Goal: Task Accomplishment & Management: Manage account settings

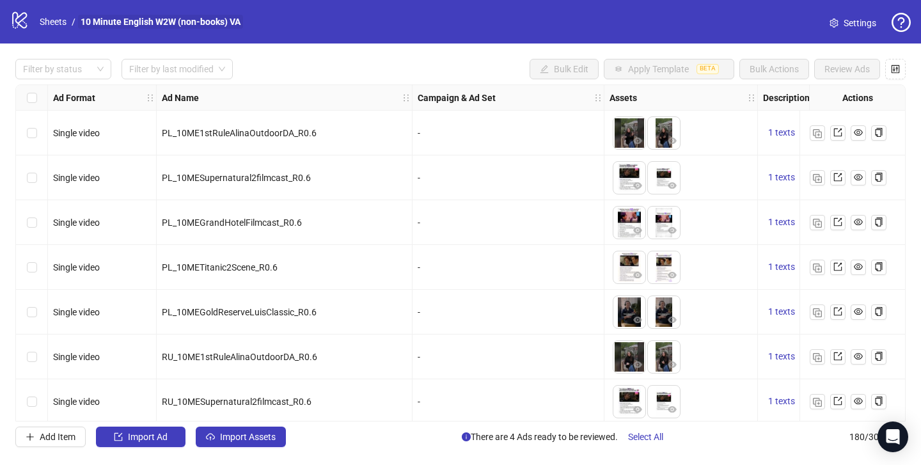
click at [188, 21] on link "10 Minute English W2W (non-books) VA" at bounding box center [160, 22] width 165 height 14
click at [43, 26] on link "Sheets" at bounding box center [53, 22] width 32 height 14
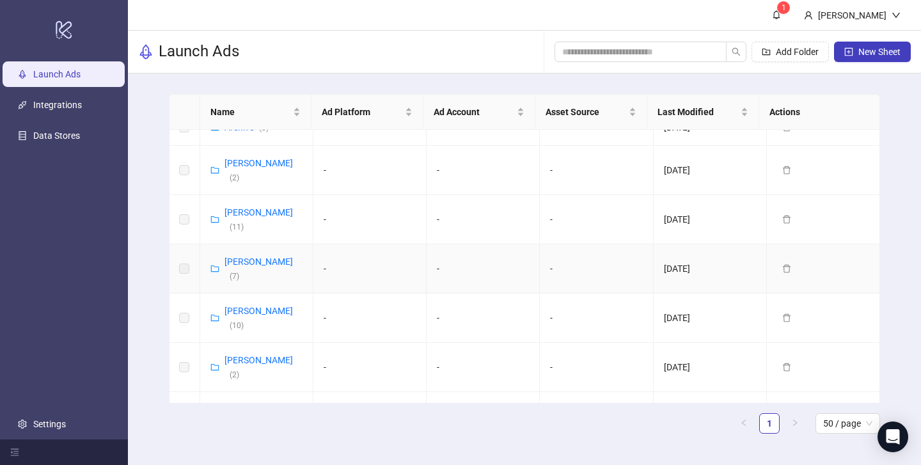
scroll to position [58, 0]
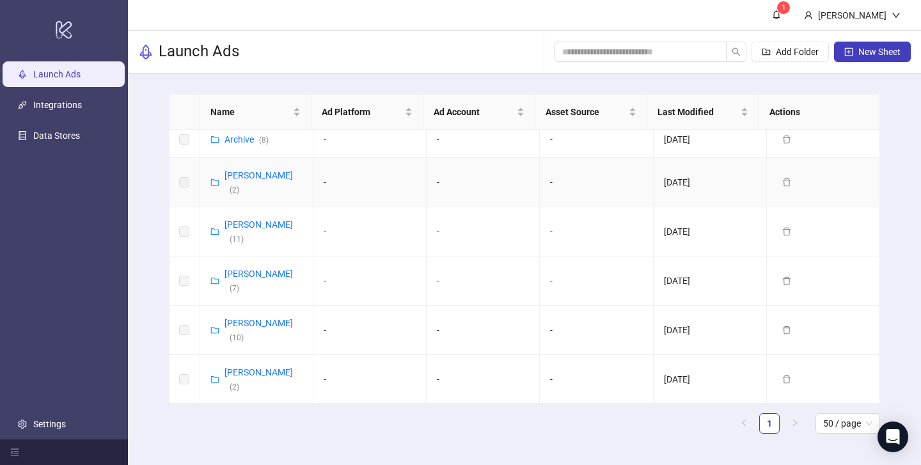
click at [241, 170] on div "Vasilii Albul ( 2 )" at bounding box center [264, 182] width 78 height 28
click at [241, 173] on link "Vasilii Albul ( 2 )" at bounding box center [259, 182] width 68 height 24
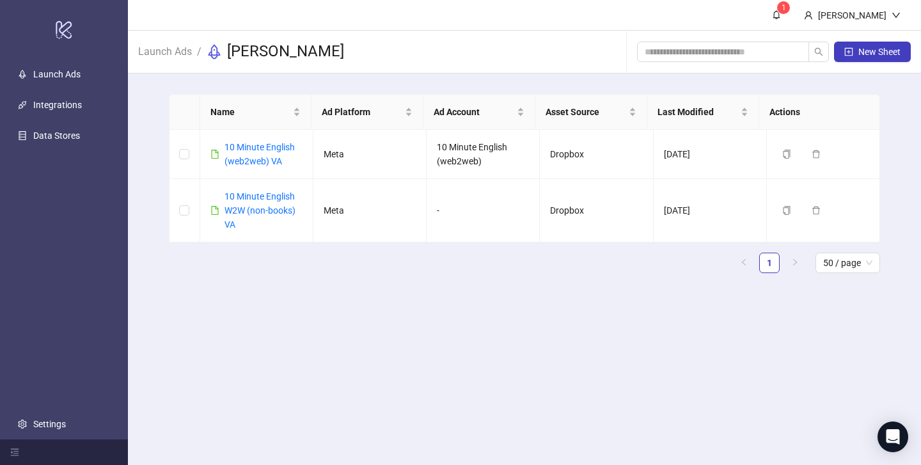
click at [209, 51] on icon "rocket" at bounding box center [214, 51] width 15 height 15
click at [168, 47] on link "Launch Ads" at bounding box center [165, 51] width 59 height 14
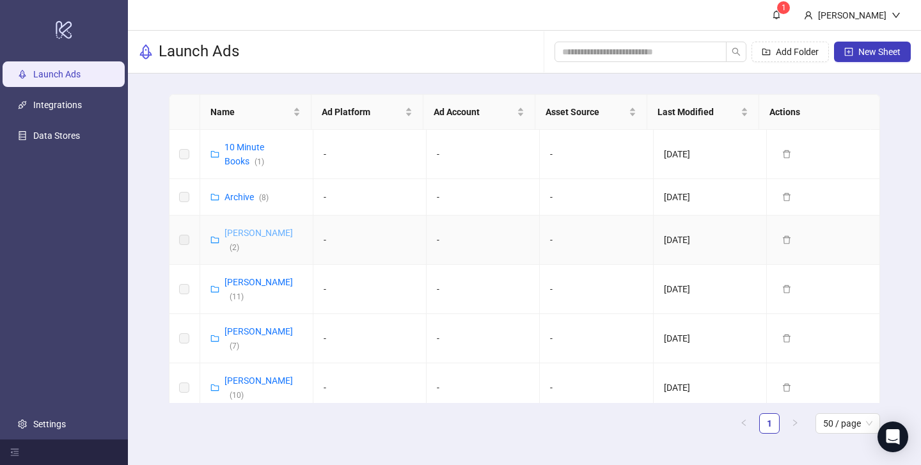
click at [237, 232] on link "Vasilii Albul ( 2 )" at bounding box center [259, 240] width 68 height 24
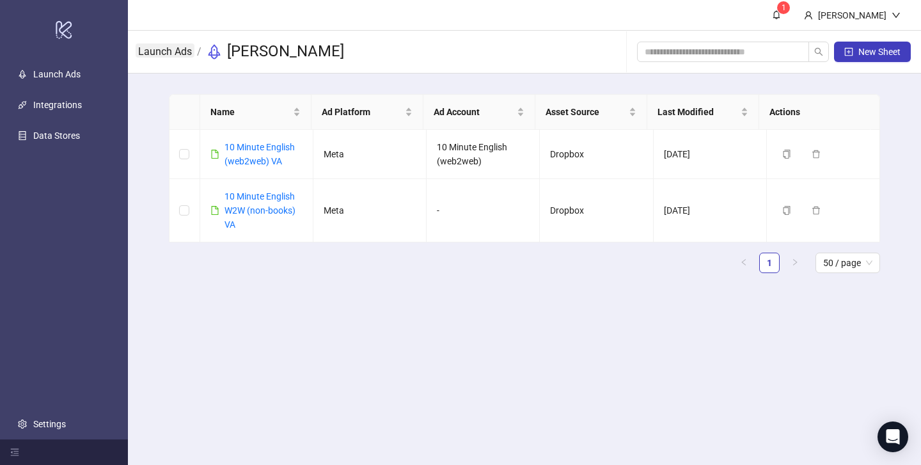
click at [184, 51] on link "Launch Ads" at bounding box center [165, 51] width 59 height 14
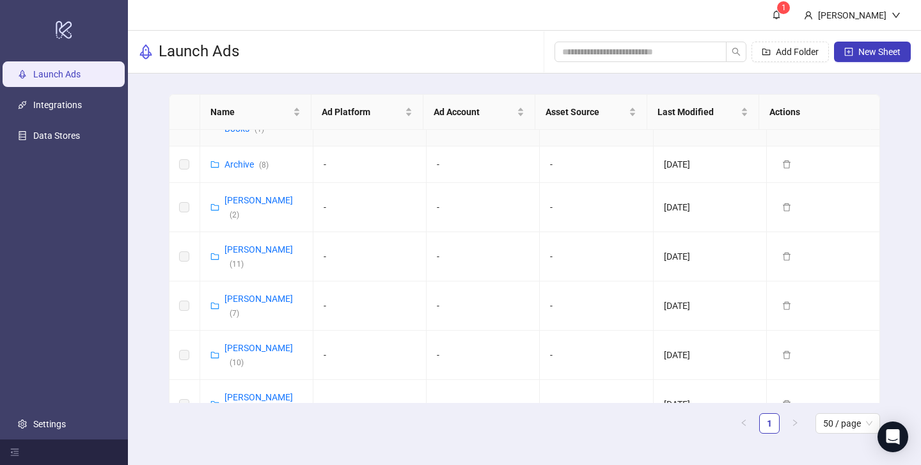
scroll to position [70, 0]
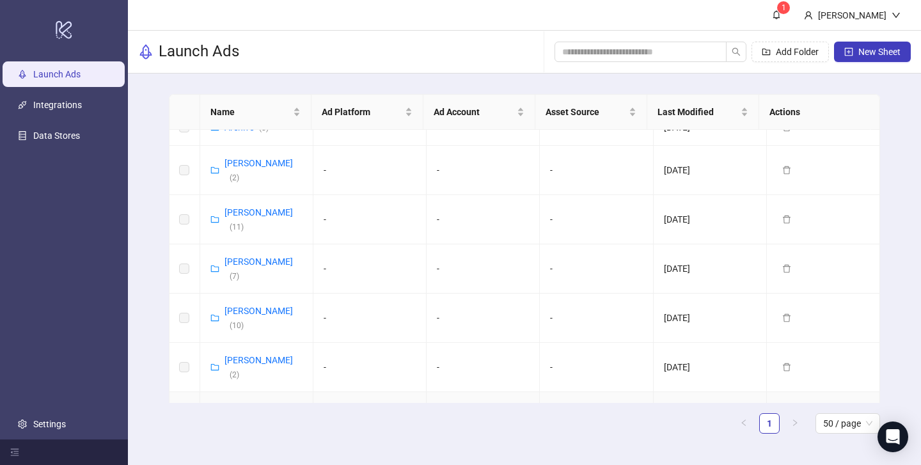
click at [251, 404] on link "Ekaterina Semina ( 3 )" at bounding box center [259, 416] width 68 height 24
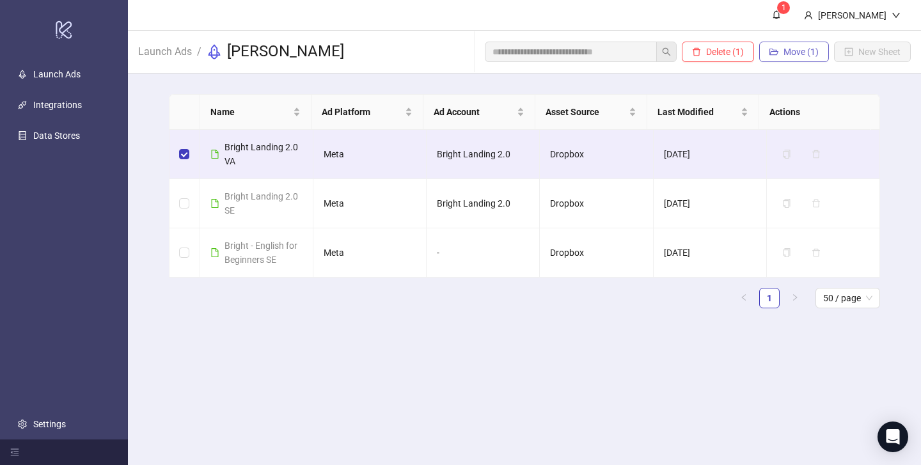
click at [813, 53] on span "Move (1)" at bounding box center [801, 52] width 35 height 10
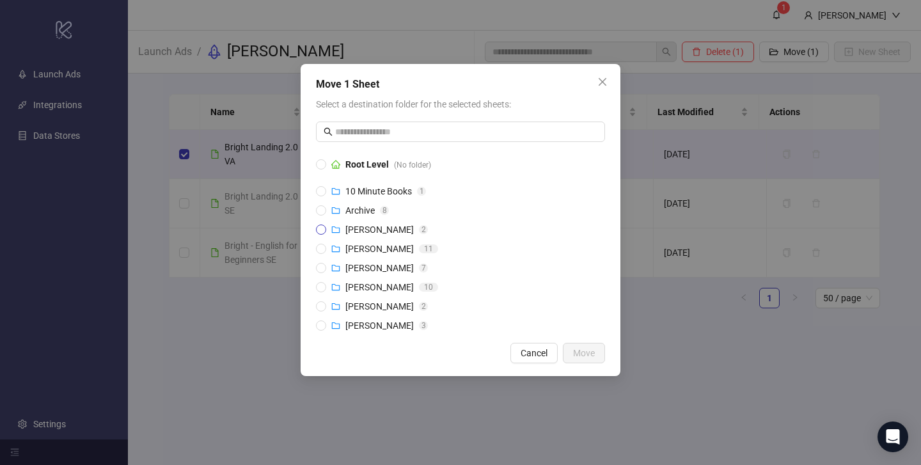
click at [361, 231] on span "Vasilii Albul" at bounding box center [379, 230] width 68 height 10
click at [576, 353] on span "Move" at bounding box center [584, 353] width 22 height 10
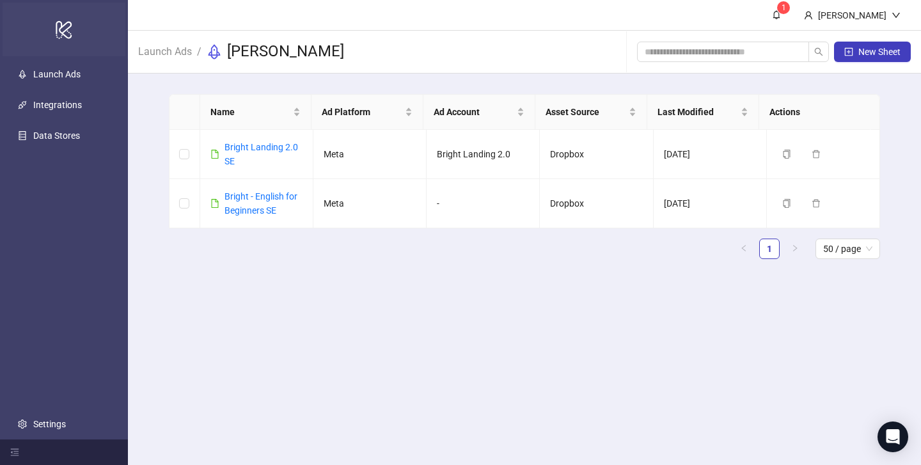
click at [65, 31] on icon at bounding box center [64, 30] width 16 height 18
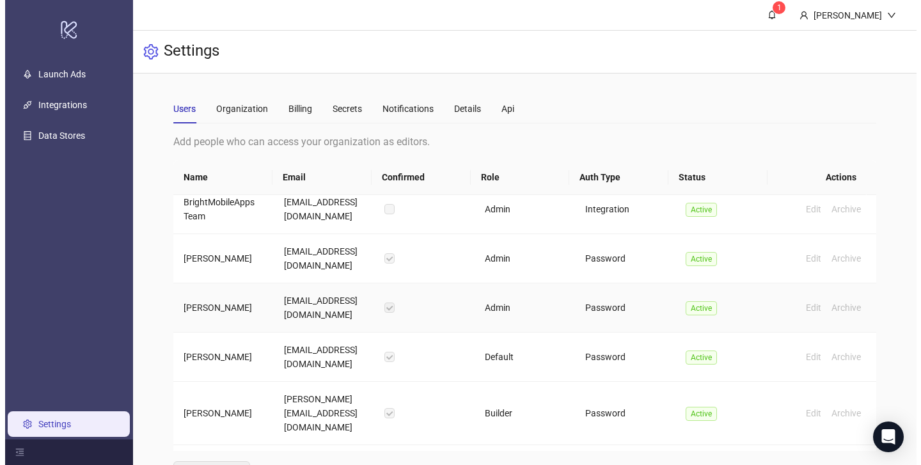
scroll to position [22, 0]
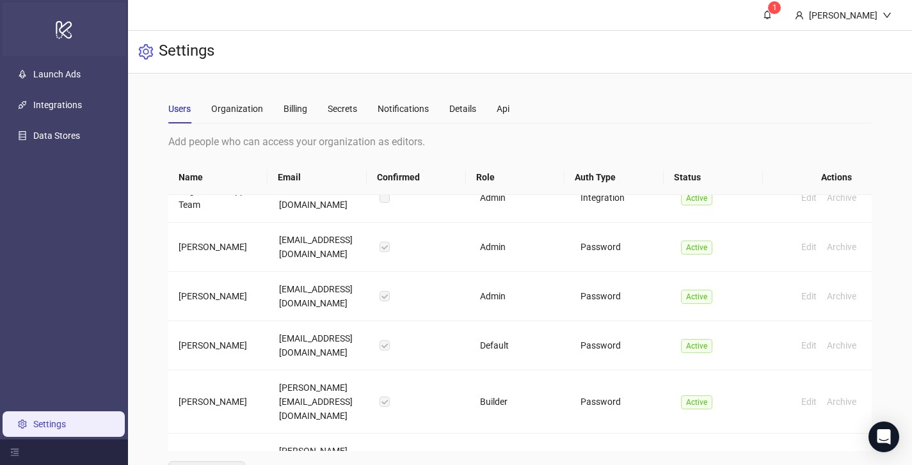
click at [60, 25] on icon "logo/logo-mobile" at bounding box center [64, 29] width 18 height 31
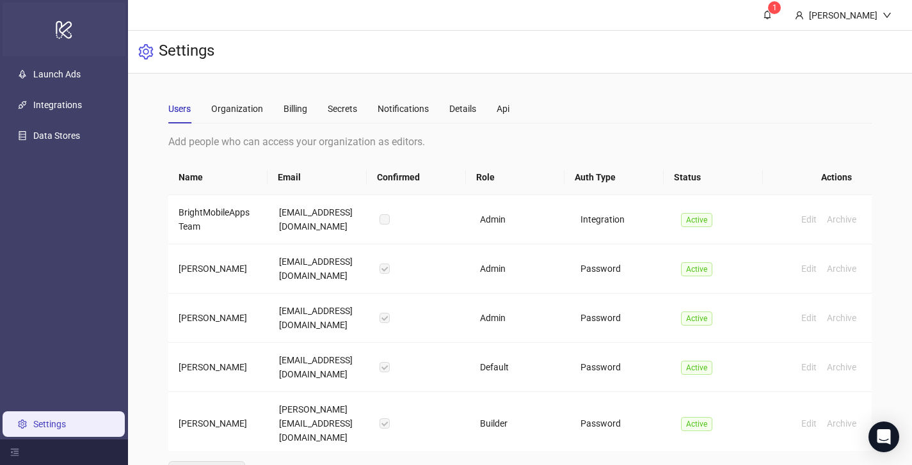
click at [63, 36] on icon "logo/logo-mobile" at bounding box center [64, 29] width 18 height 31
click at [82, 105] on link "Integrations" at bounding box center [57, 105] width 49 height 10
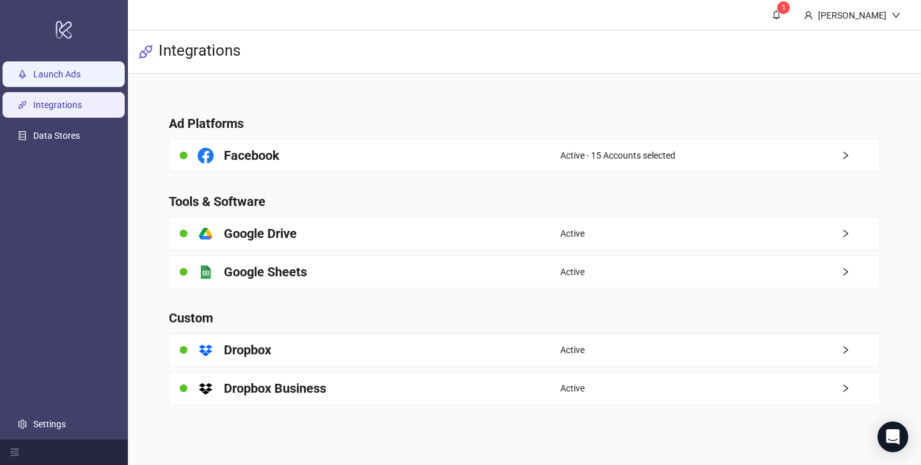
click at [80, 72] on link "Launch Ads" at bounding box center [56, 74] width 47 height 10
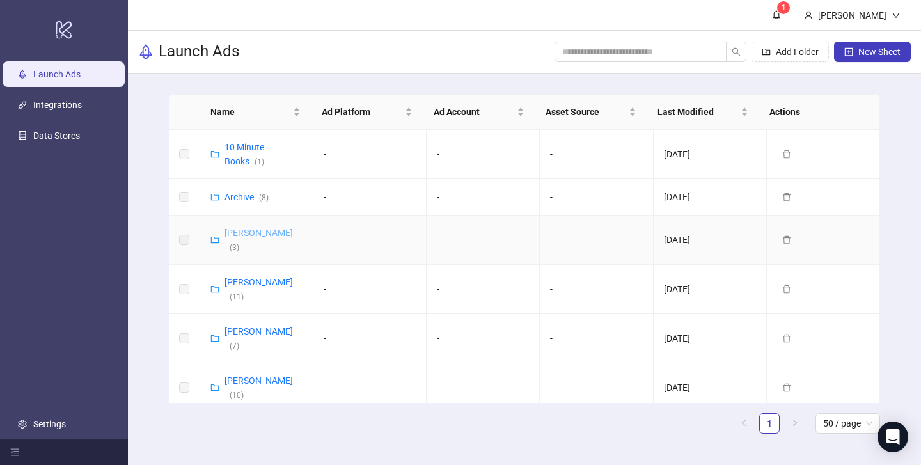
click at [254, 232] on link "Vasilii Albul ( 3 )" at bounding box center [259, 240] width 68 height 24
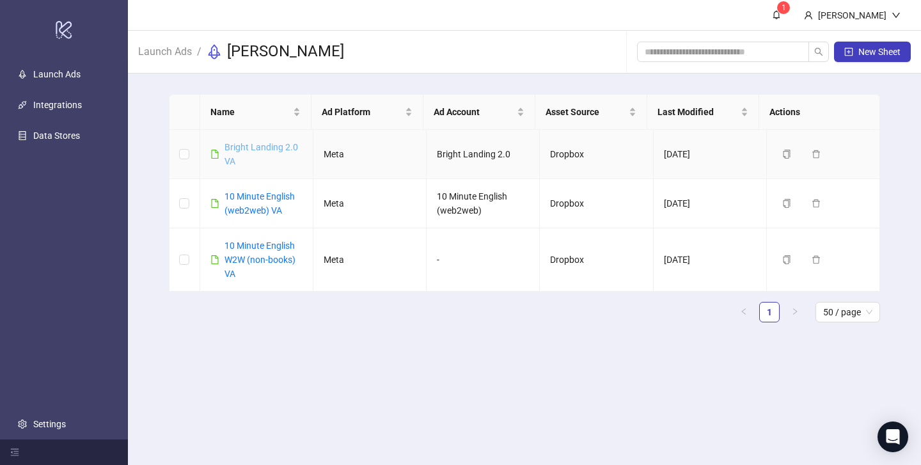
click at [262, 146] on link "Bright Landing 2.0 VA" at bounding box center [262, 154] width 74 height 24
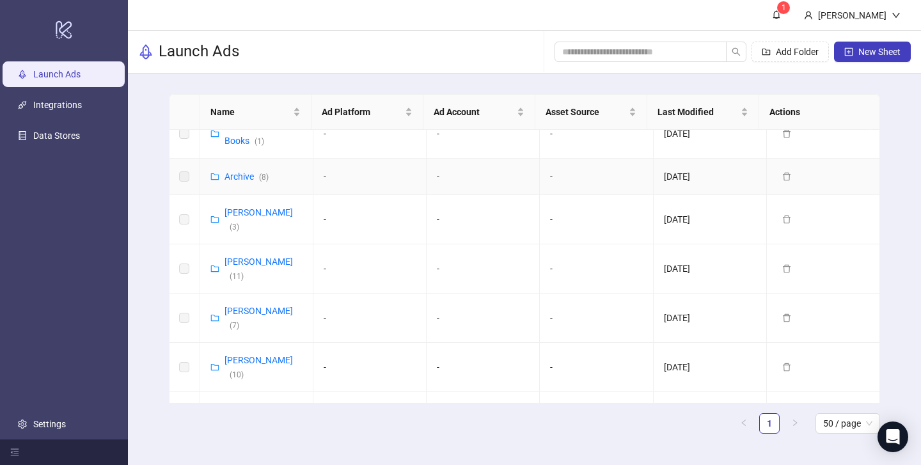
scroll to position [70, 0]
click at [246, 404] on link "Ekaterina Semina ( 2 )" at bounding box center [259, 416] width 68 height 24
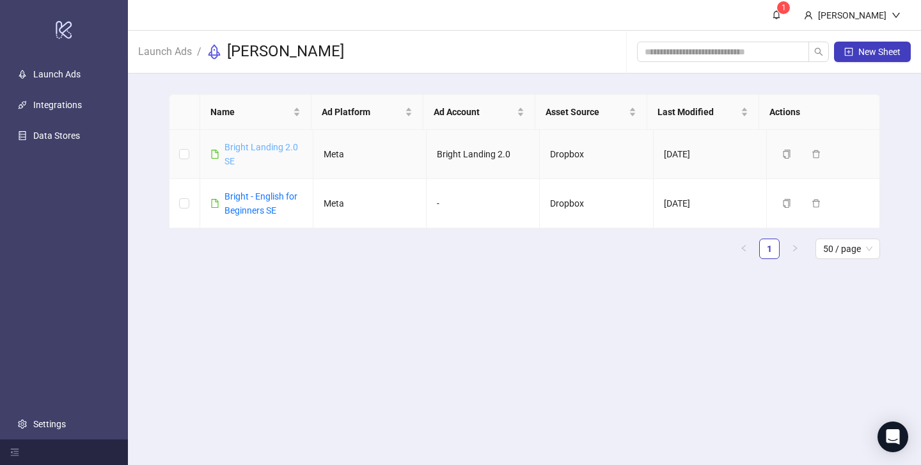
click at [271, 148] on link "Bright Landing 2.0 SE" at bounding box center [262, 154] width 74 height 24
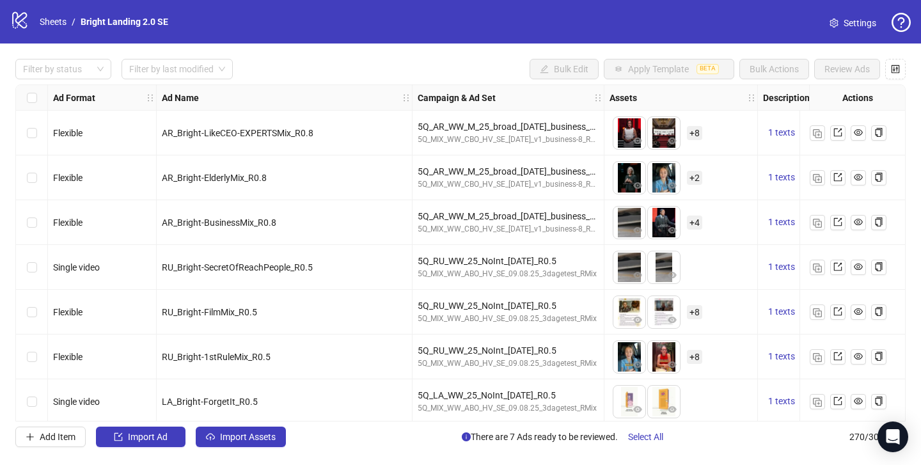
scroll to position [12, 0]
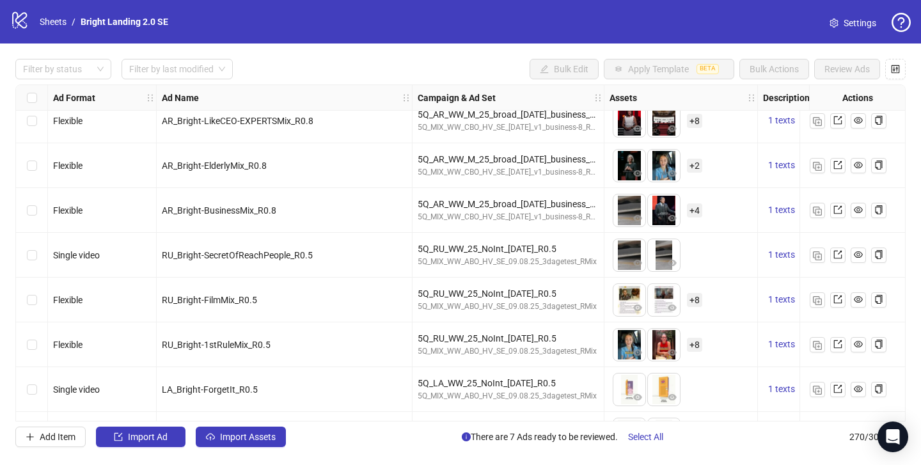
click at [36, 210] on div "Select row 3" at bounding box center [32, 210] width 32 height 45
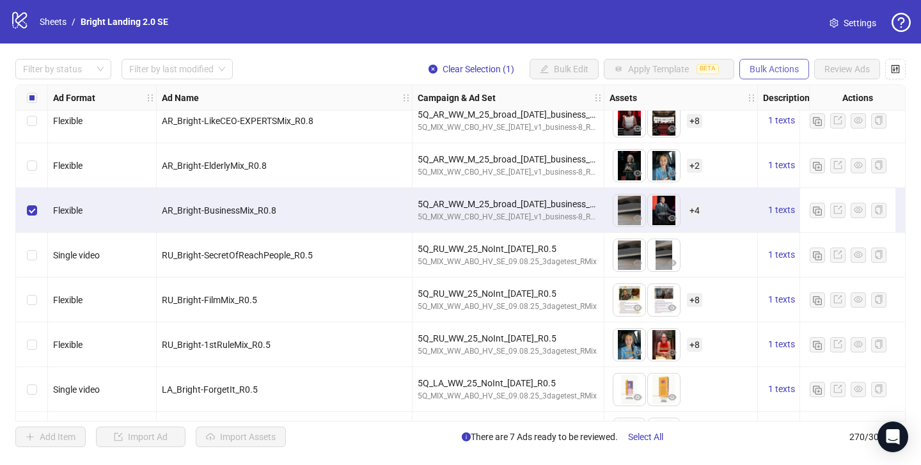
click at [759, 66] on span "Bulk Actions" at bounding box center [774, 69] width 49 height 10
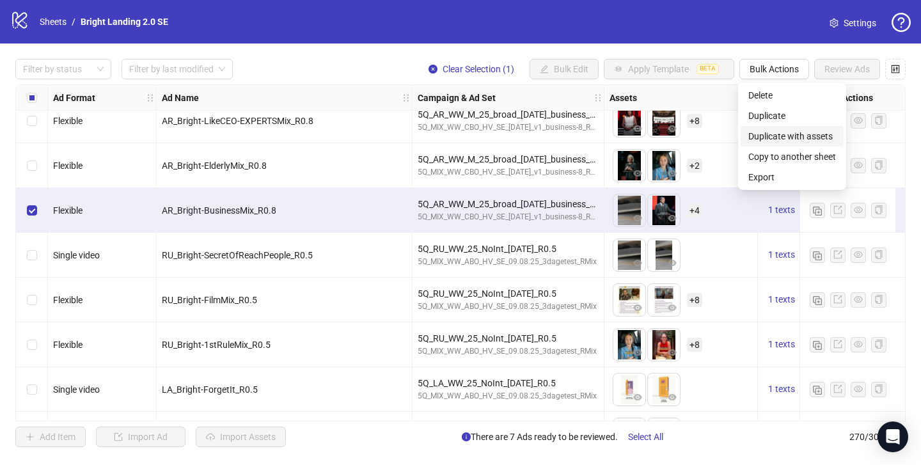
click at [784, 134] on span "Duplicate with assets" at bounding box center [793, 136] width 88 height 14
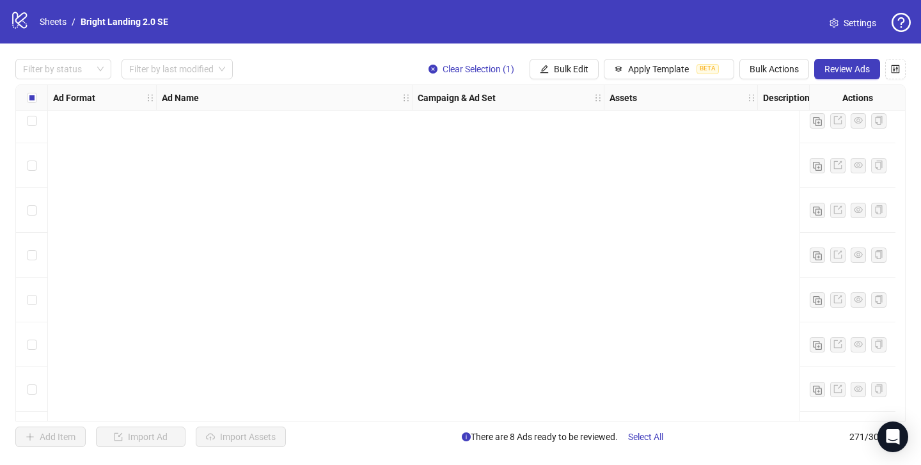
scroll to position [11831, 0]
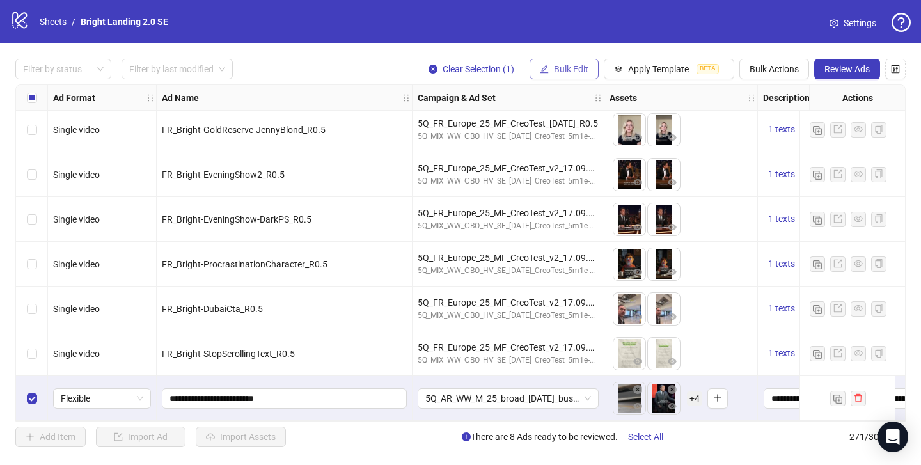
click at [585, 72] on span "Bulk Edit" at bounding box center [571, 69] width 35 height 10
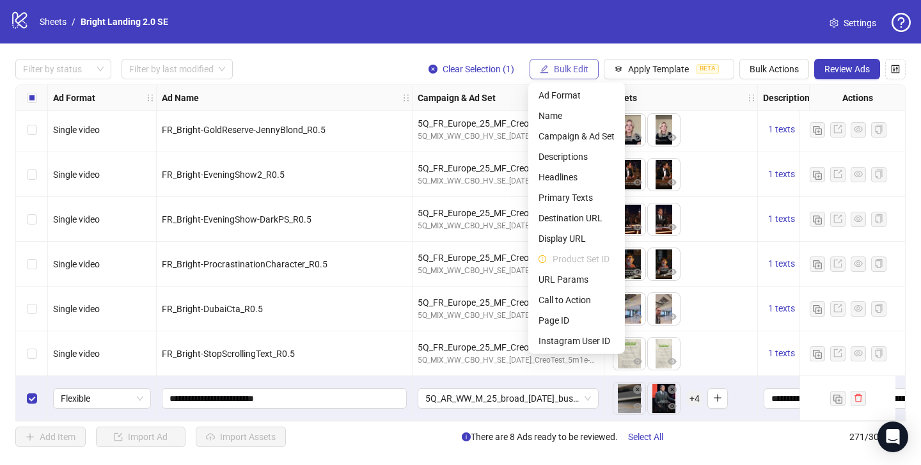
click at [584, 72] on span "Bulk Edit" at bounding box center [571, 69] width 35 height 10
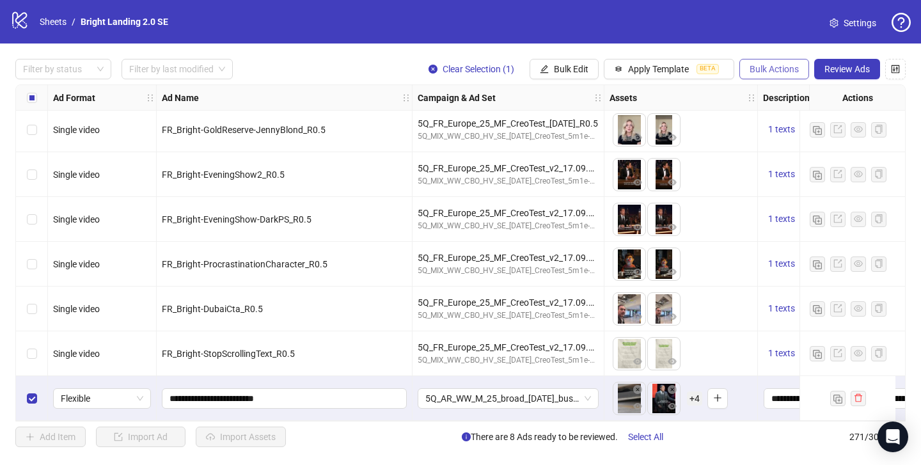
click at [780, 70] on span "Bulk Actions" at bounding box center [774, 69] width 49 height 10
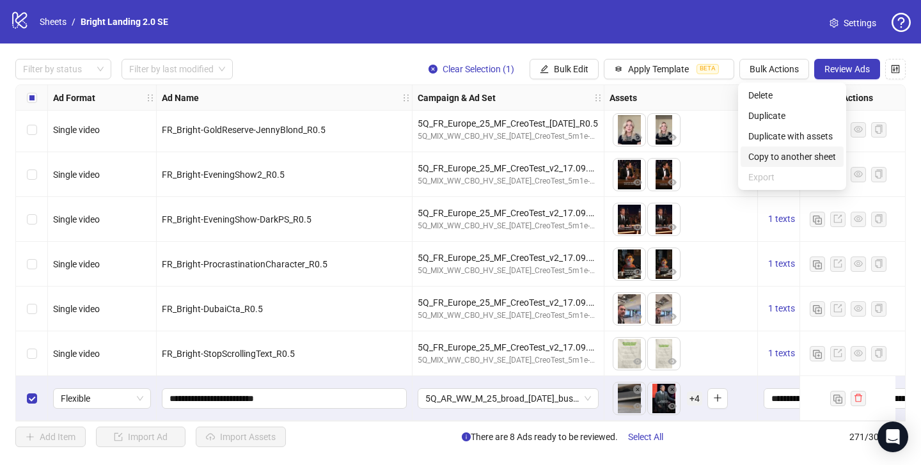
click at [789, 152] on span "Copy to another sheet" at bounding box center [793, 157] width 88 height 14
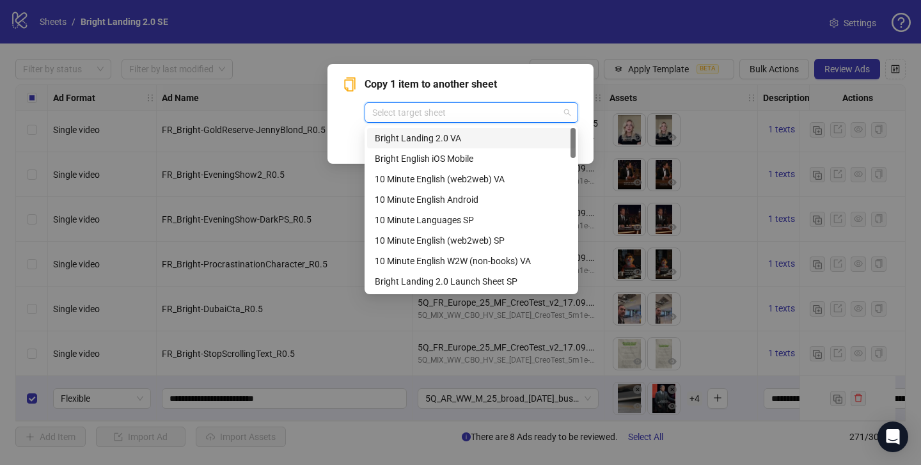
click at [529, 120] on input "search" at bounding box center [465, 112] width 187 height 19
click at [500, 134] on div "Bright Landing 2.0 VA" at bounding box center [471, 138] width 193 height 14
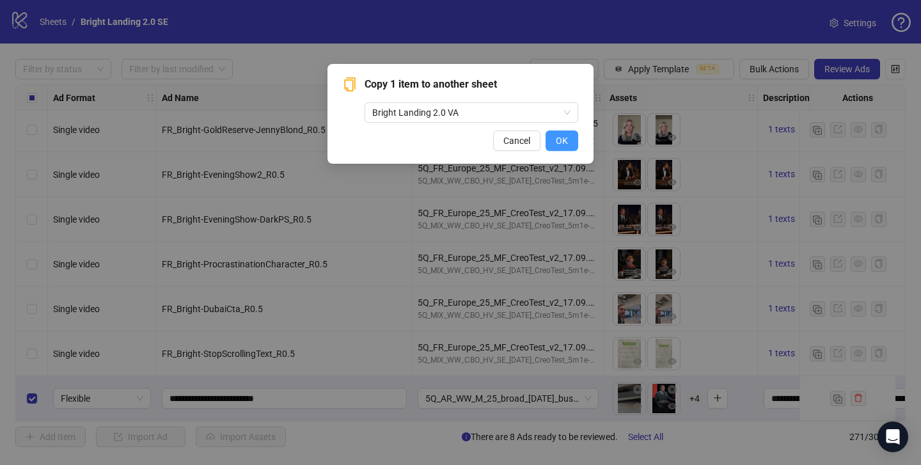
click at [556, 136] on span "OK" at bounding box center [562, 141] width 12 height 10
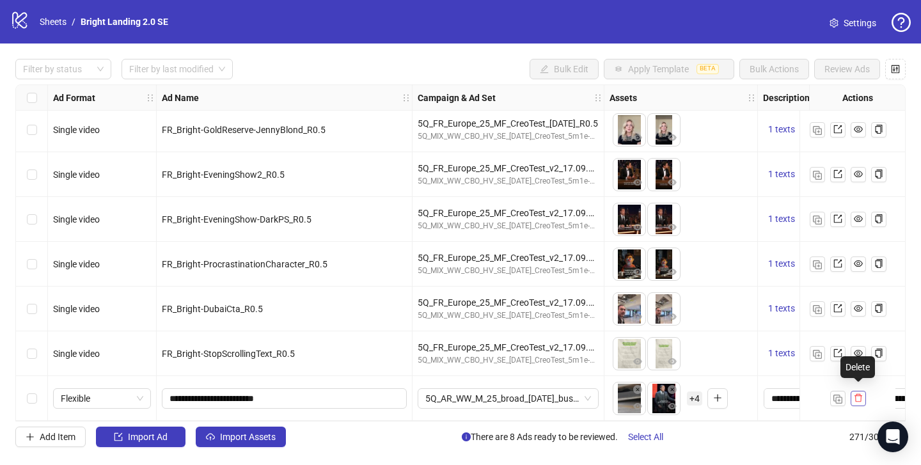
click at [854, 396] on icon "delete" at bounding box center [858, 397] width 9 height 9
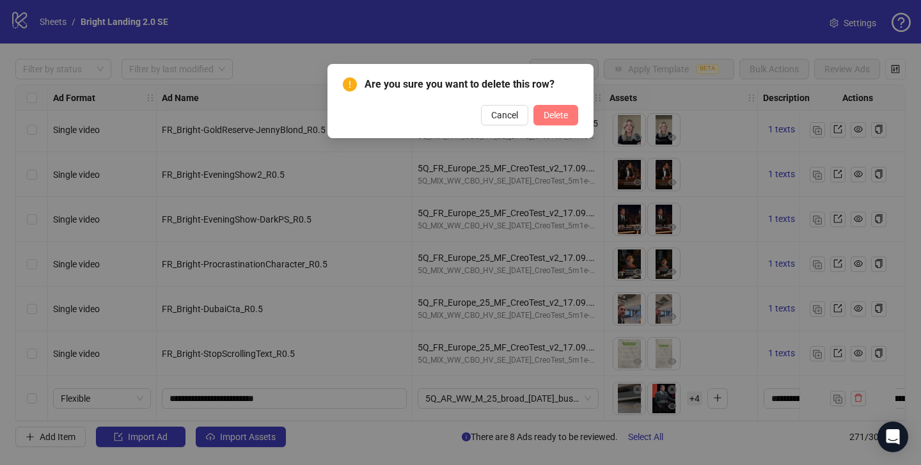
click at [564, 118] on span "Delete" at bounding box center [556, 115] width 24 height 10
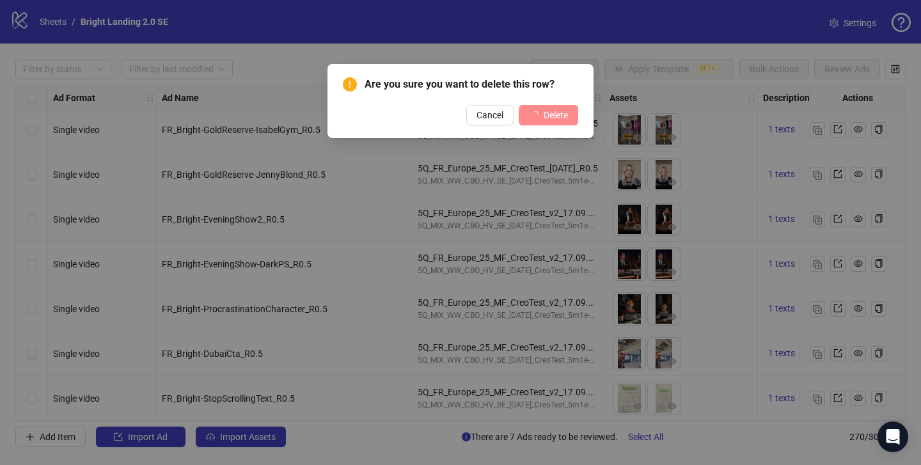
scroll to position [11786, 0]
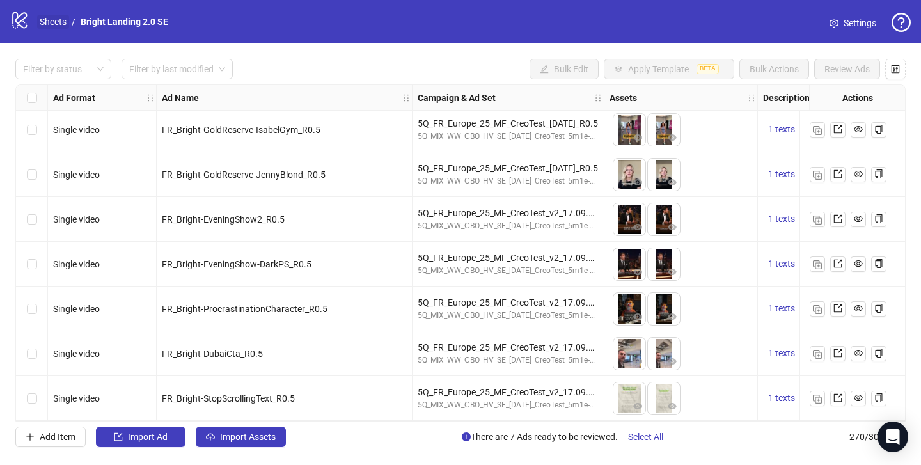
click at [58, 24] on link "Sheets" at bounding box center [53, 22] width 32 height 14
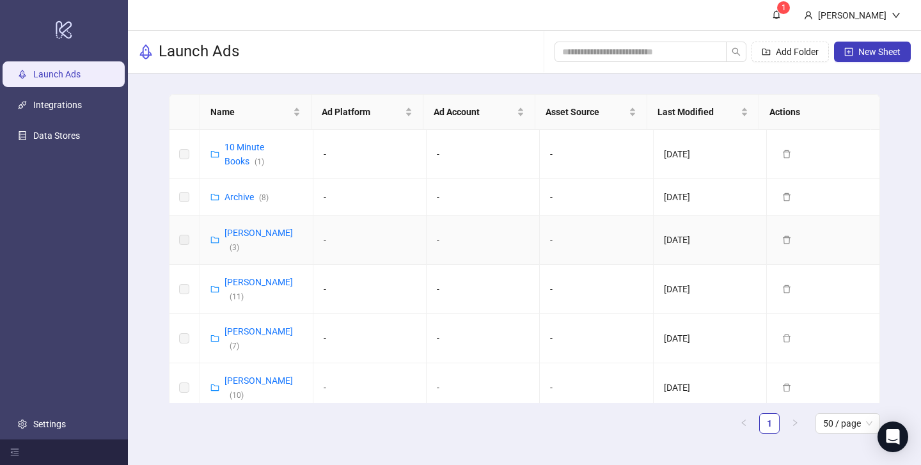
click at [239, 239] on div "Vasilii Albul ( 3 )" at bounding box center [264, 240] width 78 height 28
click at [239, 232] on link "Vasilii Albul ( 3 )" at bounding box center [259, 240] width 68 height 24
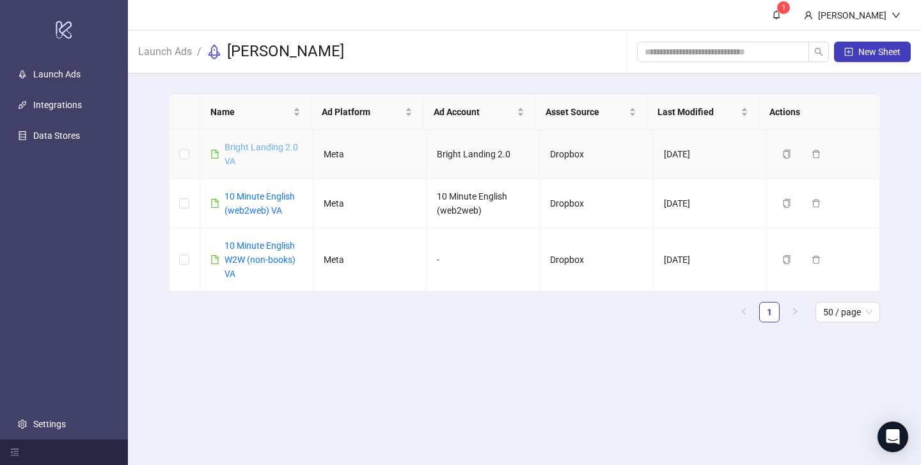
click at [245, 149] on link "Bright Landing 2.0 VA" at bounding box center [262, 154] width 74 height 24
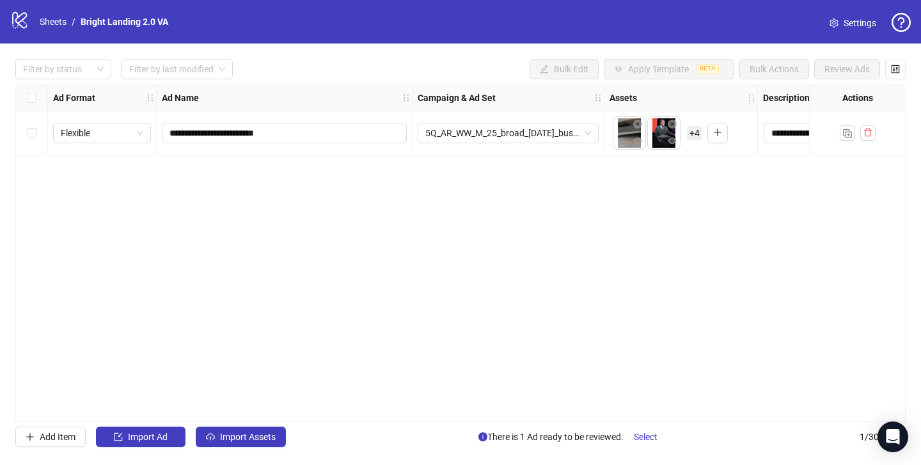
drag, startPoint x: 184, startPoint y: 415, endPoint x: 283, endPoint y: 414, distance: 98.5
click at [285, 415] on div "**********" at bounding box center [460, 252] width 891 height 337
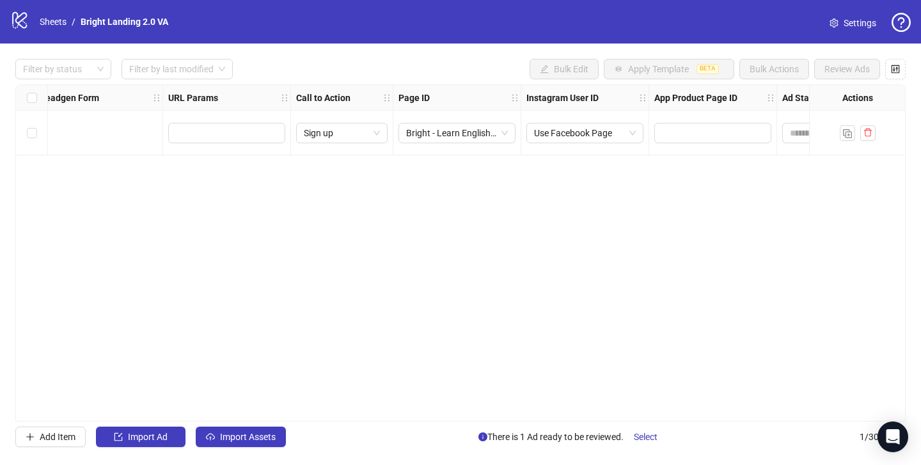
scroll to position [0, 1763]
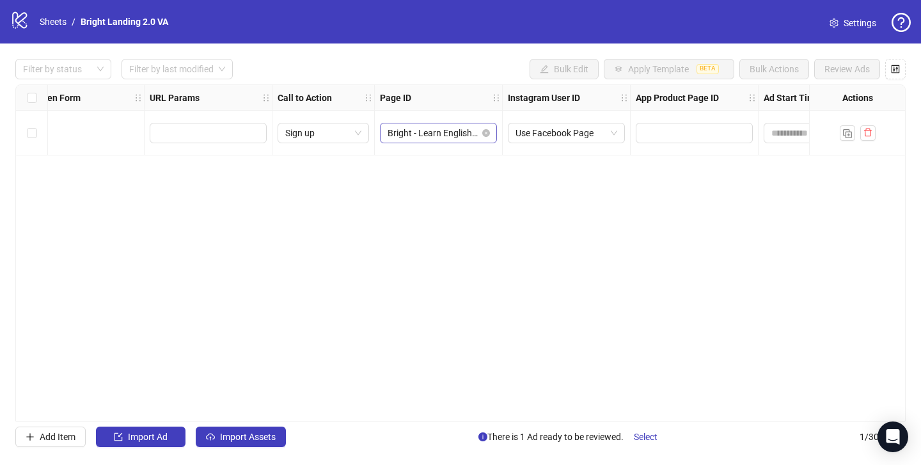
click at [468, 136] on span "Bright - Learn English Easy" at bounding box center [439, 132] width 102 height 19
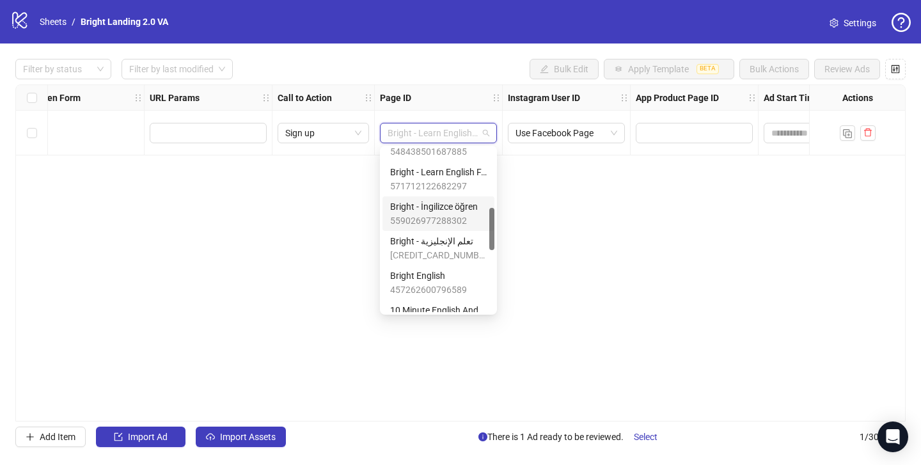
scroll to position [205, 0]
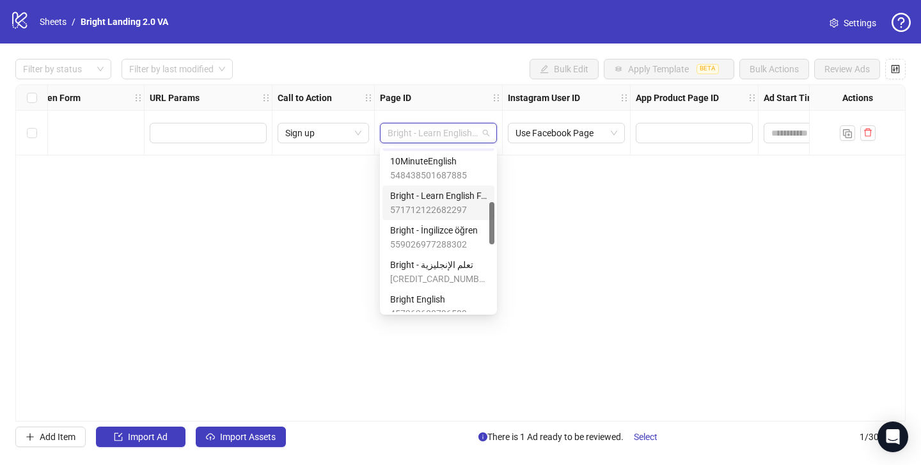
click at [533, 207] on div "Ad Format Ad Name Campaign & Ad Set Assets Descriptions Headlines Primary Texts…" at bounding box center [460, 252] width 891 height 337
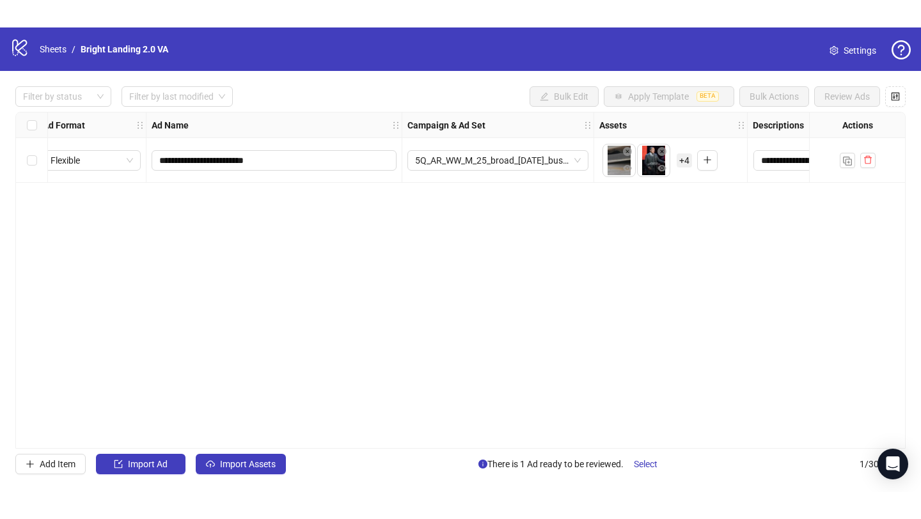
scroll to position [0, 0]
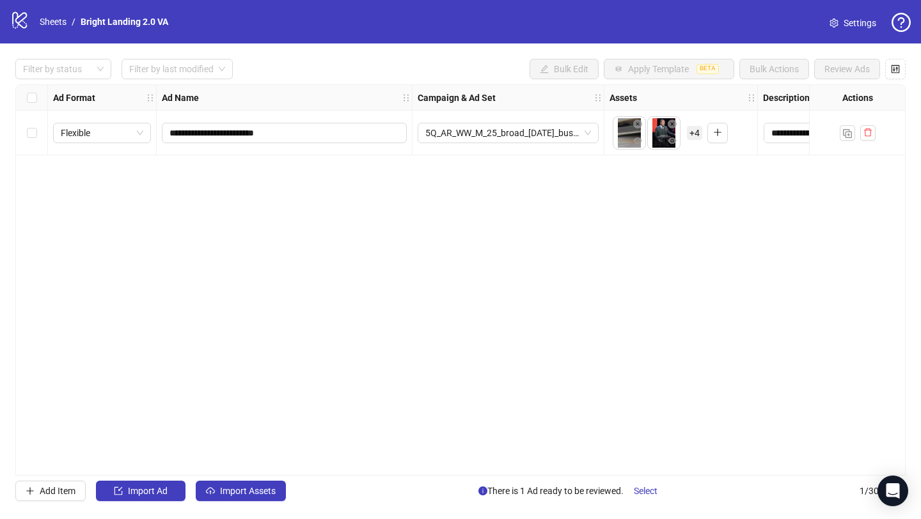
click at [463, 61] on div "Filter by status Filter by last modified Bulk Edit Apply Template BETA Bulk Act…" at bounding box center [460, 69] width 891 height 20
click at [168, 464] on span "Import Ad" at bounding box center [148, 491] width 40 height 10
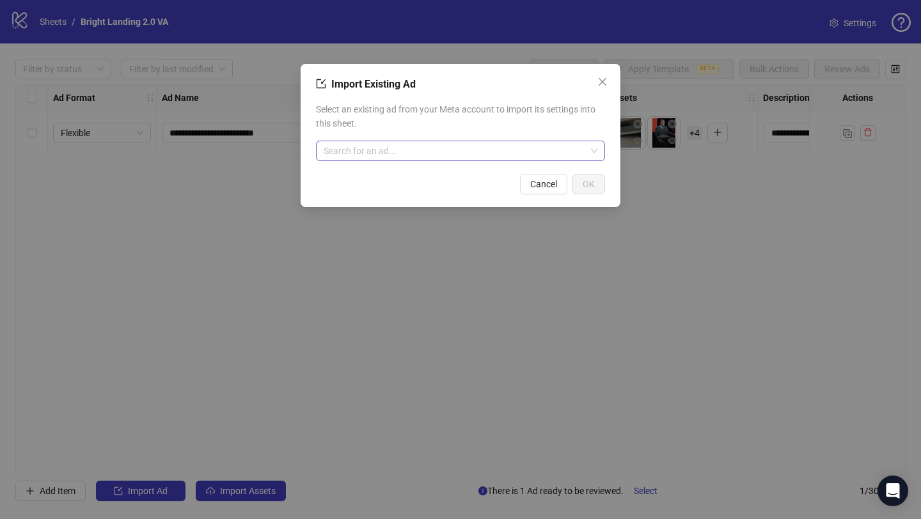
click at [424, 155] on input "search" at bounding box center [455, 150] width 262 height 19
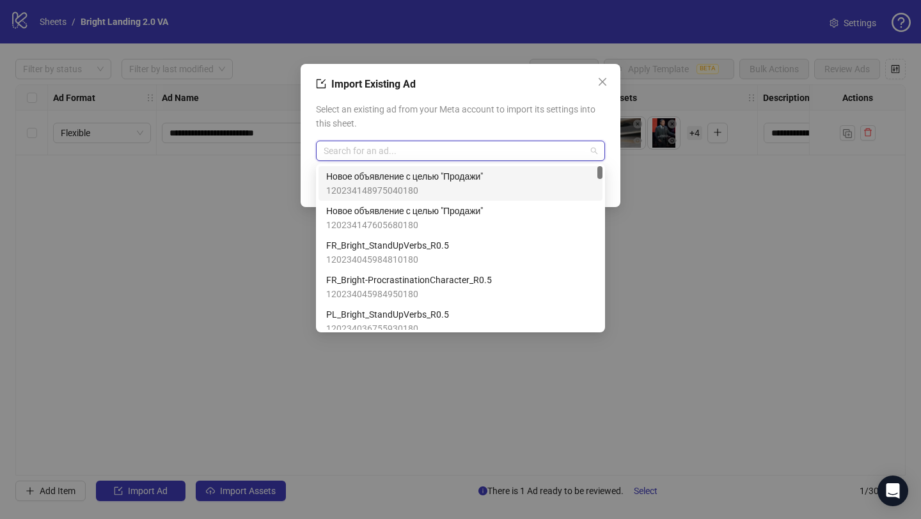
click at [313, 162] on div "Import Existing Ad Select an existing ad from your Meta account to import its s…" at bounding box center [461, 135] width 320 height 143
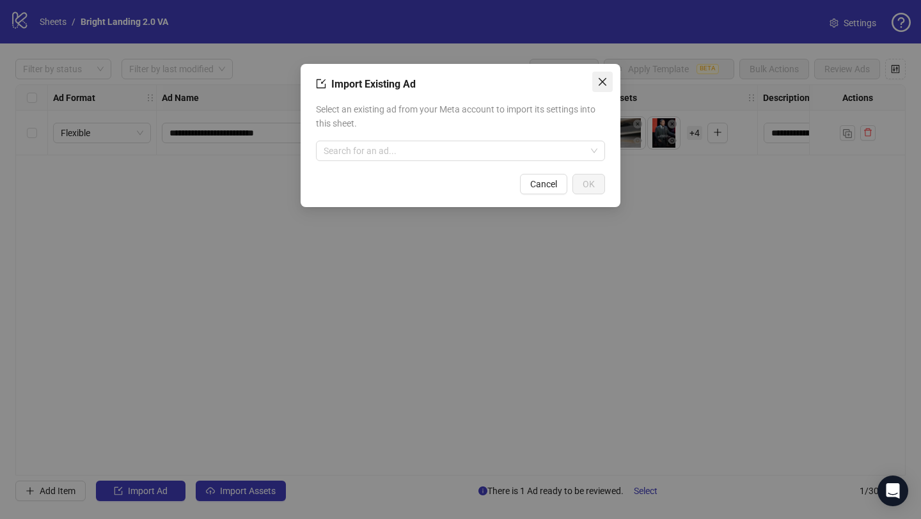
click at [598, 80] on icon "close" at bounding box center [603, 82] width 10 height 10
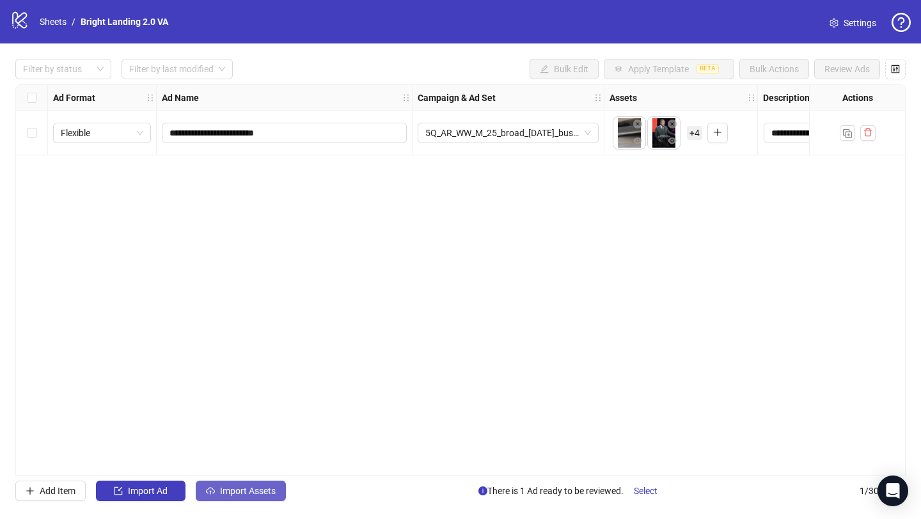
click at [263, 464] on span "Import Assets" at bounding box center [248, 491] width 56 height 10
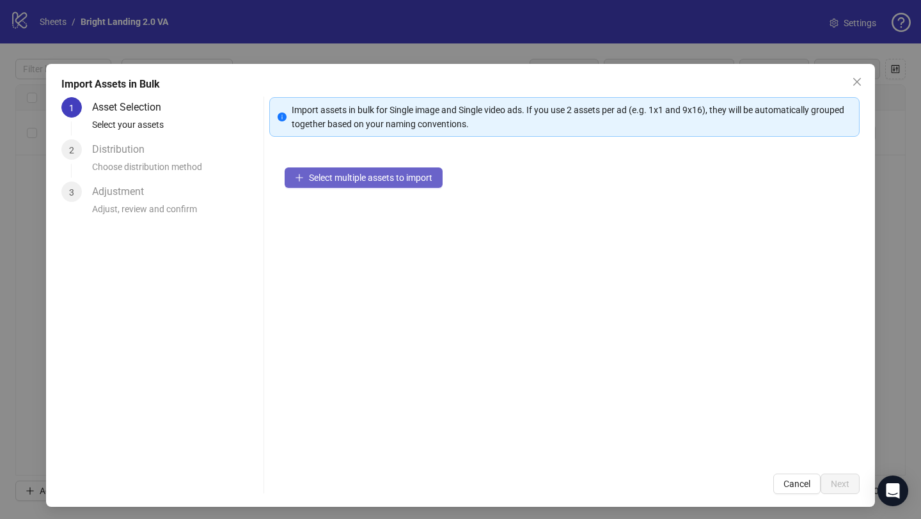
click at [342, 177] on span "Select multiple assets to import" at bounding box center [370, 178] width 123 height 10
click at [341, 175] on span "Select multiple assets to import" at bounding box center [370, 178] width 123 height 10
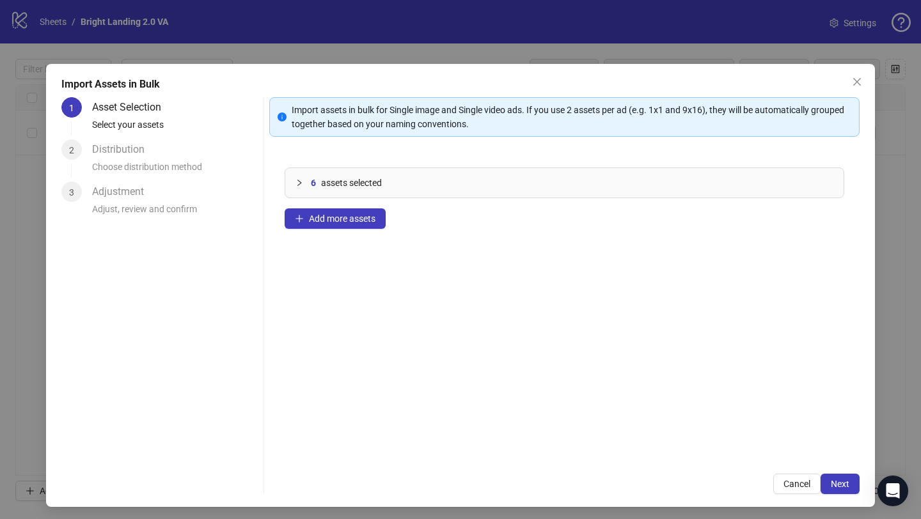
click at [296, 181] on icon "collapsed" at bounding box center [300, 183] width 8 height 8
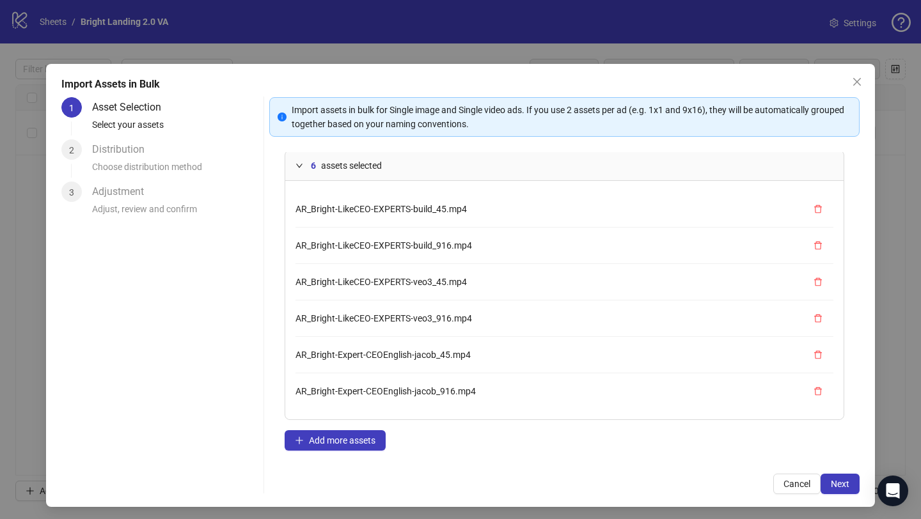
scroll to position [25, 0]
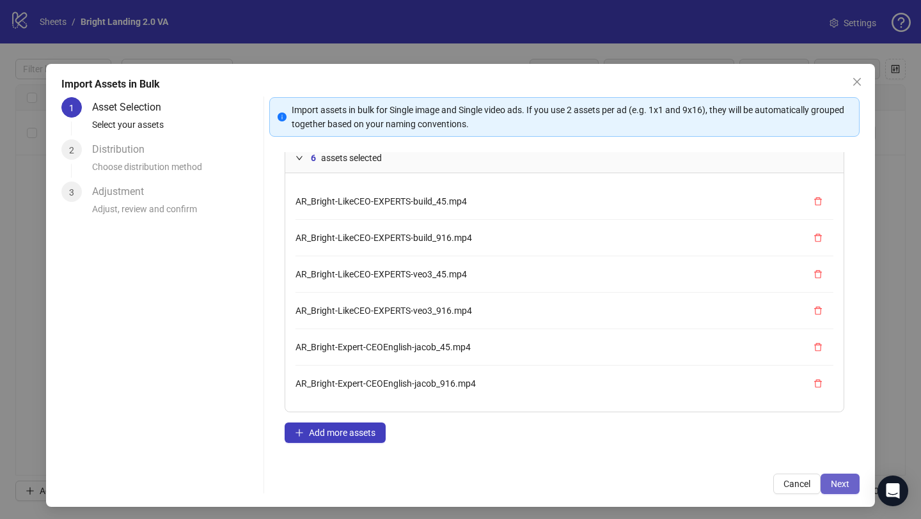
click at [821, 464] on button "Next" at bounding box center [840, 484] width 39 height 20
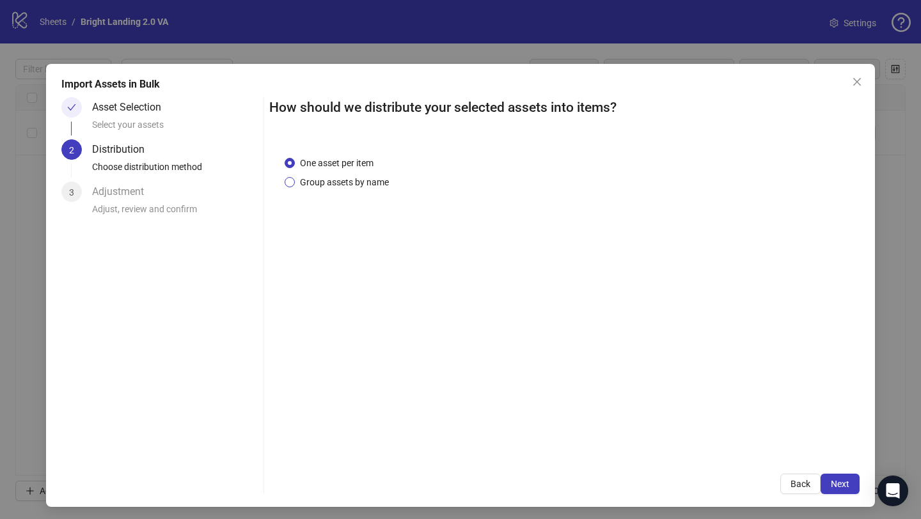
click at [354, 182] on span "Group assets by name" at bounding box center [344, 182] width 99 height 14
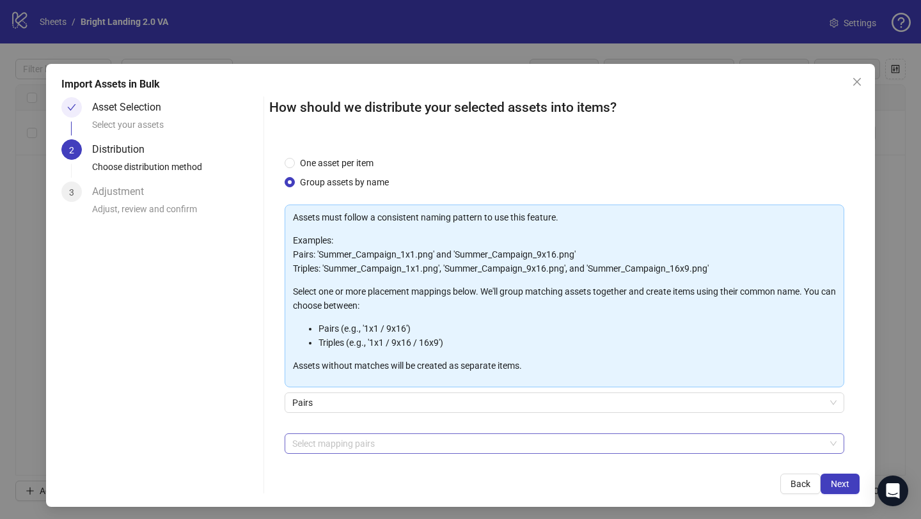
click at [336, 440] on div at bounding box center [557, 444] width 541 height 18
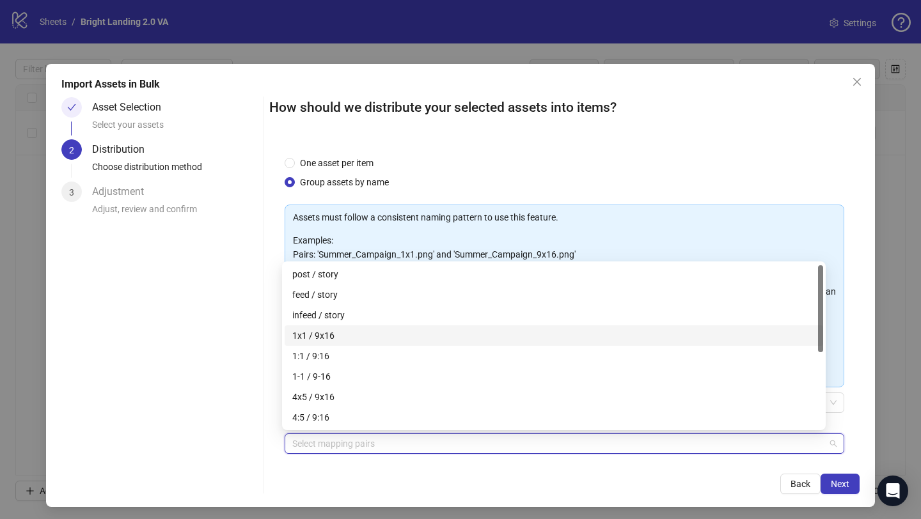
scroll to position [143, 0]
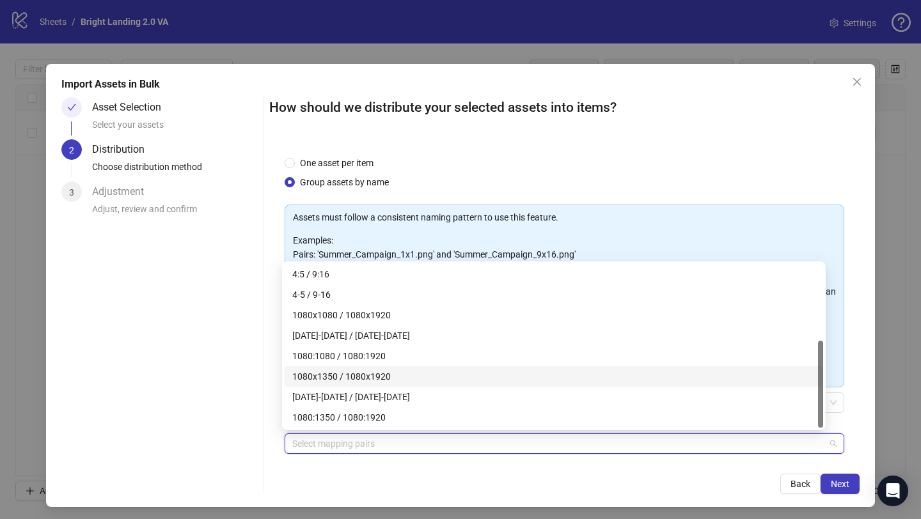
click at [252, 396] on div "Asset Selection Select your assets 2 Distribution Choose distribution method 3 …" at bounding box center [159, 295] width 197 height 397
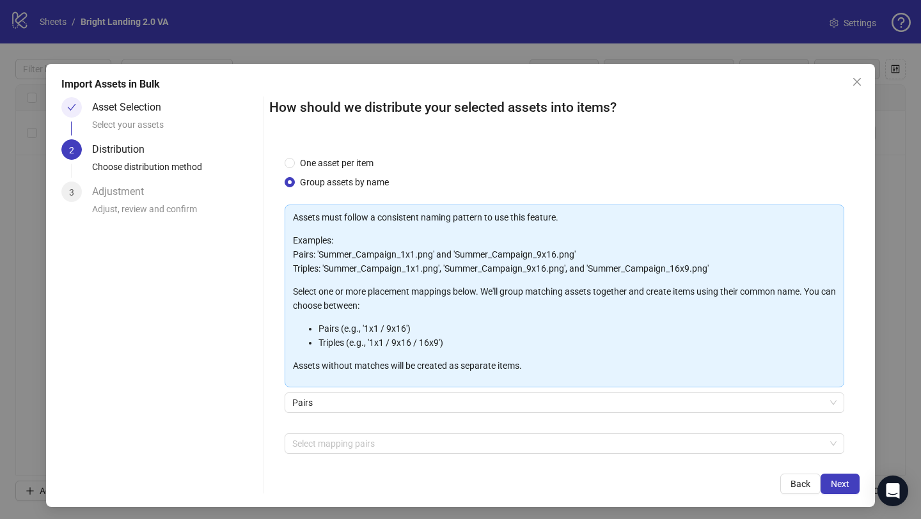
scroll to position [56, 0]
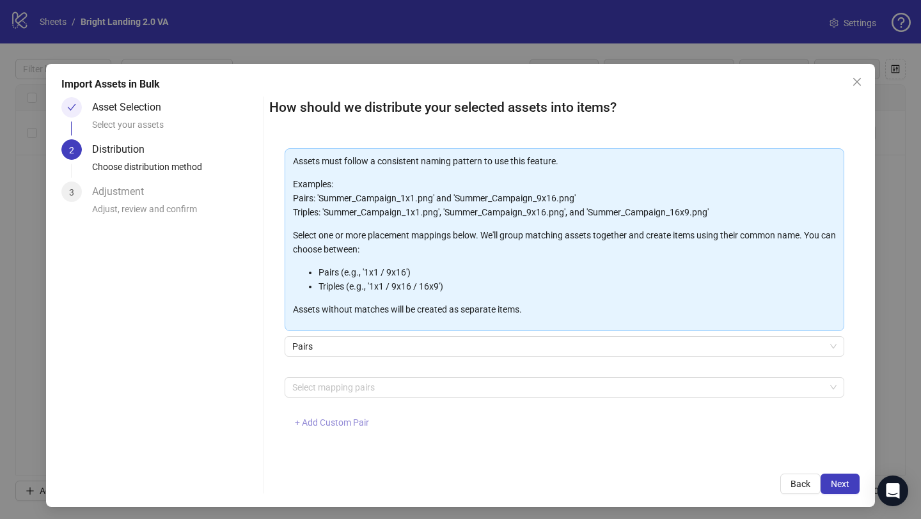
click at [326, 428] on button "+ Add Custom Pair" at bounding box center [332, 423] width 95 height 20
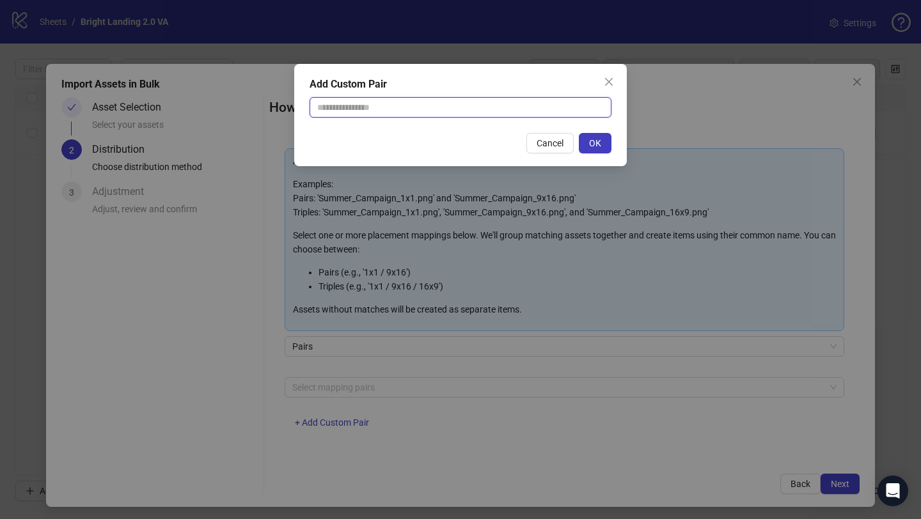
click at [340, 104] on input "text" at bounding box center [461, 107] width 302 height 20
type input "******"
click at [595, 148] on span "OK" at bounding box center [595, 143] width 12 height 10
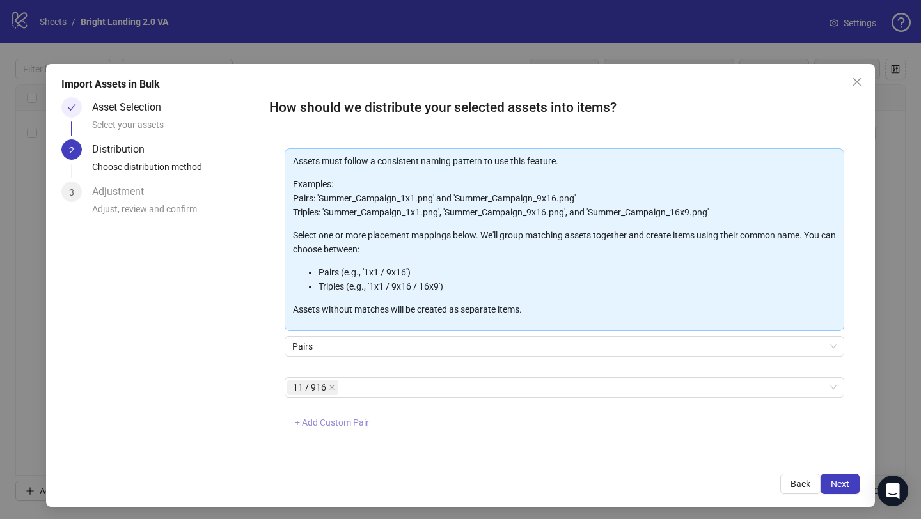
click at [338, 419] on span "+ Add Custom Pair" at bounding box center [332, 423] width 74 height 10
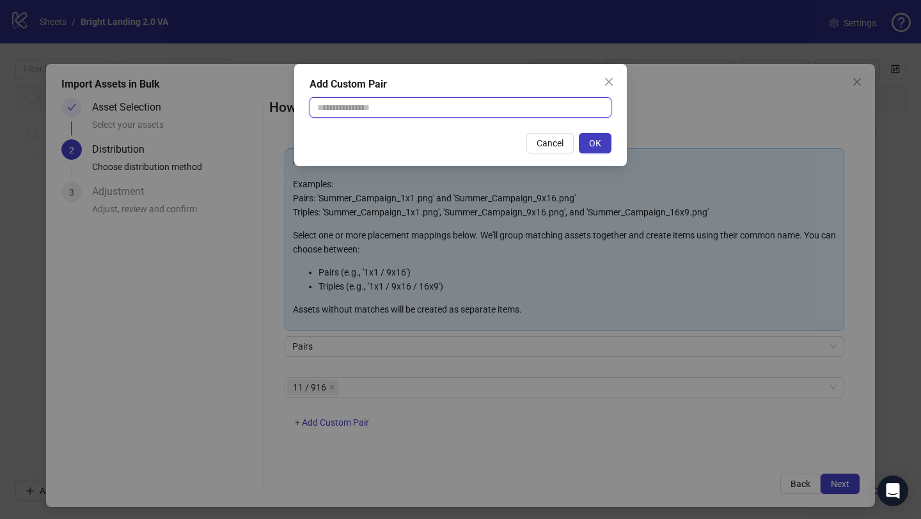
click at [382, 112] on input "text" at bounding box center [461, 107] width 302 height 20
type input "******"
click at [588, 138] on button "OK" at bounding box center [595, 143] width 33 height 20
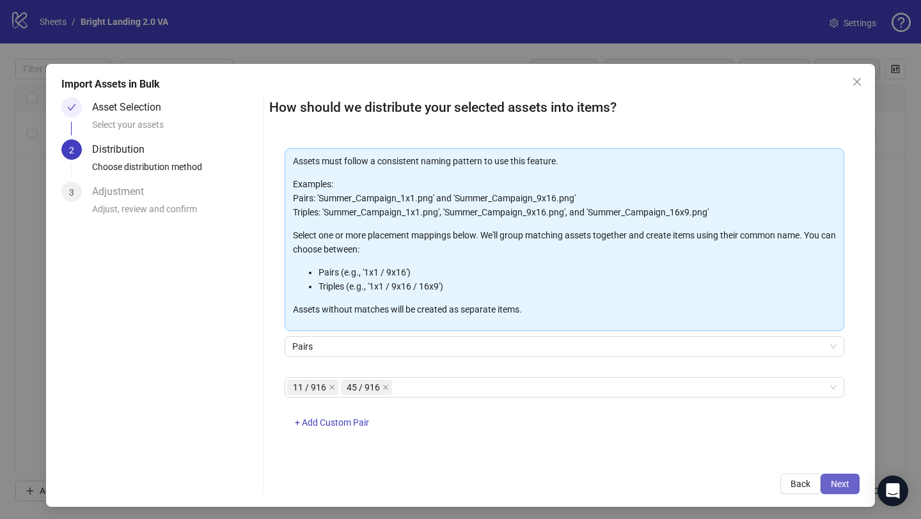
click at [821, 464] on button "Next" at bounding box center [840, 484] width 39 height 20
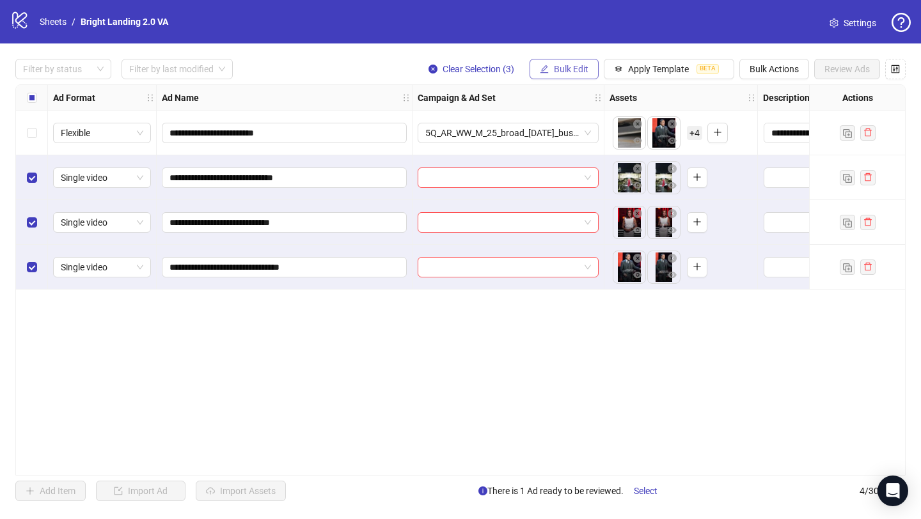
click at [561, 75] on button "Bulk Edit" at bounding box center [564, 69] width 69 height 20
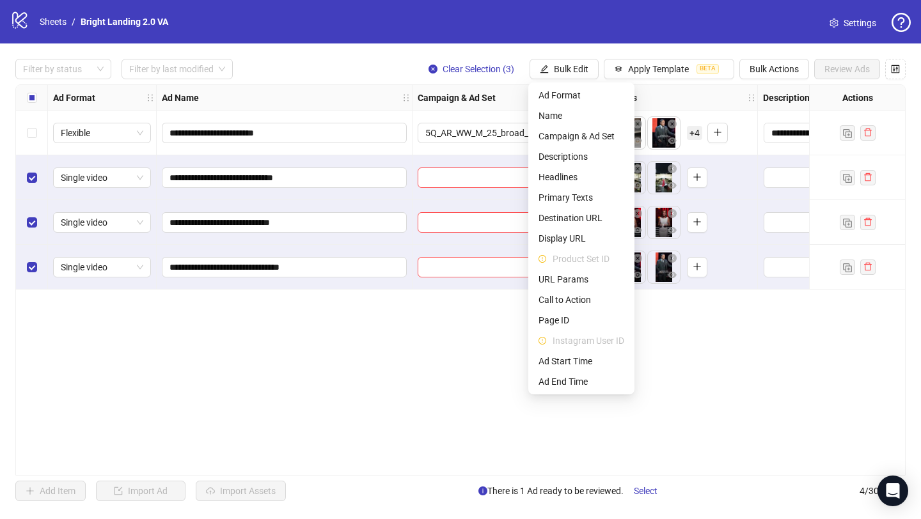
click at [328, 48] on div "**********" at bounding box center [460, 280] width 921 height 473
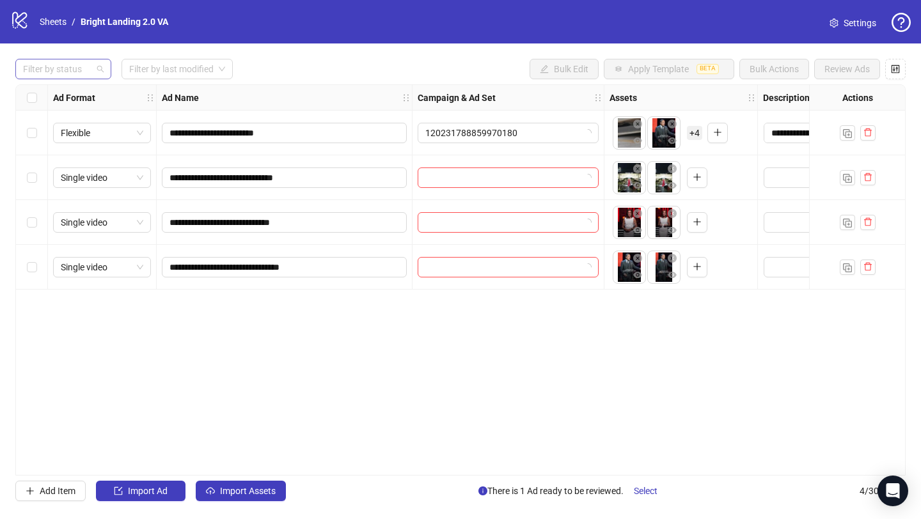
click at [96, 72] on div "Filter by status" at bounding box center [63, 69] width 96 height 20
click at [84, 89] on div "Draft" at bounding box center [63, 95] width 75 height 14
click at [317, 67] on div "Draft Filter by last modified Bulk Edit Apply Template BETA Bulk Actions Review…" at bounding box center [460, 69] width 891 height 20
click at [210, 64] on input "search" at bounding box center [171, 68] width 84 height 19
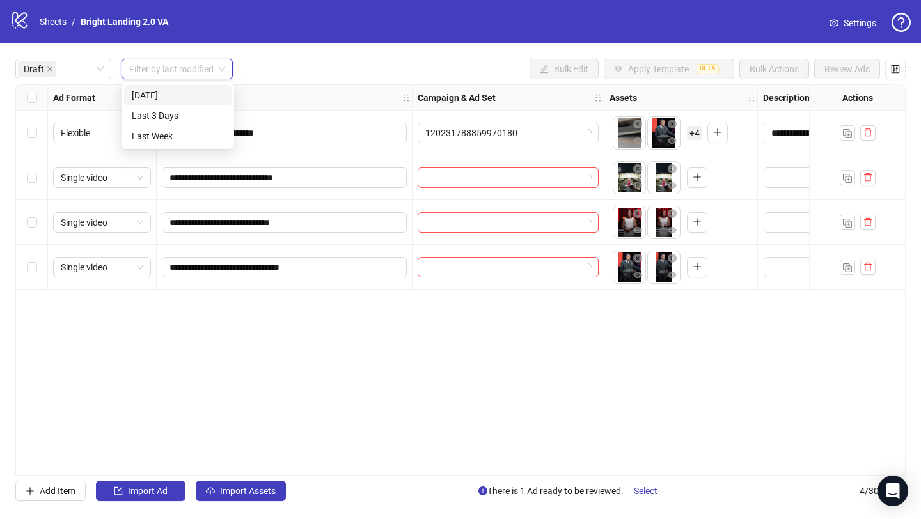
click at [196, 93] on div "Today" at bounding box center [178, 95] width 92 height 14
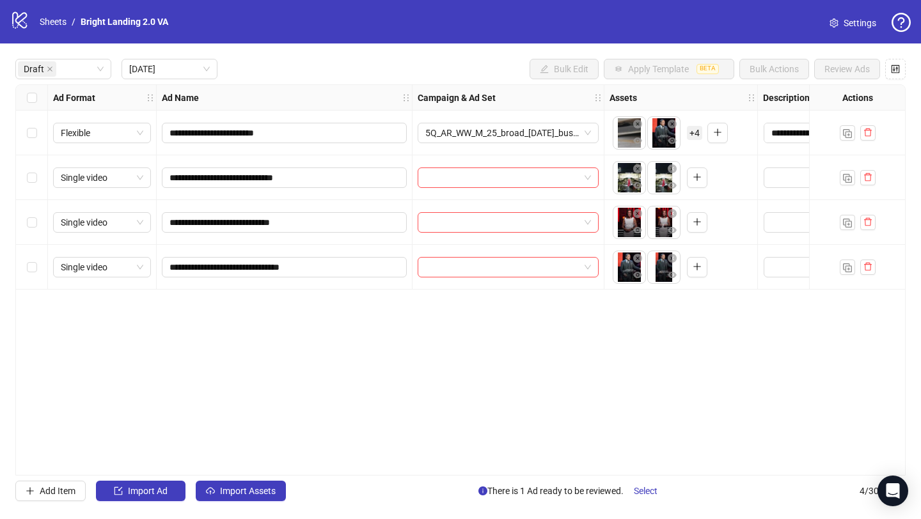
click at [324, 354] on div "**********" at bounding box center [460, 280] width 891 height 392
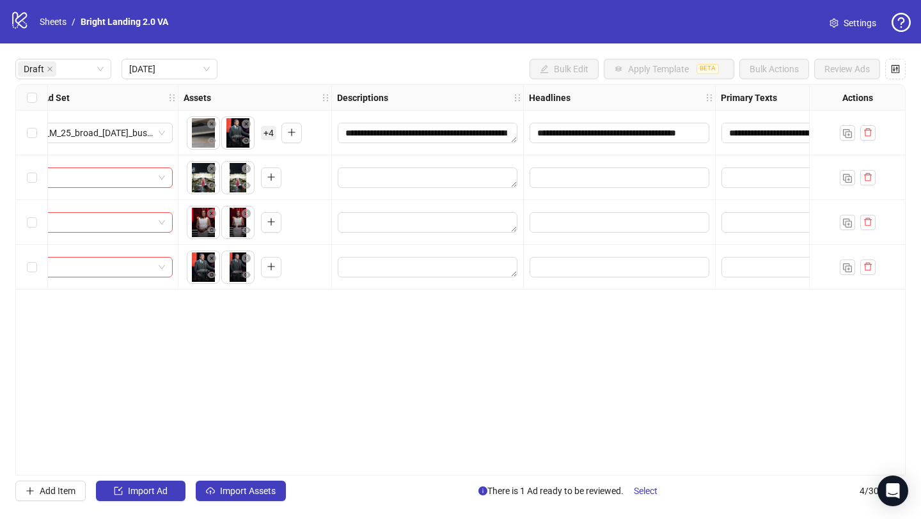
scroll to position [0, 432]
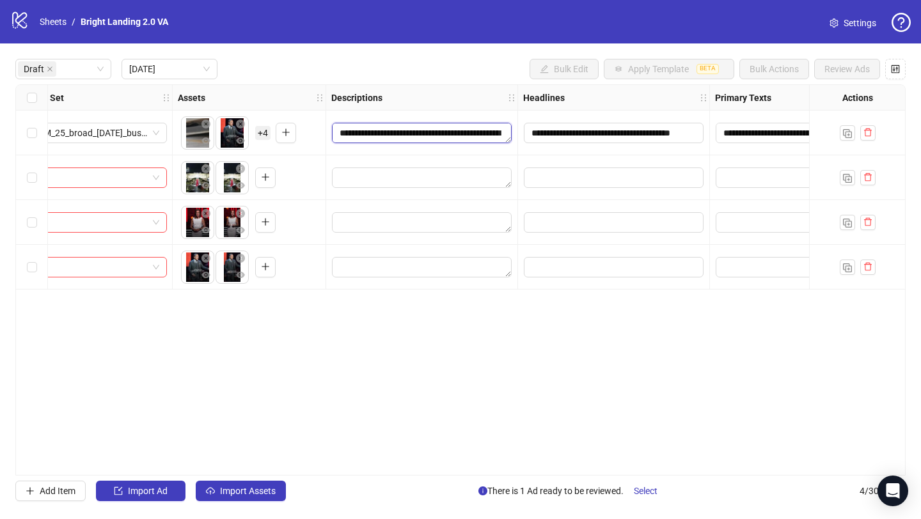
click at [429, 129] on textarea "**********" at bounding box center [422, 133] width 180 height 20
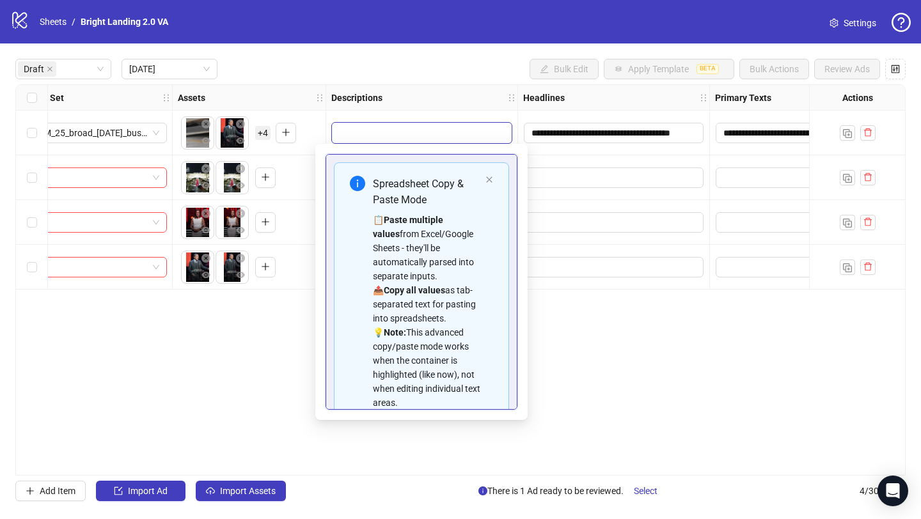
click at [435, 104] on div "Descriptions" at bounding box center [422, 98] width 192 height 26
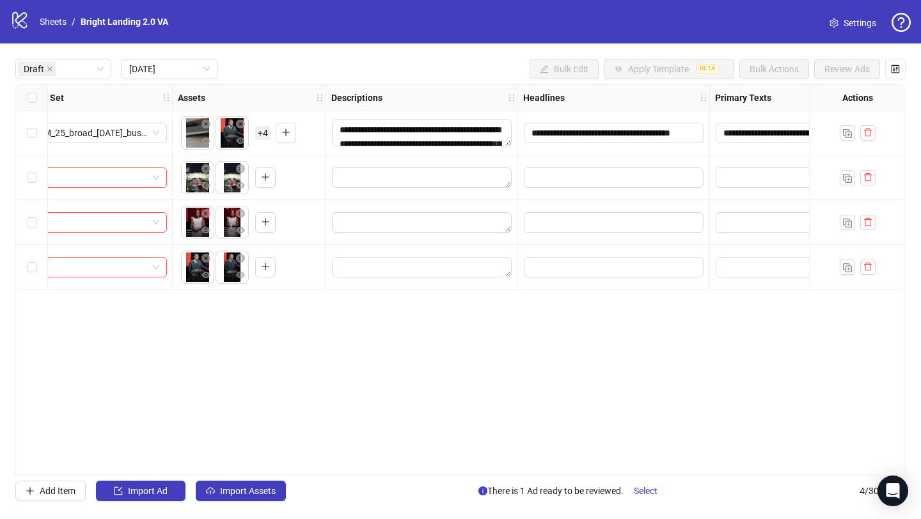
drag, startPoint x: 508, startPoint y: 138, endPoint x: 516, endPoint y: 144, distance: 10.5
click at [516, 144] on div "**********" at bounding box center [422, 133] width 192 height 45
click at [429, 178] on textarea "Edit values" at bounding box center [422, 178] width 180 height 20
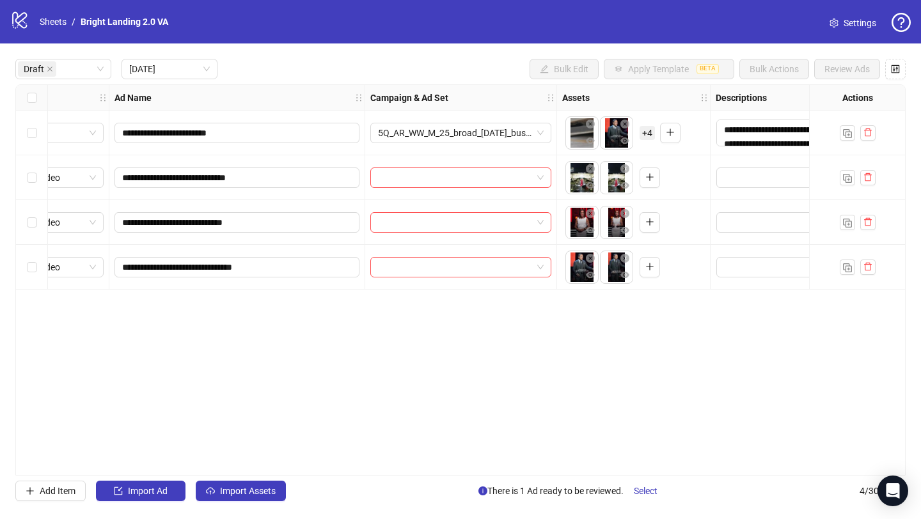
scroll to position [0, 0]
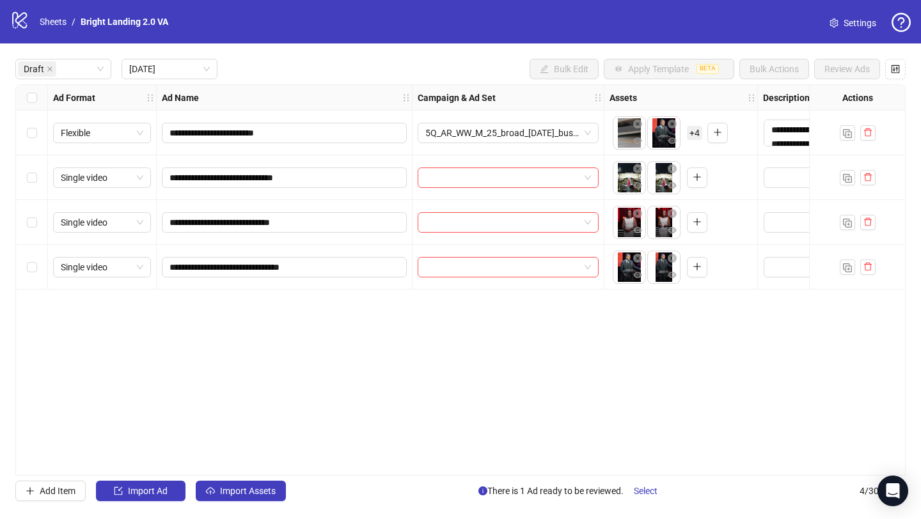
click at [26, 175] on div "Select row 2" at bounding box center [32, 177] width 32 height 45
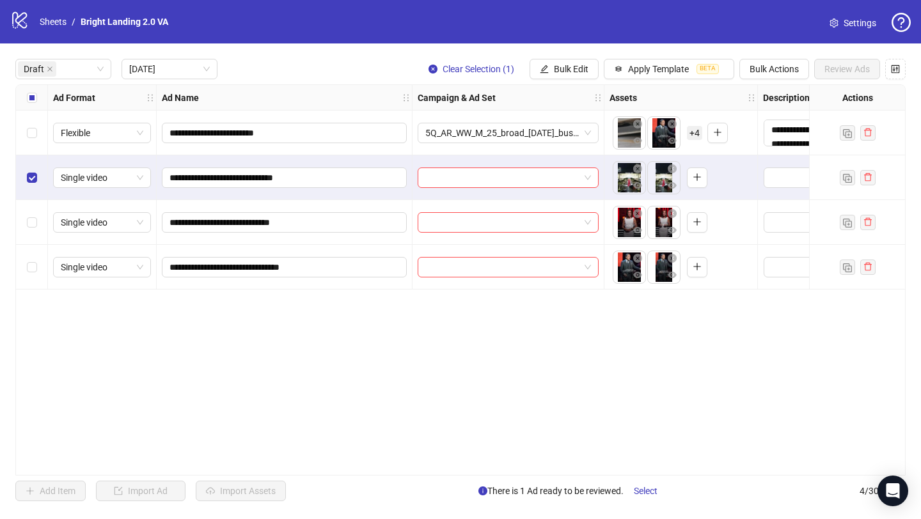
click at [35, 230] on div "Select row 3" at bounding box center [32, 222] width 32 height 45
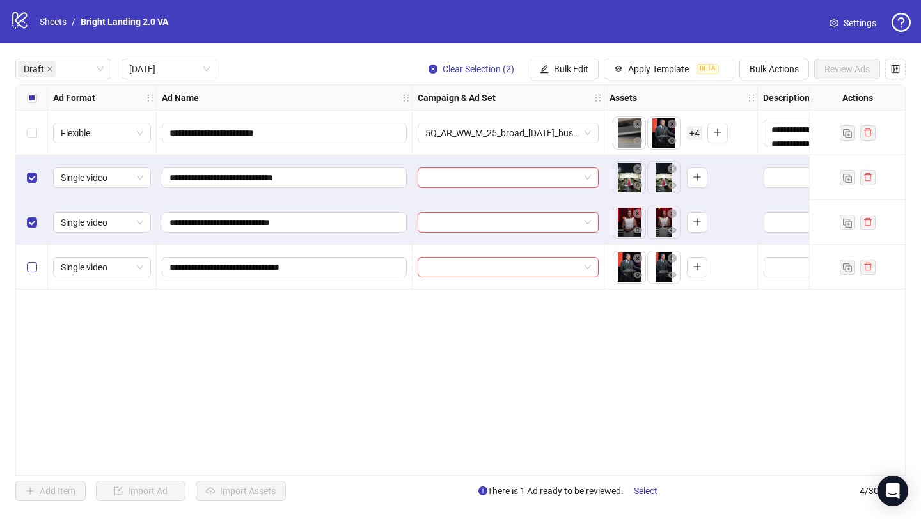
click at [35, 261] on label "Select row 4" at bounding box center [32, 267] width 10 height 14
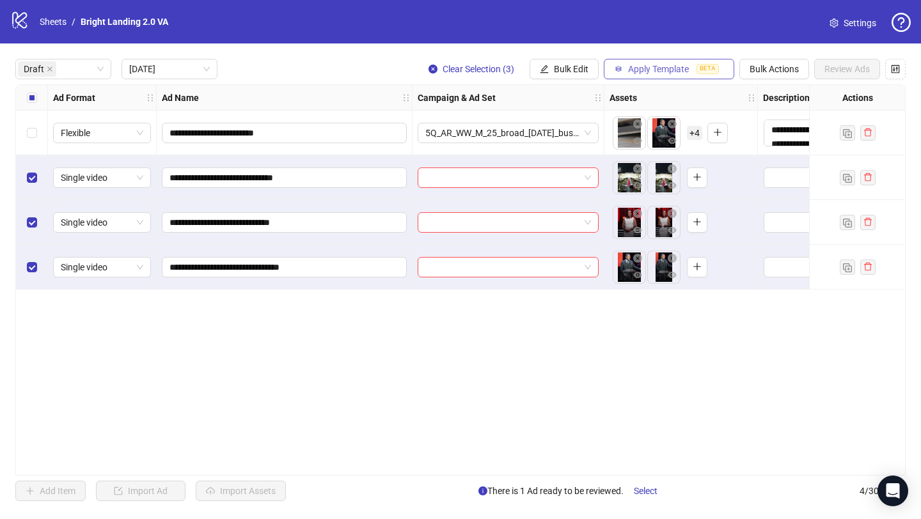
click at [635, 67] on span "Apply Template" at bounding box center [658, 69] width 61 height 10
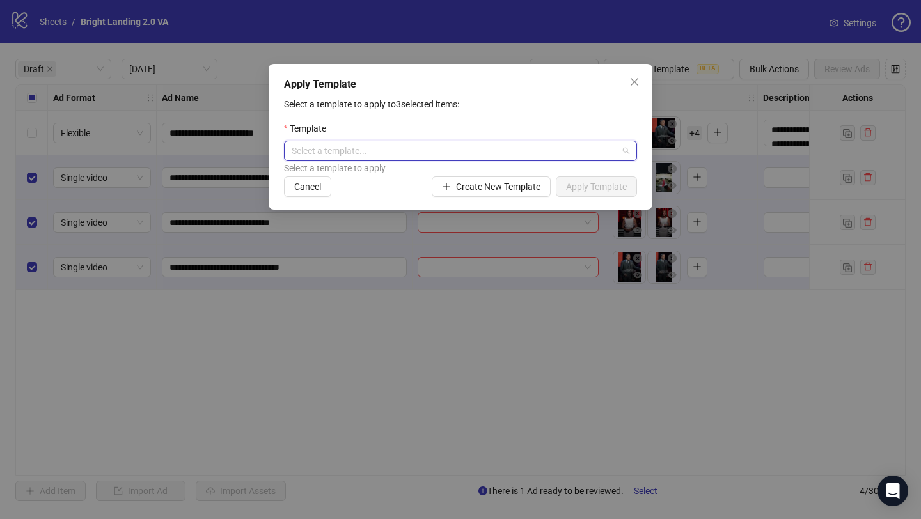
click at [467, 143] on input "search" at bounding box center [455, 150] width 326 height 19
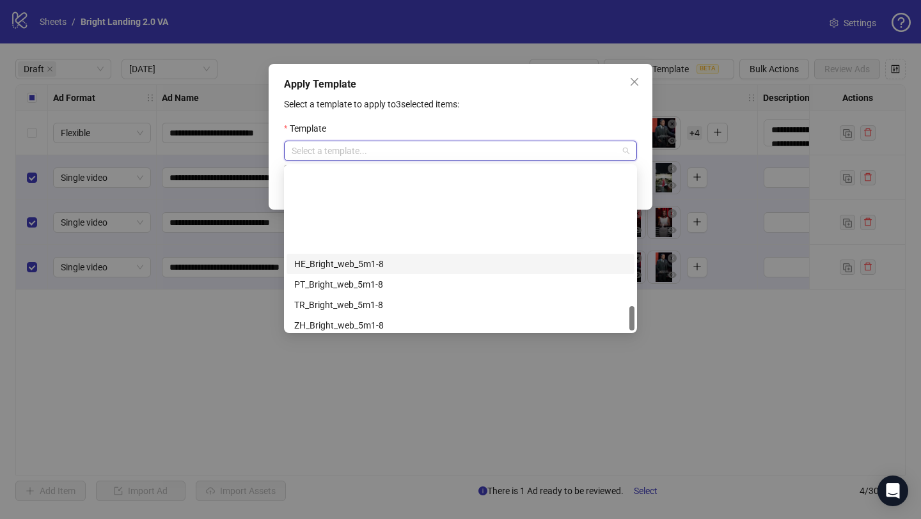
scroll to position [919, 0]
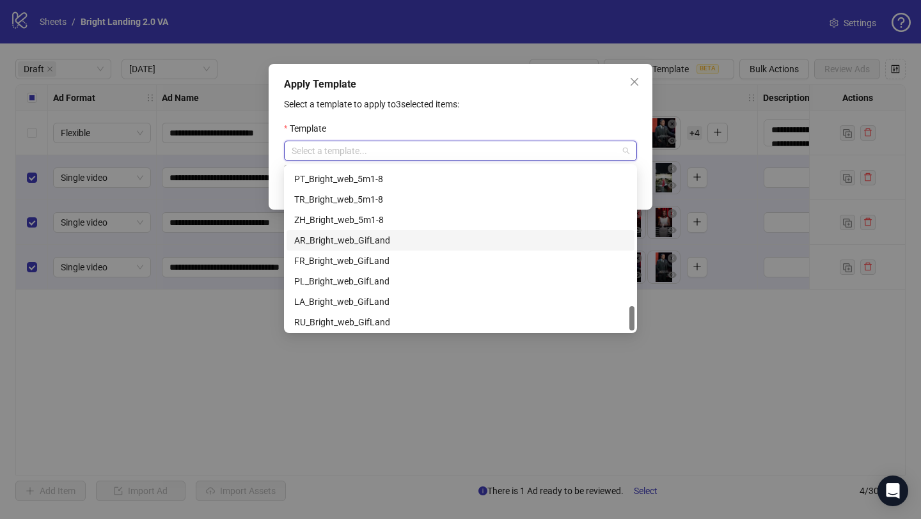
click at [368, 244] on div "AR_Bright_web_GifLand" at bounding box center [460, 241] width 333 height 14
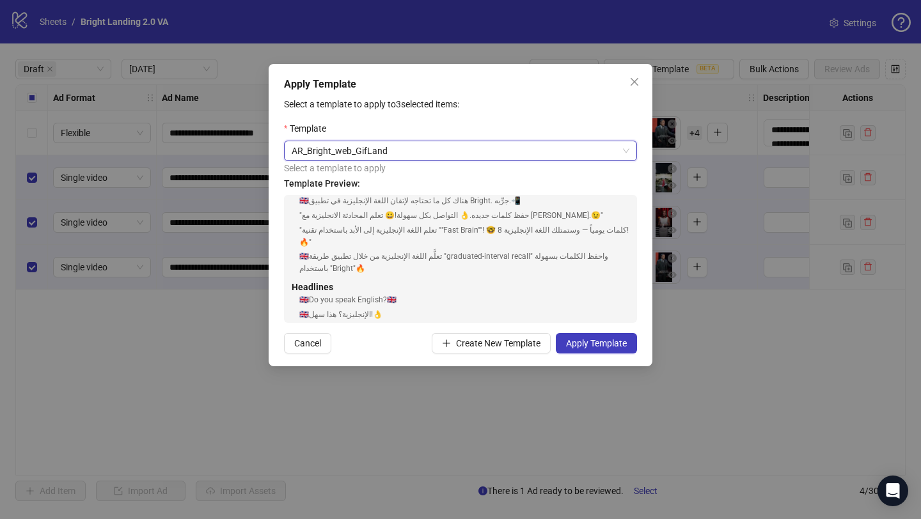
scroll to position [0, 0]
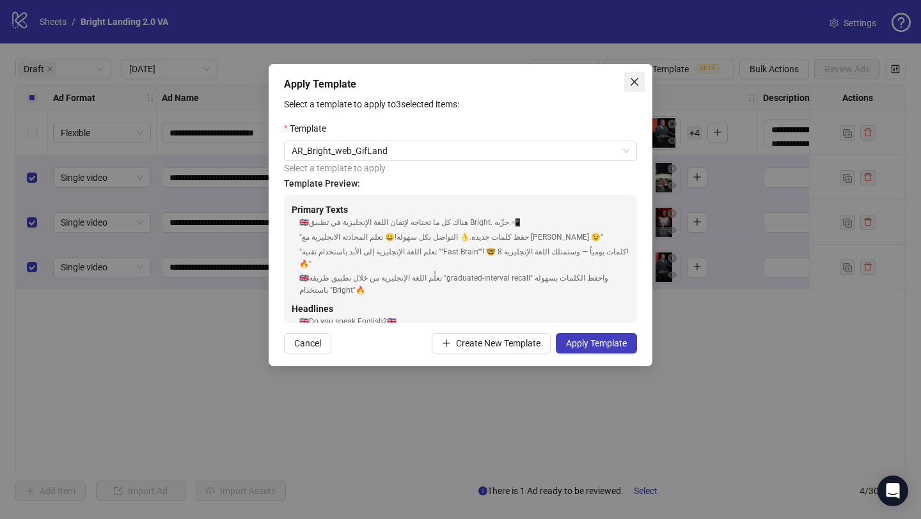
click at [633, 80] on icon "close" at bounding box center [635, 82] width 8 height 8
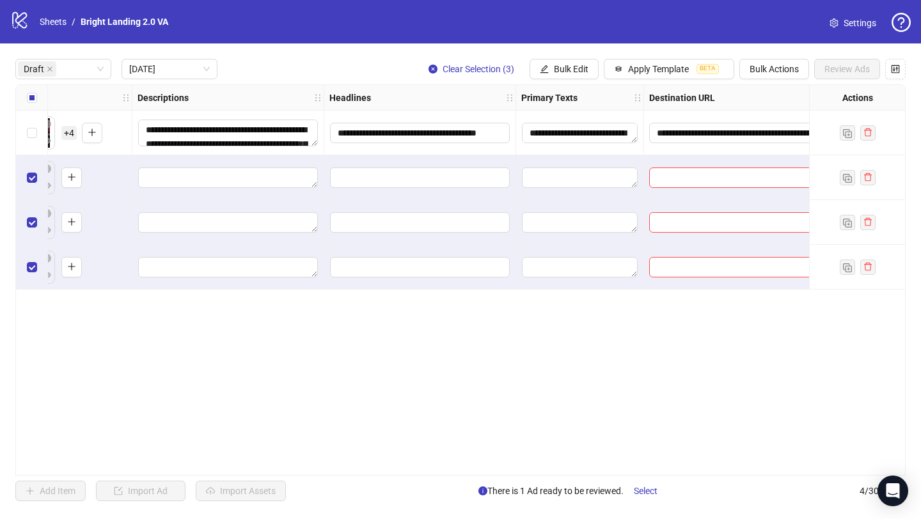
scroll to position [0, 633]
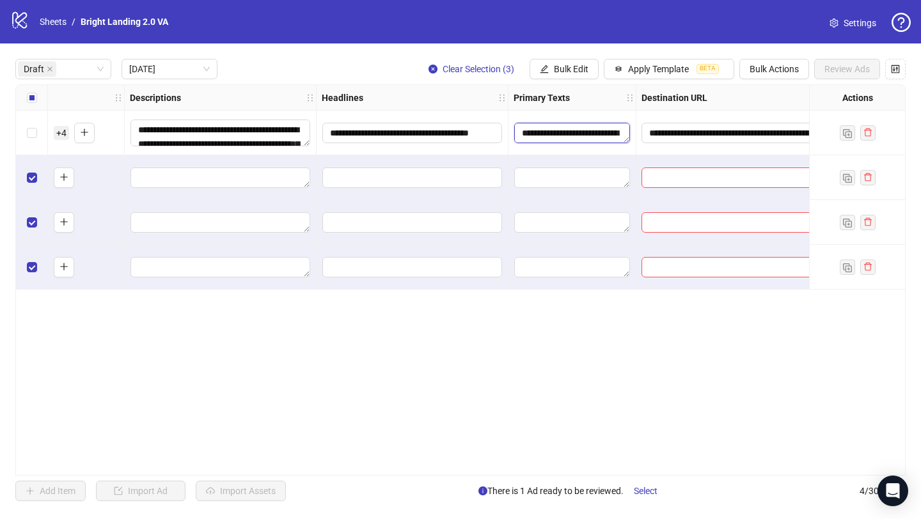
click at [558, 129] on textarea "**********" at bounding box center [572, 133] width 116 height 20
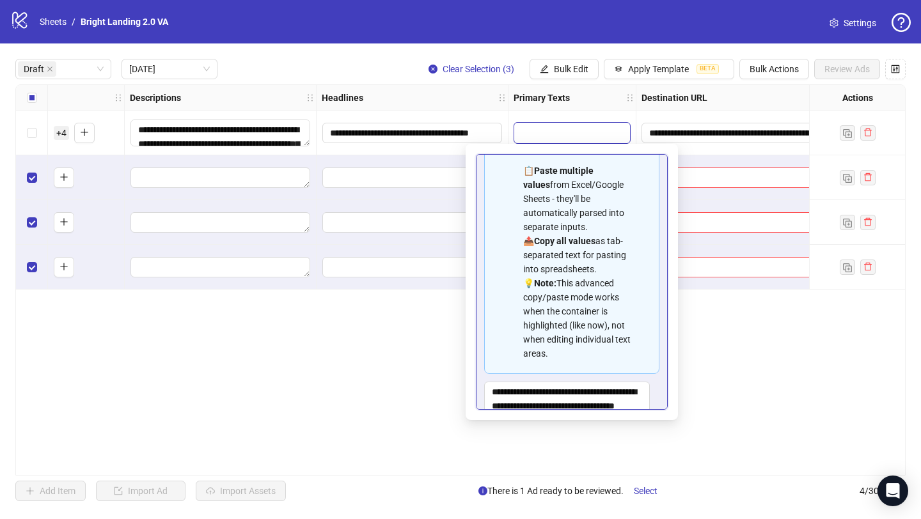
scroll to position [101, 0]
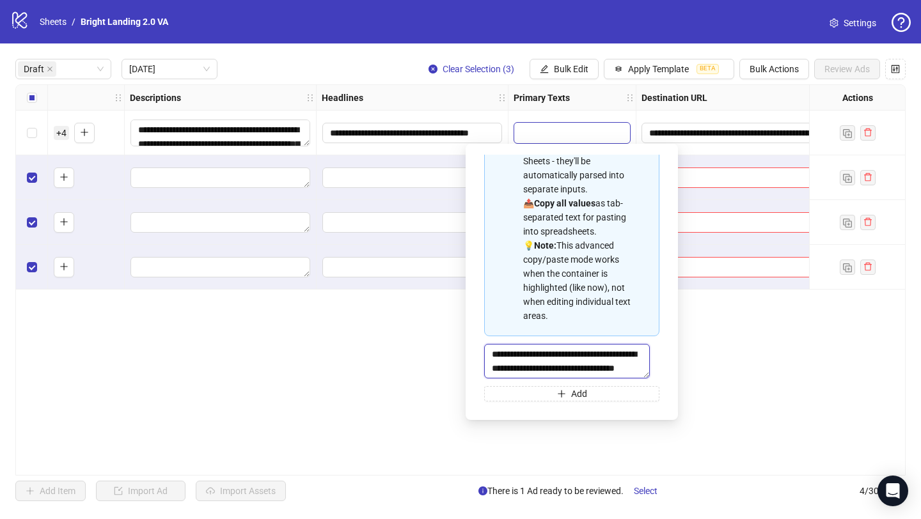
click at [586, 365] on textarea "**********" at bounding box center [567, 361] width 166 height 35
click at [713, 356] on div "**********" at bounding box center [460, 280] width 891 height 392
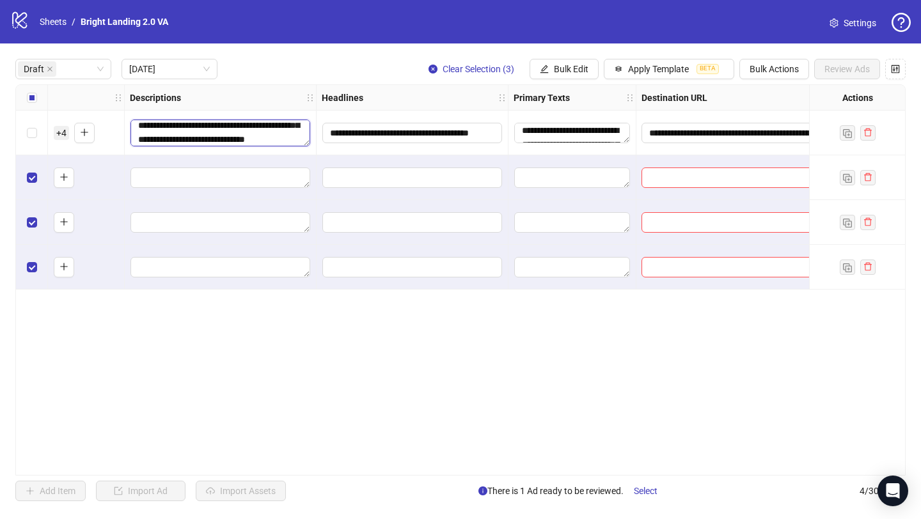
scroll to position [22, 0]
click at [258, 143] on textarea "**********" at bounding box center [221, 133] width 180 height 27
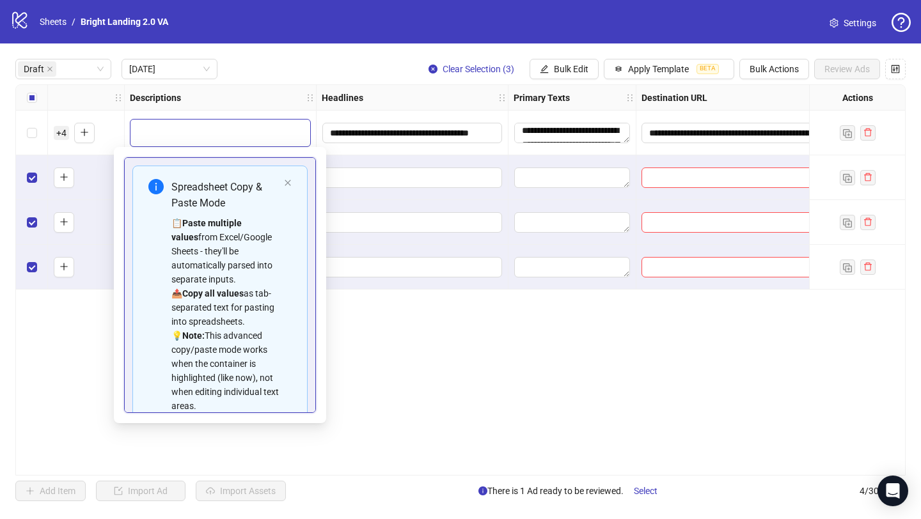
click at [274, 99] on div "Descriptions" at bounding box center [221, 98] width 192 height 26
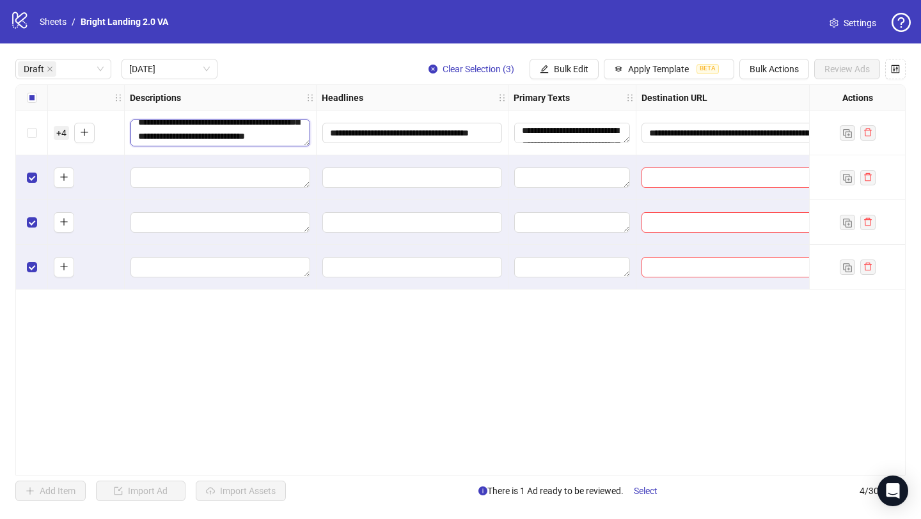
click at [234, 136] on textarea "**********" at bounding box center [221, 133] width 180 height 27
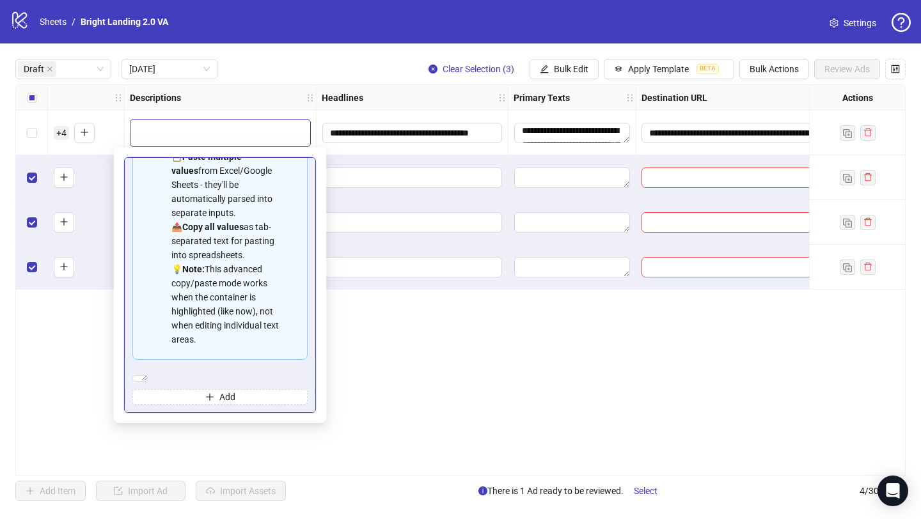
scroll to position [101, 0]
click at [148, 376] on textarea "**********" at bounding box center [139, 379] width 15 height 6
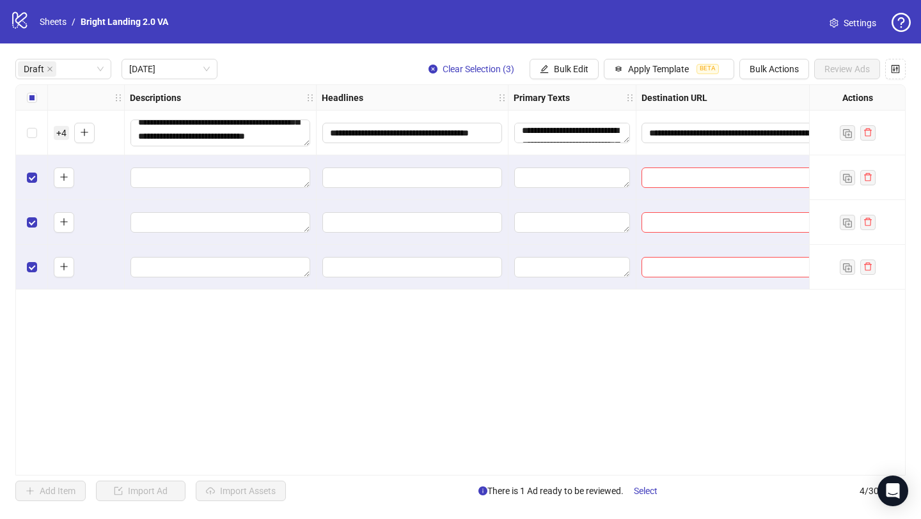
click at [379, 367] on div "**********" at bounding box center [460, 280] width 891 height 392
click at [650, 75] on button "Apply Template BETA" at bounding box center [669, 69] width 131 height 20
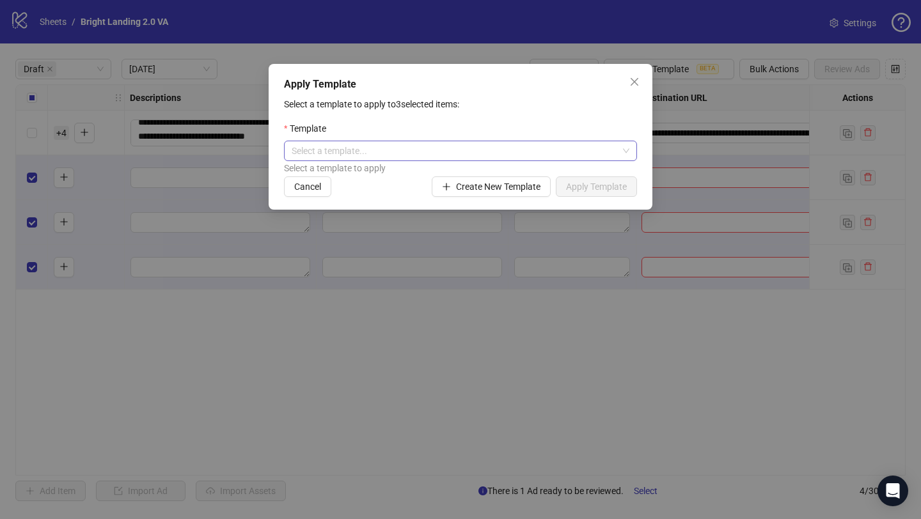
click at [585, 155] on input "search" at bounding box center [455, 150] width 326 height 19
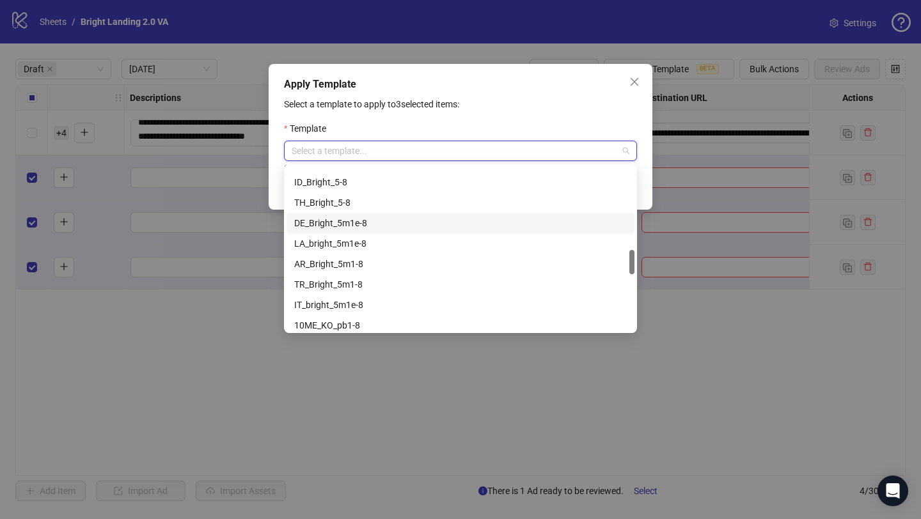
scroll to position [622, 0]
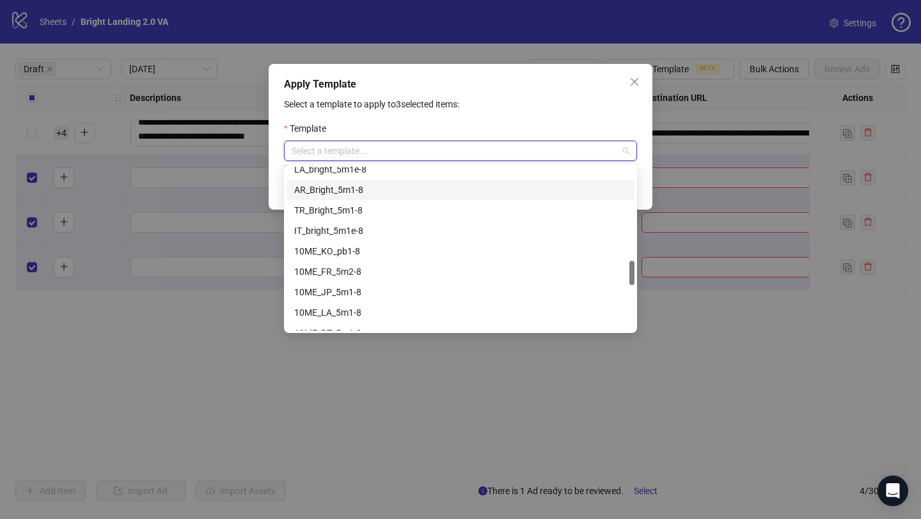
click at [471, 185] on div "AR_Bright_5m1-8" at bounding box center [460, 190] width 333 height 14
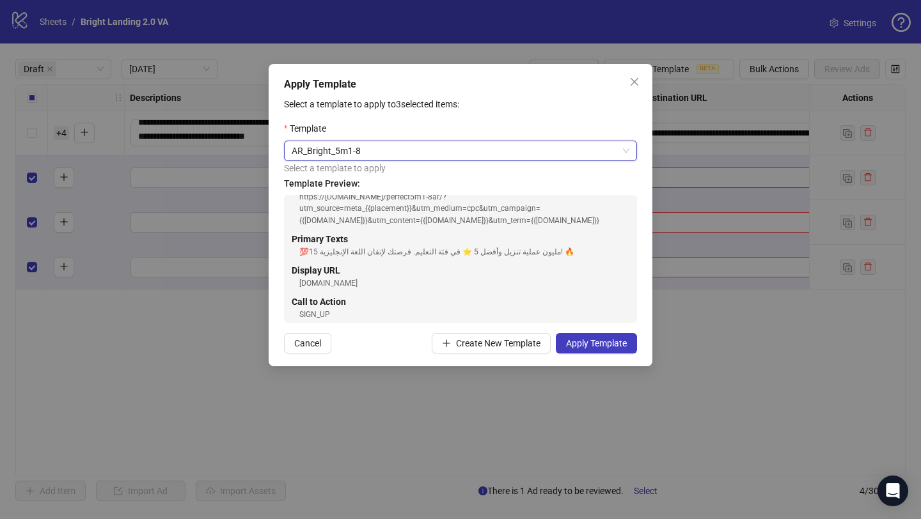
scroll to position [111, 0]
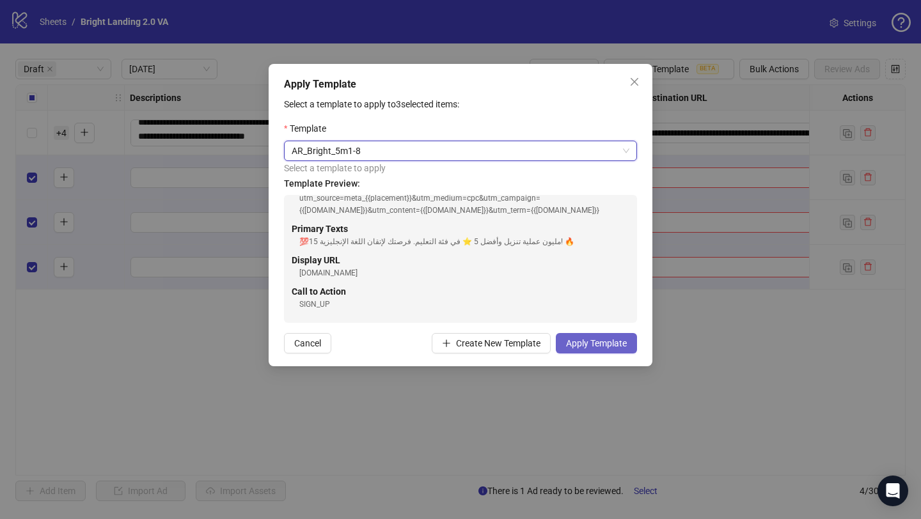
click at [609, 347] on span "Apply Template" at bounding box center [596, 343] width 61 height 10
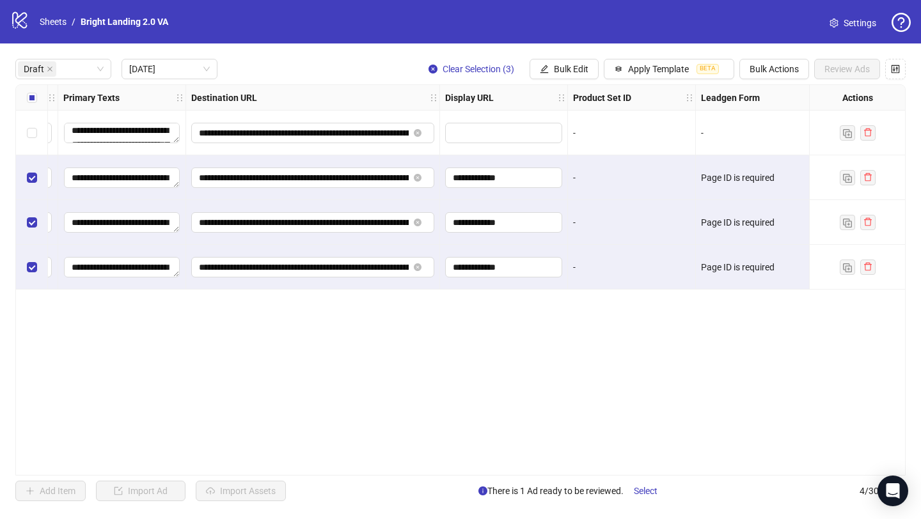
scroll to position [0, 1061]
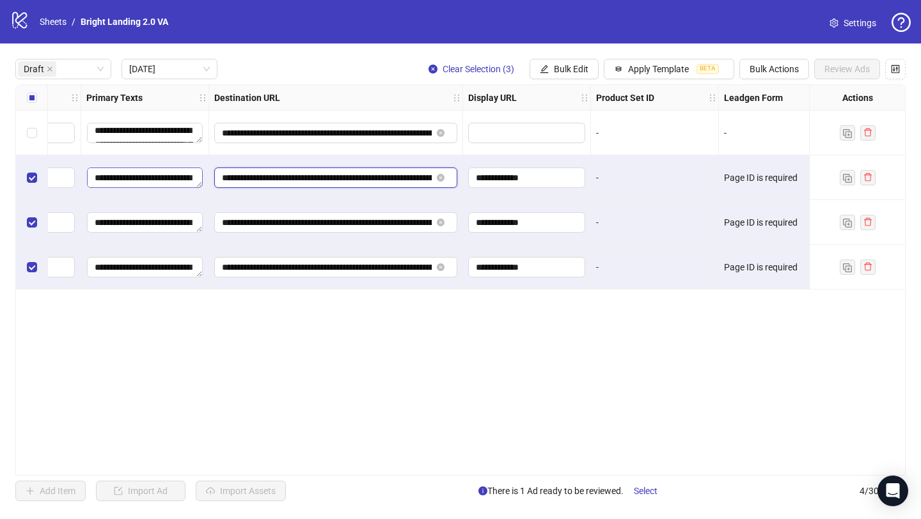
drag, startPoint x: 393, startPoint y: 178, endPoint x: 187, endPoint y: 173, distance: 206.7
click at [187, 85] on div "**********" at bounding box center [96, 85] width 2282 height 0
paste input "**"
type input "**********"
drag, startPoint x: 395, startPoint y: 221, endPoint x: 123, endPoint y: 225, distance: 271.9
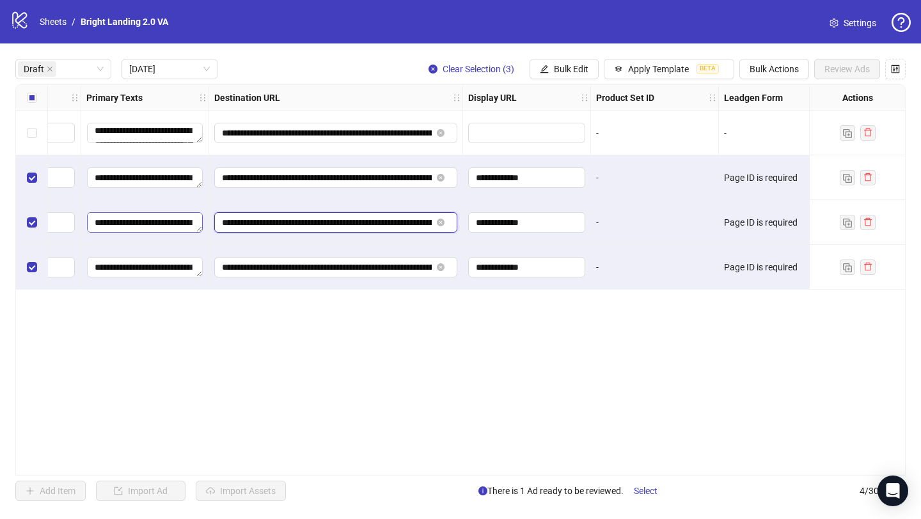
click at [123, 85] on div "**********" at bounding box center [96, 85] width 2282 height 0
paste input "**"
type input "**********"
drag, startPoint x: 393, startPoint y: 266, endPoint x: 180, endPoint y: 258, distance: 213.2
click at [180, 85] on div "**********" at bounding box center [96, 85] width 2282 height 0
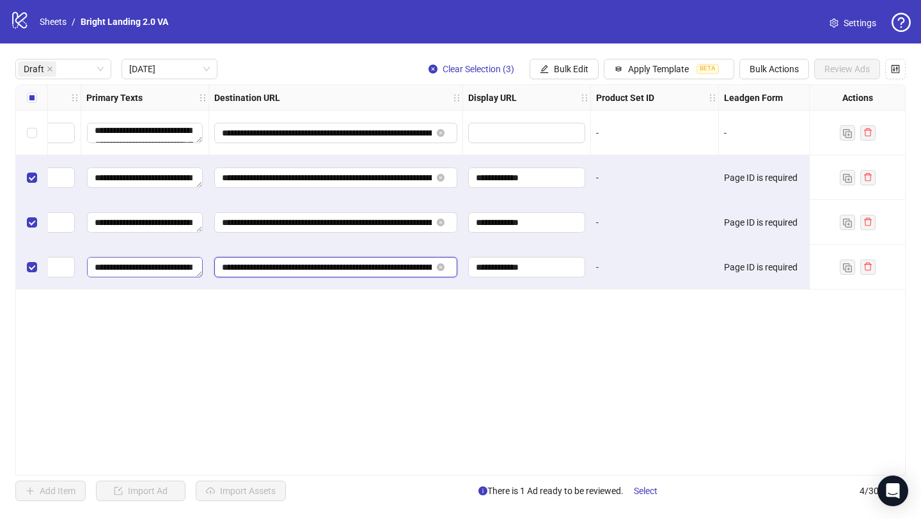
paste input "**"
type input "**********"
click at [434, 350] on div "**********" at bounding box center [460, 280] width 891 height 392
drag, startPoint x: 459, startPoint y: 470, endPoint x: 576, endPoint y: 451, distance: 118.5
click at [576, 451] on div "**********" at bounding box center [460, 280] width 891 height 392
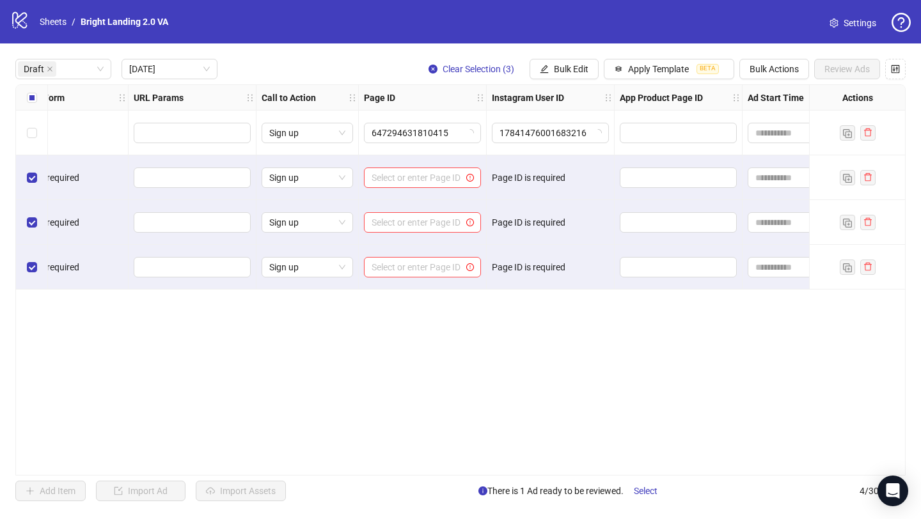
scroll to position [0, 1780]
click at [450, 173] on input "search" at bounding box center [415, 177] width 90 height 19
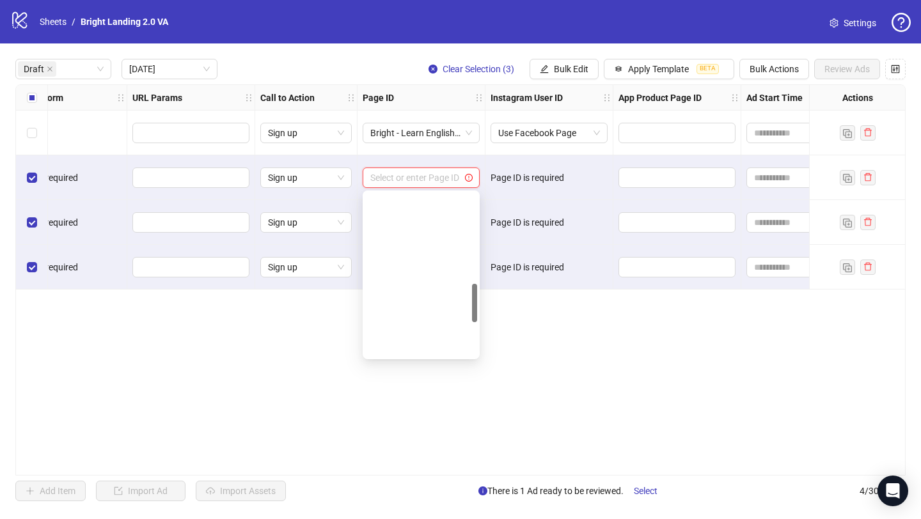
scroll to position [386, 0]
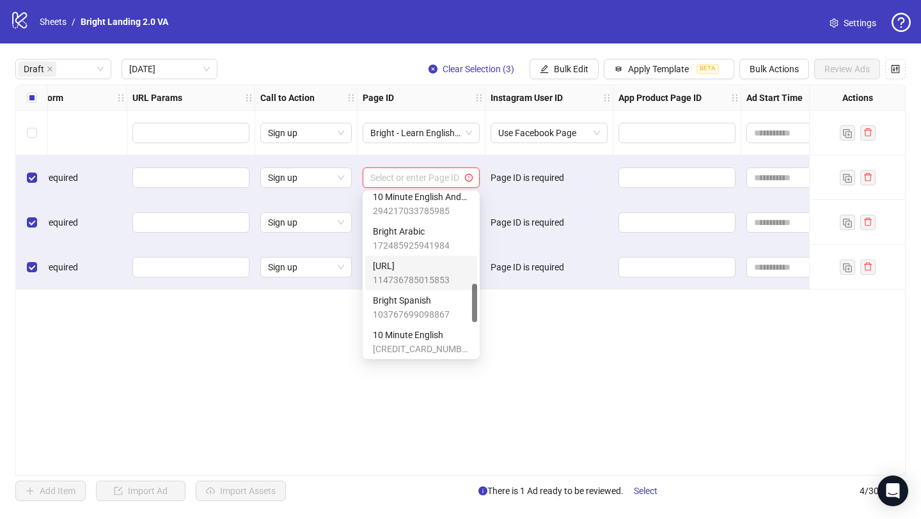
click at [554, 349] on div "Ad Format Ad Name Campaign & Ad Set Assets Descriptions Headlines Primary Texts…" at bounding box center [460, 280] width 891 height 392
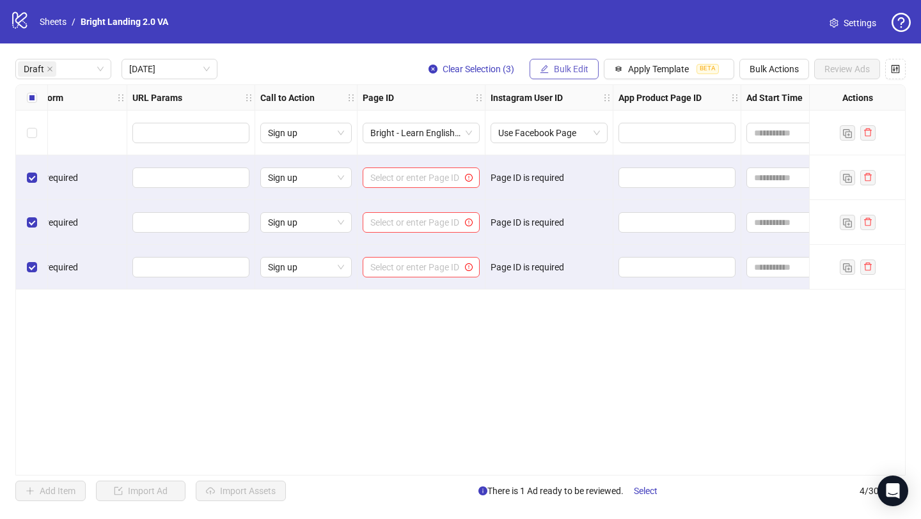
click at [560, 74] on span "Bulk Edit" at bounding box center [571, 69] width 35 height 10
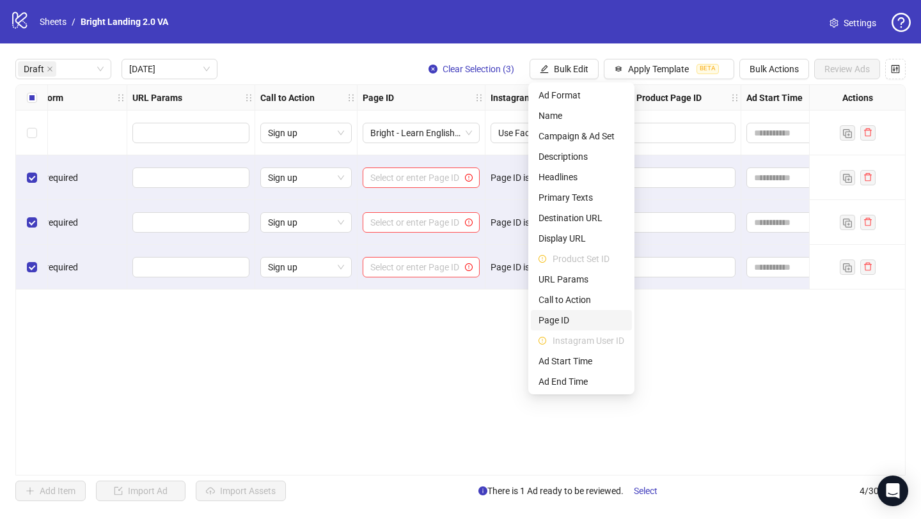
click at [597, 315] on span "Page ID" at bounding box center [582, 320] width 86 height 14
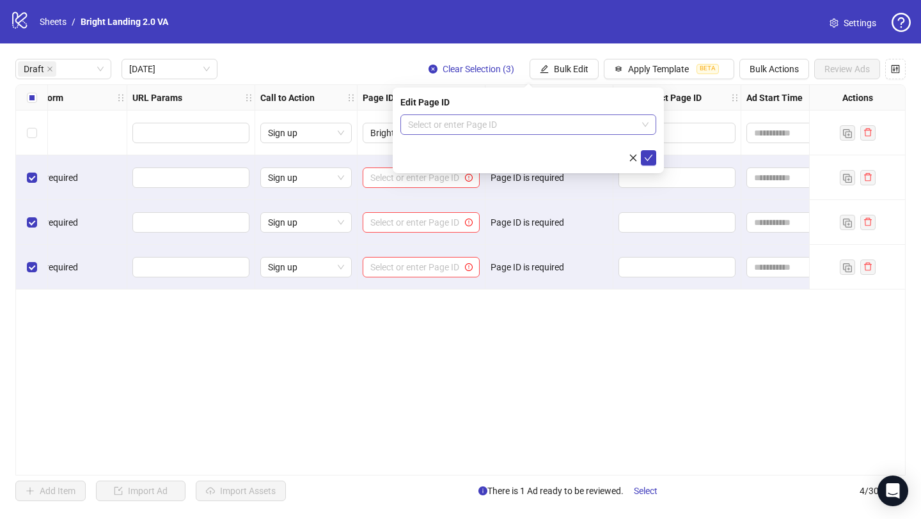
click at [546, 129] on input "search" at bounding box center [522, 124] width 229 height 19
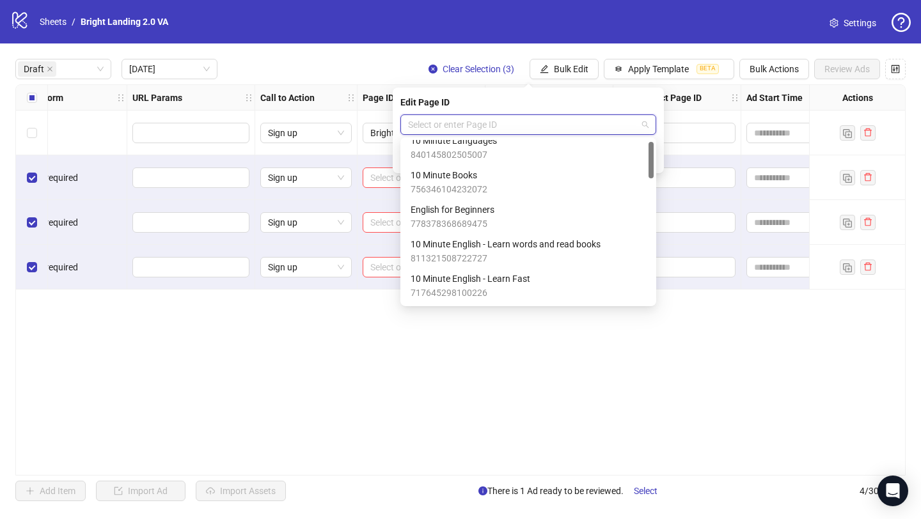
scroll to position [0, 0]
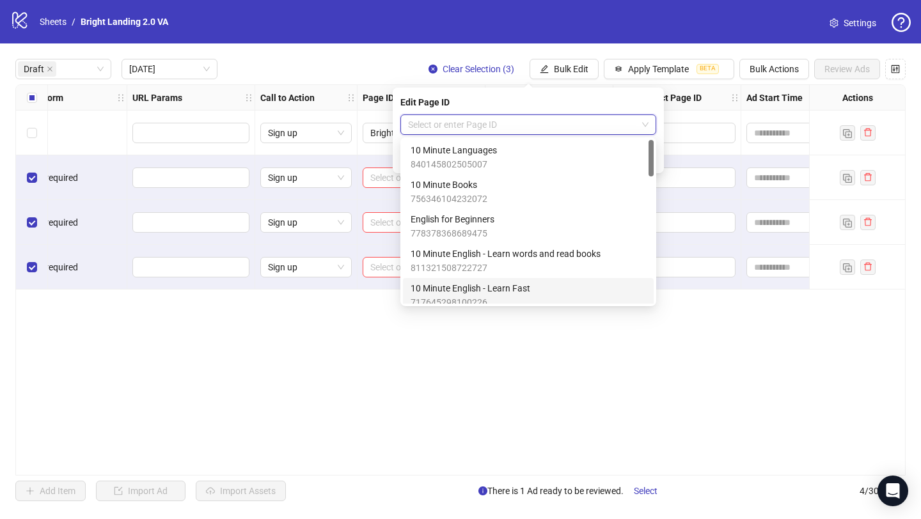
click at [432, 374] on div "Ad Format Ad Name Campaign & Ad Set Assets Descriptions Headlines Primary Texts…" at bounding box center [460, 280] width 891 height 392
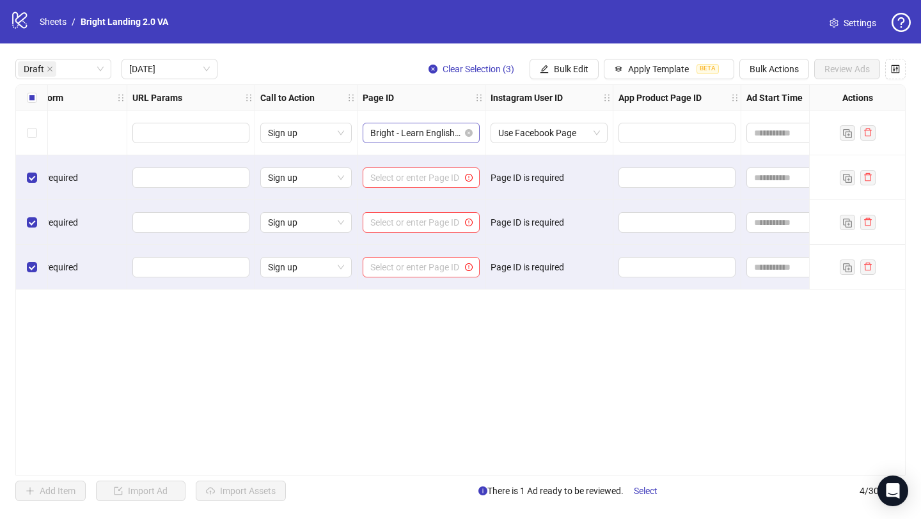
click at [412, 136] on span "Bright - Learn English Easy" at bounding box center [421, 132] width 102 height 19
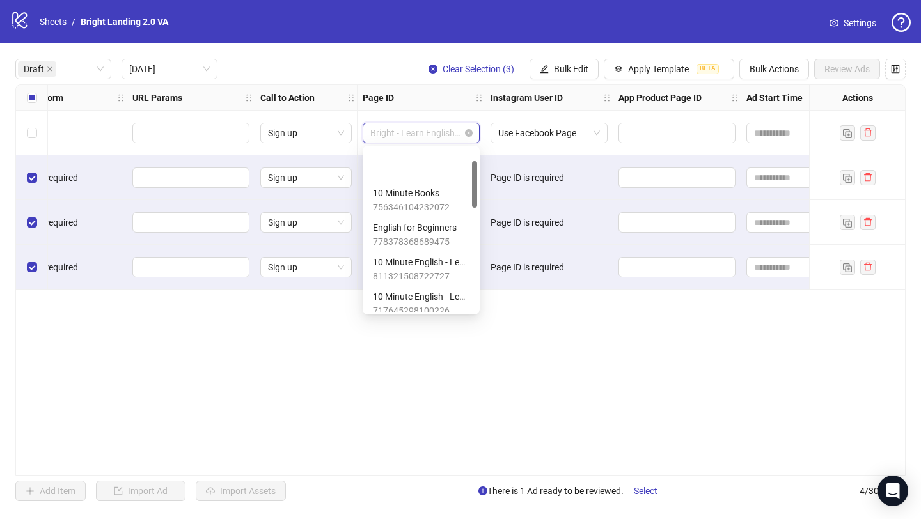
scroll to position [44, 0]
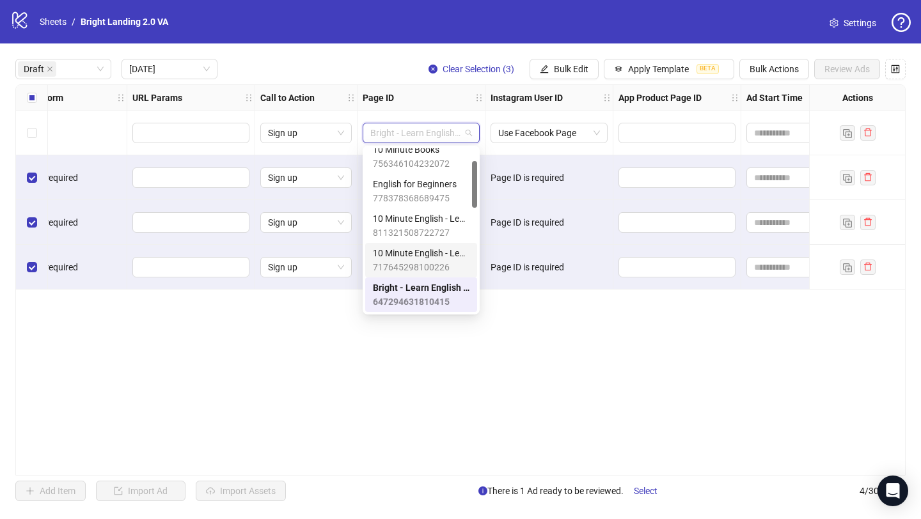
click at [517, 344] on div "Ad Format Ad Name Campaign & Ad Set Assets Descriptions Headlines Primary Texts…" at bounding box center [460, 280] width 891 height 392
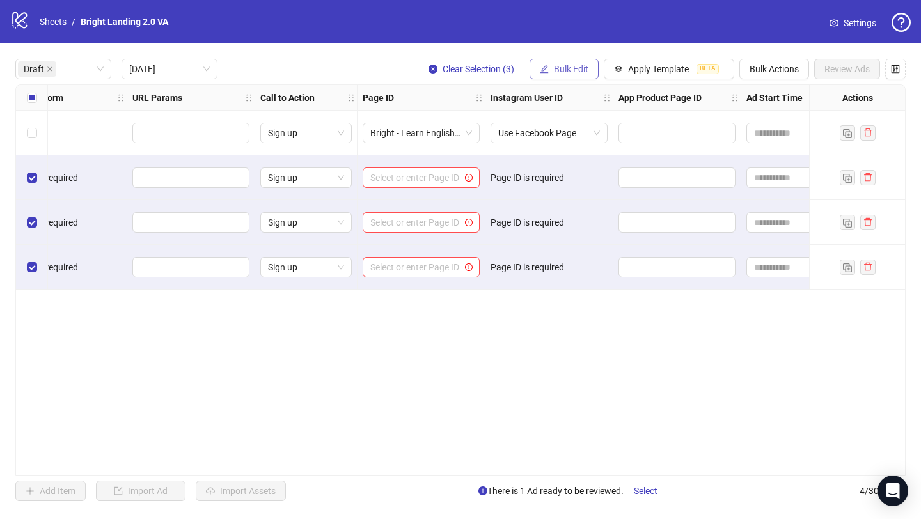
click at [572, 75] on button "Bulk Edit" at bounding box center [564, 69] width 69 height 20
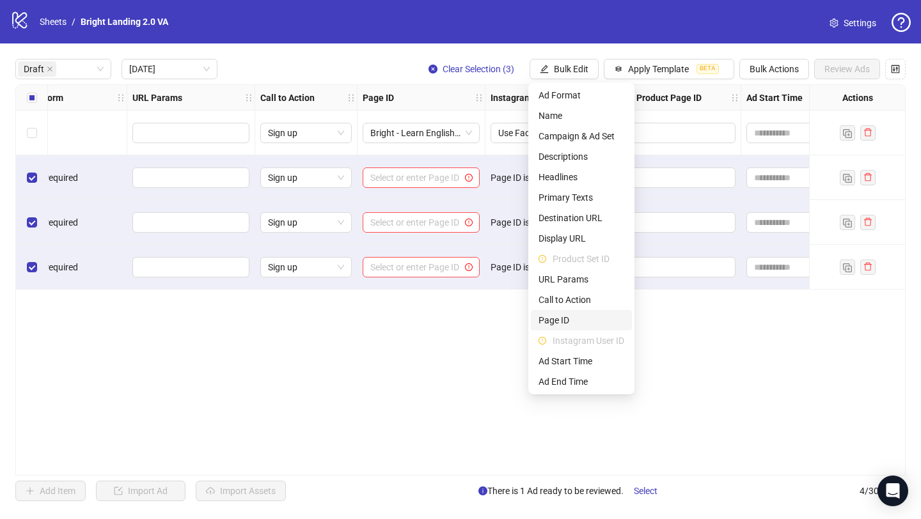
click at [587, 319] on span "Page ID" at bounding box center [582, 320] width 86 height 14
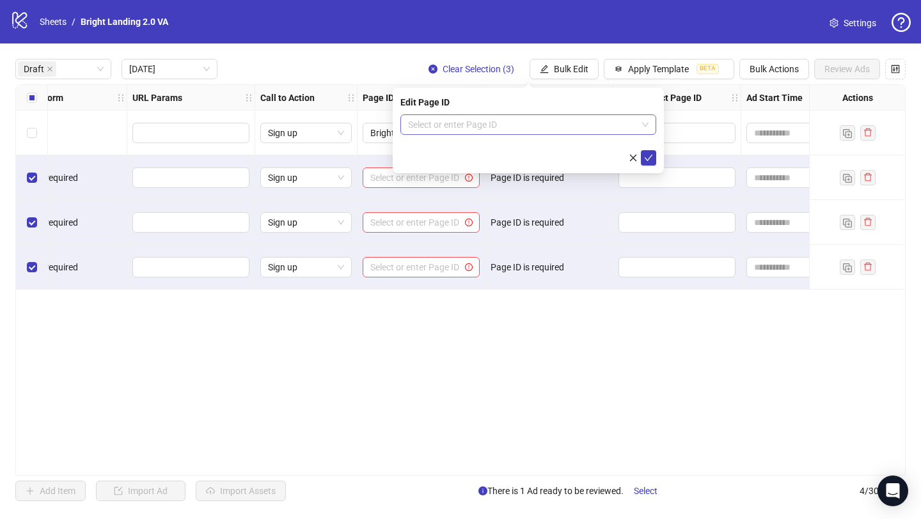
click at [507, 133] on input "search" at bounding box center [522, 124] width 229 height 19
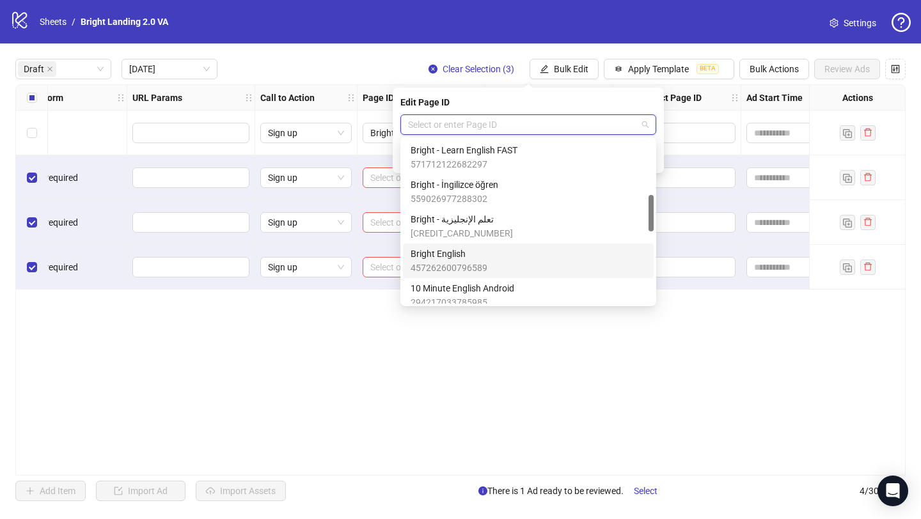
scroll to position [127, 0]
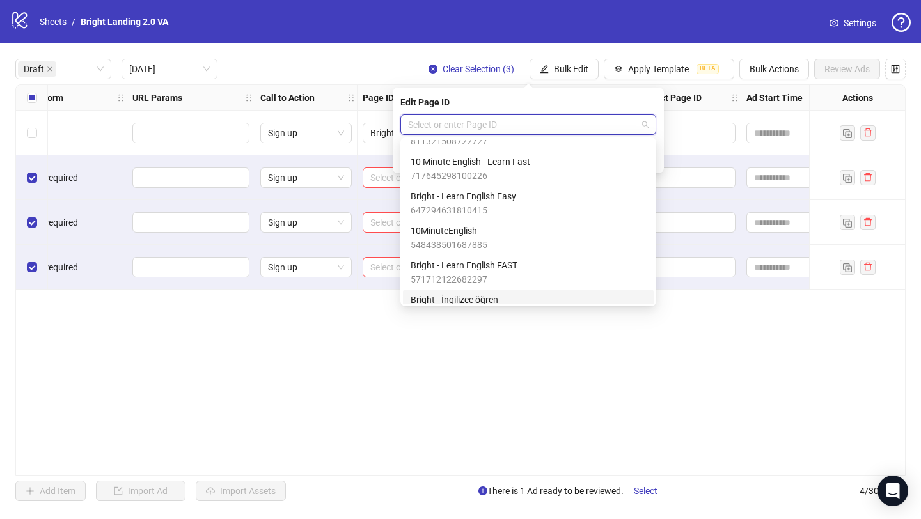
click at [374, 353] on div "Ad Format Ad Name Campaign & Ad Set Assets Descriptions Headlines Primary Texts…" at bounding box center [460, 280] width 891 height 392
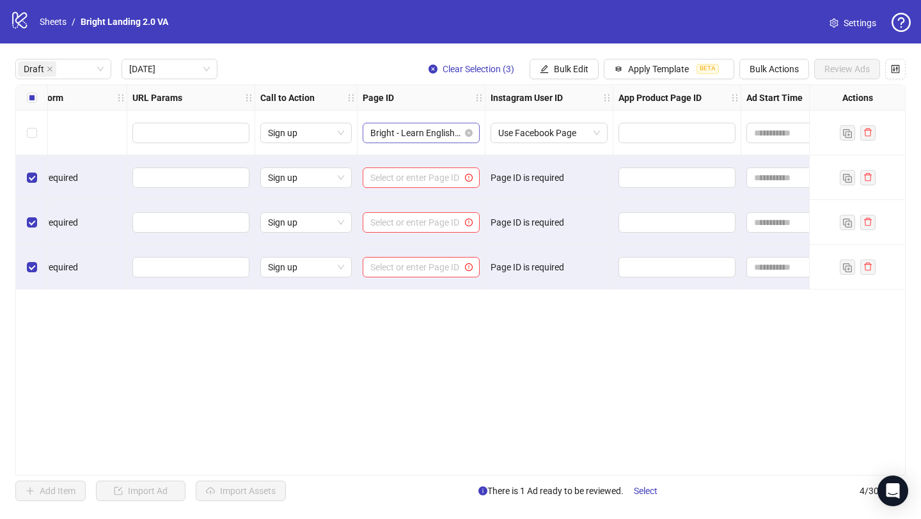
click at [418, 133] on span "Bright - Learn English Easy" at bounding box center [421, 132] width 102 height 19
click at [434, 367] on div "Ad Format Ad Name Campaign & Ad Set Assets Descriptions Headlines Primary Texts…" at bounding box center [460, 280] width 891 height 392
click at [561, 67] on span "Bulk Edit" at bounding box center [571, 69] width 35 height 10
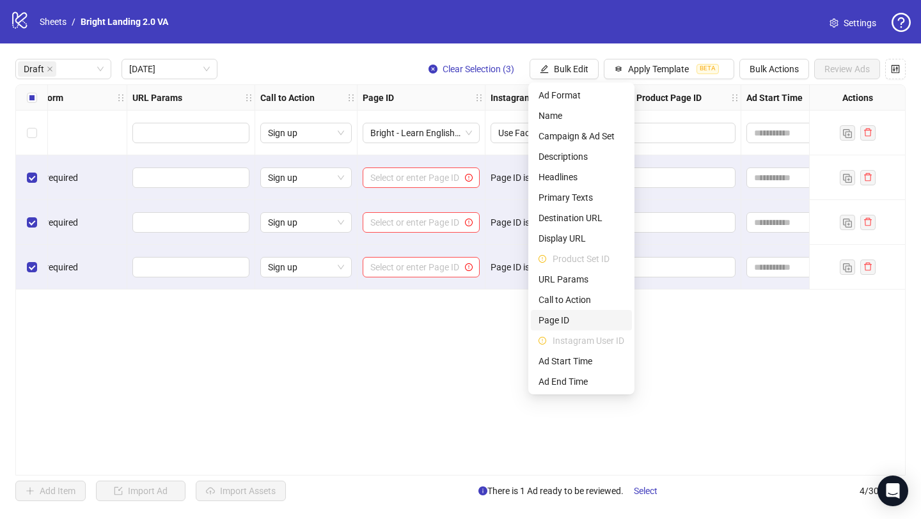
click at [584, 317] on span "Page ID" at bounding box center [582, 320] width 86 height 14
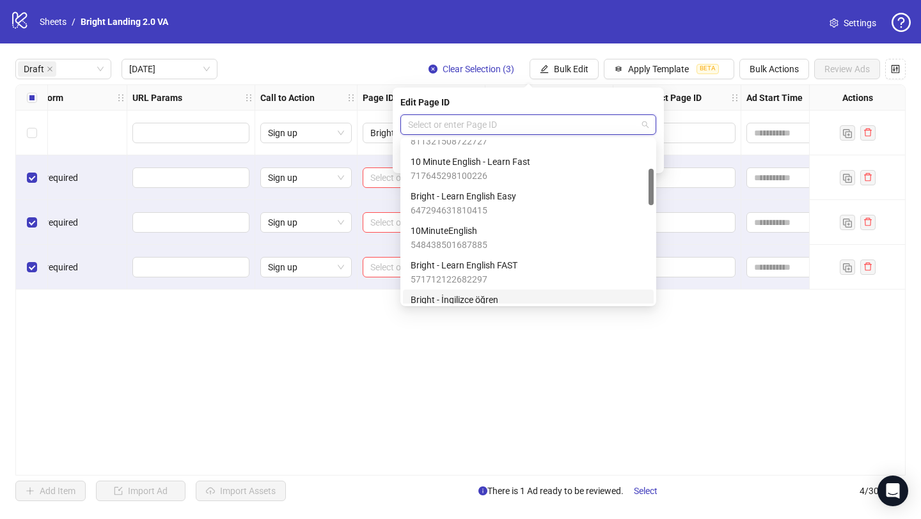
click at [580, 129] on input "search" at bounding box center [522, 124] width 229 height 19
click at [564, 200] on div "Bright - Learn English Easy 647294631810415" at bounding box center [528, 203] width 235 height 28
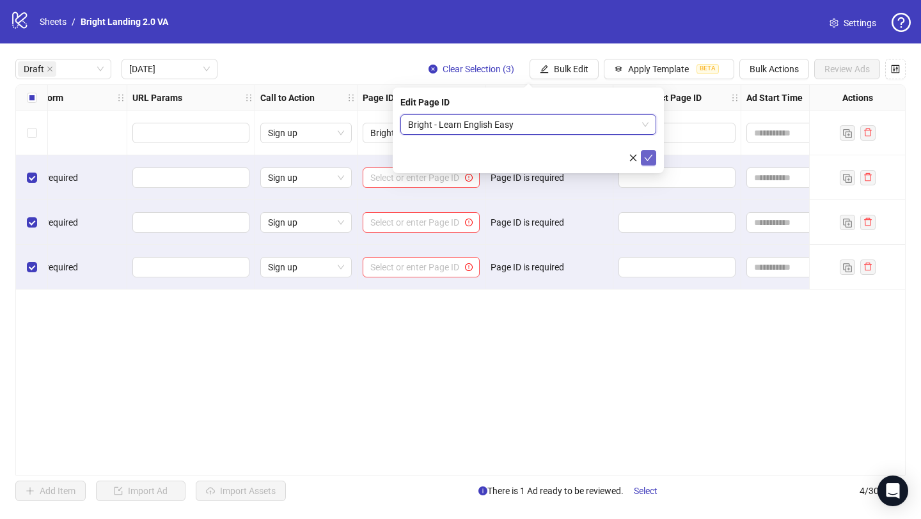
click at [653, 161] on button "submit" at bounding box center [648, 157] width 15 height 15
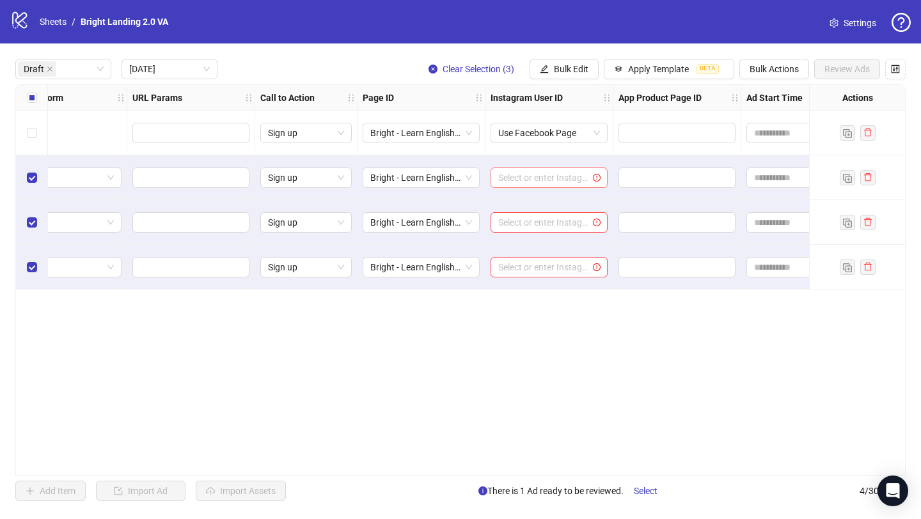
click at [588, 181] on input "search" at bounding box center [543, 177] width 90 height 19
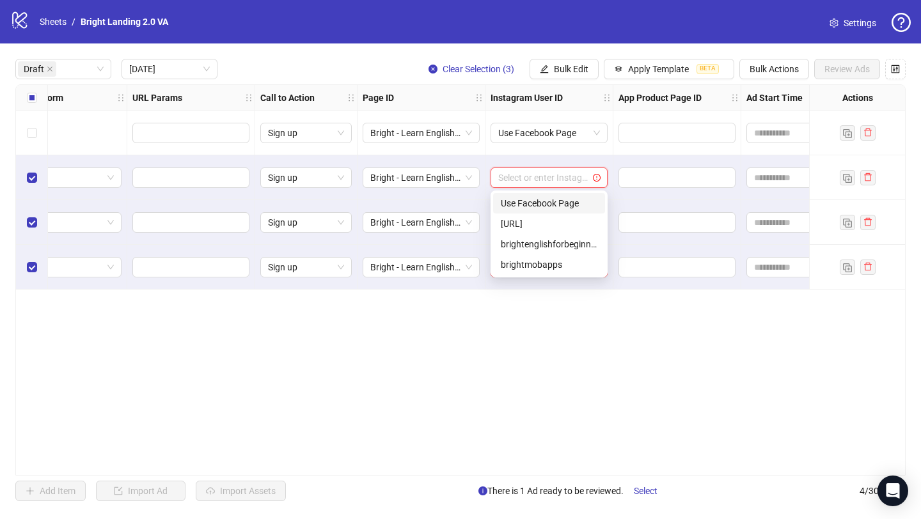
click at [576, 200] on div "Use Facebook Page" at bounding box center [549, 203] width 97 height 14
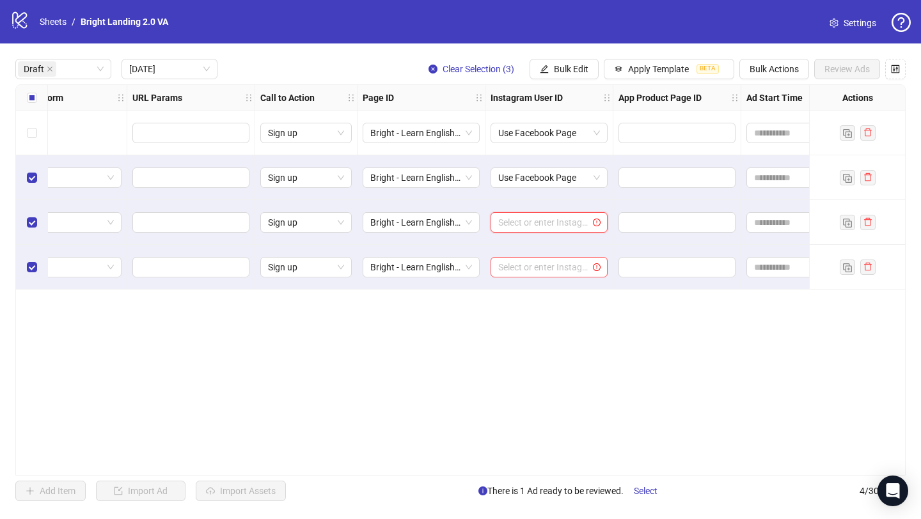
click at [562, 231] on input "search" at bounding box center [543, 222] width 90 height 19
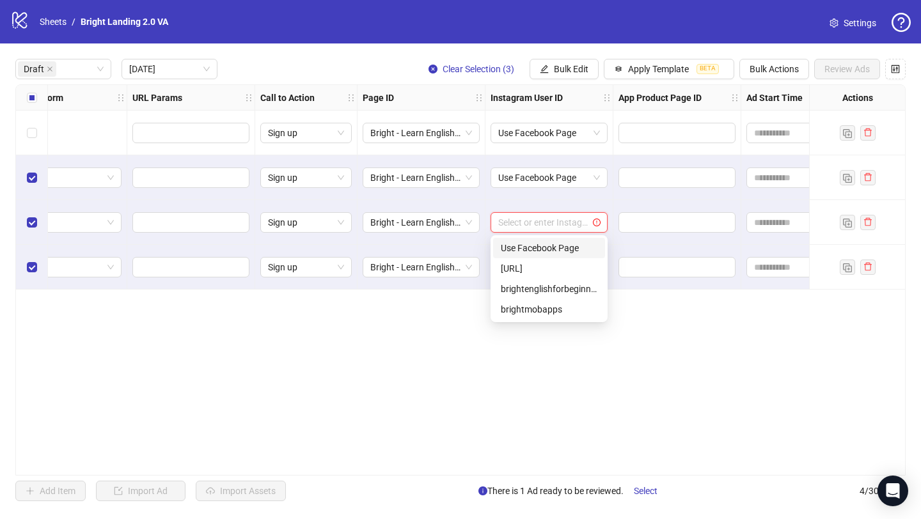
click at [564, 244] on div "Use Facebook Page" at bounding box center [549, 248] width 97 height 14
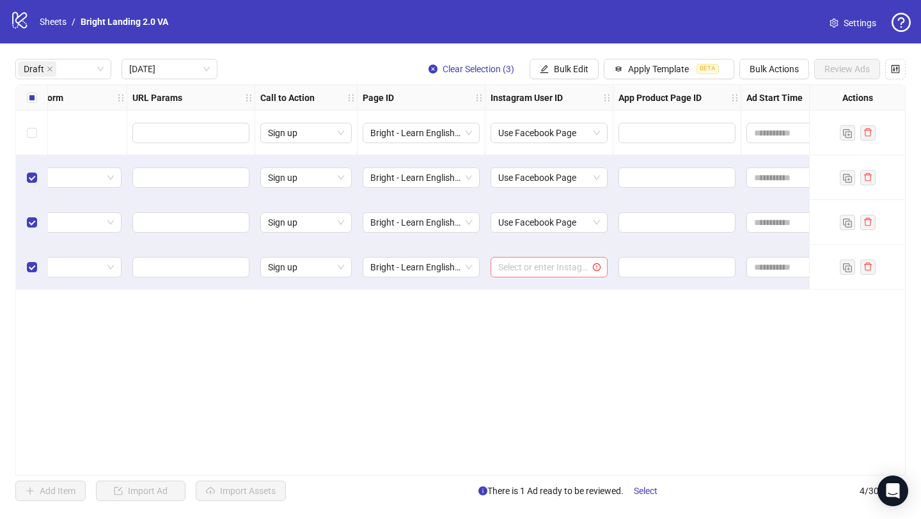
click at [560, 266] on input "search" at bounding box center [543, 267] width 90 height 19
click at [567, 292] on div "Use Facebook Page" at bounding box center [549, 293] width 97 height 14
click at [633, 313] on div "Ad Format Ad Name Campaign & Ad Set Assets Descriptions Headlines Primary Texts…" at bounding box center [460, 280] width 891 height 392
drag, startPoint x: 634, startPoint y: 471, endPoint x: 708, endPoint y: 478, distance: 74.5
click at [708, 478] on div "Draft Today Clear Selection (3) Bulk Edit Apply Template BETA Bulk Actions Revi…" at bounding box center [460, 280] width 921 height 473
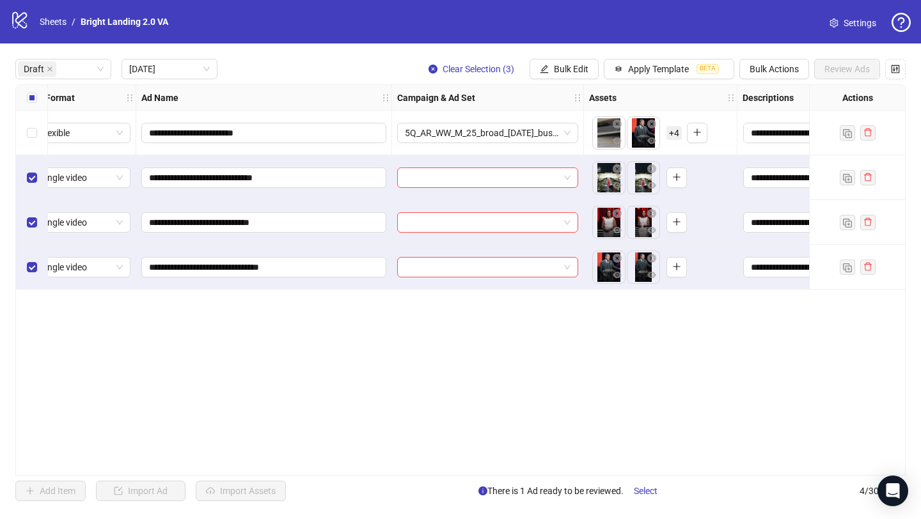
scroll to position [0, 0]
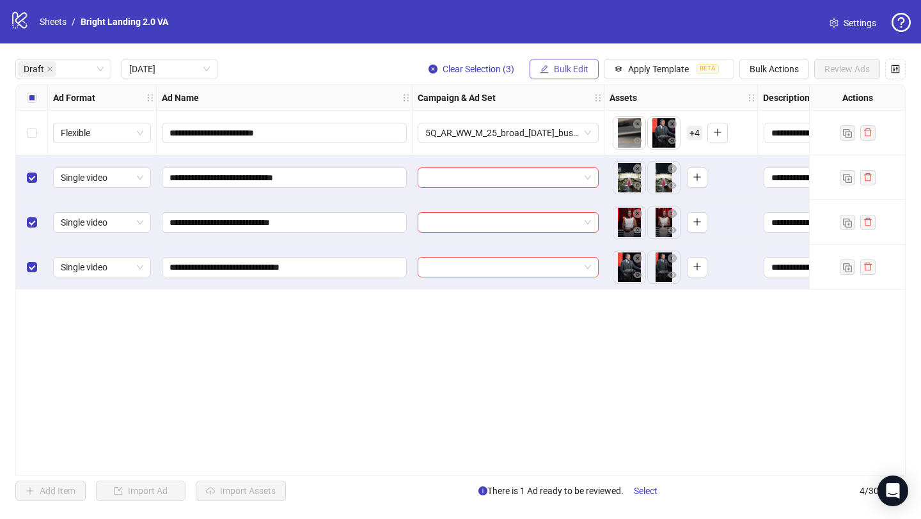
click at [590, 70] on button "Bulk Edit" at bounding box center [564, 69] width 69 height 20
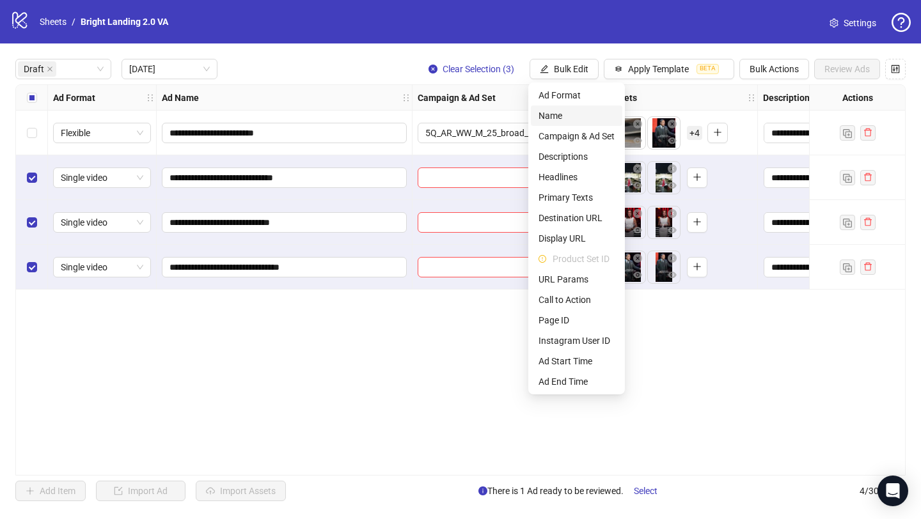
click at [584, 122] on span "Name" at bounding box center [577, 116] width 76 height 14
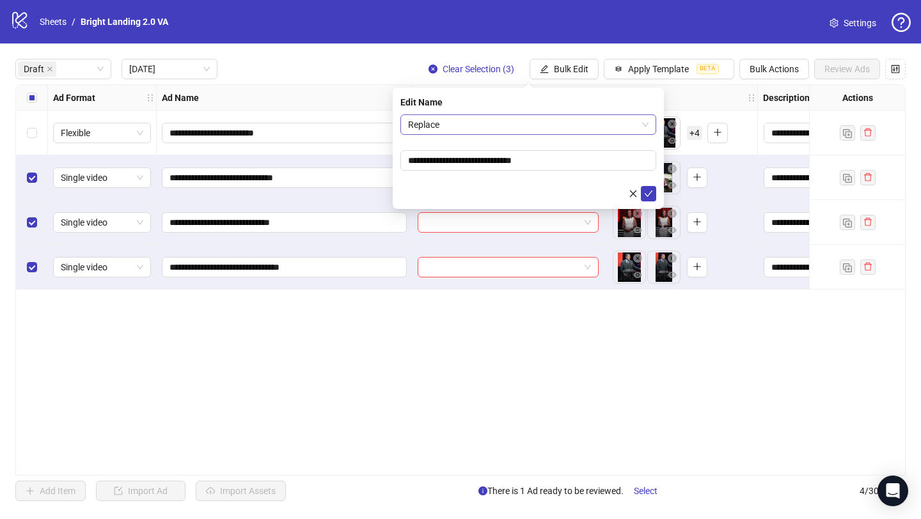
click at [479, 125] on span "Replace" at bounding box center [528, 124] width 241 height 19
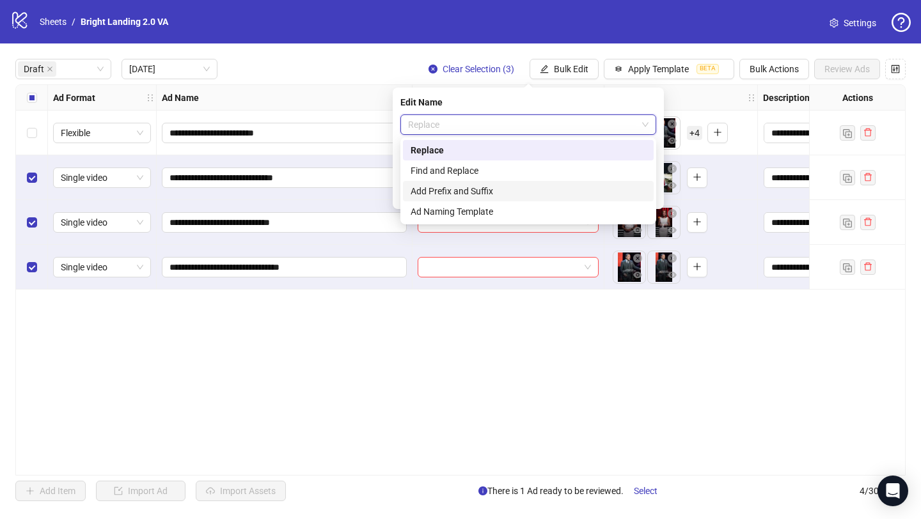
click at [486, 193] on div "Add Prefix and Suffix" at bounding box center [528, 191] width 235 height 14
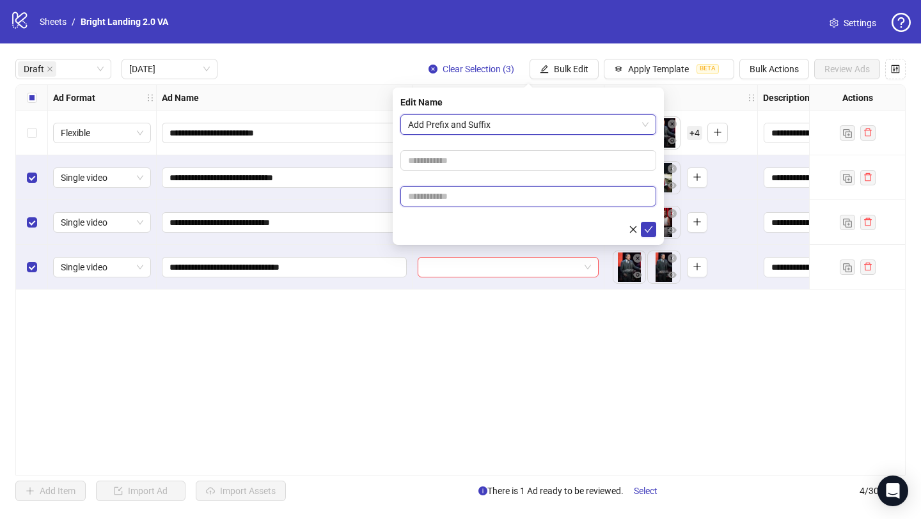
click at [486, 193] on input "text" at bounding box center [528, 196] width 256 height 20
type input "****"
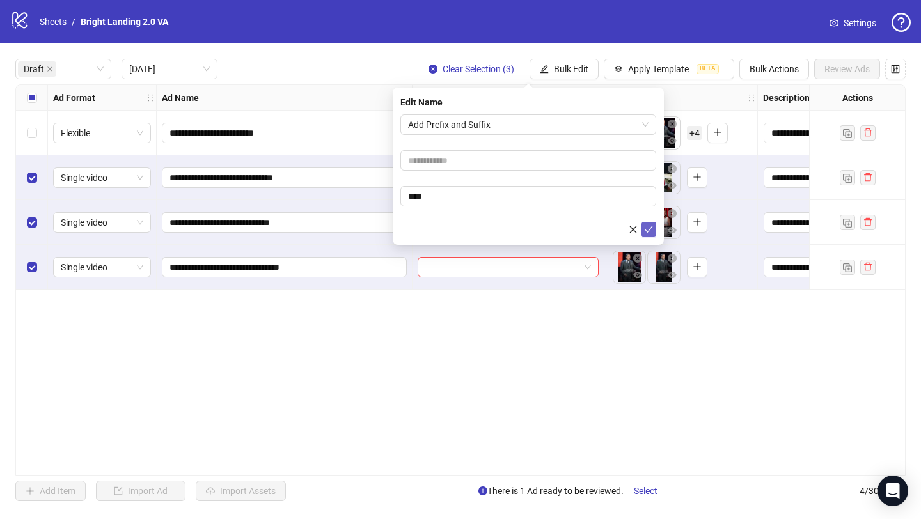
click at [645, 227] on icon "check" at bounding box center [648, 229] width 9 height 9
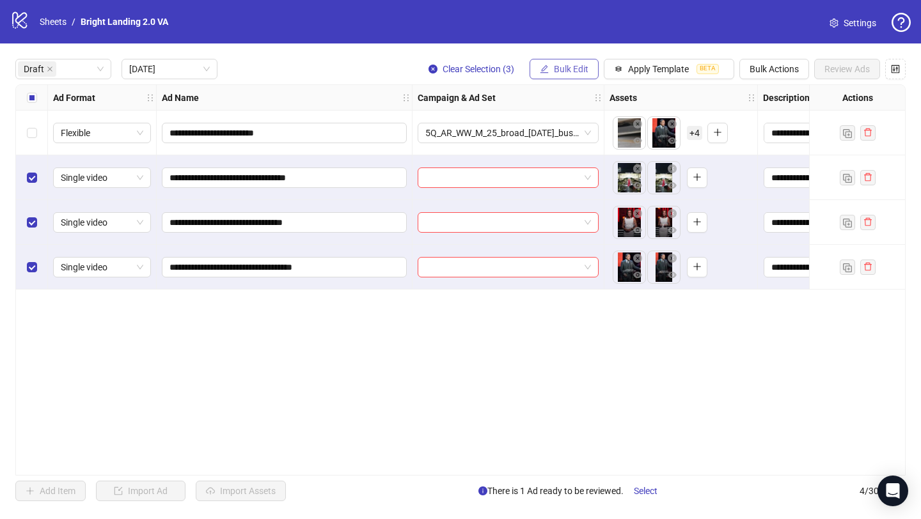
click at [560, 65] on span "Bulk Edit" at bounding box center [571, 69] width 35 height 10
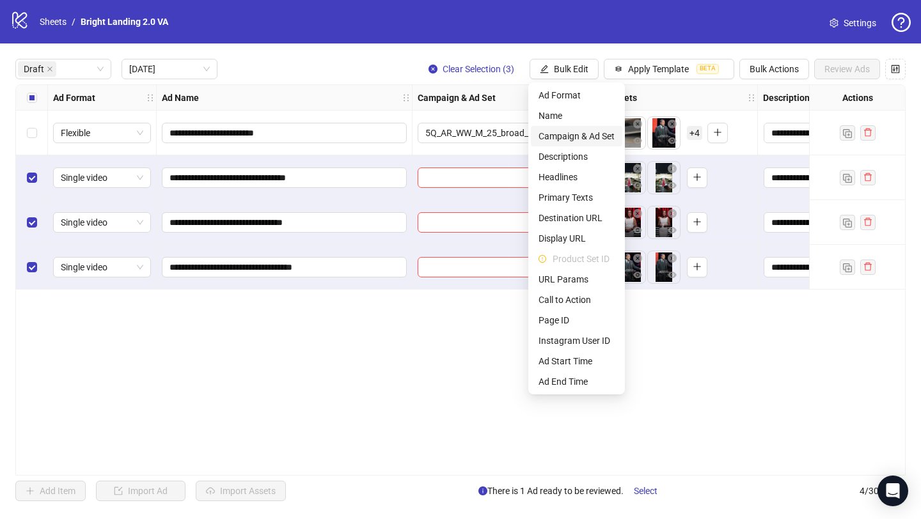
click at [598, 136] on span "Campaign & Ad Set" at bounding box center [577, 136] width 76 height 14
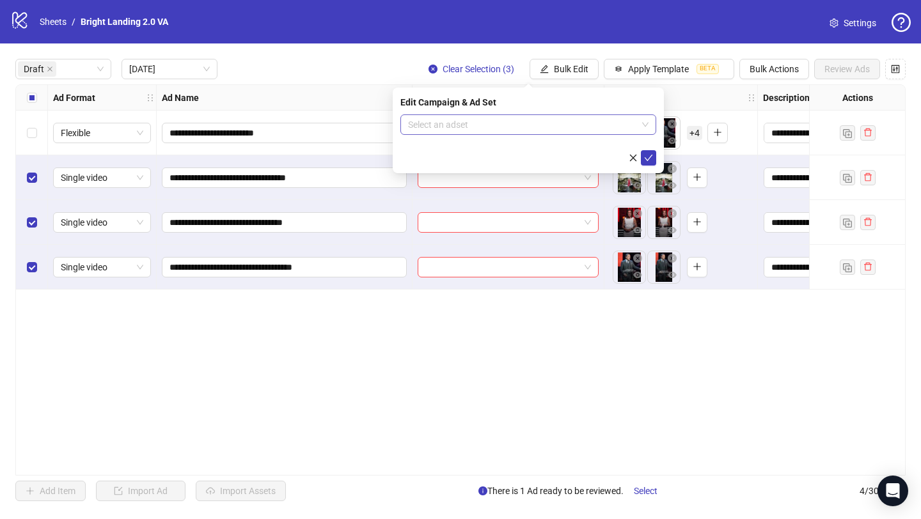
click at [571, 120] on input "search" at bounding box center [522, 124] width 229 height 19
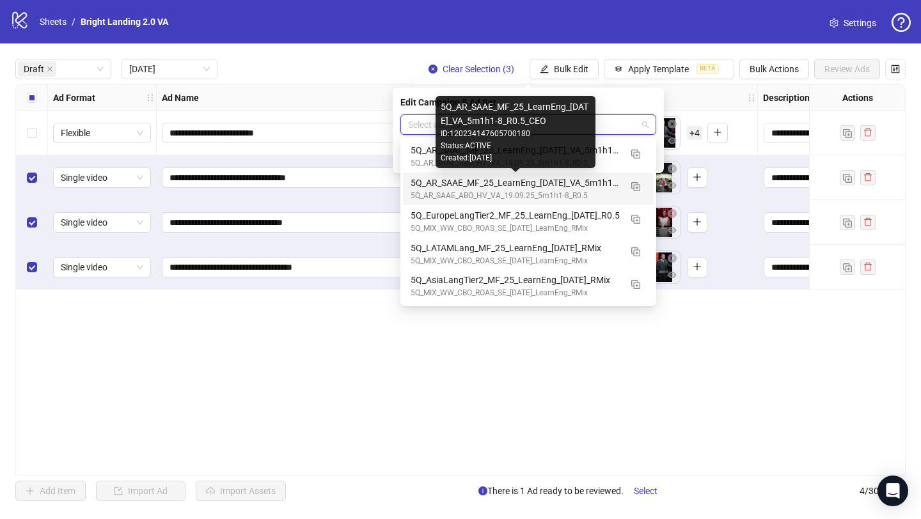
click at [557, 182] on div "5Q_AR_SAAE_MF_25_LearnEng_19.09.25_VA_5m1h1-8_R0.5_CEO" at bounding box center [516, 183] width 210 height 14
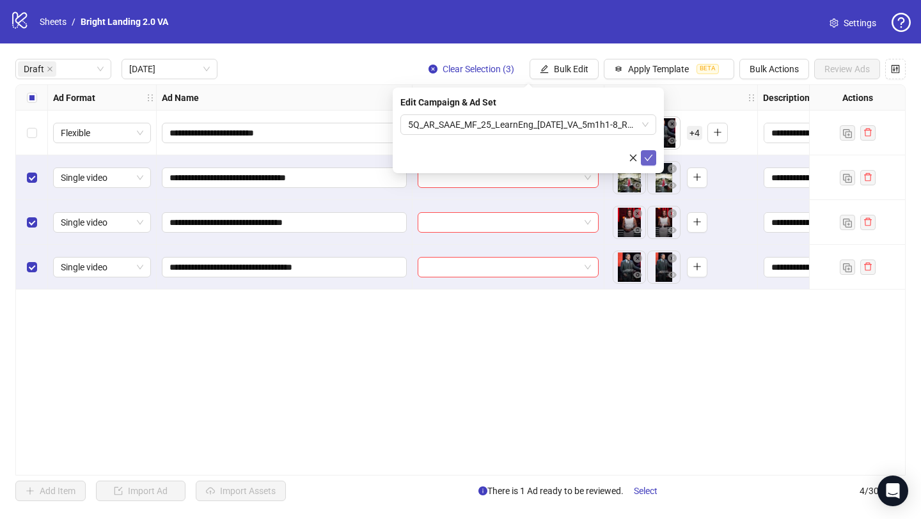
click at [644, 155] on icon "check" at bounding box center [648, 158] width 9 height 9
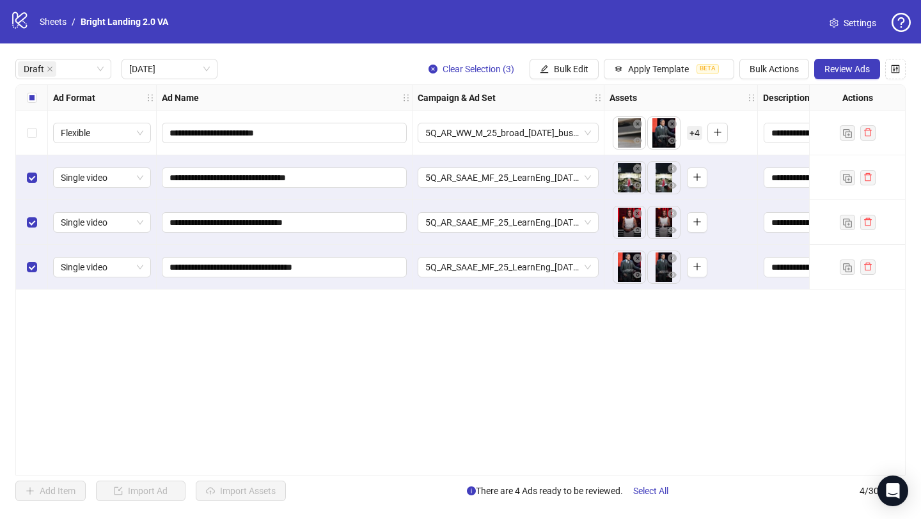
click at [605, 350] on div "**********" at bounding box center [460, 280] width 891 height 392
click at [149, 315] on div "**********" at bounding box center [460, 280] width 891 height 392
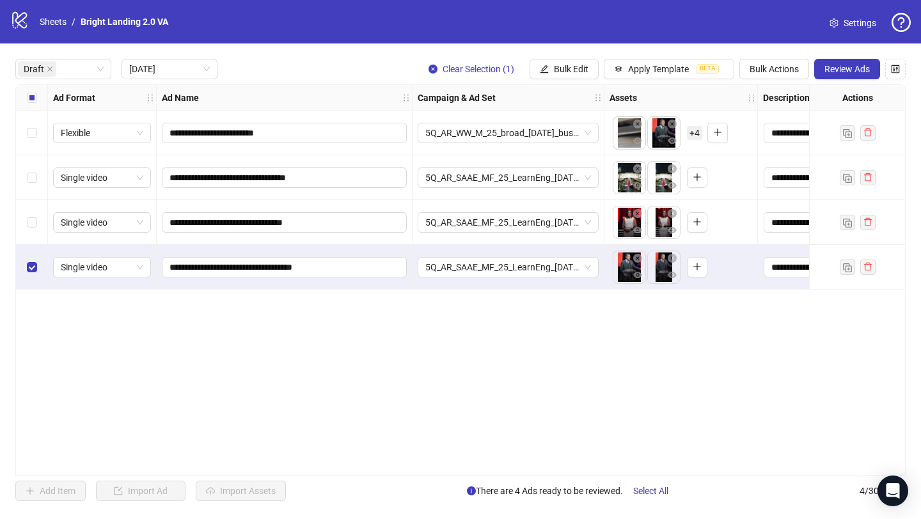
click at [36, 275] on div "Select row 4" at bounding box center [32, 267] width 32 height 45
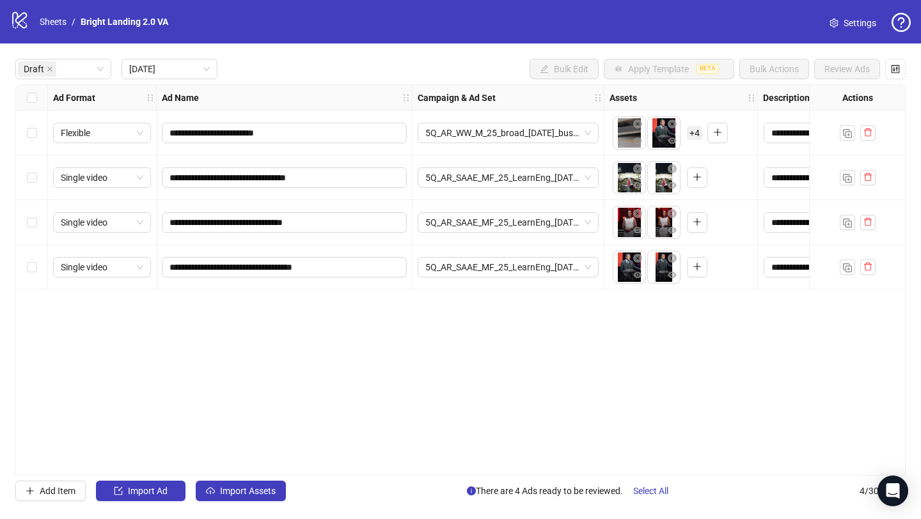
click at [37, 132] on div "Select row 1" at bounding box center [32, 133] width 32 height 45
click at [871, 139] on button "button" at bounding box center [867, 132] width 15 height 15
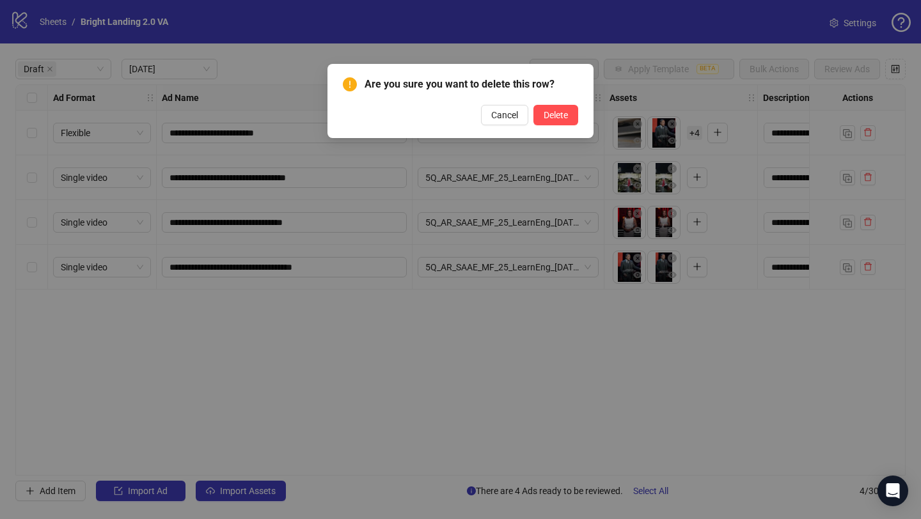
click at [580, 118] on div "Are you sure you want to delete this row? Cancel Delete" at bounding box center [461, 101] width 266 height 74
click at [540, 101] on div "Are you sure you want to delete this row? Cancel Delete" at bounding box center [460, 101] width 235 height 49
click at [550, 117] on span "Delete" at bounding box center [556, 115] width 24 height 10
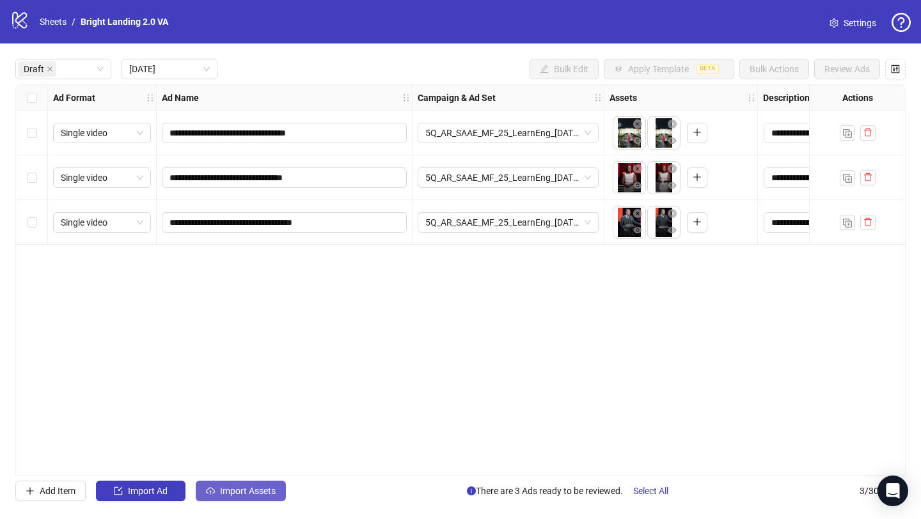
click at [253, 498] on button "Import Assets" at bounding box center [241, 491] width 90 height 20
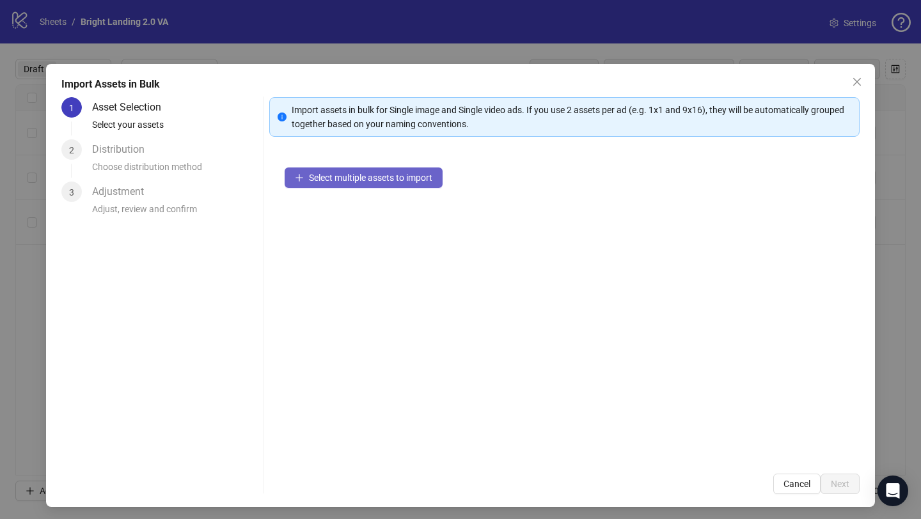
click at [340, 176] on span "Select multiple assets to import" at bounding box center [370, 178] width 123 height 10
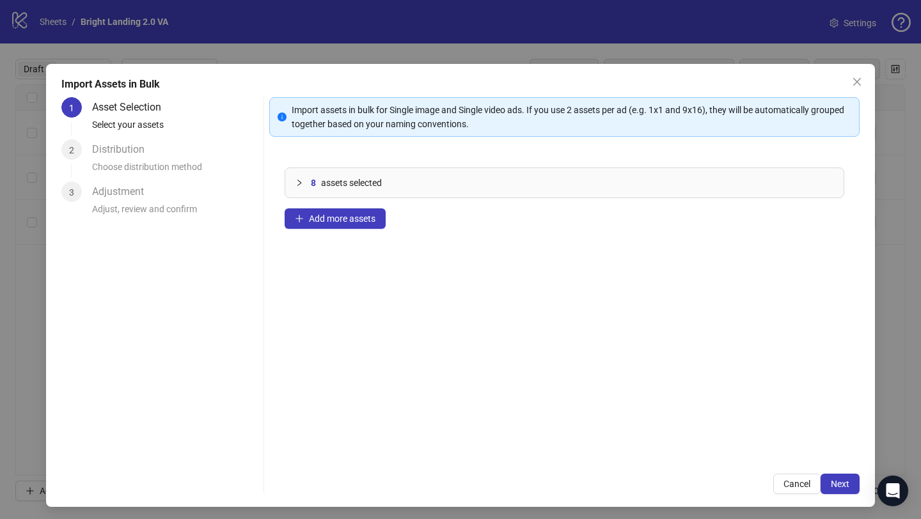
click at [296, 187] on div at bounding box center [303, 183] width 15 height 14
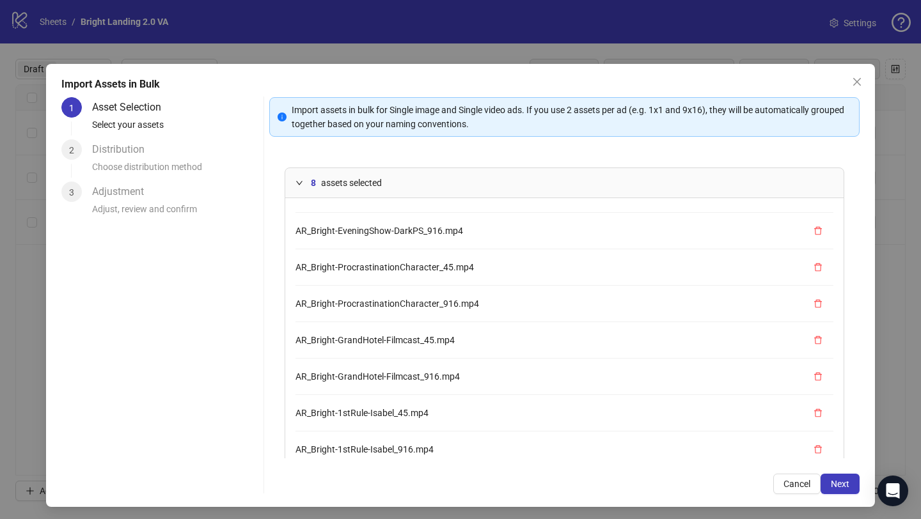
scroll to position [35, 0]
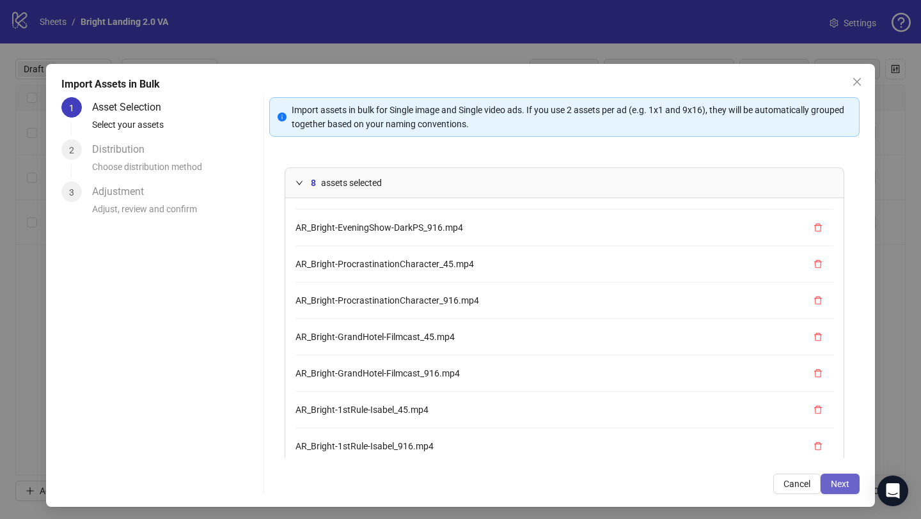
click at [821, 480] on button "Next" at bounding box center [840, 484] width 39 height 20
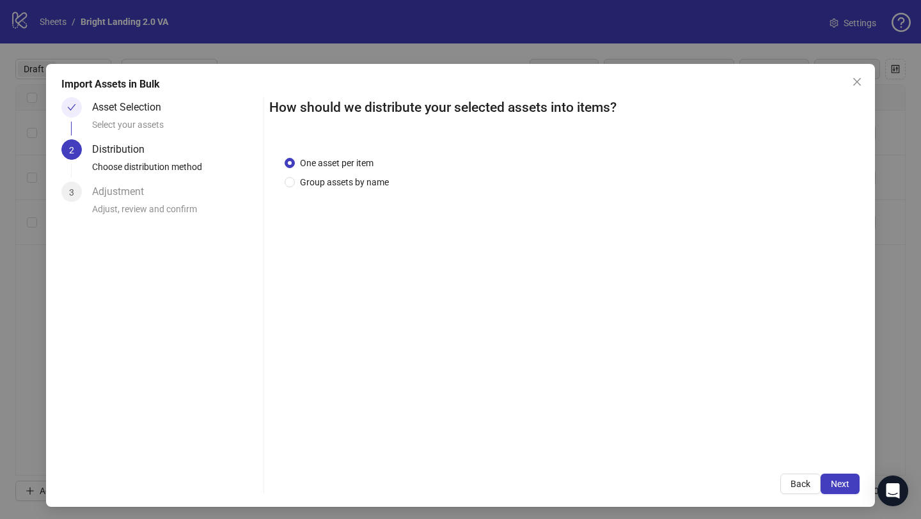
click at [350, 190] on div "One asset per item Group assets by name" at bounding box center [564, 300] width 590 height 318
click at [348, 186] on span "Group assets by name" at bounding box center [344, 182] width 99 height 14
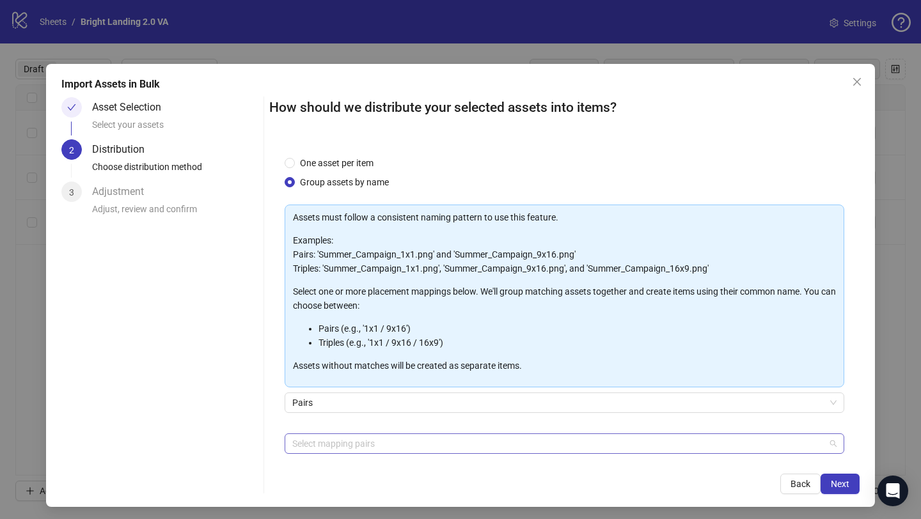
click at [342, 445] on div at bounding box center [557, 444] width 541 height 18
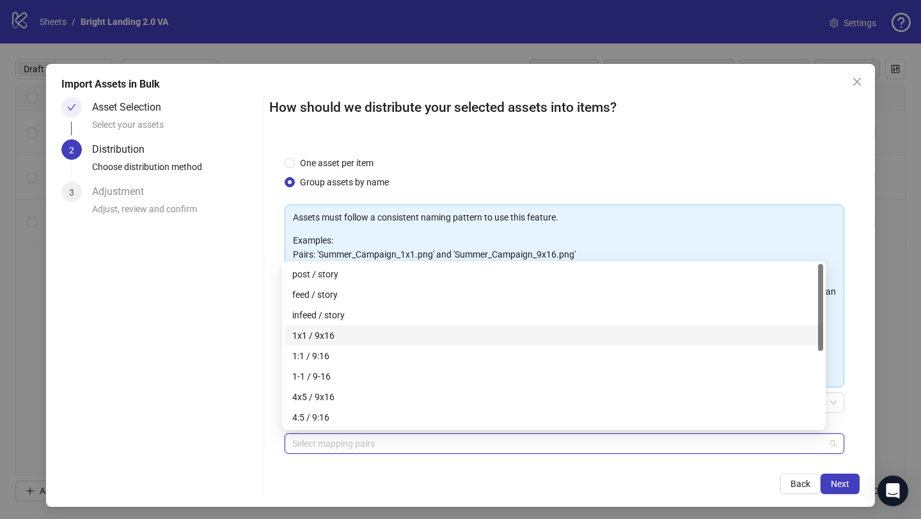
scroll to position [143, 0]
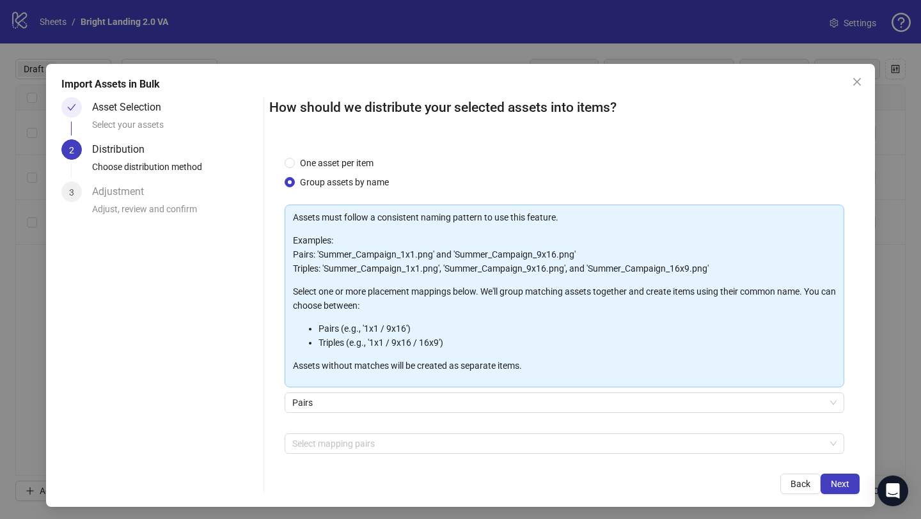
click at [353, 469] on div "How should we distribute your selected assets into items? One asset per item Gr…" at bounding box center [564, 295] width 590 height 397
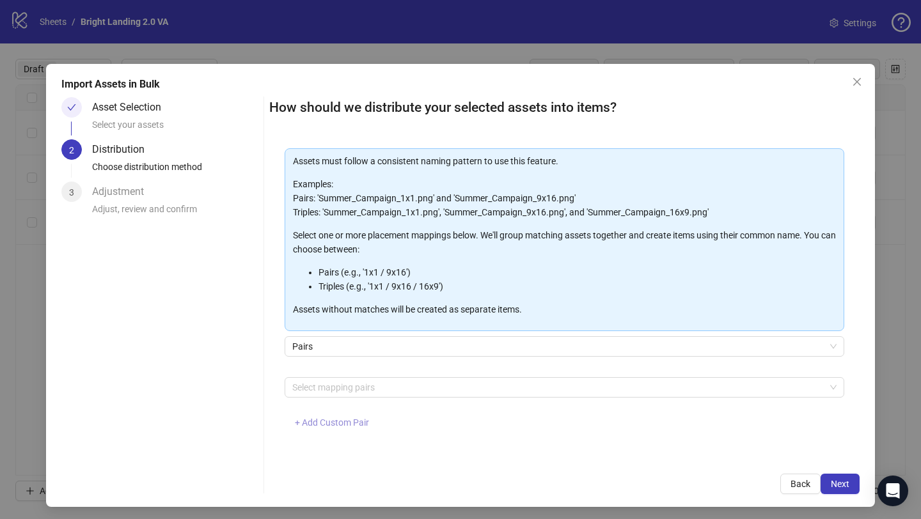
click at [347, 420] on span "+ Add Custom Pair" at bounding box center [332, 423] width 74 height 10
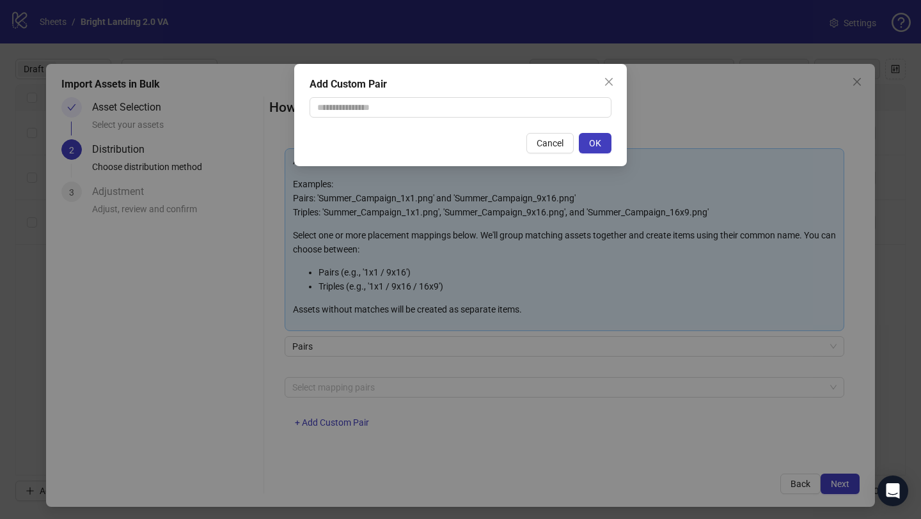
drag, startPoint x: 348, startPoint y: 420, endPoint x: 354, endPoint y: 219, distance: 201.0
click at [353, 239] on div "Add Custom Pair Cancel OK" at bounding box center [460, 259] width 921 height 519
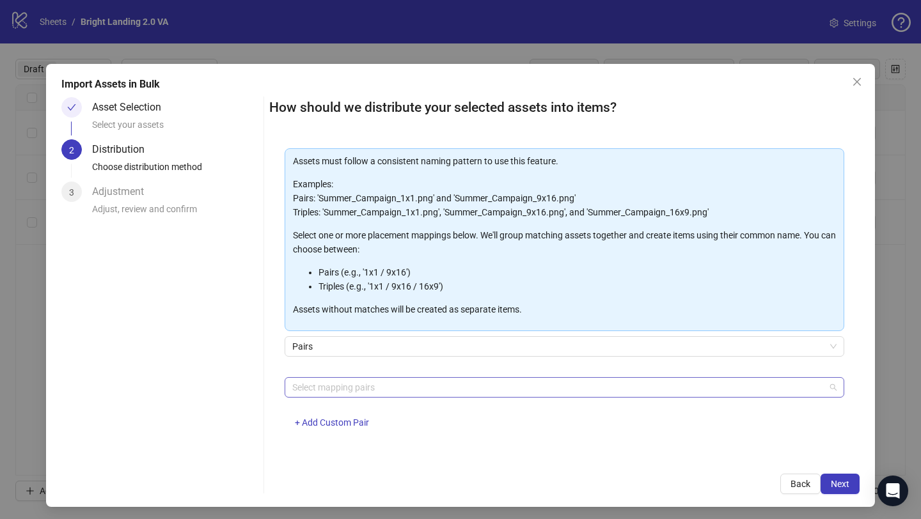
click at [312, 388] on div at bounding box center [557, 388] width 541 height 18
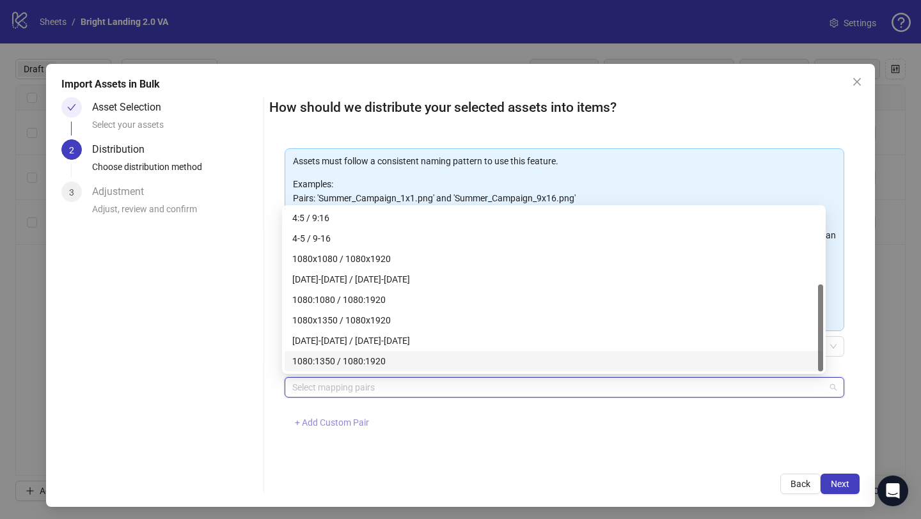
click at [319, 422] on span "+ Add Custom Pair" at bounding box center [332, 423] width 74 height 10
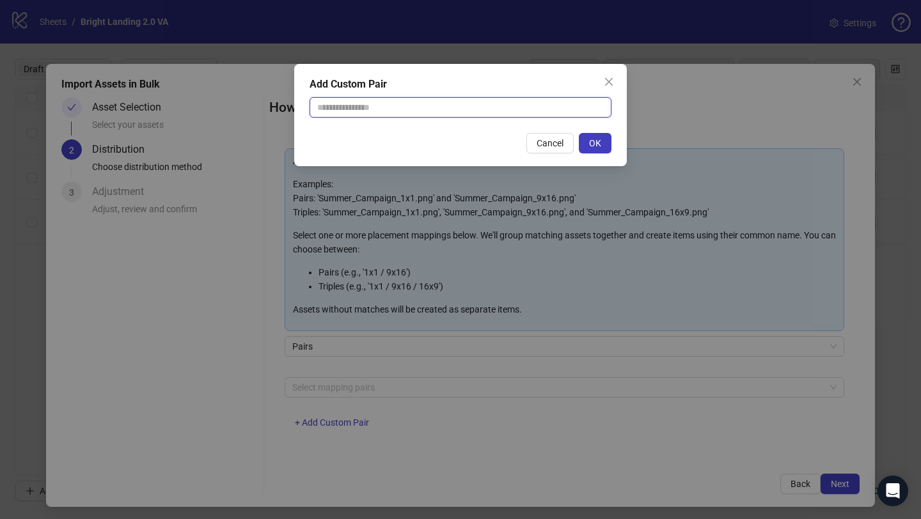
click at [394, 104] on input "text" at bounding box center [461, 107] width 302 height 20
type input "******"
click at [592, 142] on span "OK" at bounding box center [595, 143] width 12 height 10
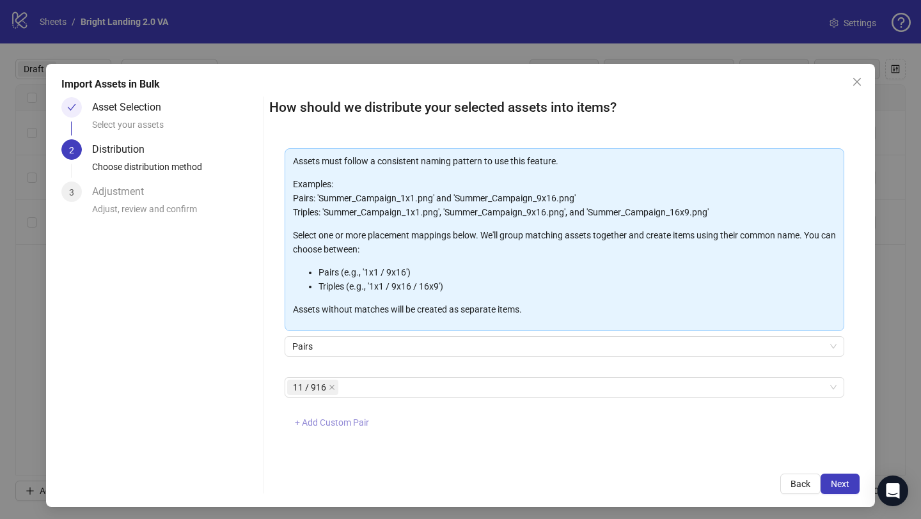
click at [345, 422] on span "+ Add Custom Pair" at bounding box center [332, 423] width 74 height 10
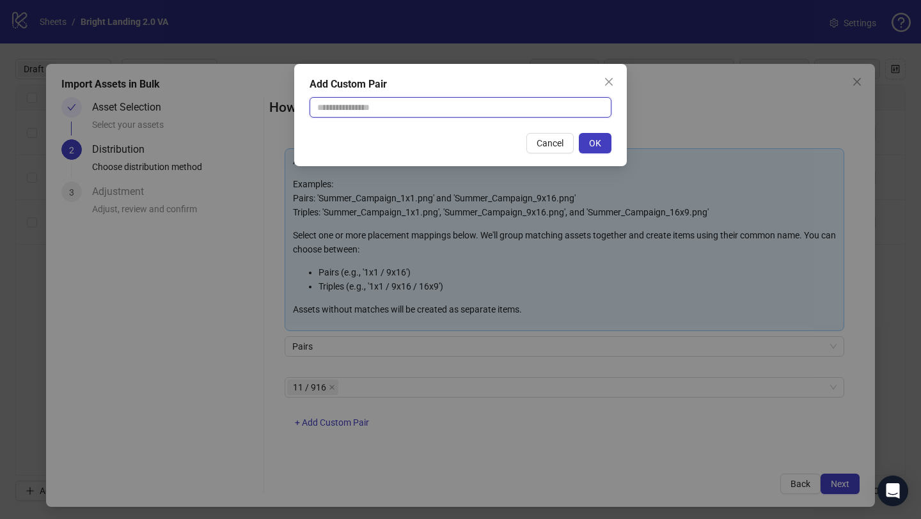
click at [419, 109] on input "text" at bounding box center [461, 107] width 302 height 20
type input "******"
click at [588, 140] on button "OK" at bounding box center [595, 143] width 33 height 20
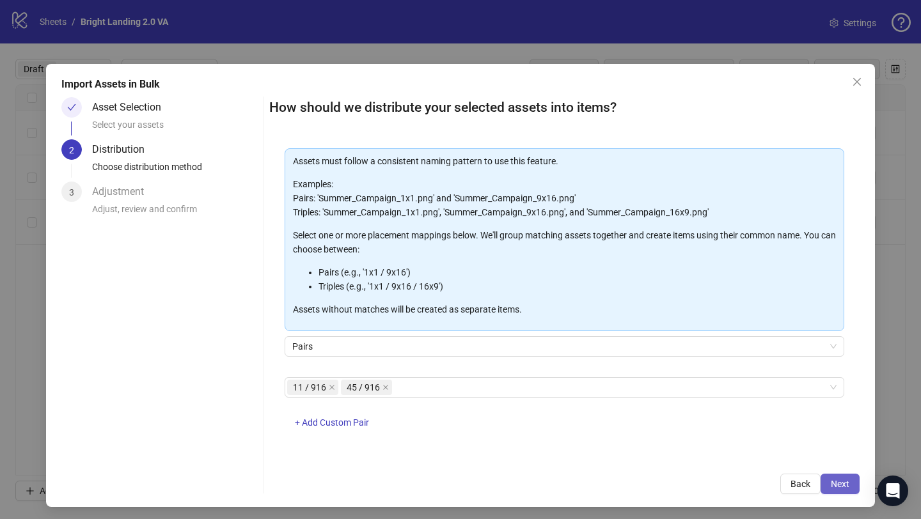
click at [826, 478] on button "Next" at bounding box center [840, 484] width 39 height 20
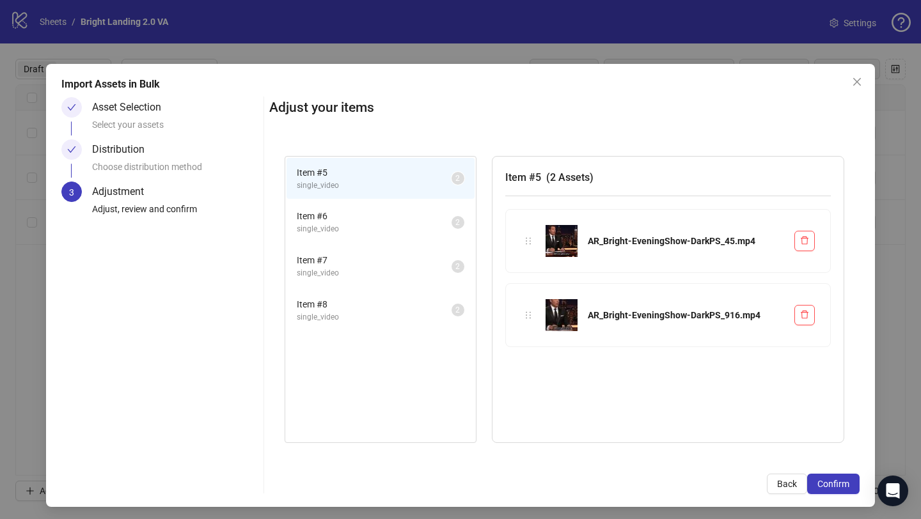
click at [341, 235] on span "single_video" at bounding box center [374, 229] width 155 height 12
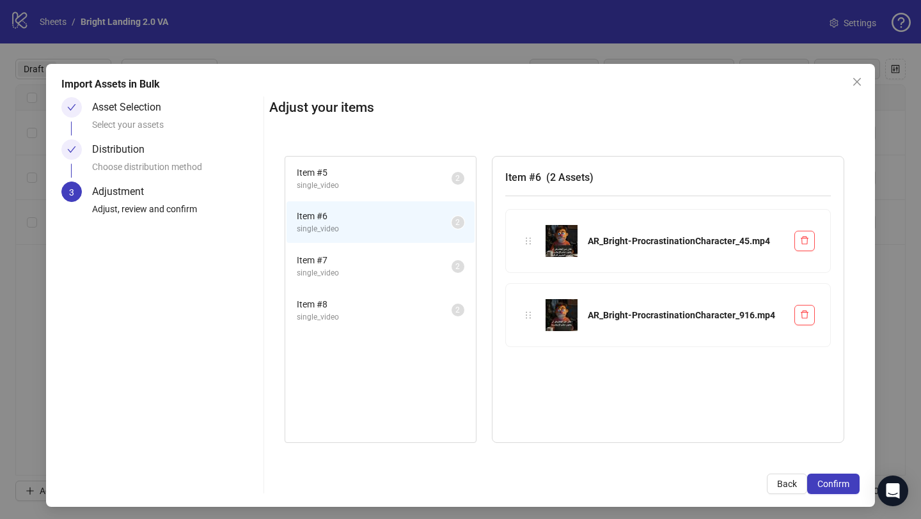
click at [337, 269] on span "single_video" at bounding box center [374, 273] width 155 height 12
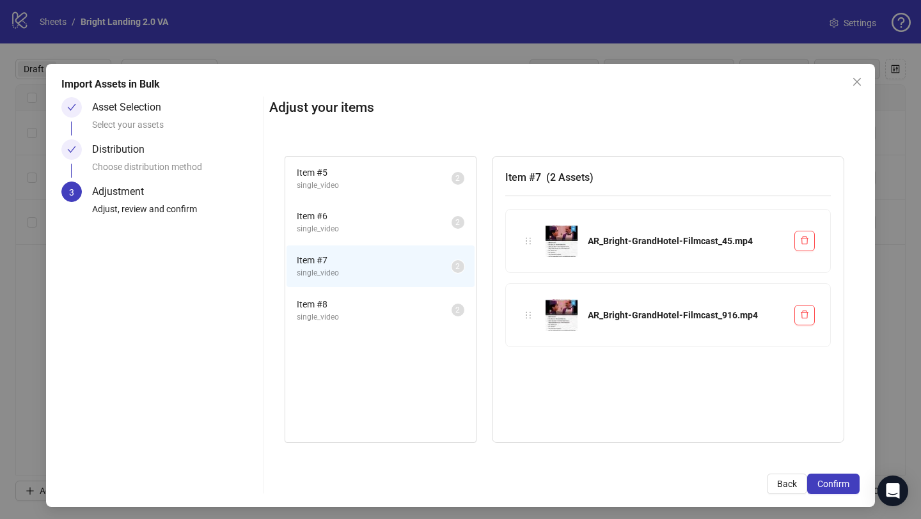
click at [335, 308] on span "Item # 8" at bounding box center [374, 304] width 155 height 14
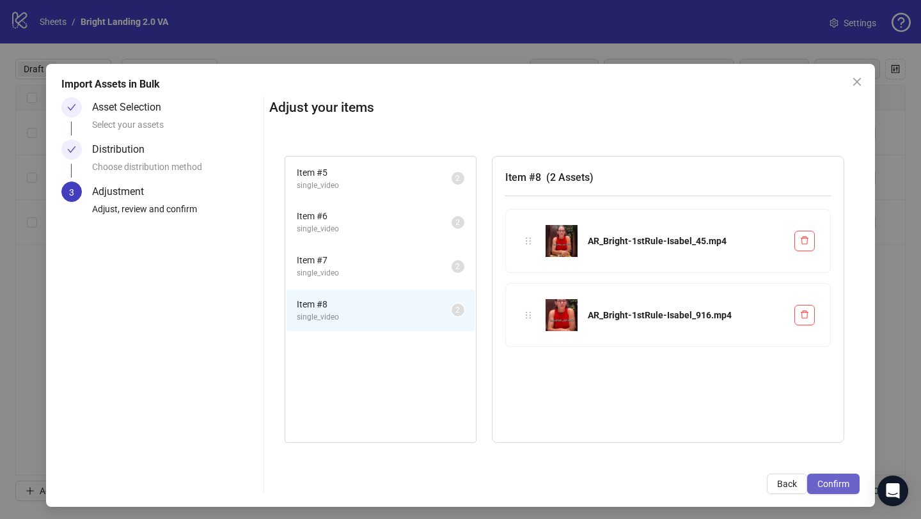
click at [818, 482] on span "Confirm" at bounding box center [834, 484] width 32 height 10
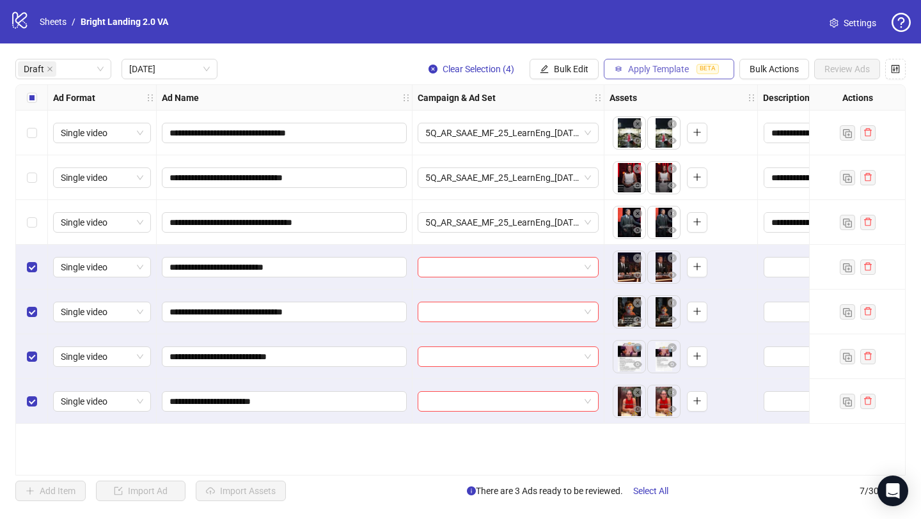
click at [669, 69] on span "Apply Template" at bounding box center [658, 69] width 61 height 10
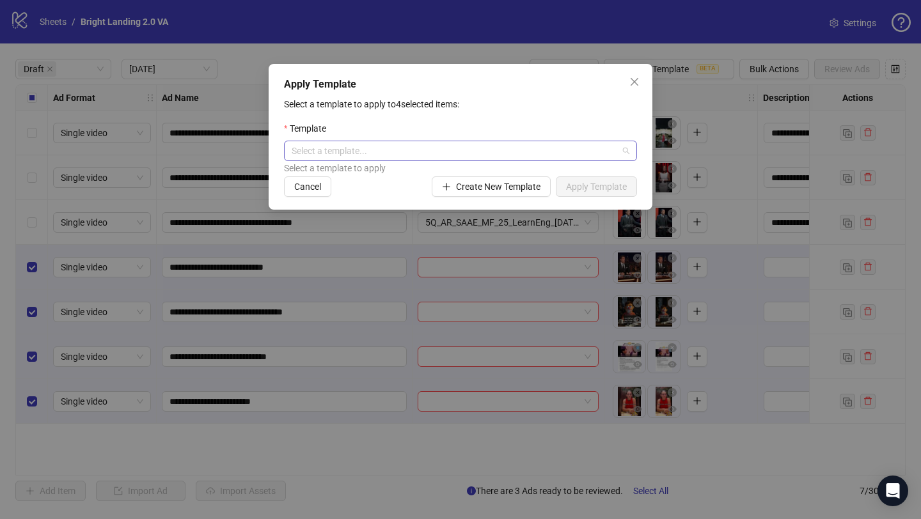
click at [391, 159] on input "search" at bounding box center [455, 150] width 326 height 19
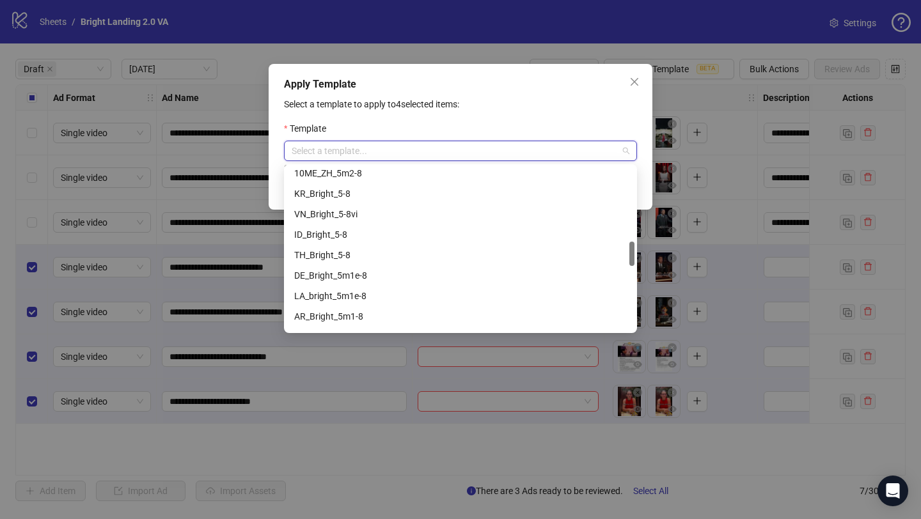
scroll to position [513, 0]
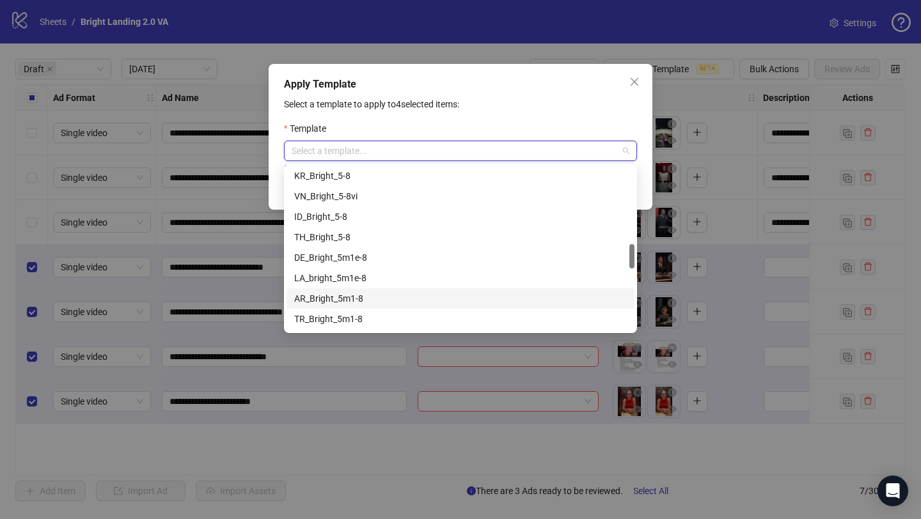
click at [387, 296] on div "AR_Bright_5m1-8" at bounding box center [460, 299] width 333 height 14
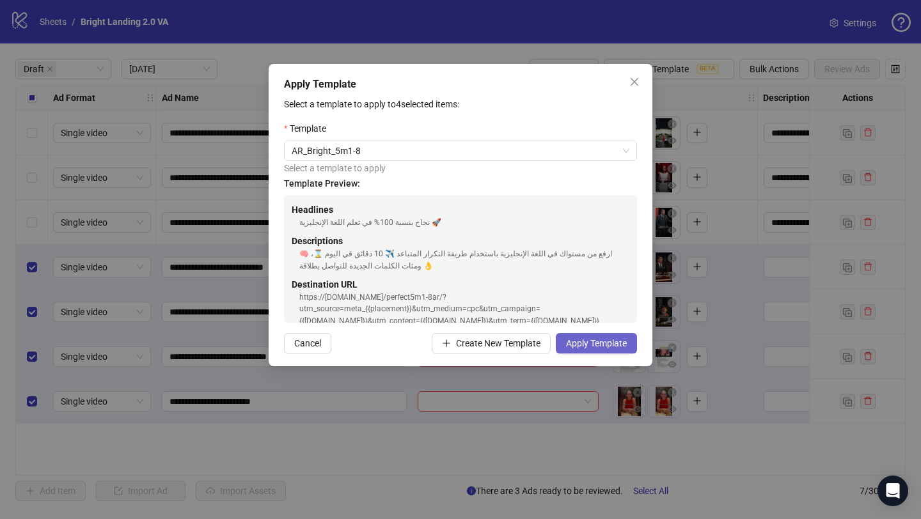
click at [612, 346] on span "Apply Template" at bounding box center [596, 343] width 61 height 10
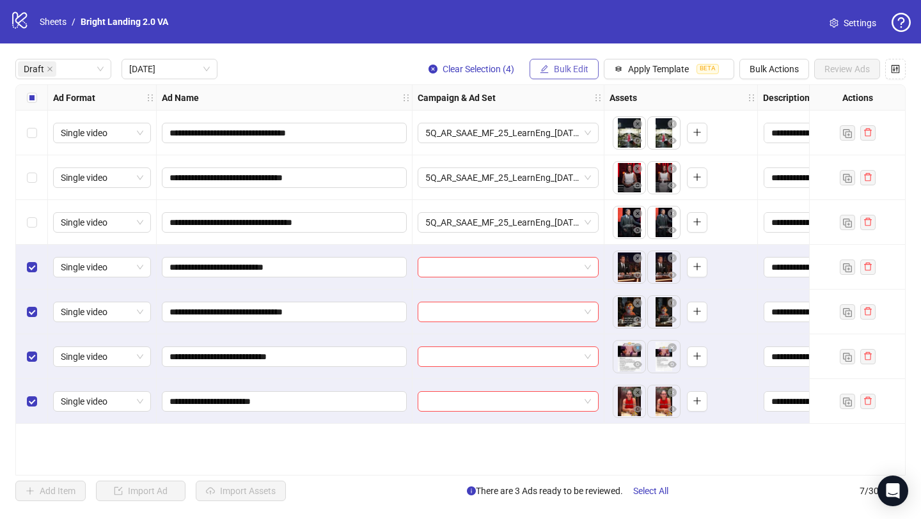
click at [583, 64] on span "Bulk Edit" at bounding box center [571, 69] width 35 height 10
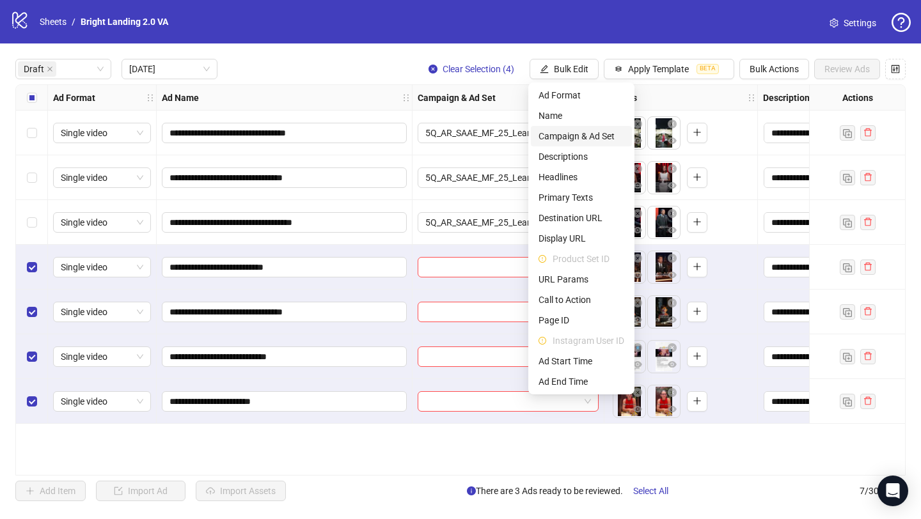
click at [579, 141] on span "Campaign & Ad Set" at bounding box center [582, 136] width 86 height 14
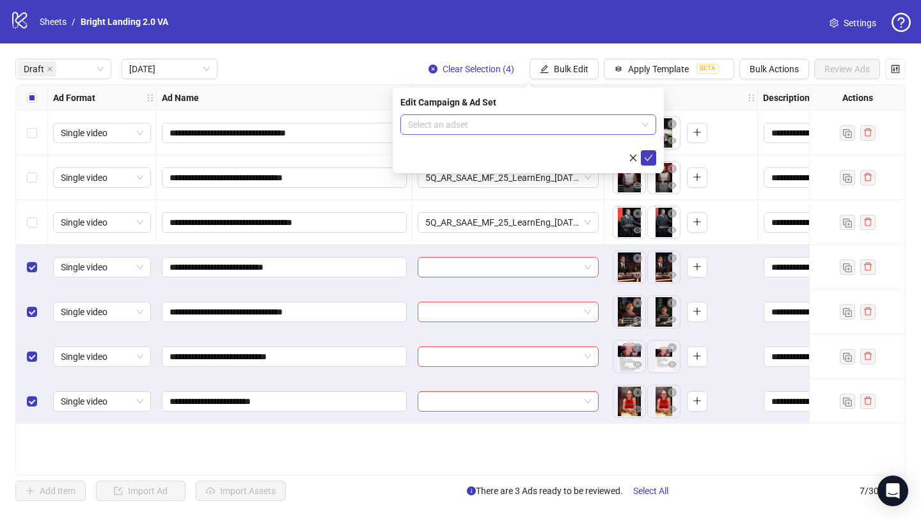
click at [569, 125] on input "search" at bounding box center [522, 124] width 229 height 19
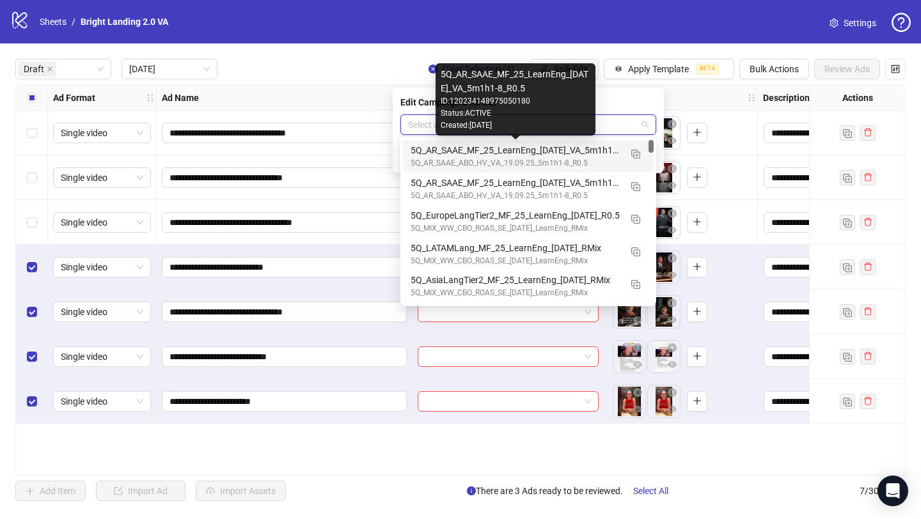
click at [596, 148] on div "5Q_AR_SAAE_MF_25_LearnEng_[DATE]_VA_5m1h1-8_R0.5" at bounding box center [516, 150] width 210 height 14
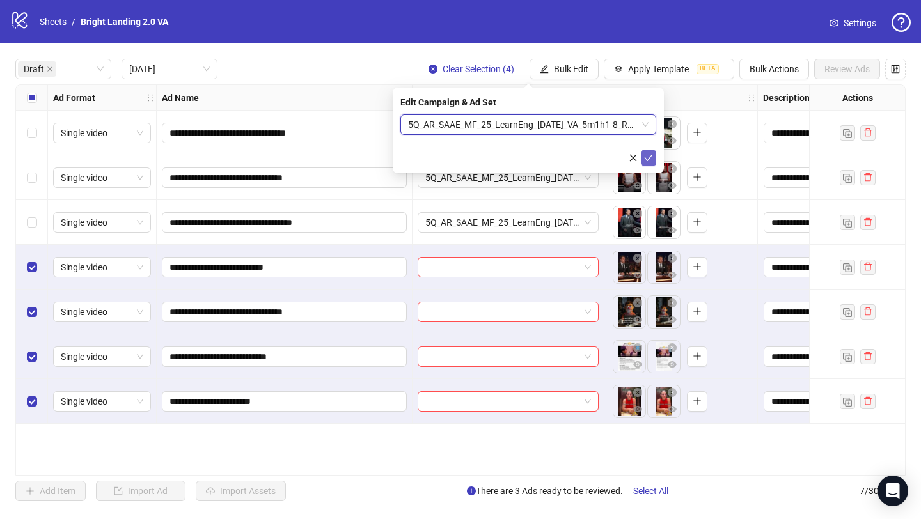
click at [648, 156] on icon "check" at bounding box center [648, 158] width 9 height 9
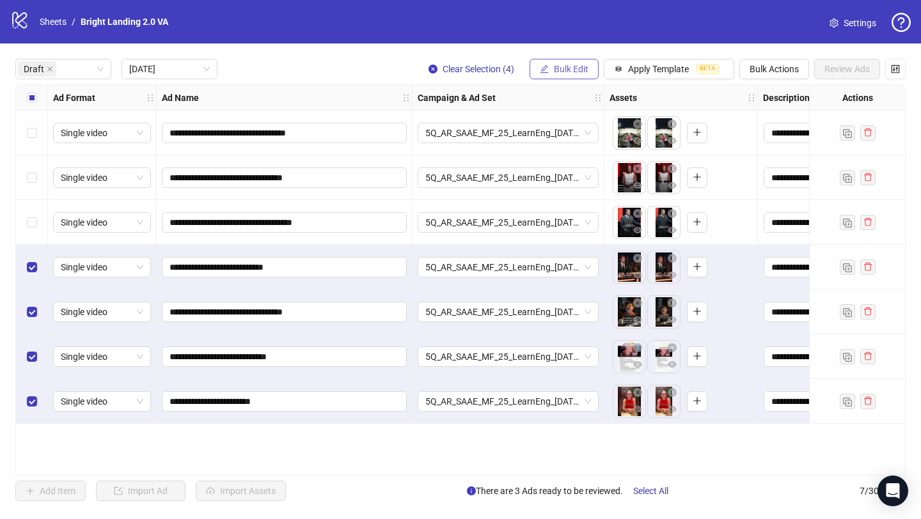
click at [563, 66] on span "Bulk Edit" at bounding box center [571, 69] width 35 height 10
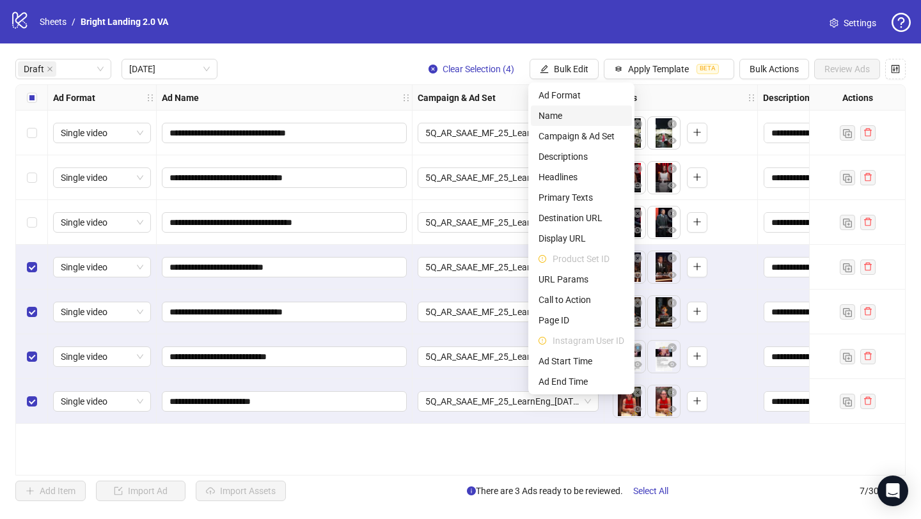
click at [587, 112] on span "Name" at bounding box center [582, 116] width 86 height 14
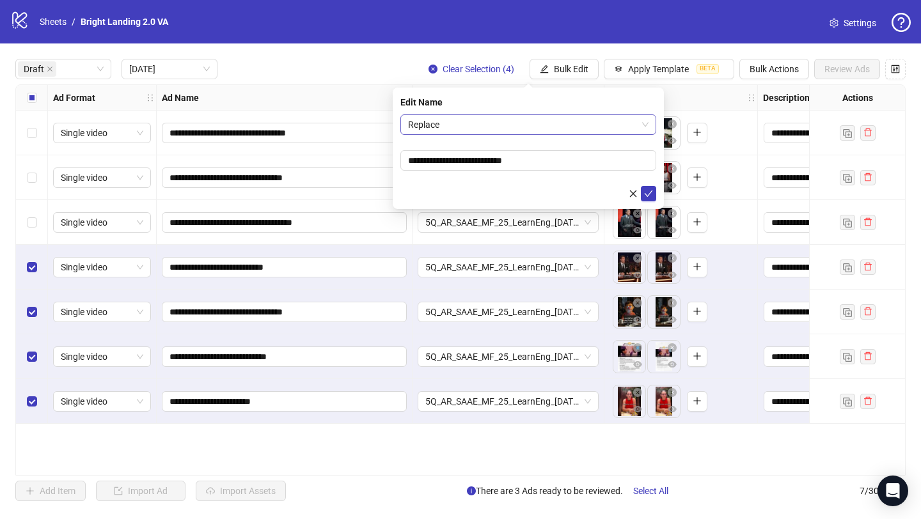
click at [536, 121] on span "Replace" at bounding box center [528, 124] width 241 height 19
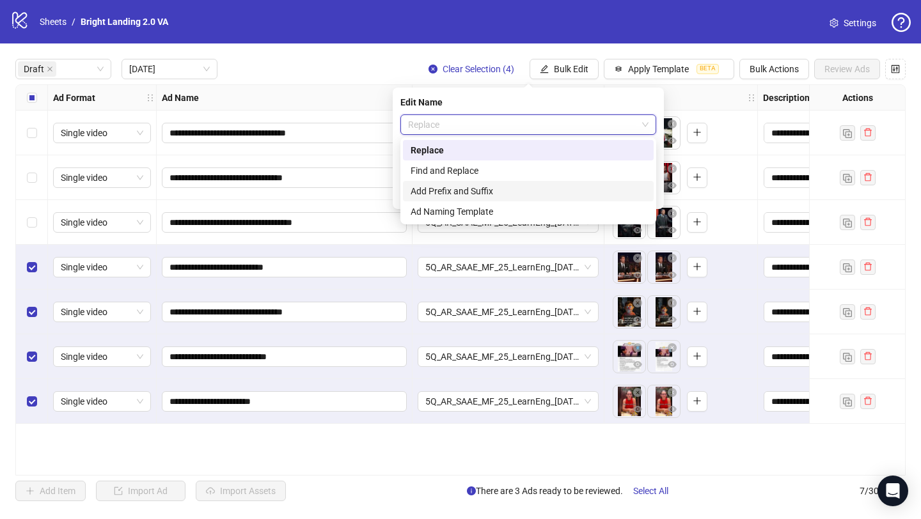
click at [524, 187] on div "Add Prefix and Suffix" at bounding box center [528, 191] width 235 height 14
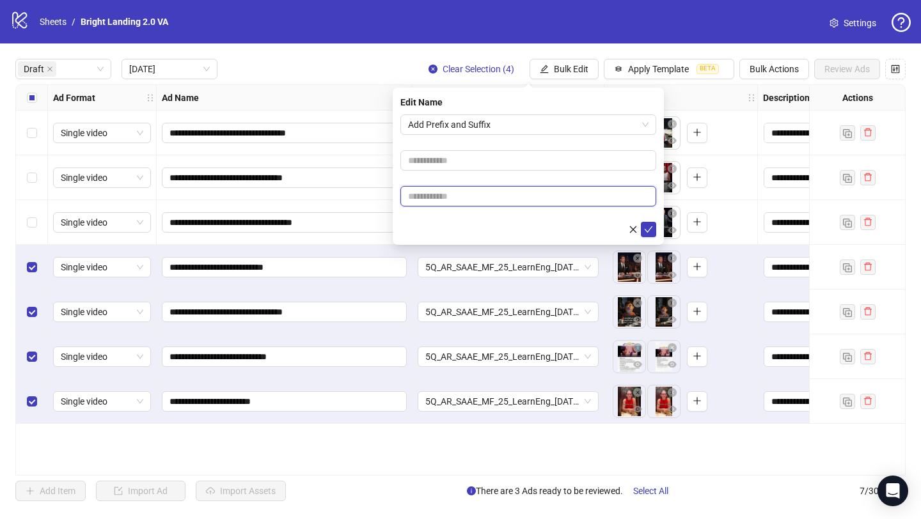
click at [521, 193] on input "text" at bounding box center [528, 196] width 256 height 20
type input "****"
click at [646, 227] on icon "check" at bounding box center [648, 229] width 9 height 9
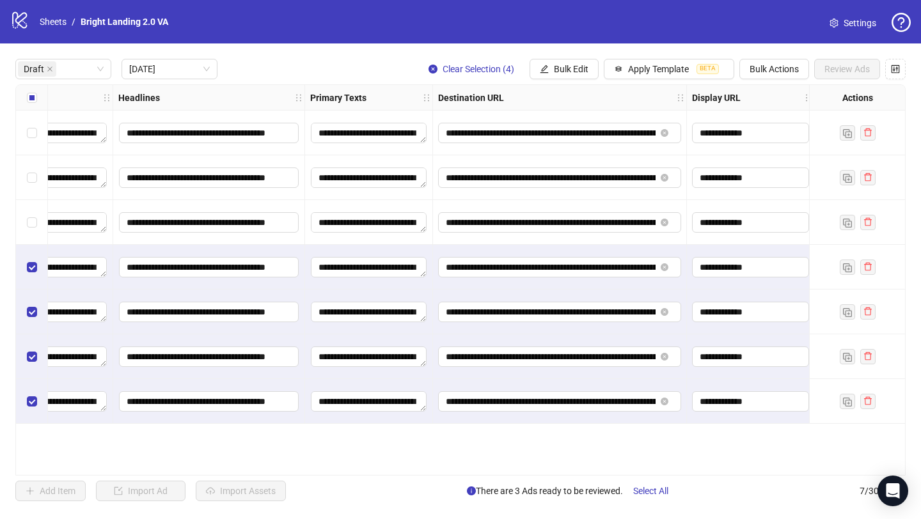
scroll to position [0, 846]
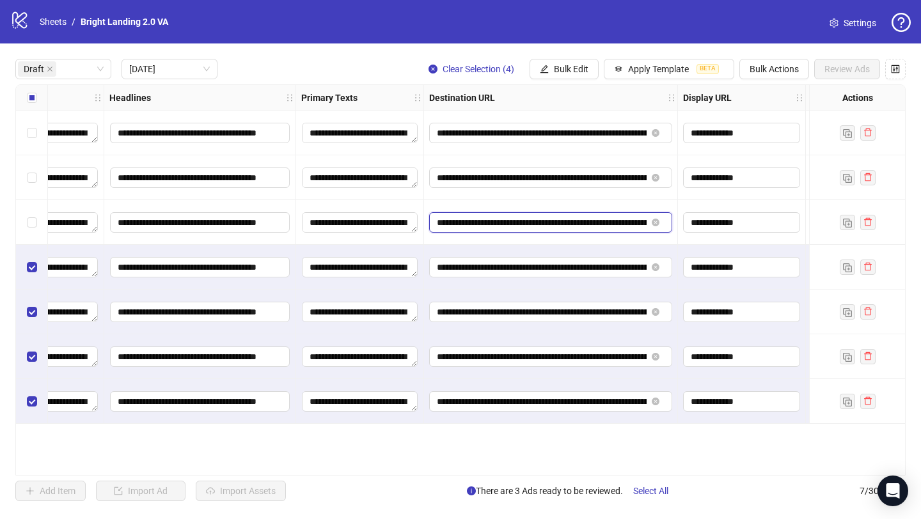
drag, startPoint x: 438, startPoint y: 221, endPoint x: 619, endPoint y: 218, distance: 181.7
click at [619, 218] on input "**********" at bounding box center [542, 223] width 210 height 14
drag, startPoint x: 607, startPoint y: 265, endPoint x: 364, endPoint y: 258, distance: 243.2
click at [364, 85] on div "**********" at bounding box center [583, 85] width 2826 height 0
paste input "**"
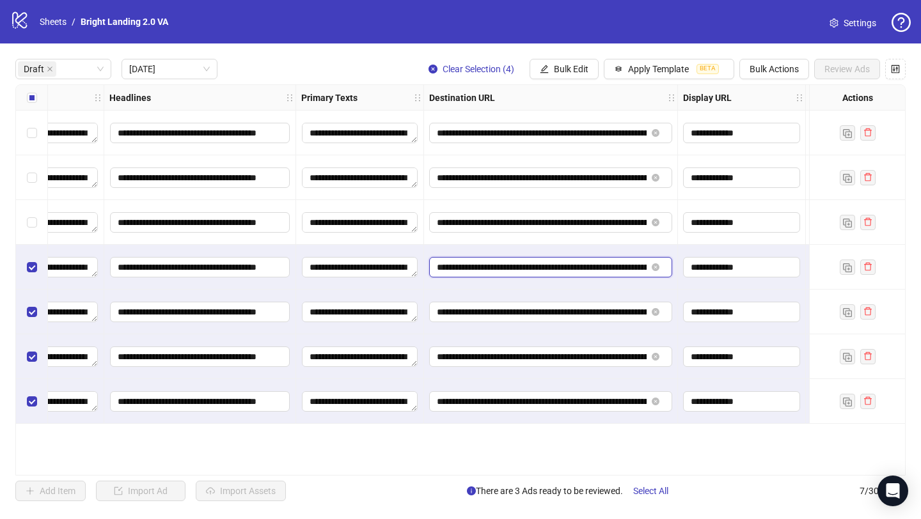
type input "**********"
click at [583, 69] on span "Bulk Edit" at bounding box center [571, 69] width 35 height 10
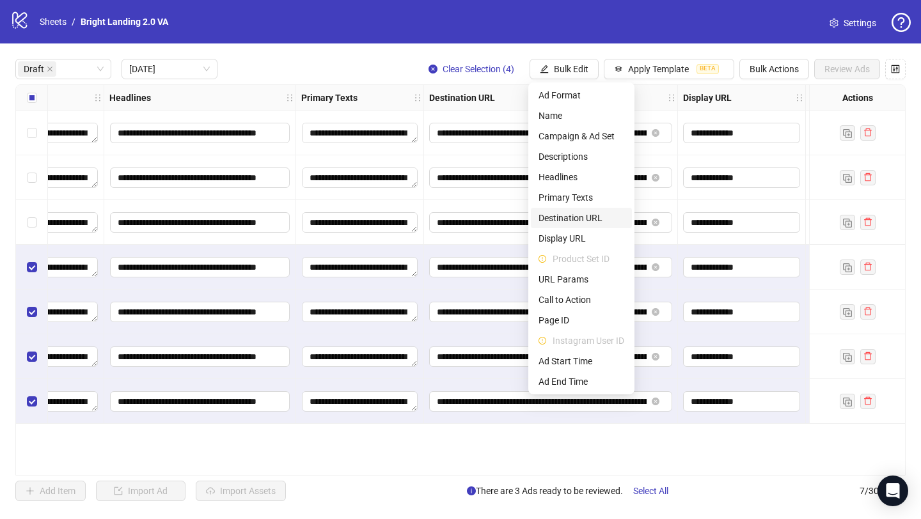
click at [596, 223] on span "Destination URL" at bounding box center [582, 218] width 86 height 14
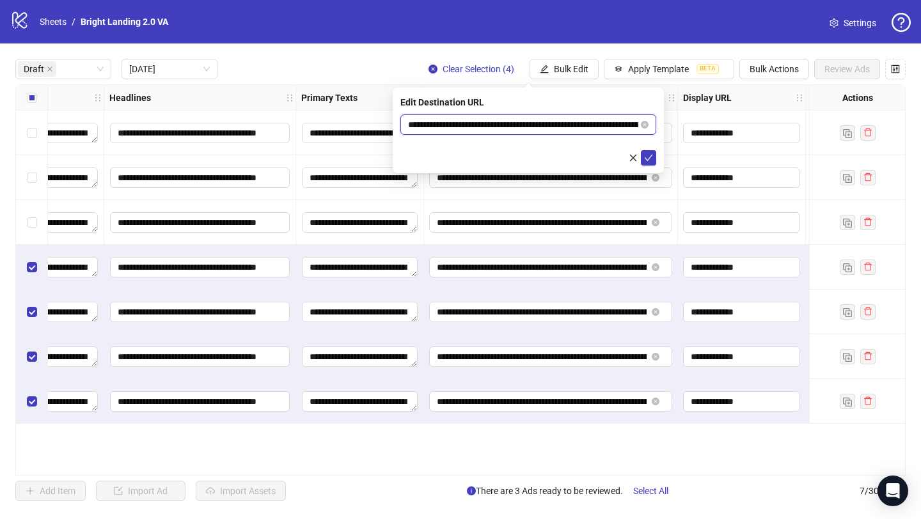
drag, startPoint x: 589, startPoint y: 125, endPoint x: 296, endPoint y: 120, distance: 292.4
click at [296, 120] on body "**********" at bounding box center [460, 259] width 921 height 519
click at [649, 160] on icon "check" at bounding box center [648, 158] width 9 height 9
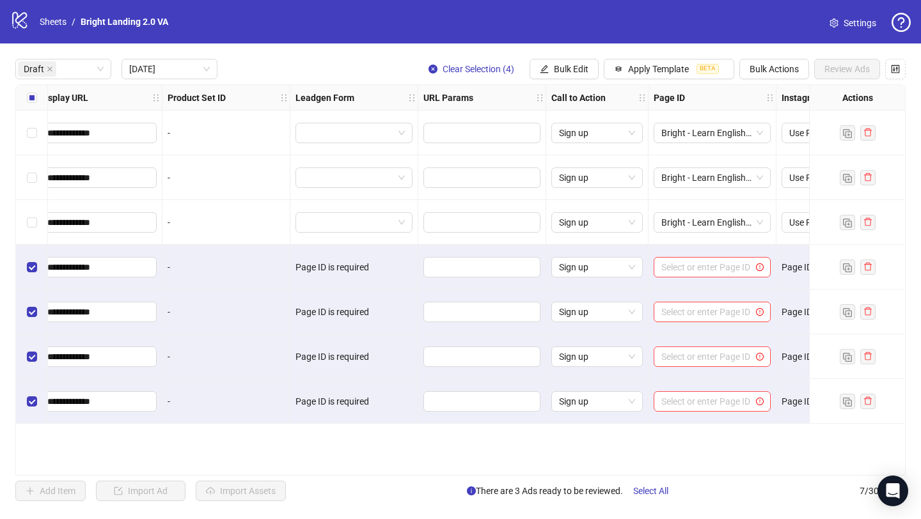
scroll to position [0, 1546]
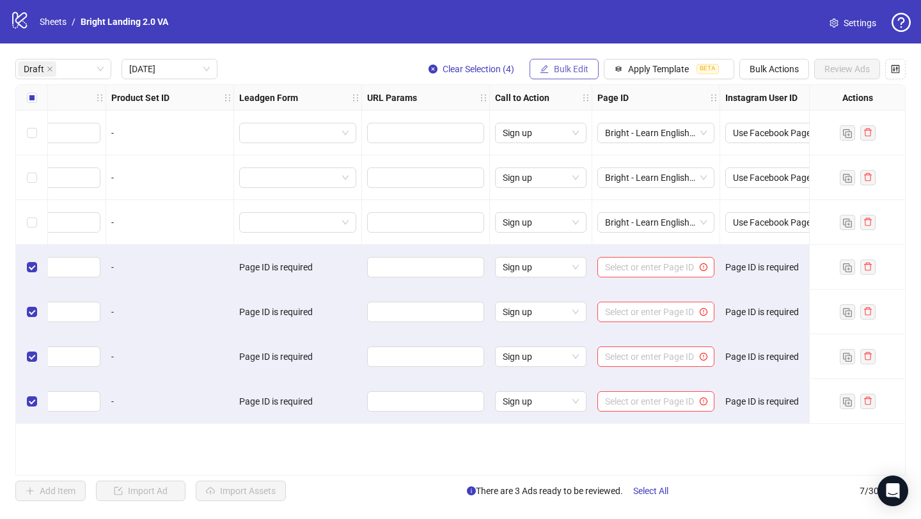
click at [568, 65] on span "Bulk Edit" at bounding box center [571, 69] width 35 height 10
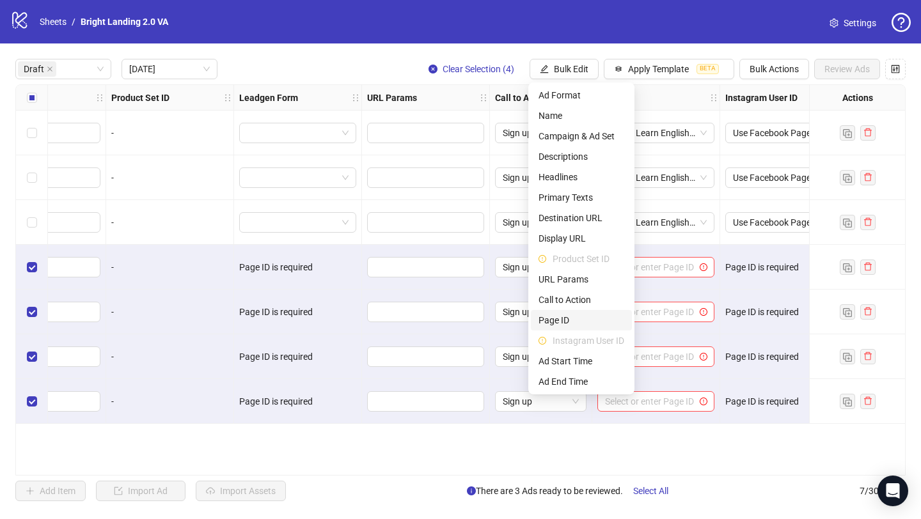
click at [601, 313] on li "Page ID" at bounding box center [581, 320] width 101 height 20
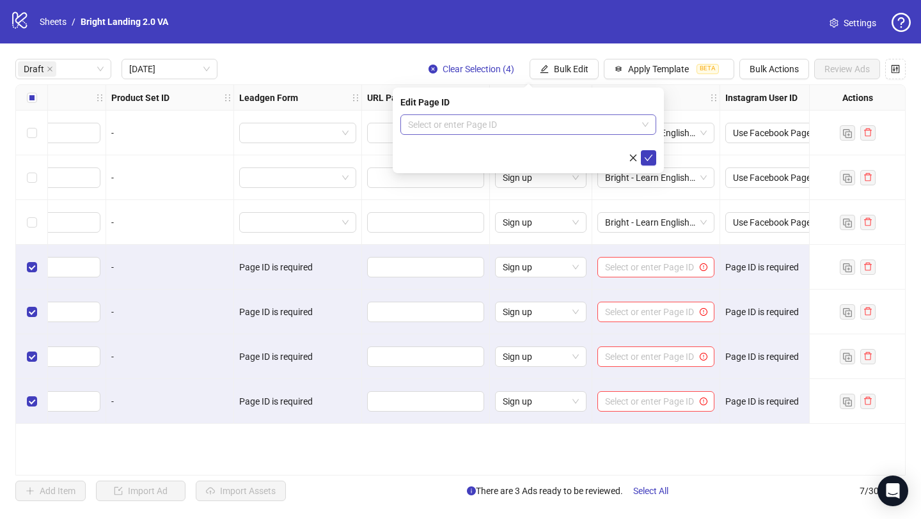
click at [572, 118] on input "search" at bounding box center [522, 124] width 229 height 19
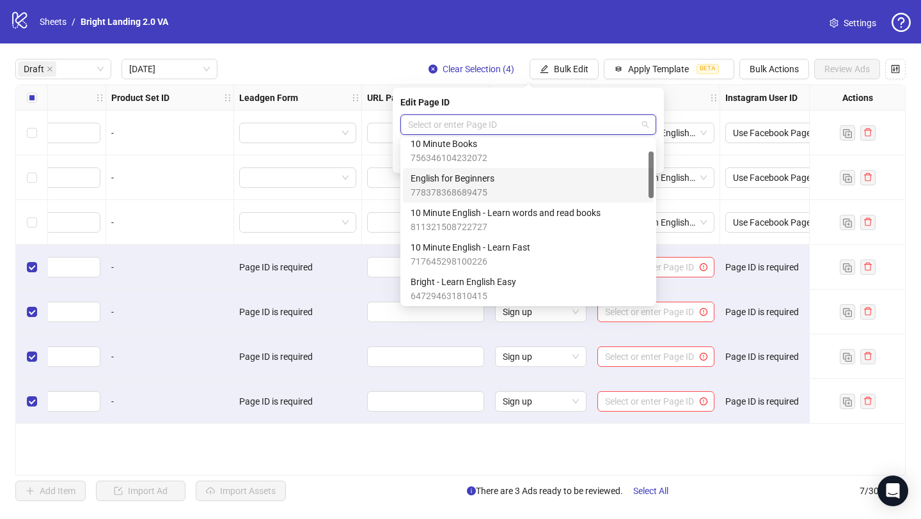
scroll to position [56, 0]
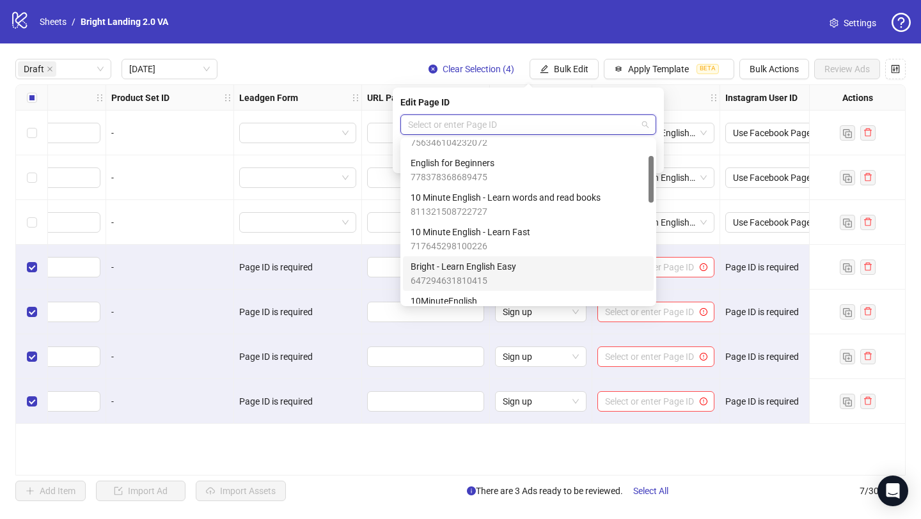
click at [564, 274] on div "Bright - Learn English Easy 647294631810415" at bounding box center [528, 274] width 235 height 28
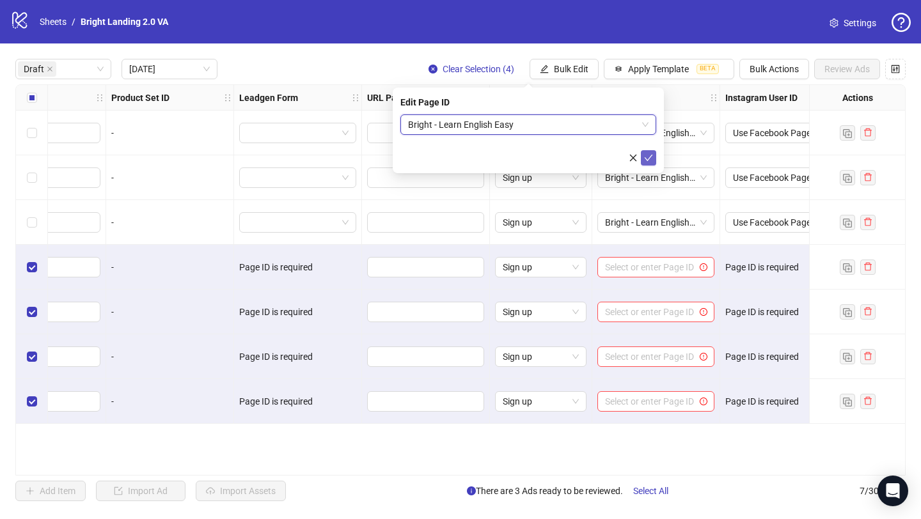
click at [649, 161] on icon "check" at bounding box center [648, 158] width 9 height 9
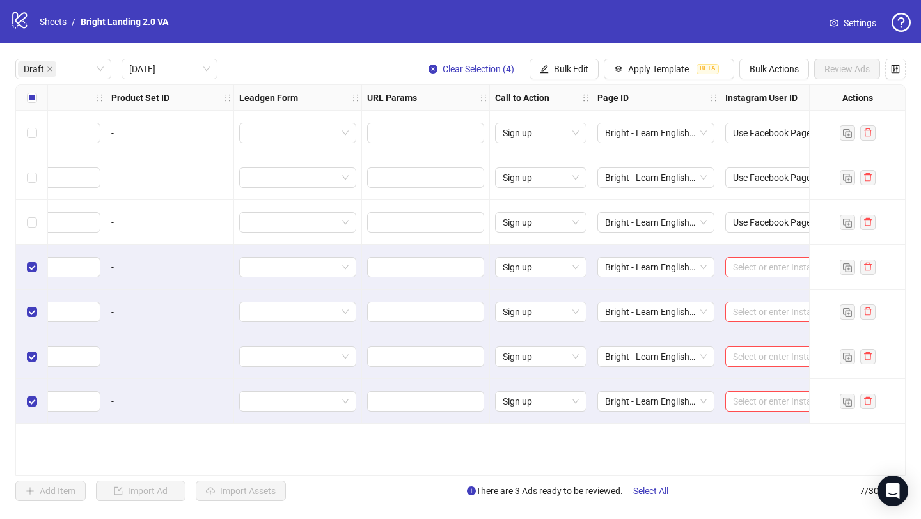
scroll to position [0, 1703]
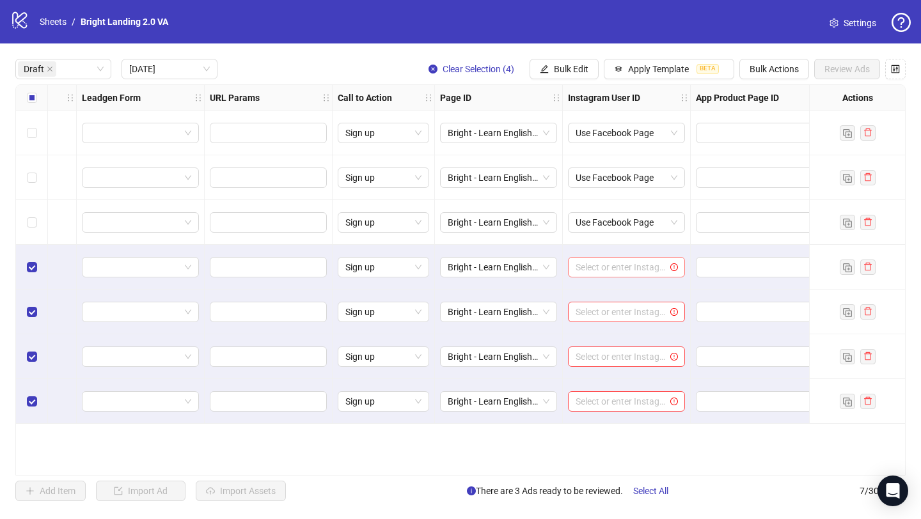
click at [633, 262] on input "search" at bounding box center [621, 267] width 90 height 19
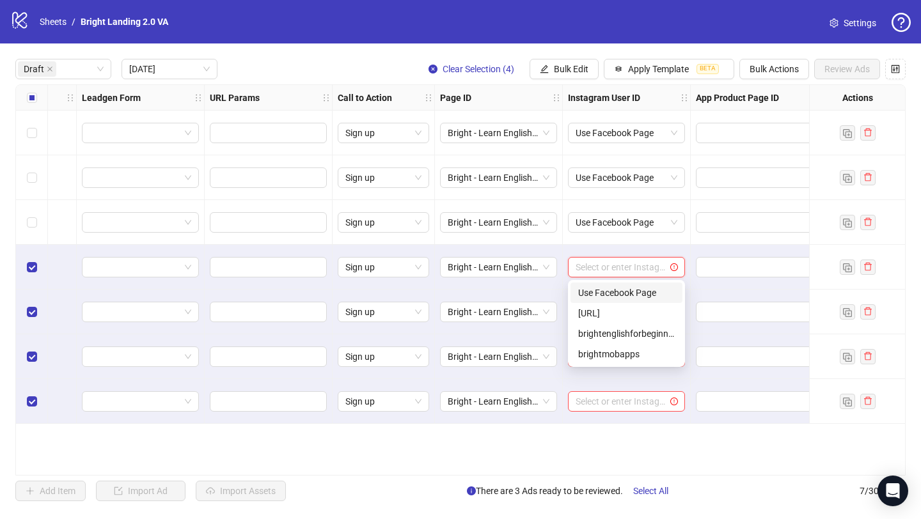
click at [631, 292] on div "Use Facebook Page" at bounding box center [626, 293] width 97 height 14
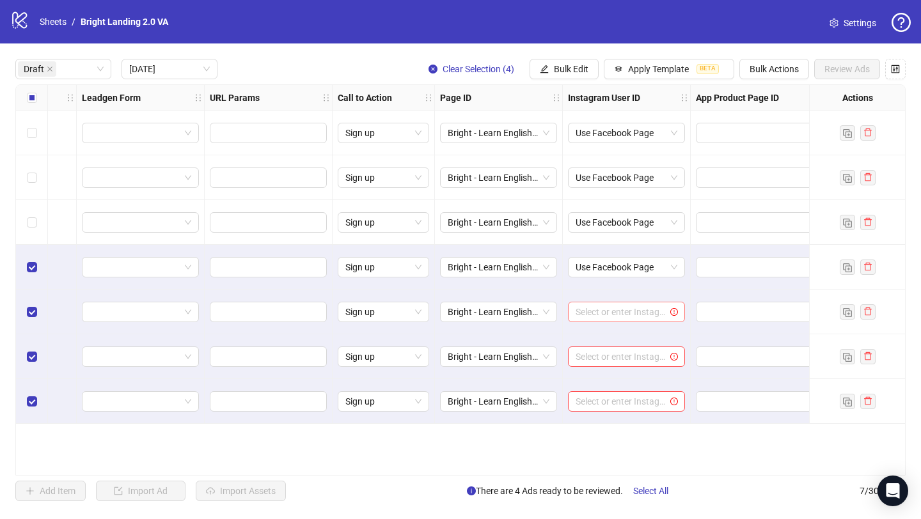
click at [633, 311] on input "search" at bounding box center [621, 312] width 90 height 19
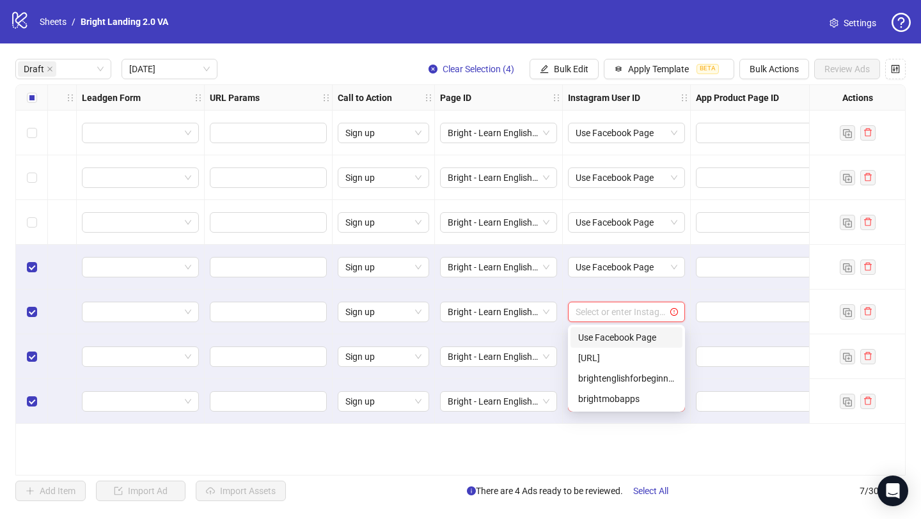
click at [635, 336] on div "Use Facebook Page" at bounding box center [626, 338] width 97 height 14
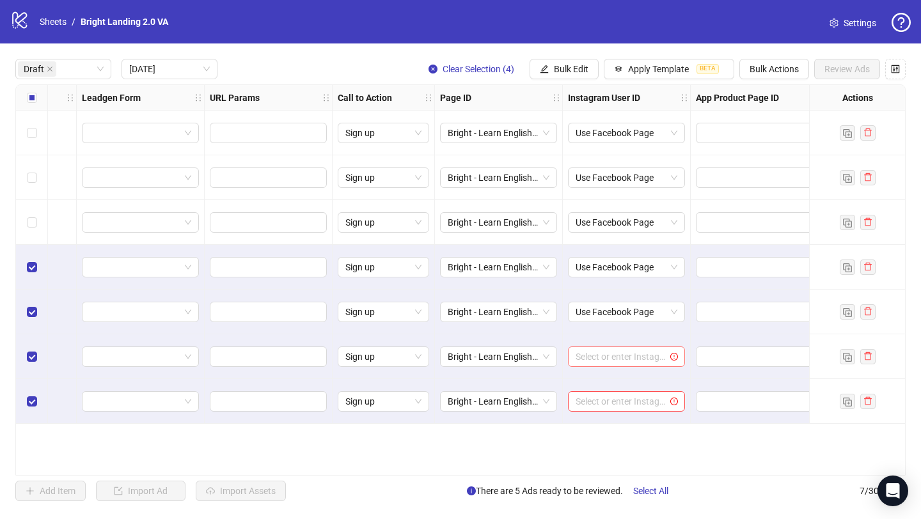
click at [634, 353] on input "search" at bounding box center [621, 356] width 90 height 19
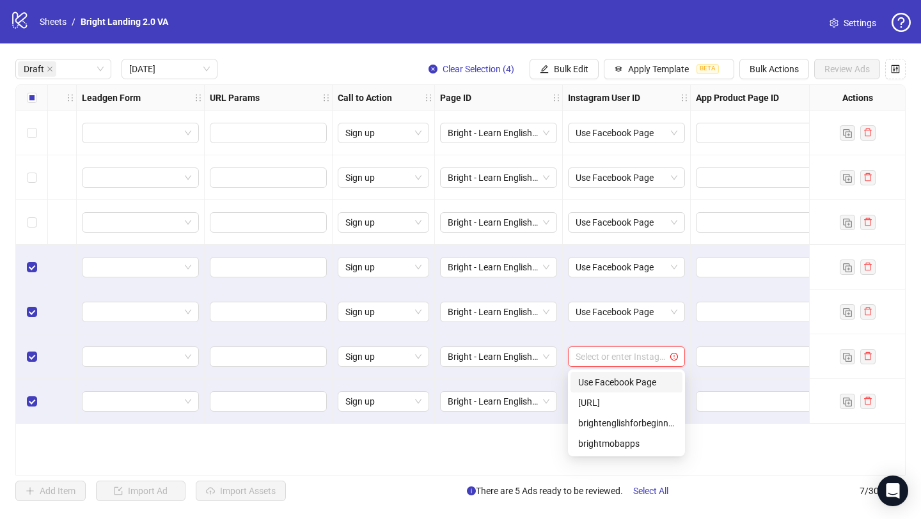
click at [638, 379] on div "Use Facebook Page" at bounding box center [626, 383] width 97 height 14
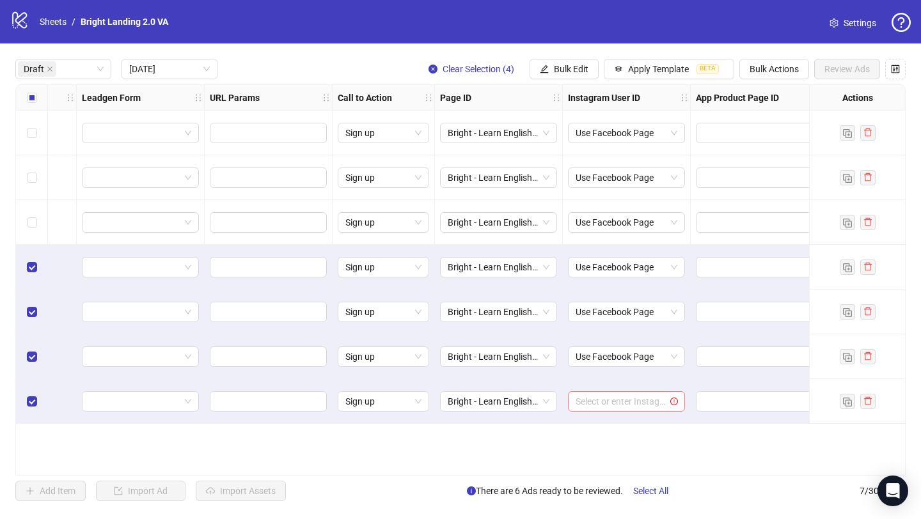
click at [642, 397] on input "search" at bounding box center [621, 401] width 90 height 19
click at [645, 423] on div "Use Facebook Page" at bounding box center [626, 427] width 97 height 14
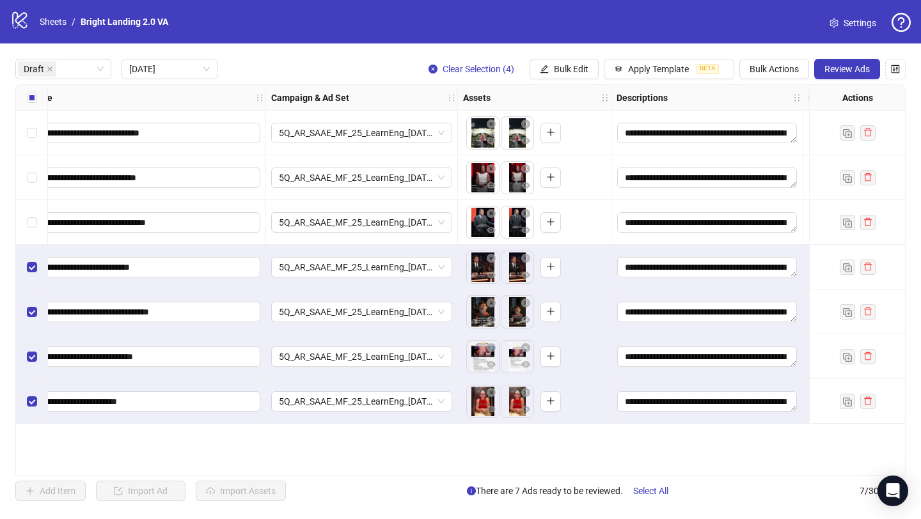
scroll to position [0, 0]
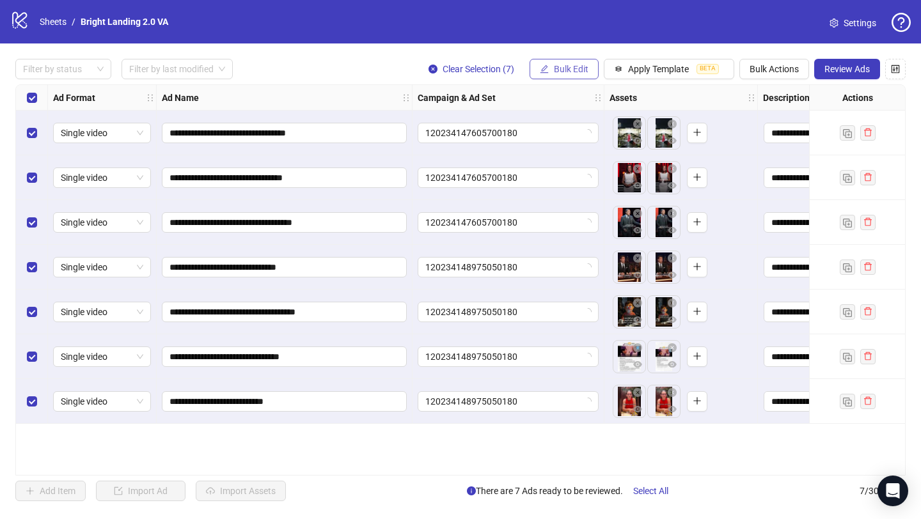
click at [562, 71] on span "Bulk Edit" at bounding box center [571, 69] width 35 height 10
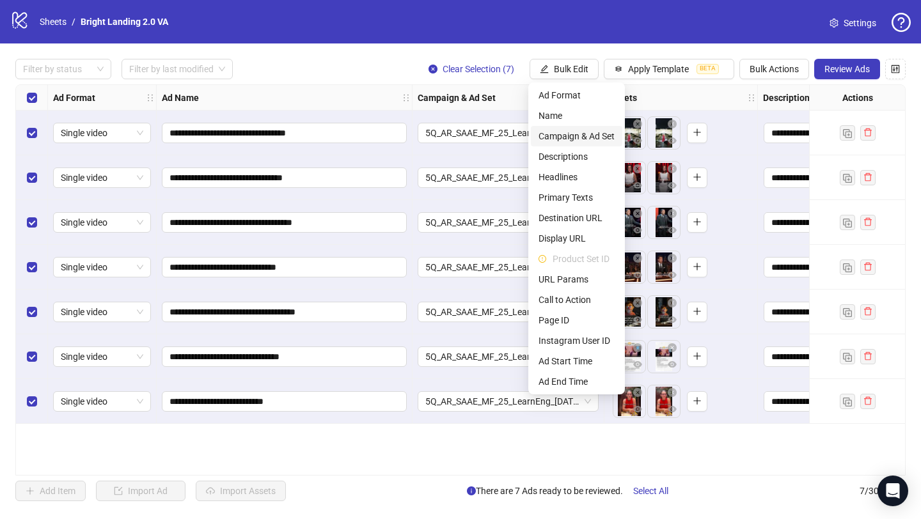
click at [573, 136] on span "Campaign & Ad Set" at bounding box center [577, 136] width 76 height 14
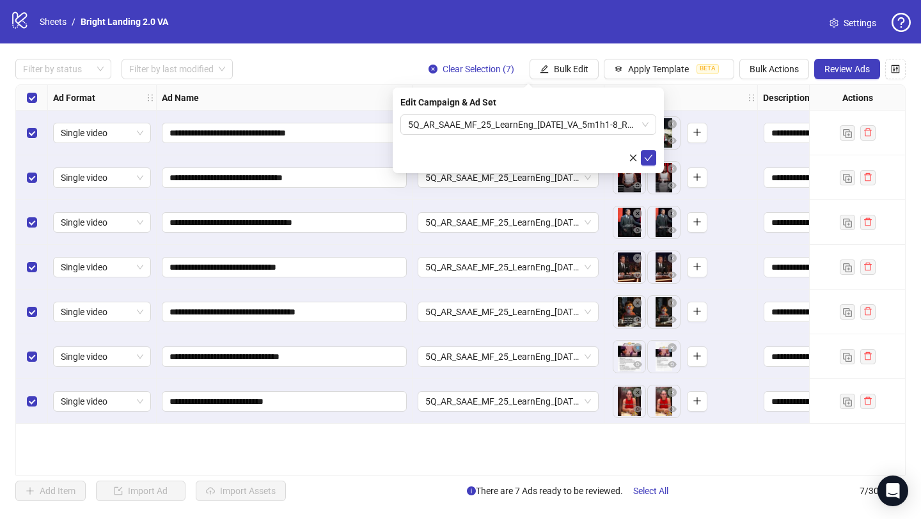
click at [635, 155] on icon "close" at bounding box center [633, 158] width 9 height 9
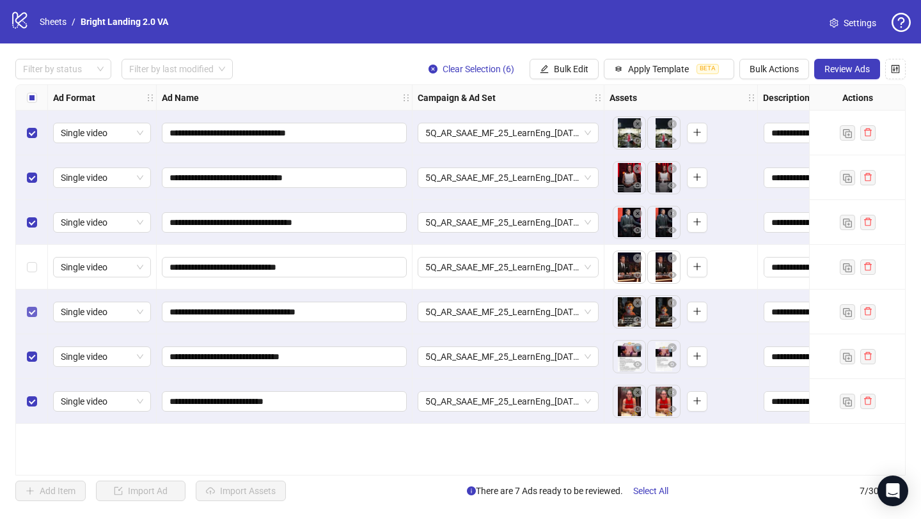
click at [33, 305] on label "Select row 5" at bounding box center [32, 312] width 10 height 14
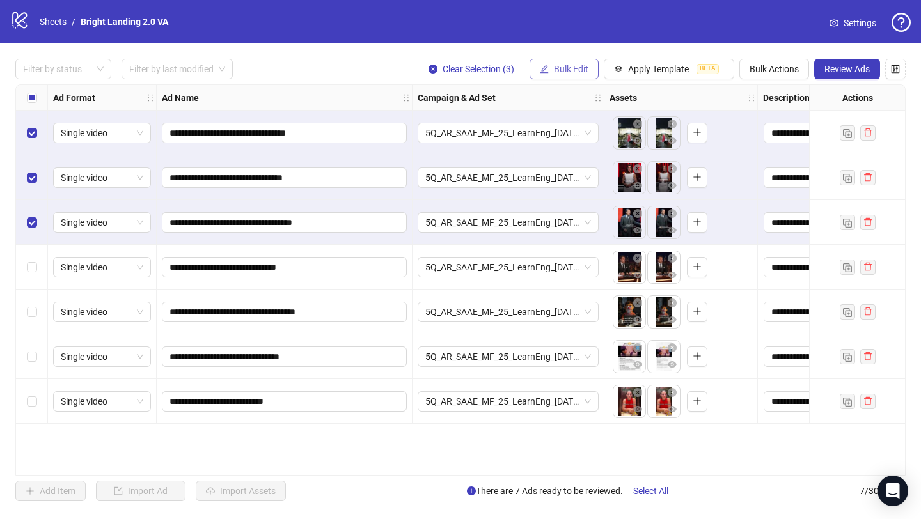
click at [568, 65] on span "Bulk Edit" at bounding box center [571, 69] width 35 height 10
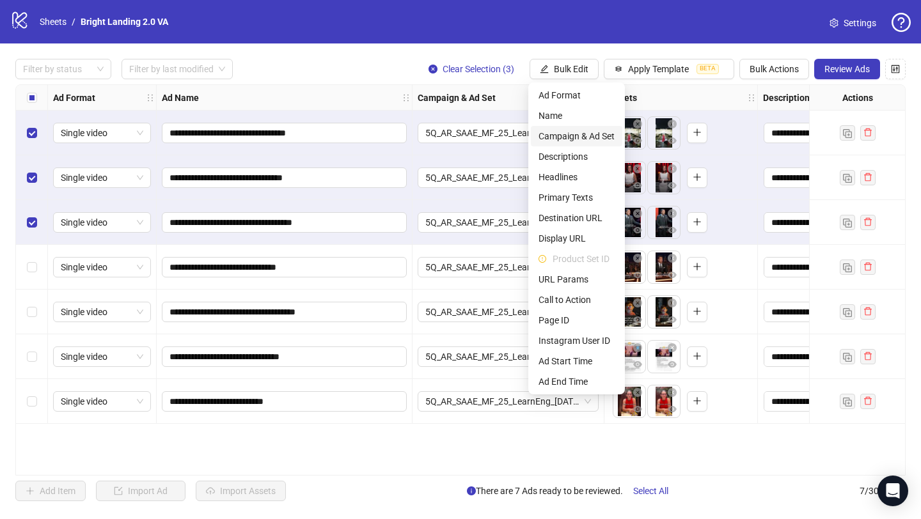
click at [582, 134] on span "Campaign & Ad Set" at bounding box center [577, 136] width 76 height 14
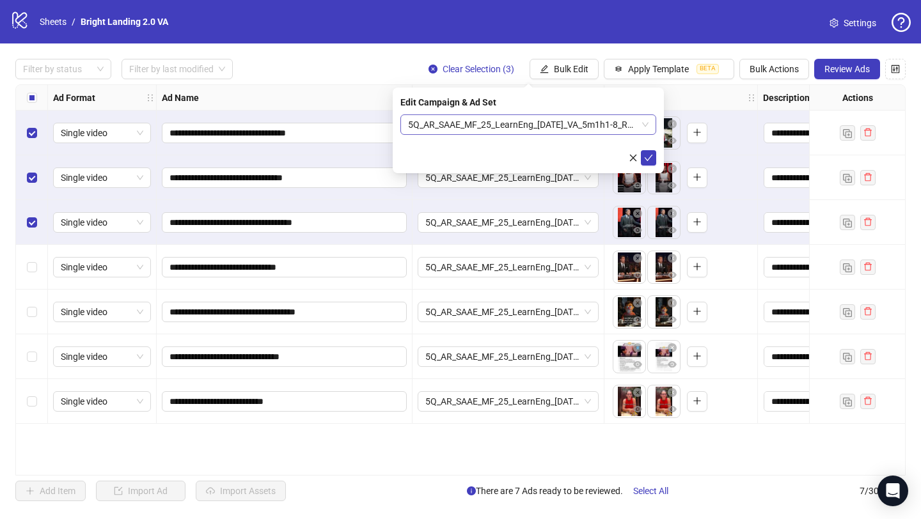
click at [571, 123] on span "5Q_AR_SAAE_MF_25_LearnEng_19.09.25_VA_5m1h1-8_R0.5_CEO" at bounding box center [528, 124] width 241 height 19
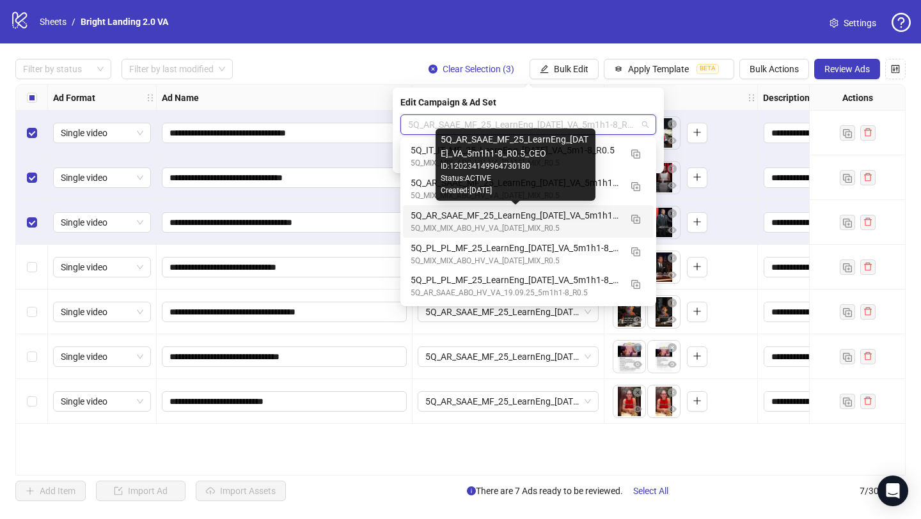
click at [468, 214] on div "5Q_AR_SAAE_MF_25_LearnEng_19.09.25_VA_5m1h1-8_R0.5_CEO" at bounding box center [516, 216] width 210 height 14
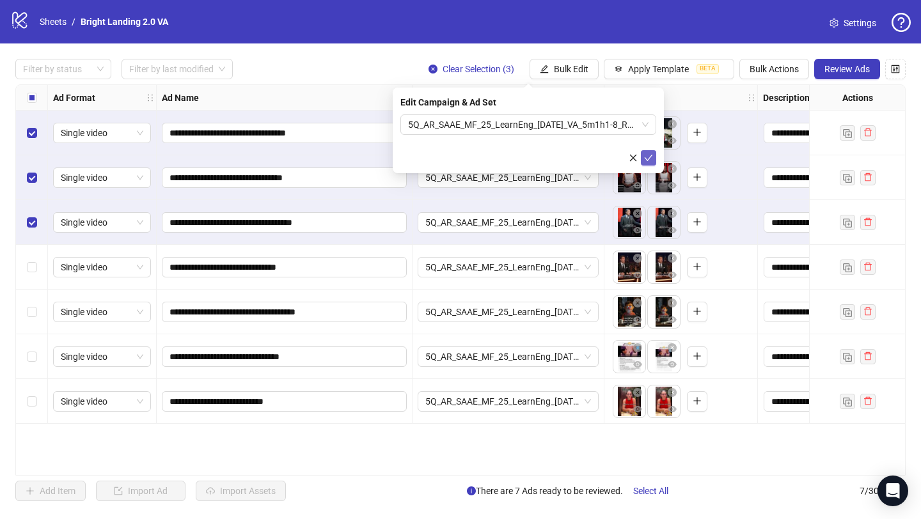
click at [650, 160] on icon "check" at bounding box center [648, 158] width 9 height 9
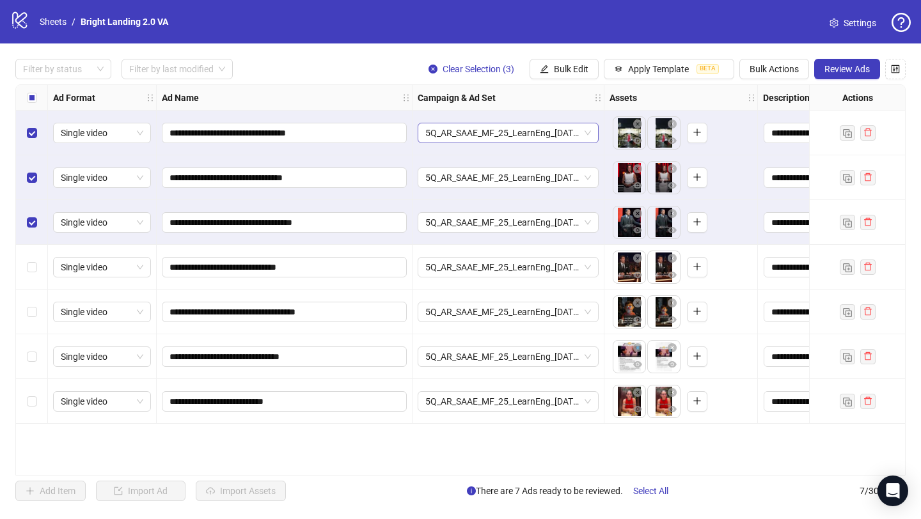
click at [504, 136] on span "5Q_AR_SAAE_MF_25_LearnEng_19.09.25_VA_5m1h1-8_R0.5_CEO" at bounding box center [508, 132] width 166 height 19
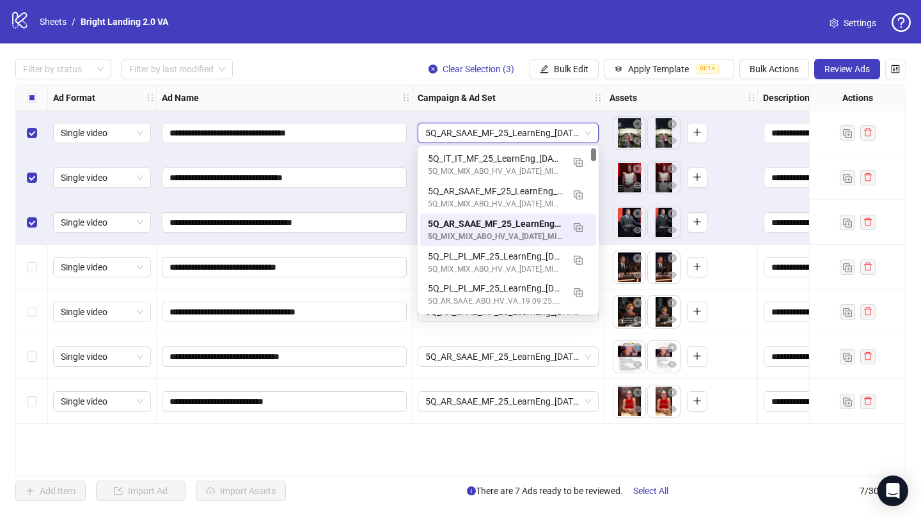
click at [359, 113] on div "**********" at bounding box center [285, 133] width 256 height 45
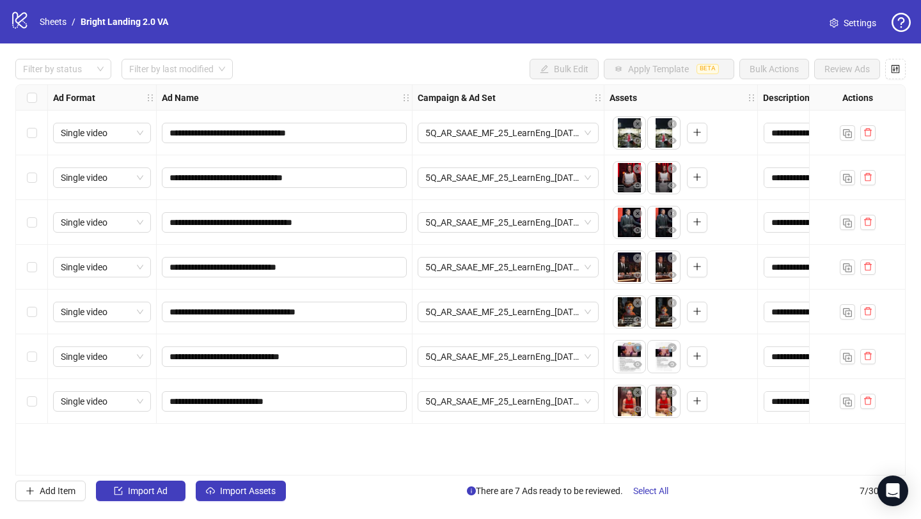
click at [40, 269] on div "Select row 4" at bounding box center [32, 267] width 32 height 45
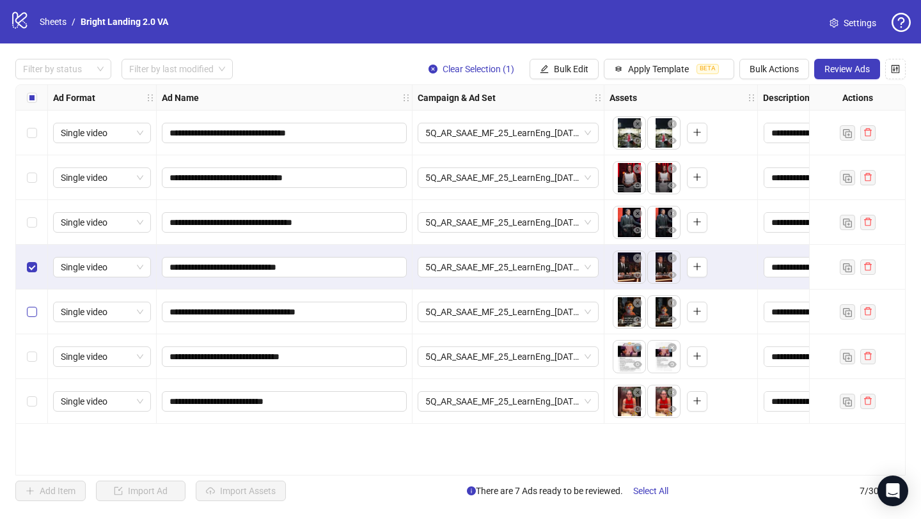
click at [37, 314] on div "Select row 5" at bounding box center [32, 312] width 32 height 45
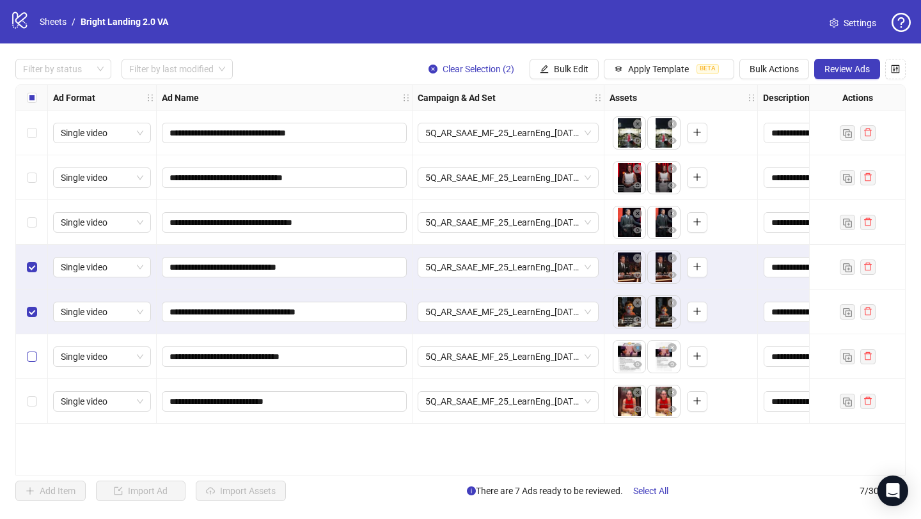
click at [35, 363] on label "Select row 6" at bounding box center [32, 357] width 10 height 14
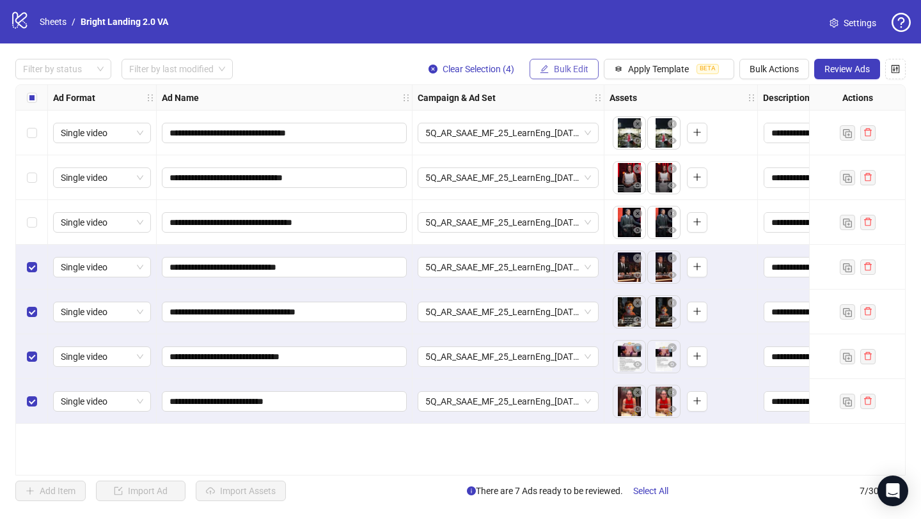
click at [567, 67] on span "Bulk Edit" at bounding box center [571, 69] width 35 height 10
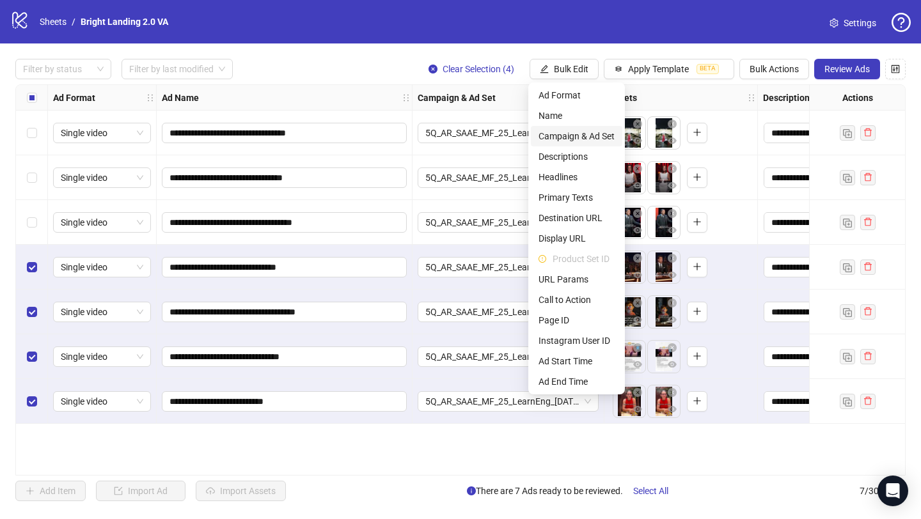
click at [585, 141] on span "Campaign & Ad Set" at bounding box center [577, 136] width 76 height 14
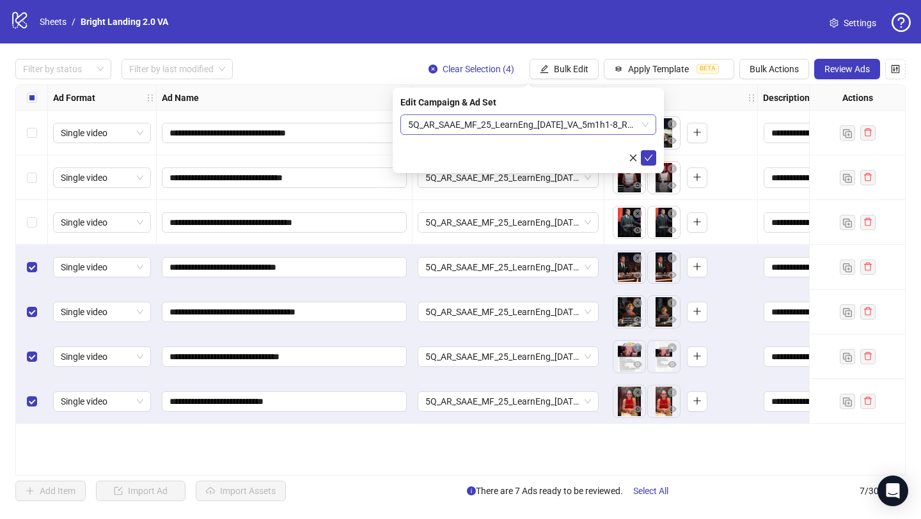
click at [582, 128] on span "5Q_AR_SAAE_MF_25_LearnEng_19.09.25_VA_5m1h1-8_R0.5" at bounding box center [528, 124] width 241 height 19
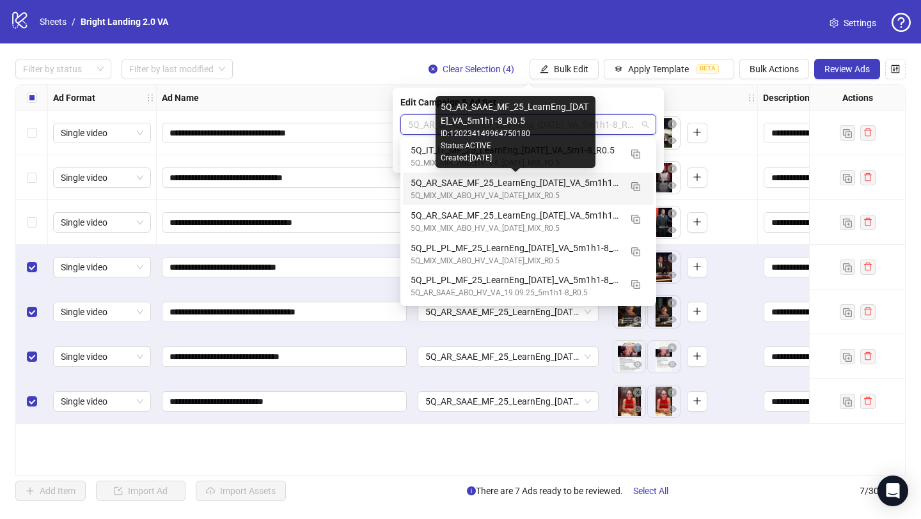
click at [424, 181] on div "5Q_AR_SAAE_MF_25_LearnEng_19.09.25_VA_5m1h1-8_R0.5" at bounding box center [516, 183] width 210 height 14
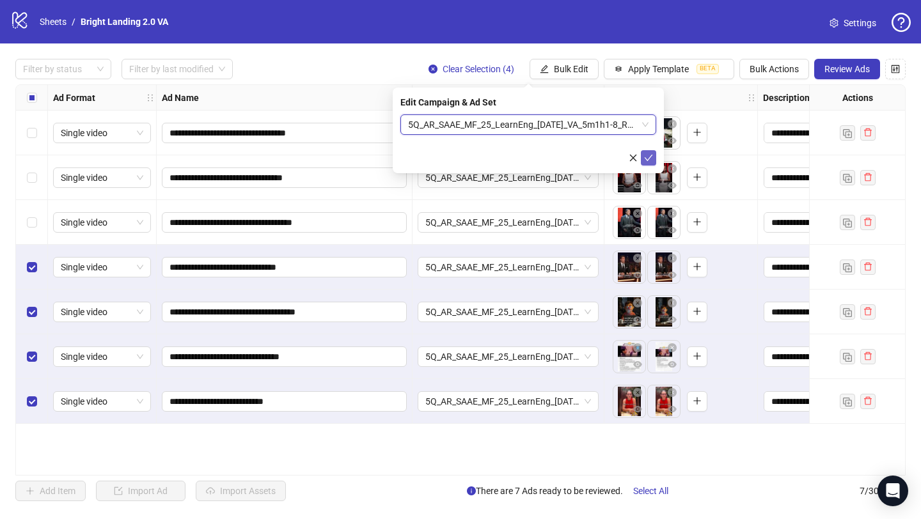
click at [648, 157] on icon "check" at bounding box center [648, 158] width 9 height 9
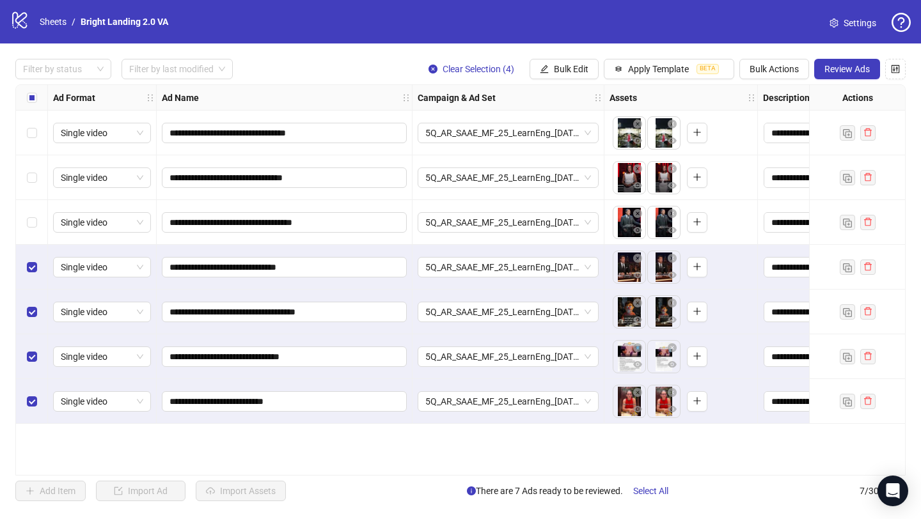
click at [37, 271] on div "Select row 4" at bounding box center [32, 267] width 32 height 45
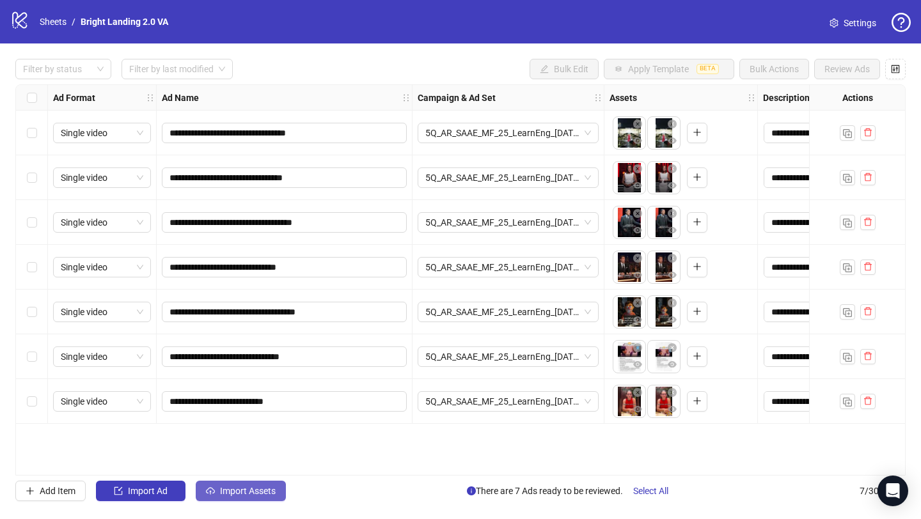
click at [232, 491] on span "Import Assets" at bounding box center [248, 491] width 56 height 10
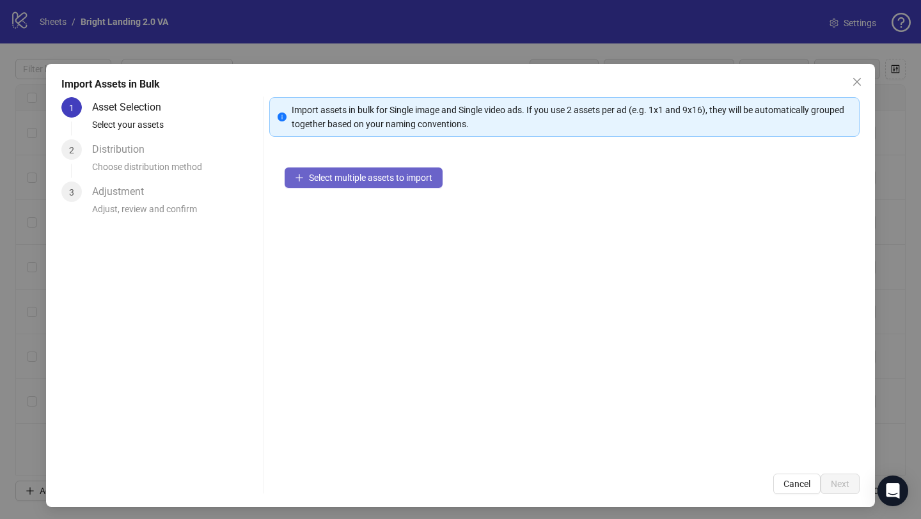
click at [347, 173] on span "Select multiple assets to import" at bounding box center [370, 178] width 123 height 10
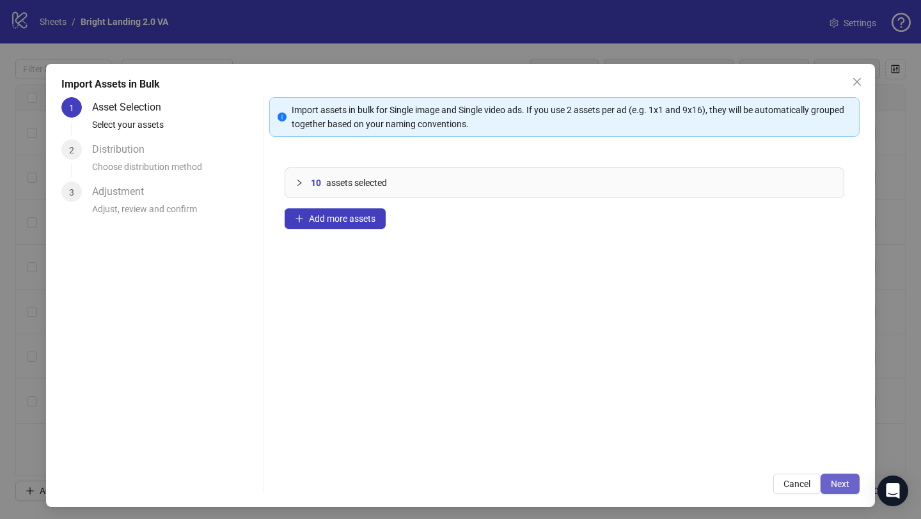
click at [831, 487] on span "Next" at bounding box center [840, 484] width 19 height 10
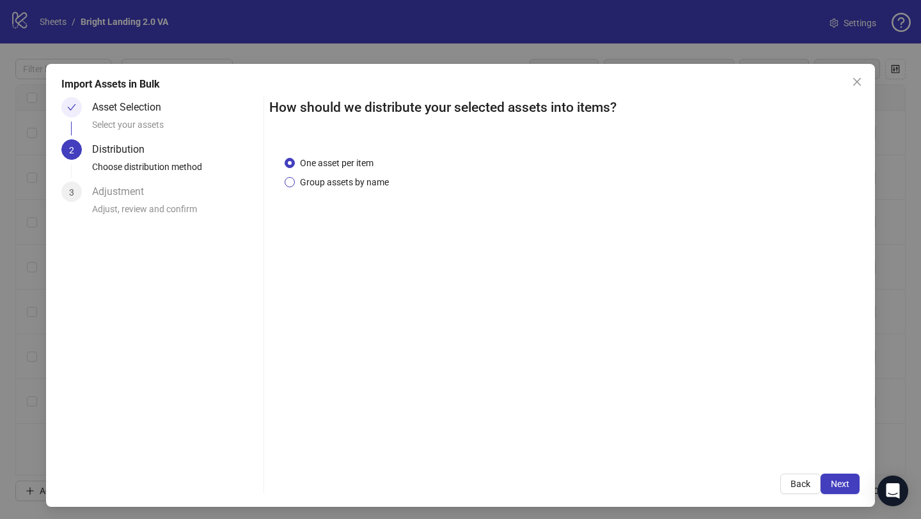
click at [347, 184] on span "Group assets by name" at bounding box center [344, 182] width 99 height 14
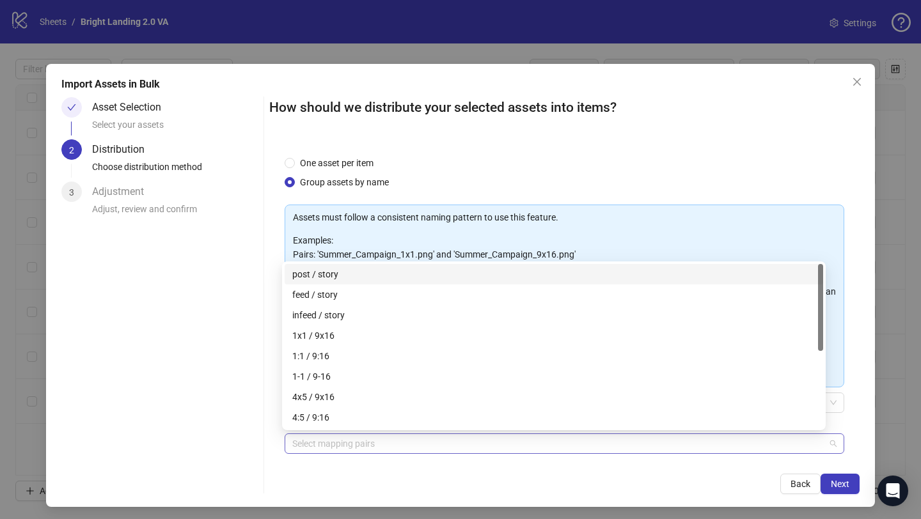
click at [359, 452] on div at bounding box center [557, 444] width 541 height 18
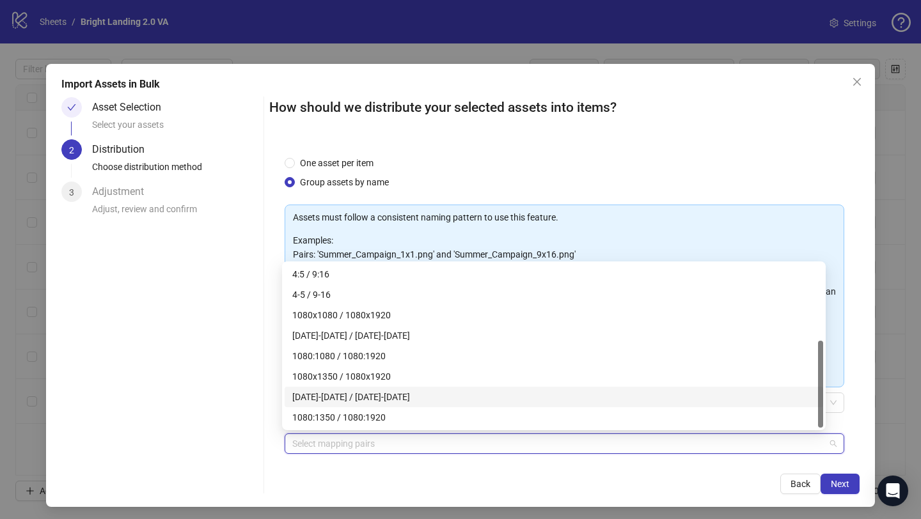
click at [241, 423] on div "Asset Selection Select your assets 2 Distribution Choose distribution method 3 …" at bounding box center [159, 295] width 197 height 397
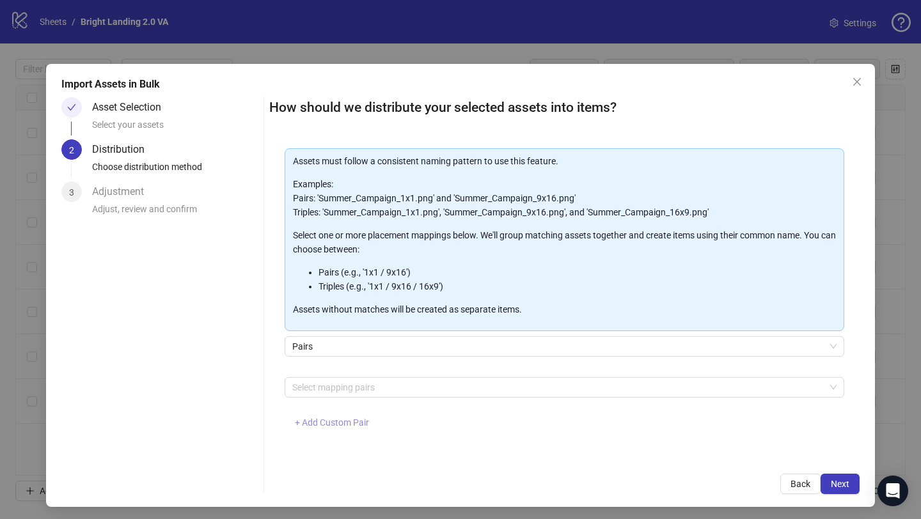
scroll to position [56, 0]
click at [340, 421] on span "+ Add Custom Pair" at bounding box center [332, 423] width 74 height 10
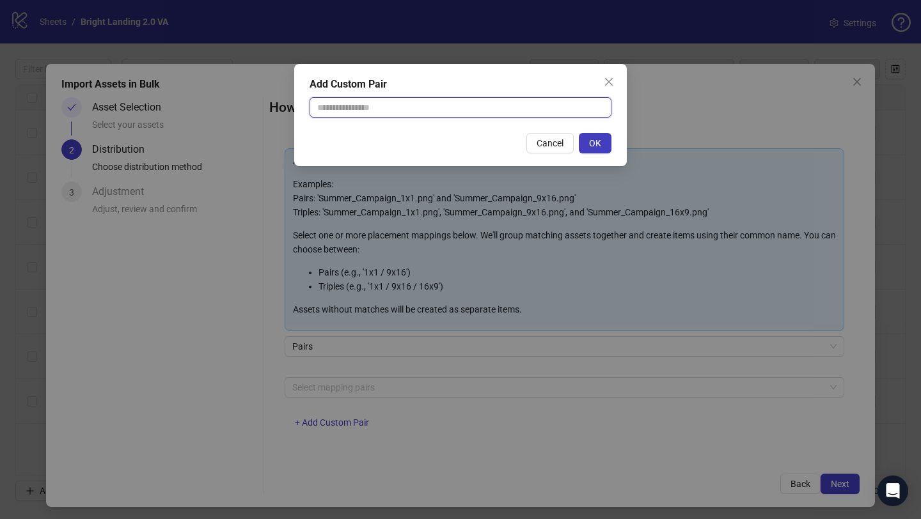
click at [357, 111] on input "text" at bounding box center [461, 107] width 302 height 20
type input "******"
click at [595, 136] on button "OK" at bounding box center [595, 143] width 33 height 20
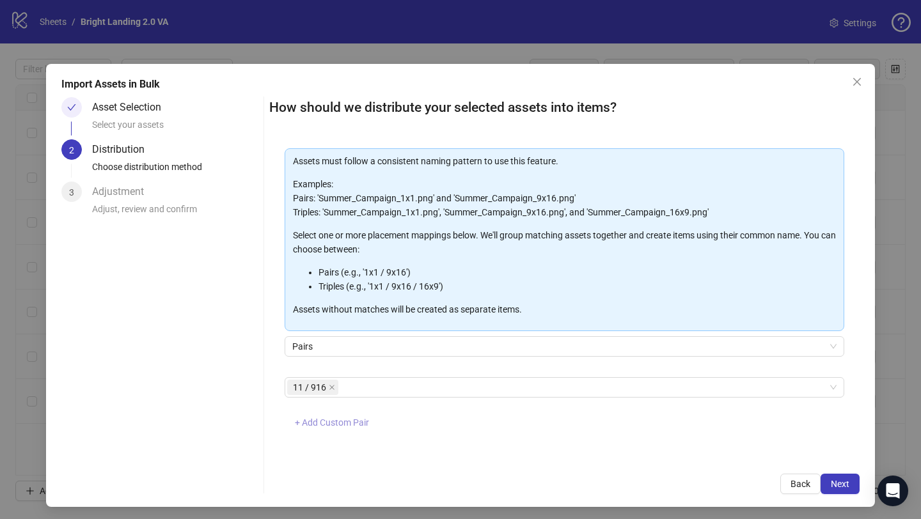
click at [340, 420] on span "+ Add Custom Pair" at bounding box center [332, 423] width 74 height 10
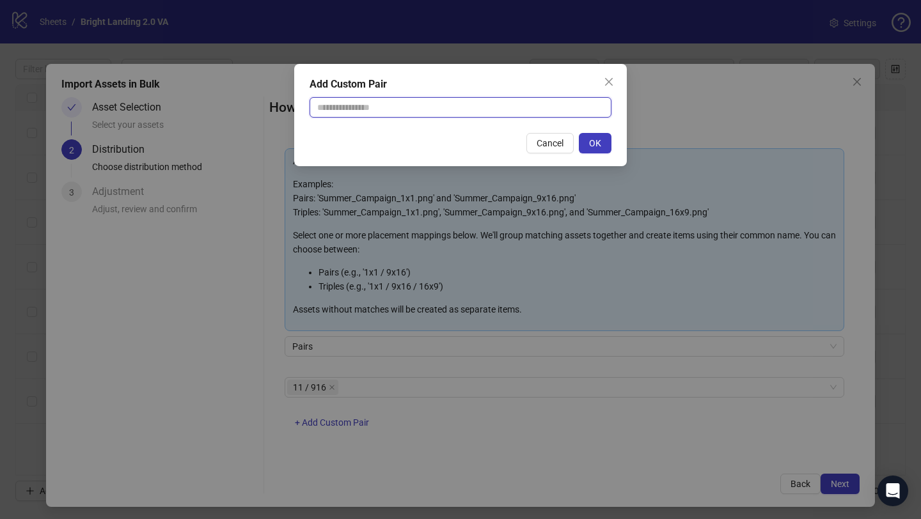
click at [349, 108] on input "text" at bounding box center [461, 107] width 302 height 20
type input "******"
click at [590, 148] on span "OK" at bounding box center [595, 143] width 12 height 10
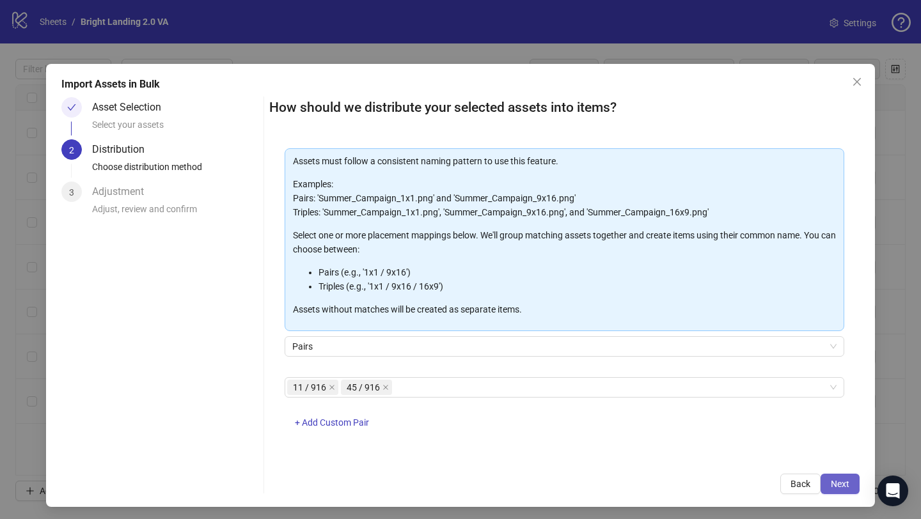
click at [831, 479] on span "Next" at bounding box center [840, 484] width 19 height 10
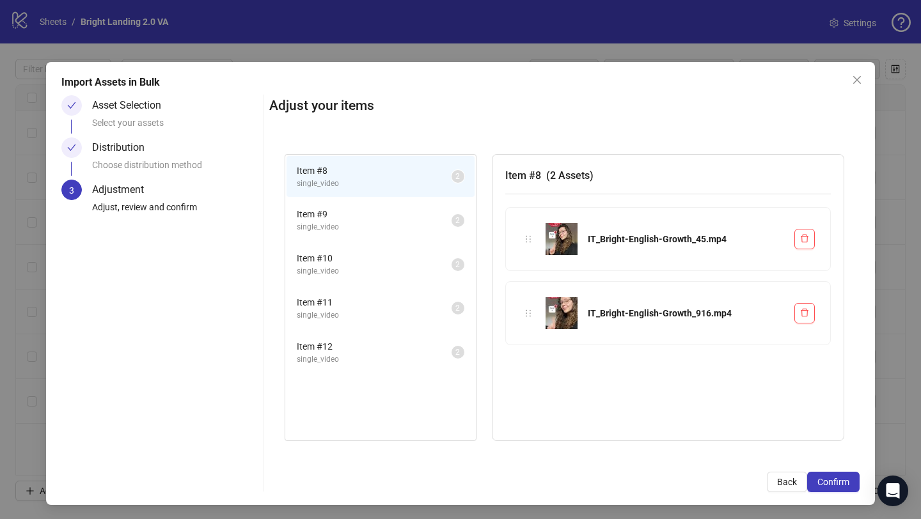
scroll to position [3, 0]
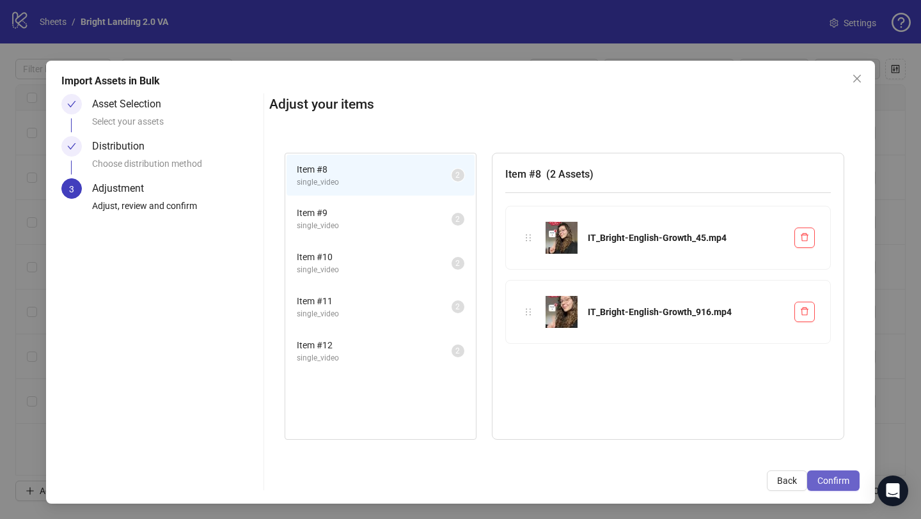
click at [827, 483] on span "Confirm" at bounding box center [834, 481] width 32 height 10
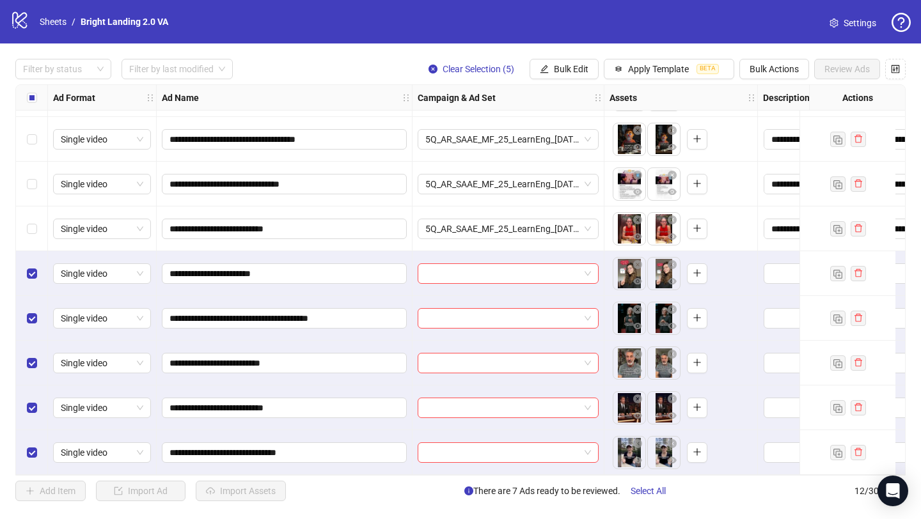
scroll to position [178, 0]
click at [694, 67] on button "Apply Template BETA" at bounding box center [669, 69] width 131 height 20
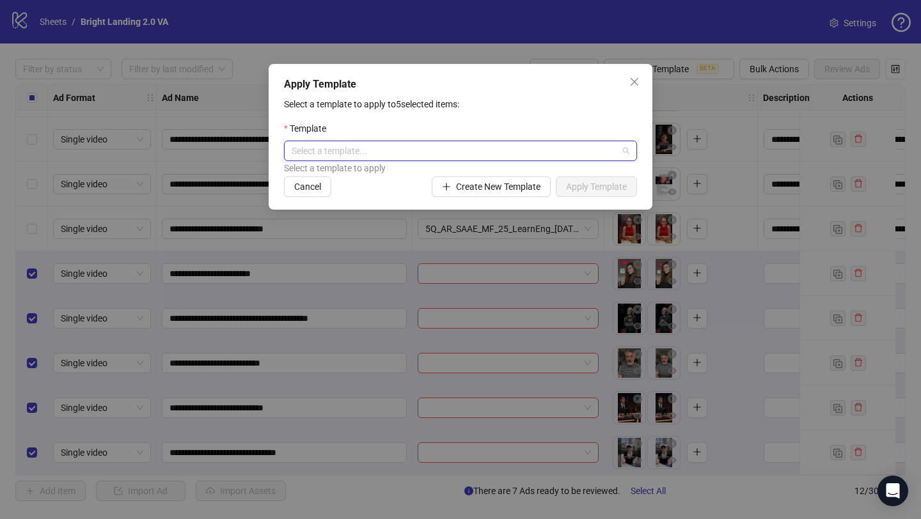
click at [438, 145] on input "search" at bounding box center [455, 150] width 326 height 19
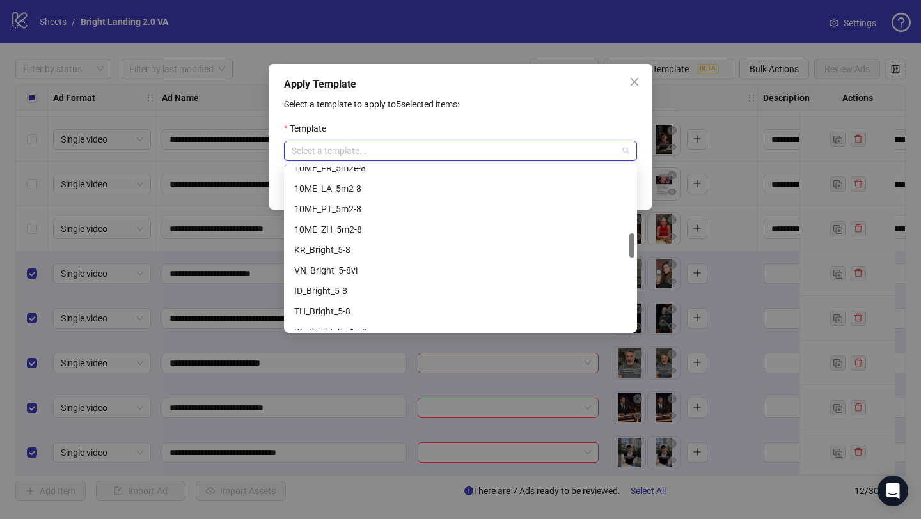
scroll to position [547, 0]
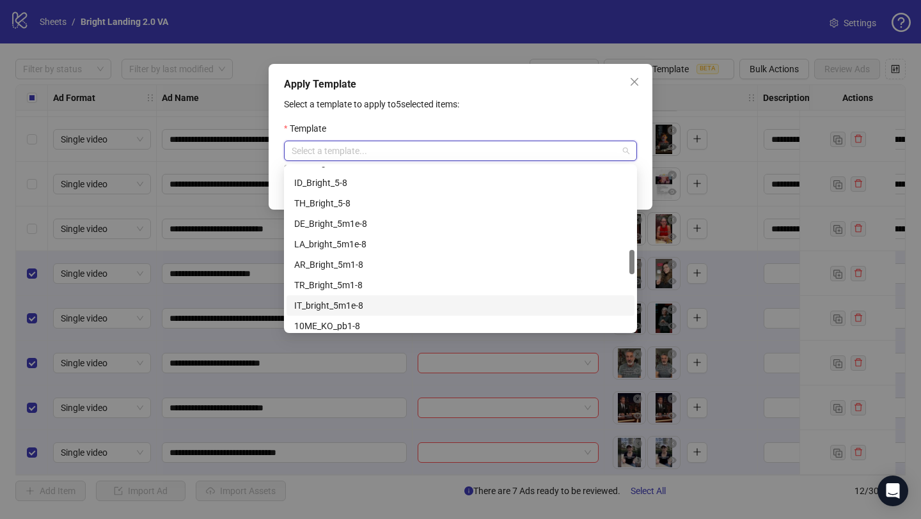
click at [360, 307] on div "IT_bright_5m1e-8" at bounding box center [460, 306] width 333 height 14
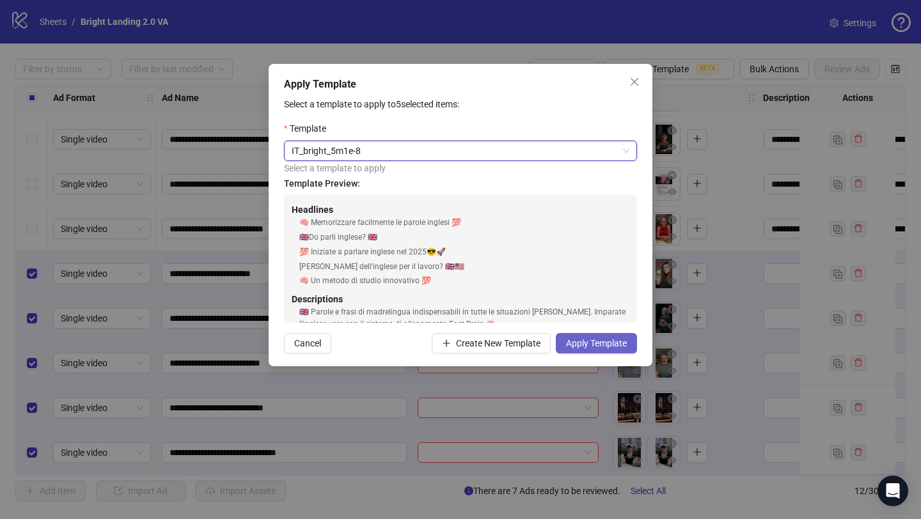
click at [599, 344] on span "Apply Template" at bounding box center [596, 343] width 61 height 10
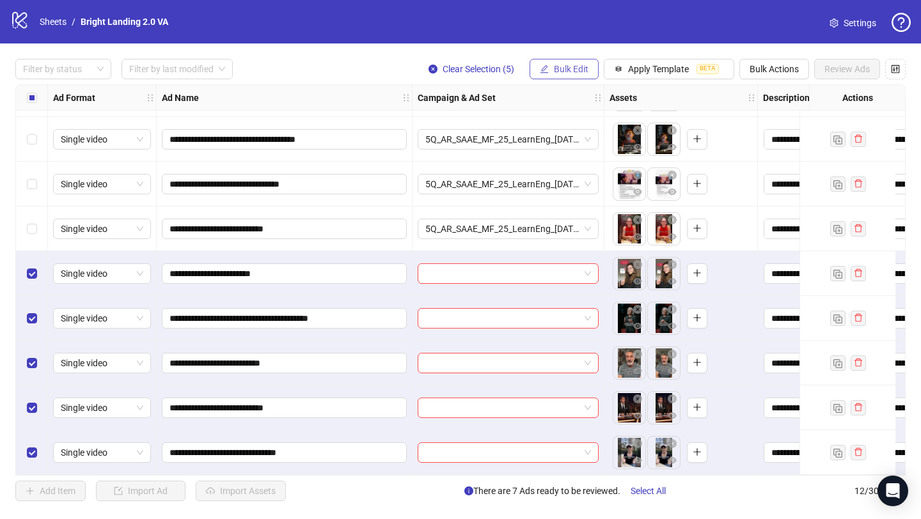
click at [580, 65] on span "Bulk Edit" at bounding box center [571, 69] width 35 height 10
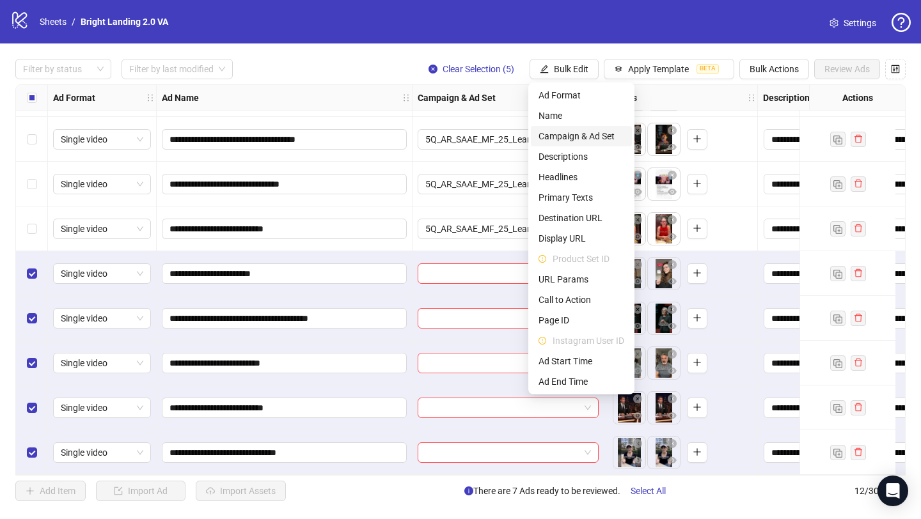
click at [596, 138] on span "Campaign & Ad Set" at bounding box center [582, 136] width 86 height 14
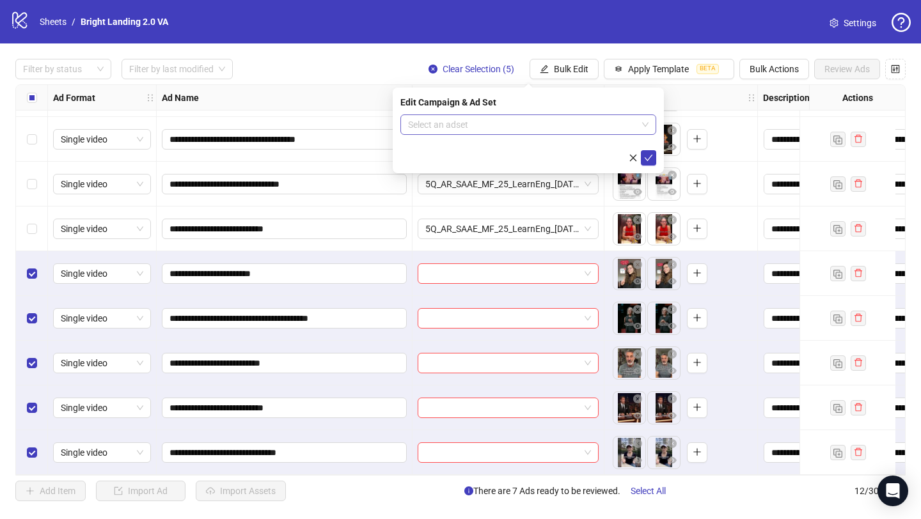
click at [587, 127] on input "search" at bounding box center [522, 124] width 229 height 19
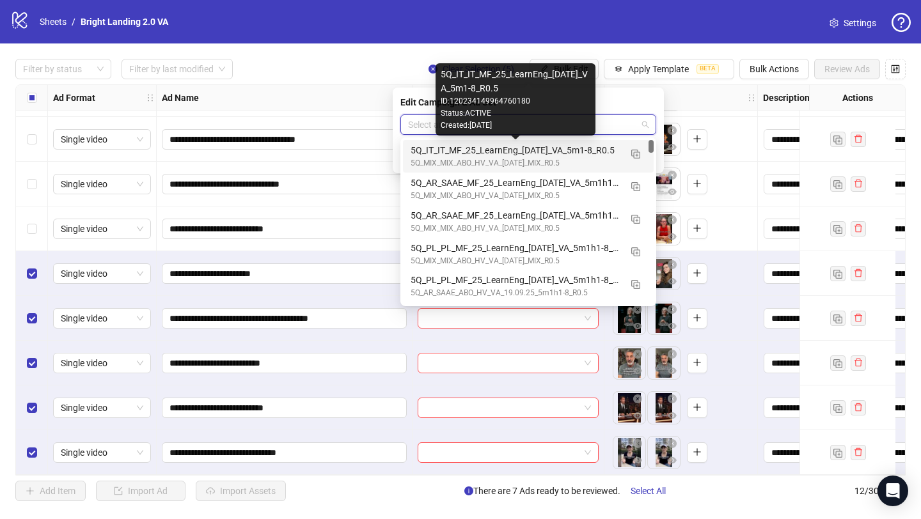
click at [551, 145] on div "5Q_IT_IT_MF_25_LearnEng_19.09.25_VA_5m1-8_R0.5" at bounding box center [516, 150] width 210 height 14
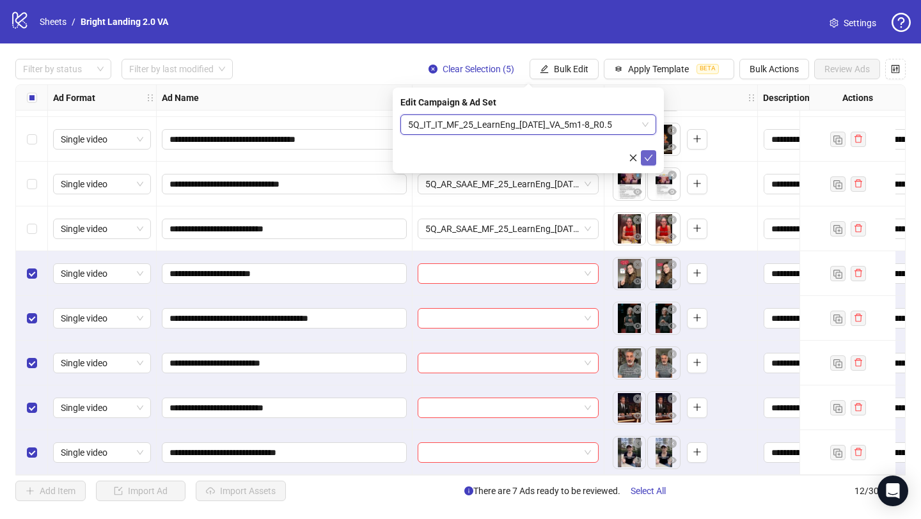
click at [651, 164] on button "submit" at bounding box center [648, 157] width 15 height 15
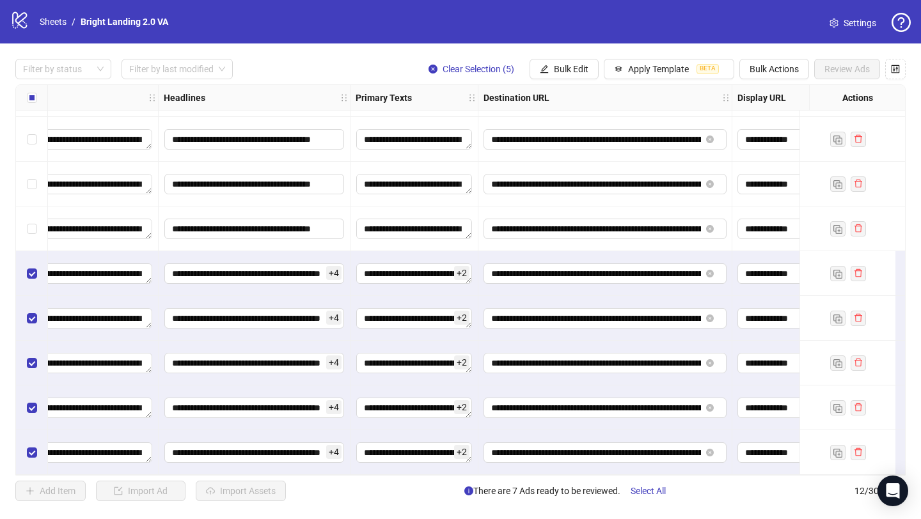
scroll to position [178, 879]
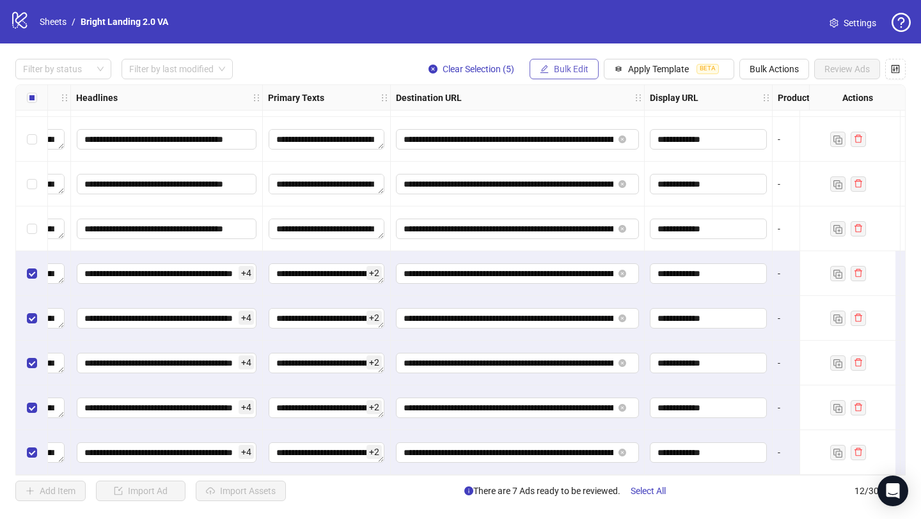
click at [577, 68] on span "Bulk Edit" at bounding box center [571, 69] width 35 height 10
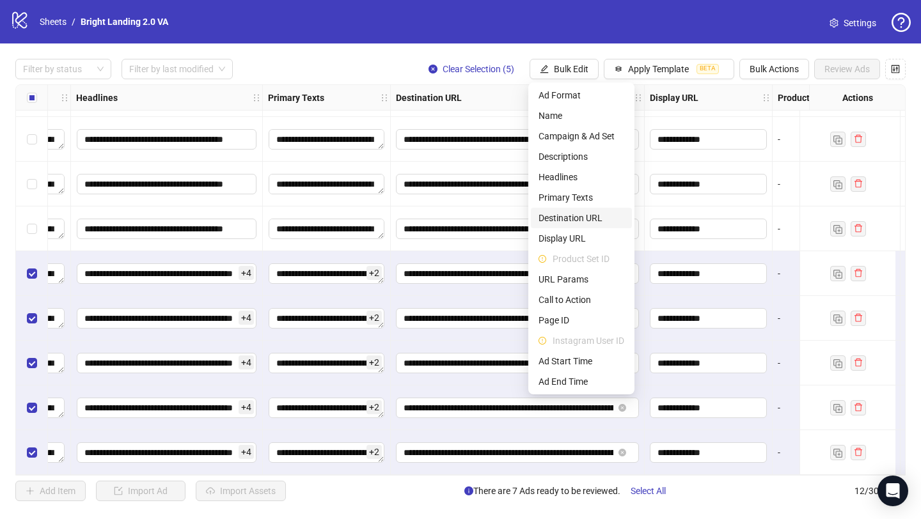
click at [589, 212] on span "Destination URL" at bounding box center [582, 218] width 86 height 14
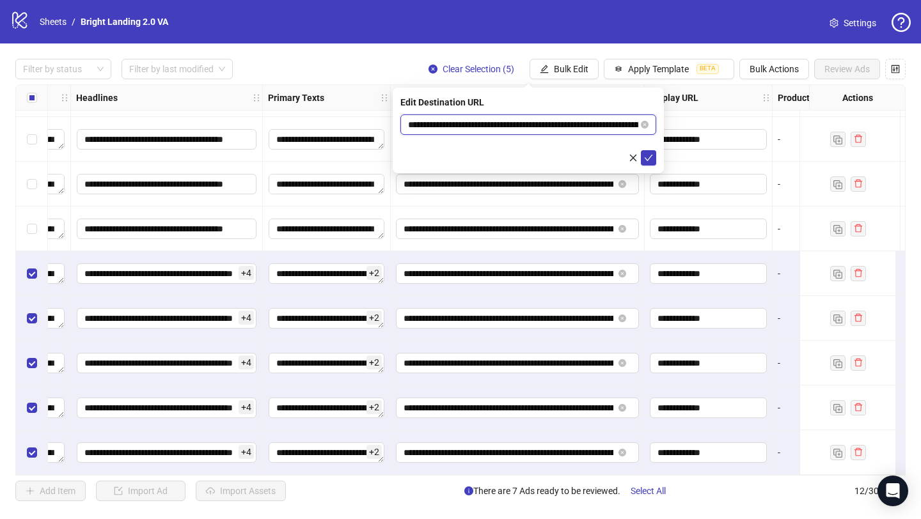
click at [576, 124] on input "**********" at bounding box center [523, 125] width 230 height 14
drag, startPoint x: 580, startPoint y: 125, endPoint x: 362, endPoint y: 131, distance: 218.2
click at [362, 131] on body "**********" at bounding box center [460, 259] width 921 height 519
paste input "text"
type input "**********"
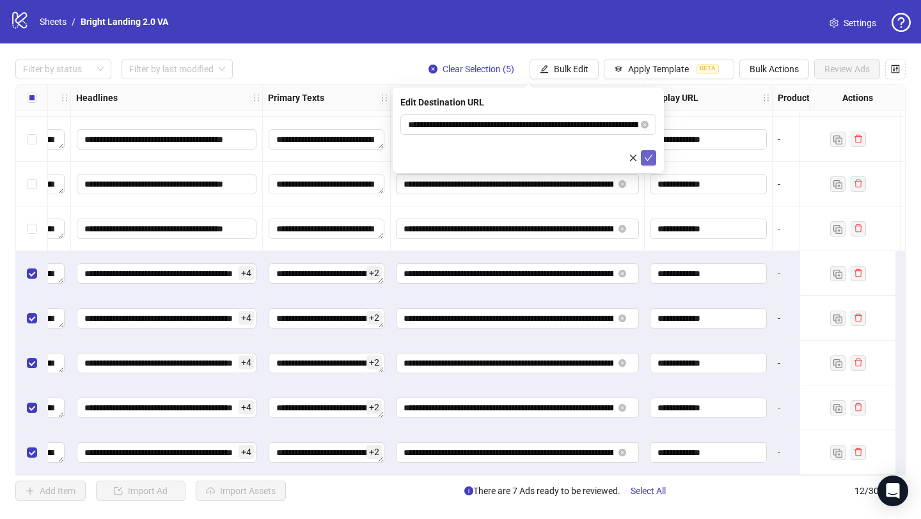
click at [648, 158] on icon "check" at bounding box center [648, 158] width 9 height 9
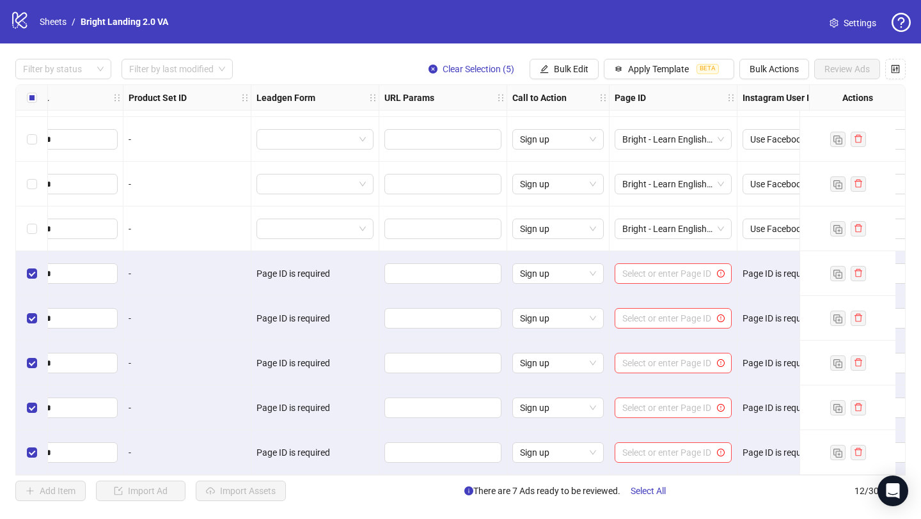
scroll to position [178, 1574]
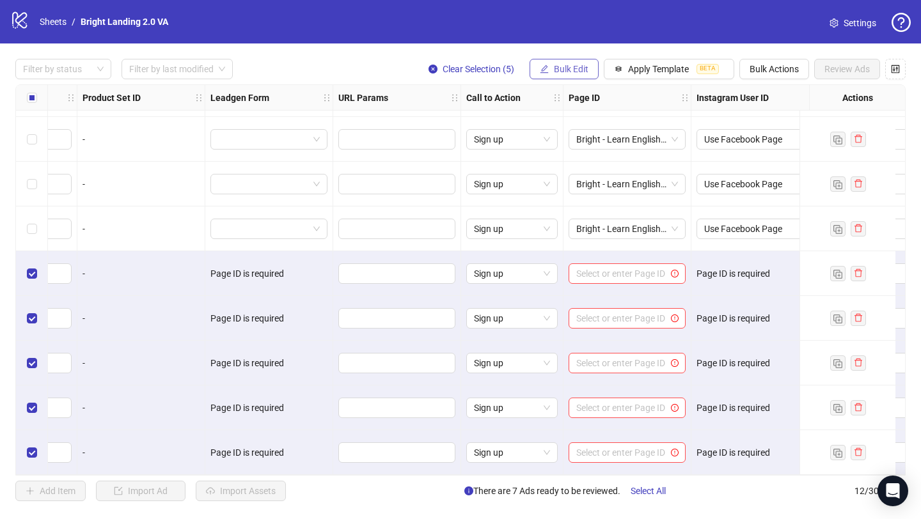
click at [574, 70] on span "Bulk Edit" at bounding box center [571, 69] width 35 height 10
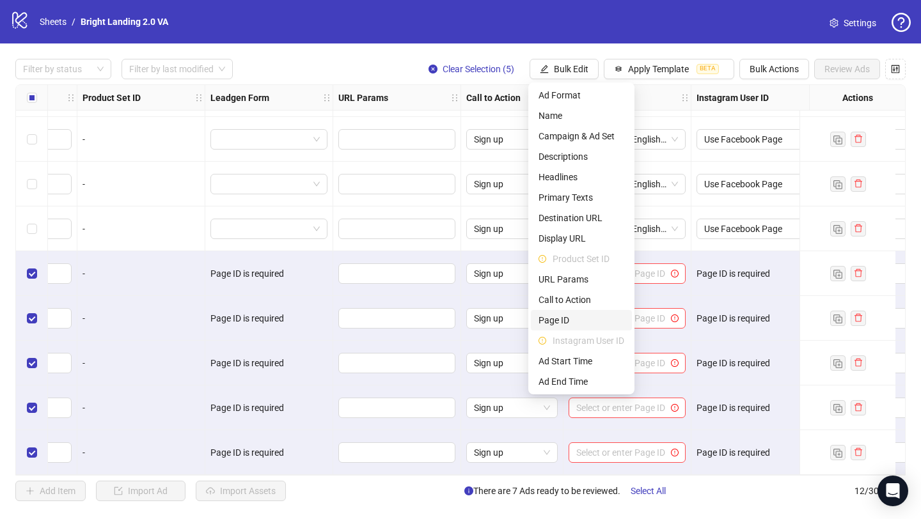
click at [583, 319] on span "Page ID" at bounding box center [582, 320] width 86 height 14
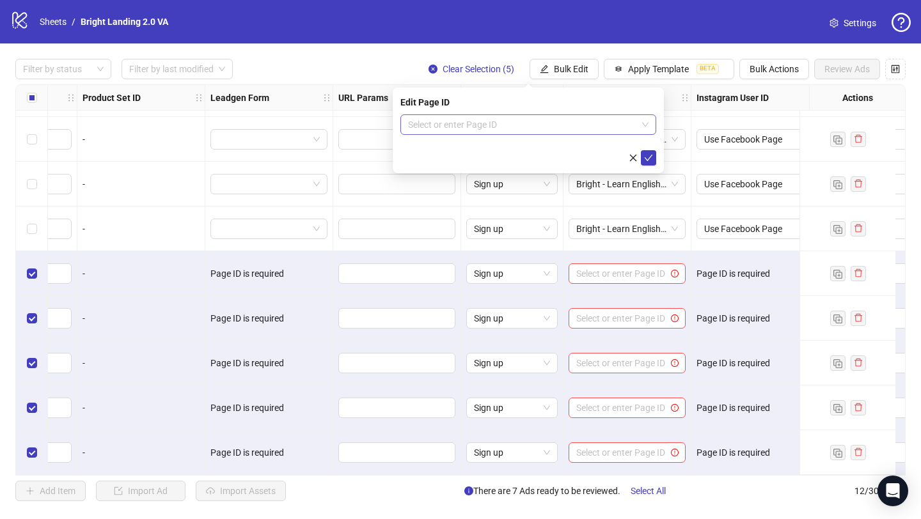
click at [585, 127] on input "search" at bounding box center [522, 124] width 229 height 19
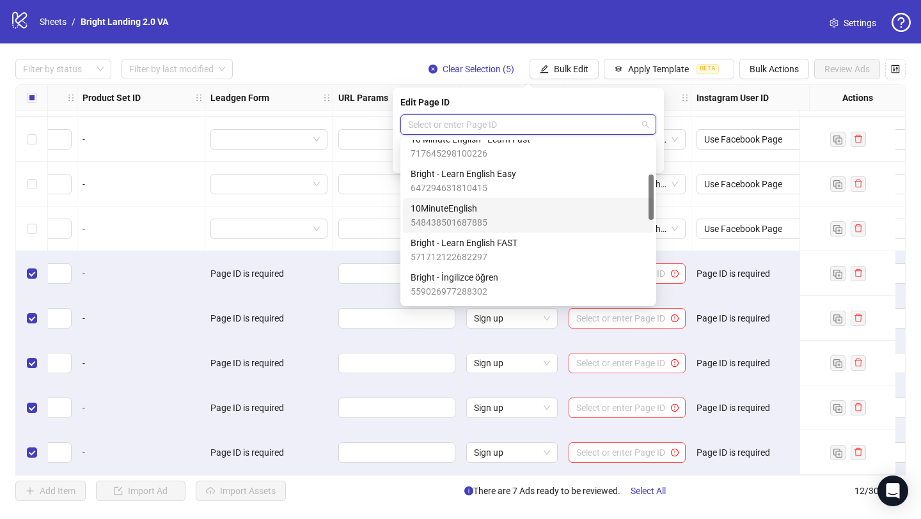
scroll to position [123, 0]
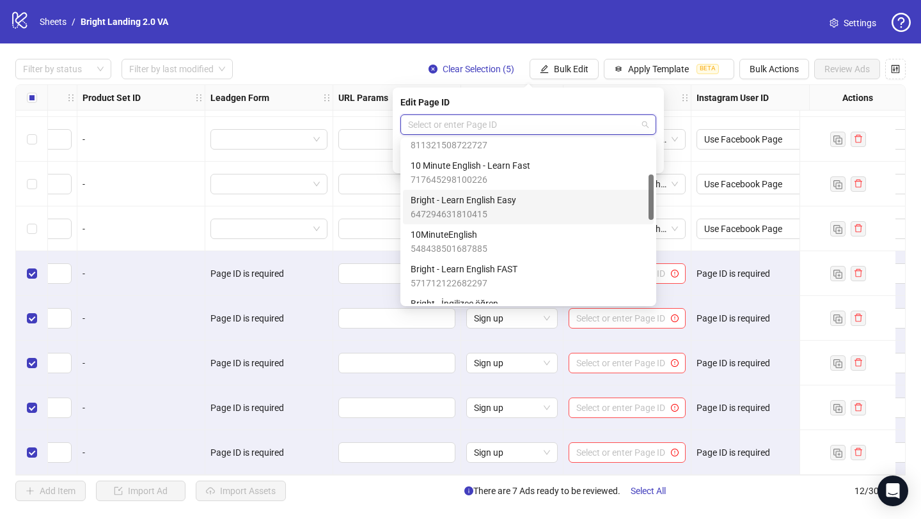
click at [540, 200] on div "Bright - Learn English Easy 647294631810415" at bounding box center [528, 207] width 235 height 28
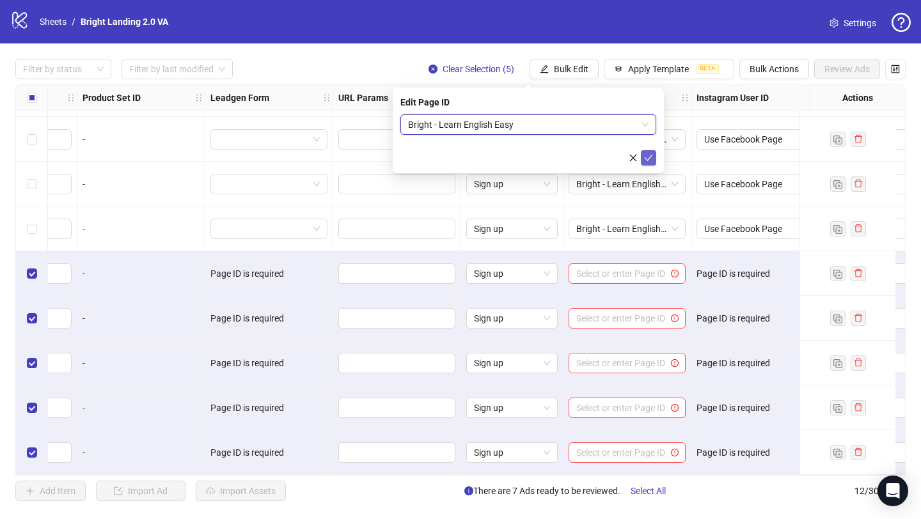
click at [651, 154] on icon "check" at bounding box center [648, 158] width 9 height 9
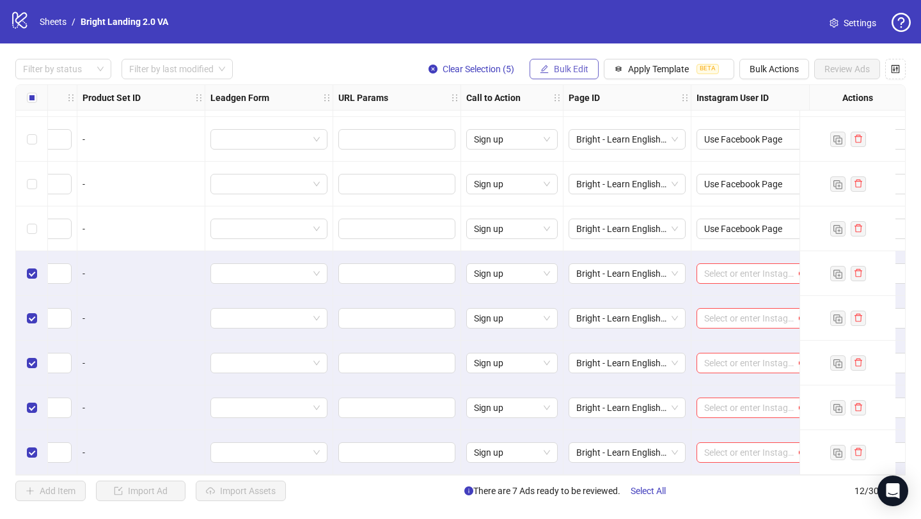
click at [583, 65] on span "Bulk Edit" at bounding box center [571, 69] width 35 height 10
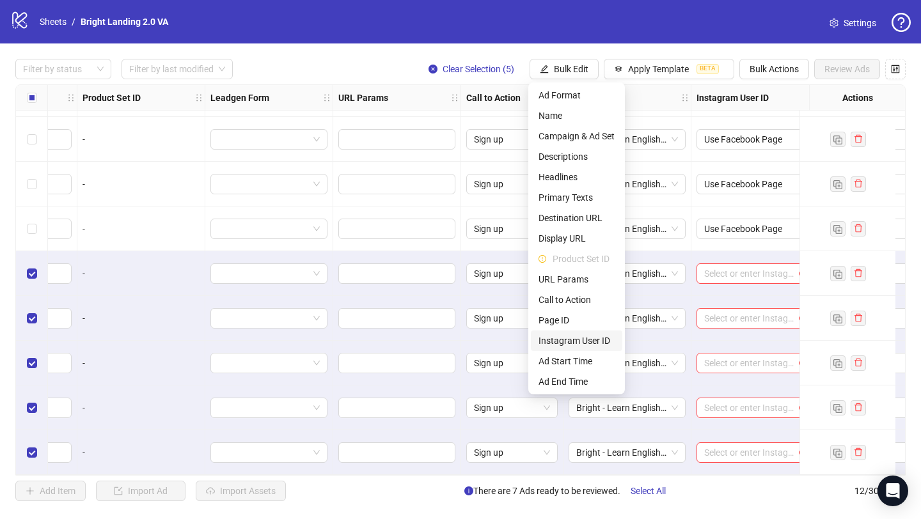
click at [590, 344] on span "Instagram User ID" at bounding box center [577, 341] width 76 height 14
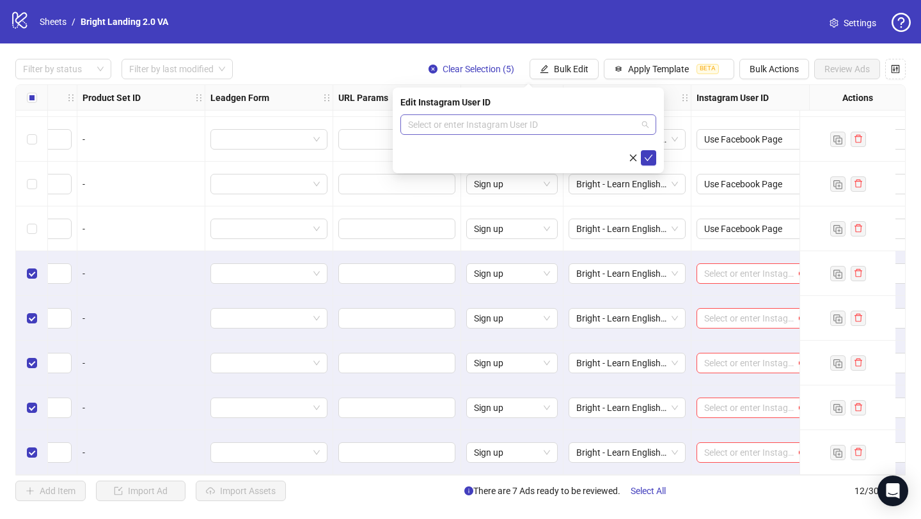
click at [541, 124] on input "search" at bounding box center [522, 124] width 229 height 19
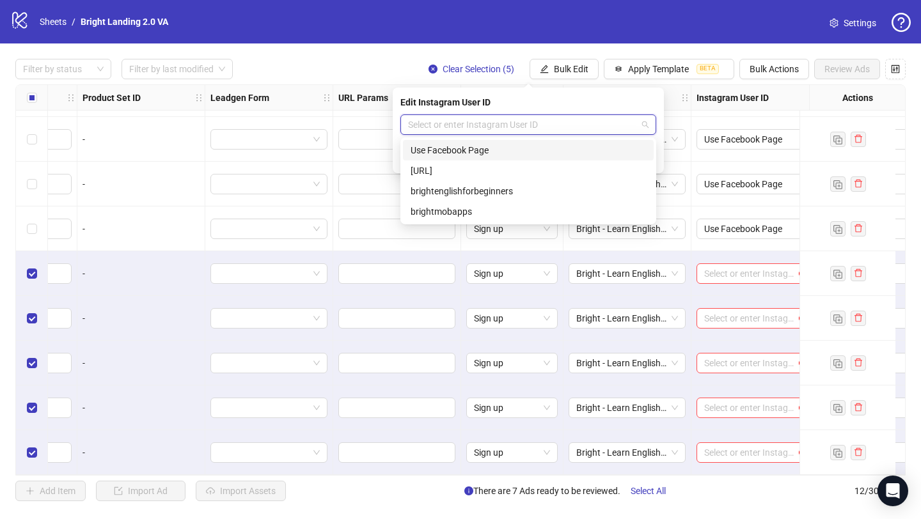
click at [532, 151] on div "Use Facebook Page" at bounding box center [528, 150] width 235 height 14
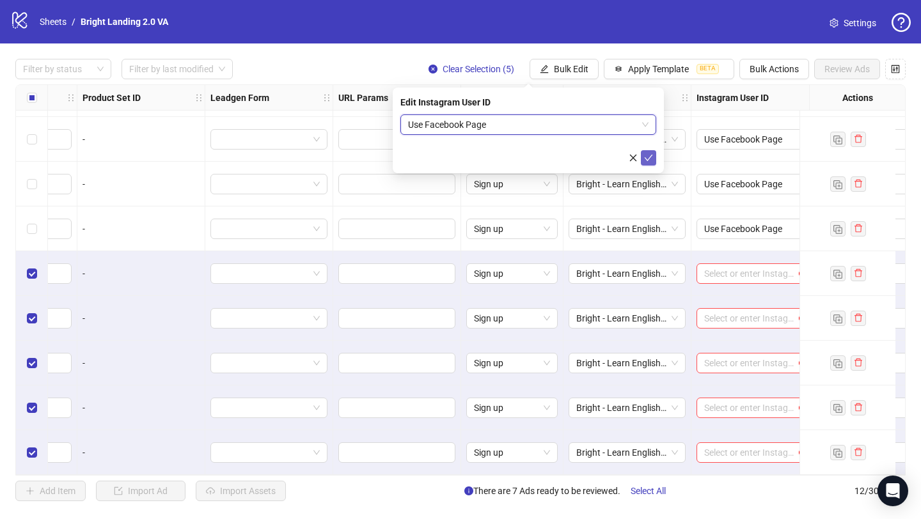
click at [653, 156] on icon "check" at bounding box center [648, 158] width 9 height 9
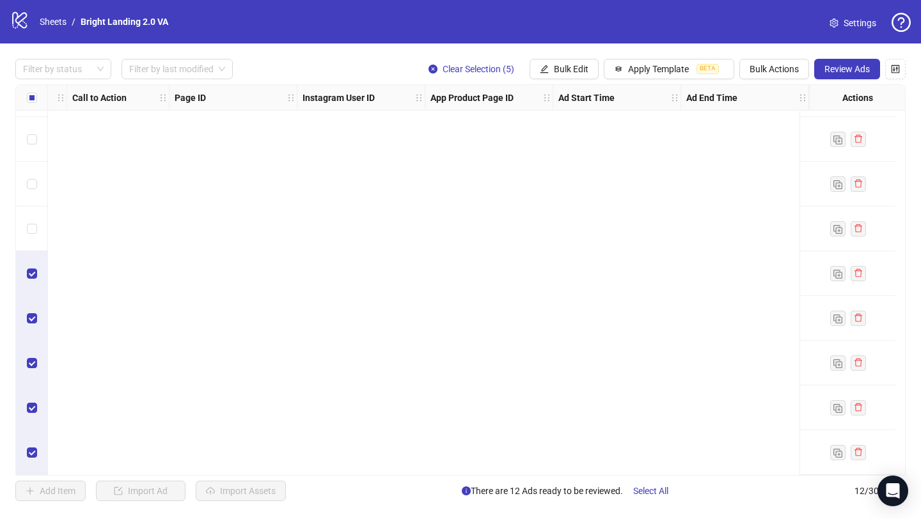
scroll to position [178, 0]
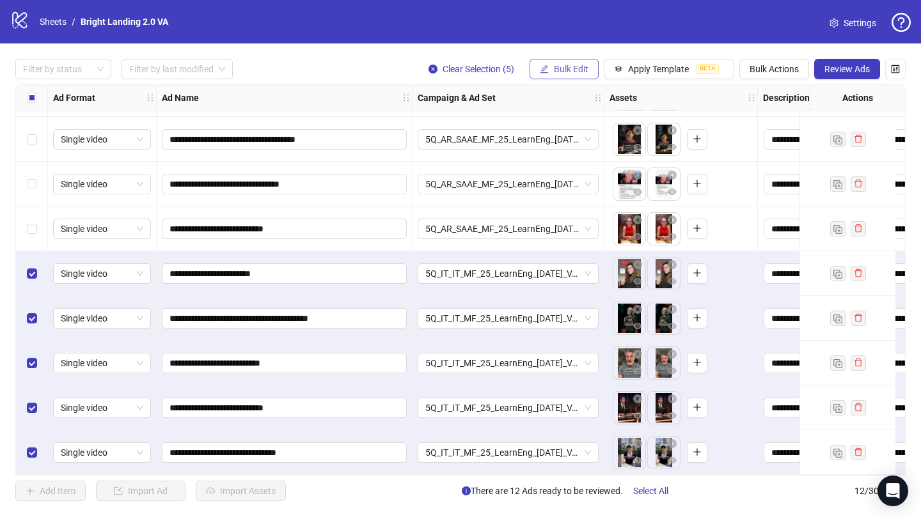
click at [582, 70] on span "Bulk Edit" at bounding box center [571, 69] width 35 height 10
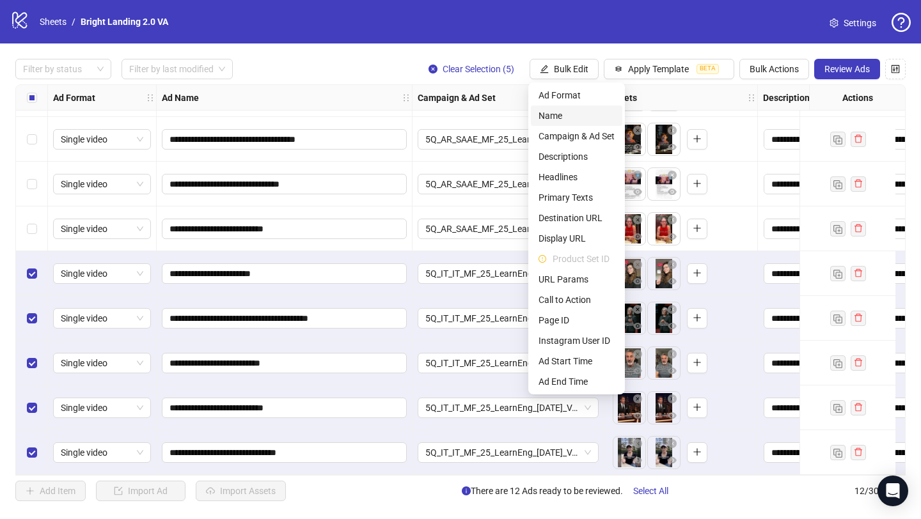
click at [588, 113] on span "Name" at bounding box center [577, 116] width 76 height 14
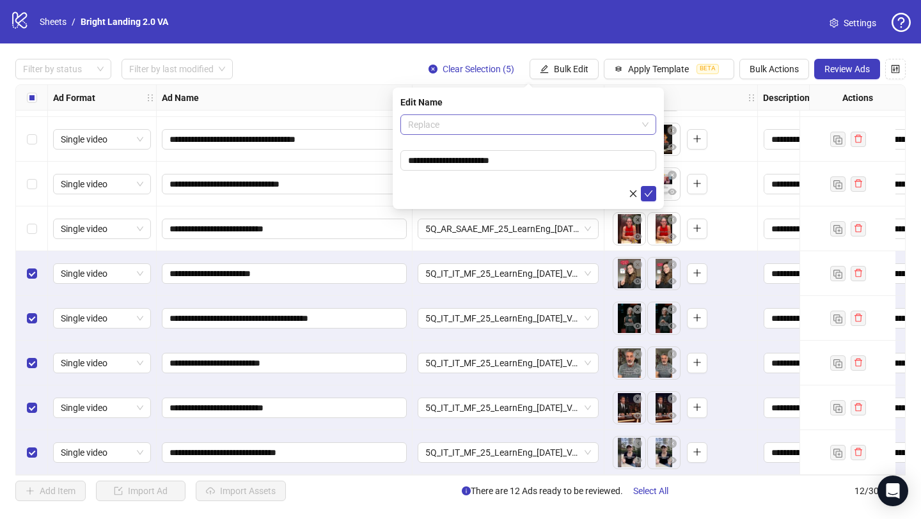
click at [475, 123] on span "Replace" at bounding box center [528, 124] width 241 height 19
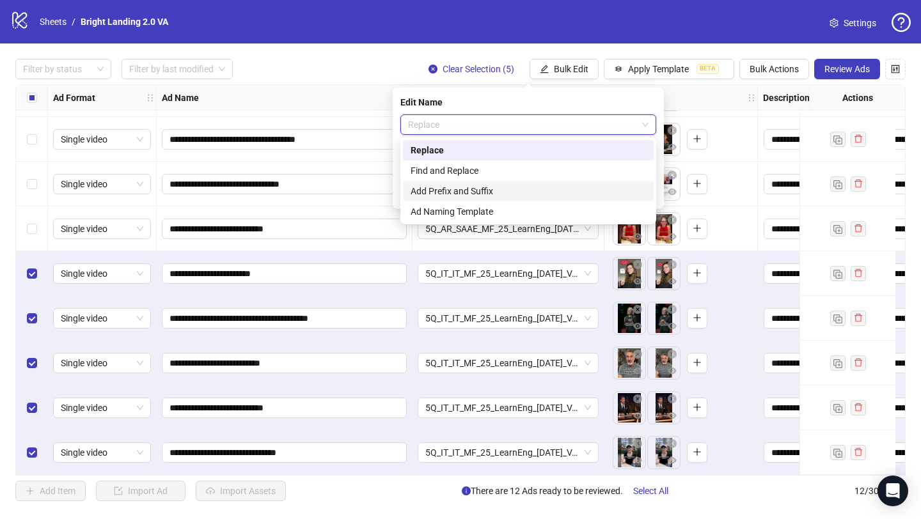
click at [479, 193] on div "Add Prefix and Suffix" at bounding box center [528, 191] width 235 height 14
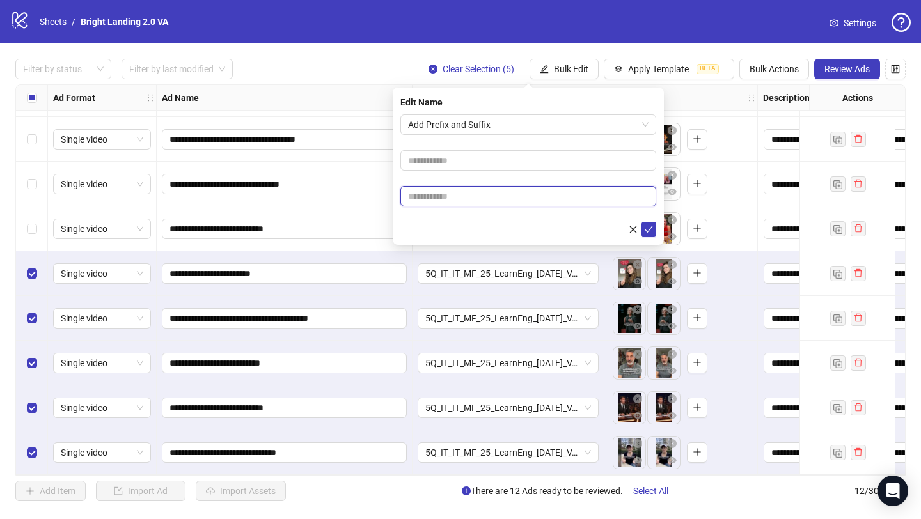
click at [471, 198] on input "text" at bounding box center [528, 196] width 256 height 20
type input "****"
click at [653, 225] on icon "check" at bounding box center [648, 229] width 9 height 9
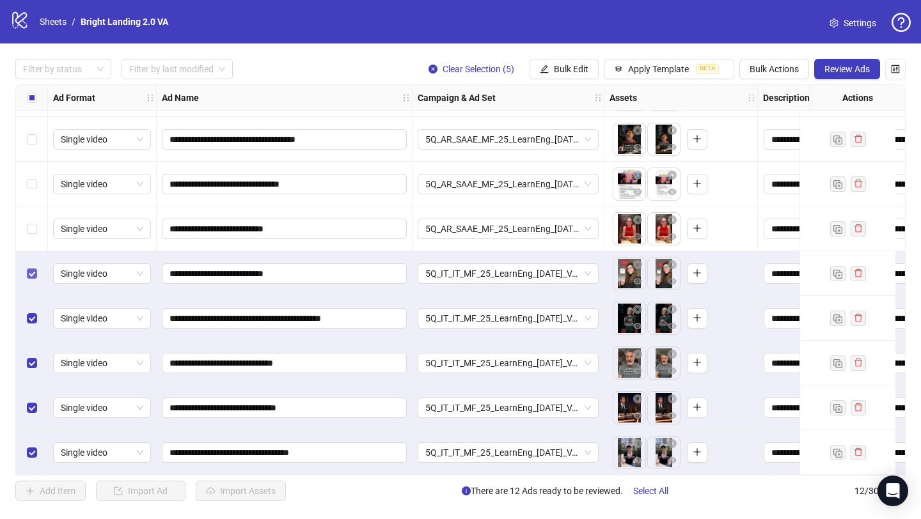
click at [32, 274] on label "Select row 8" at bounding box center [32, 274] width 10 height 14
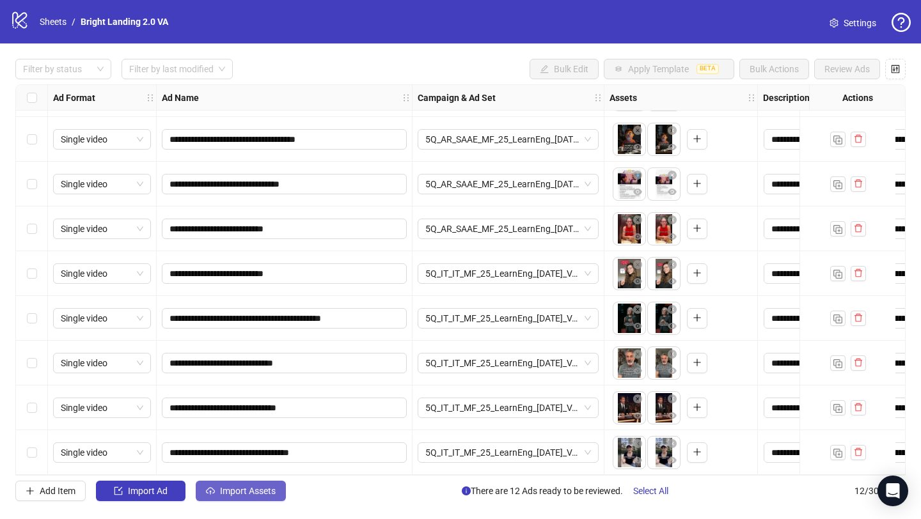
click at [255, 487] on span "Import Assets" at bounding box center [248, 491] width 56 height 10
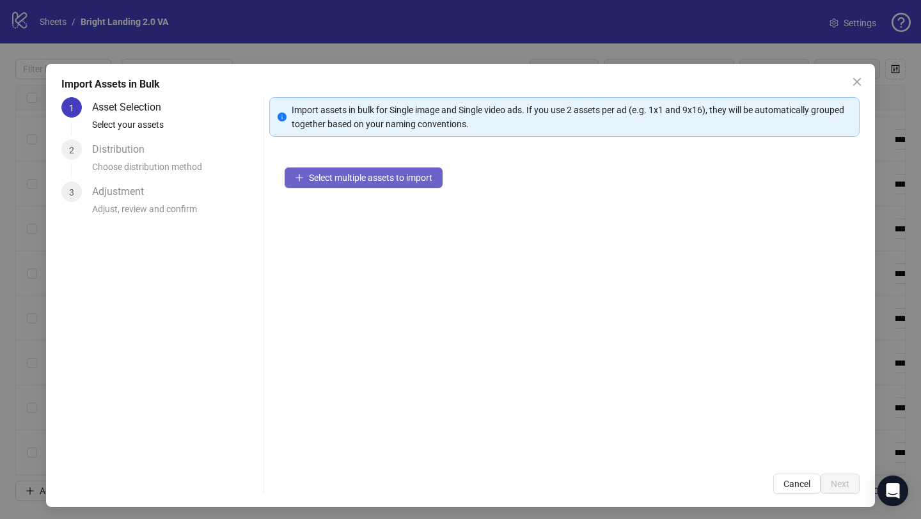
click at [379, 177] on span "Select multiple assets to import" at bounding box center [370, 178] width 123 height 10
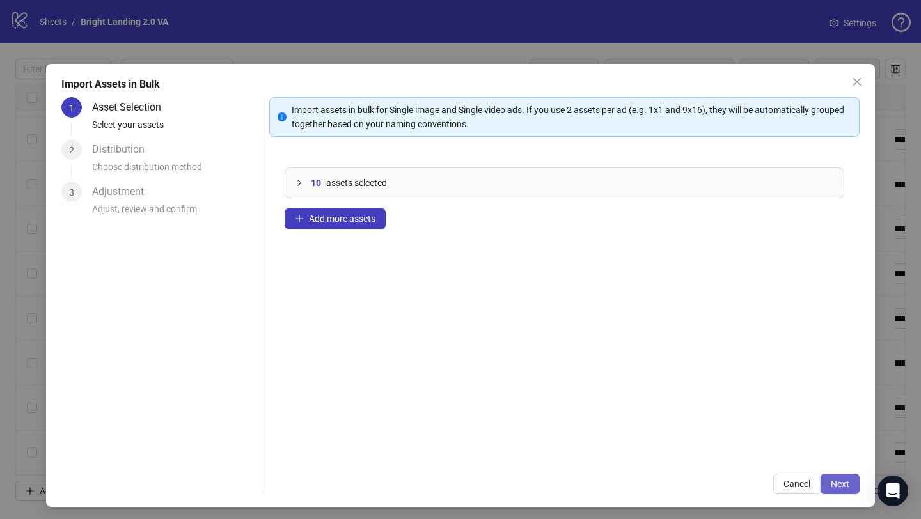
click at [837, 479] on span "Next" at bounding box center [840, 484] width 19 height 10
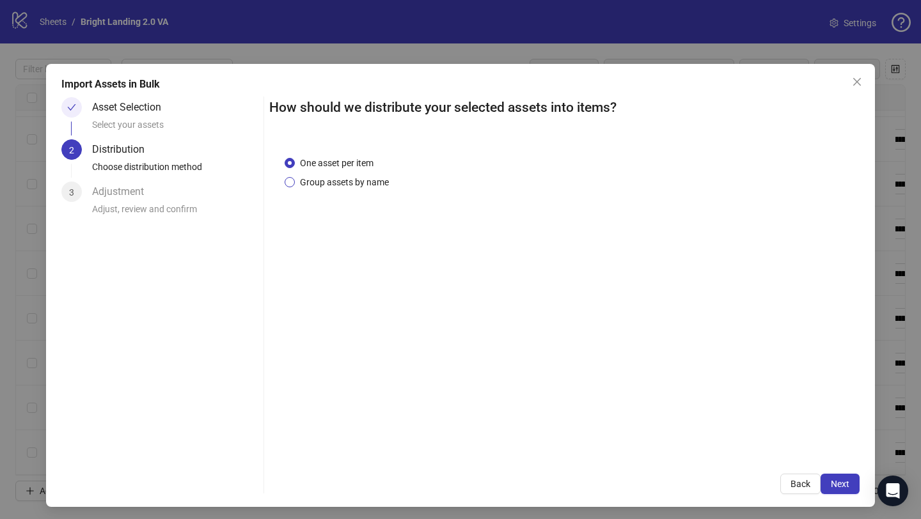
click at [344, 181] on span "Group assets by name" at bounding box center [344, 182] width 99 height 14
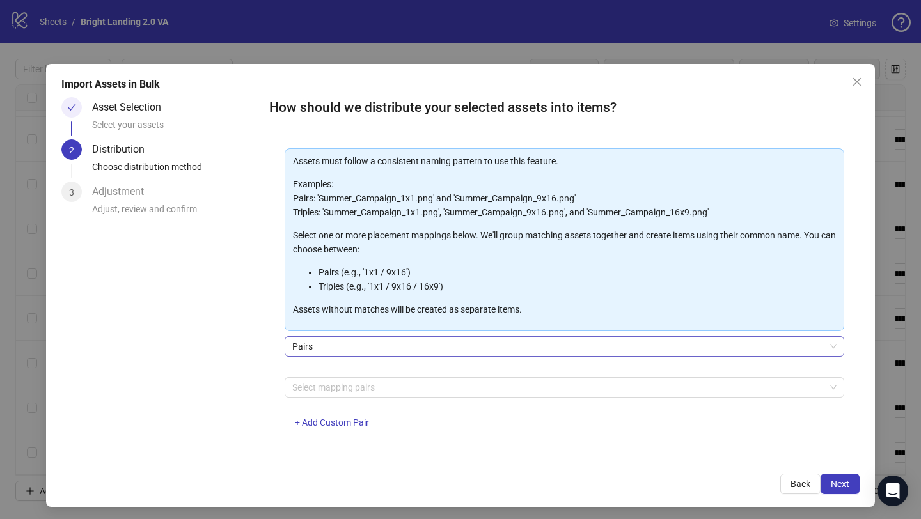
scroll to position [56, 0]
click at [359, 386] on div at bounding box center [557, 388] width 541 height 18
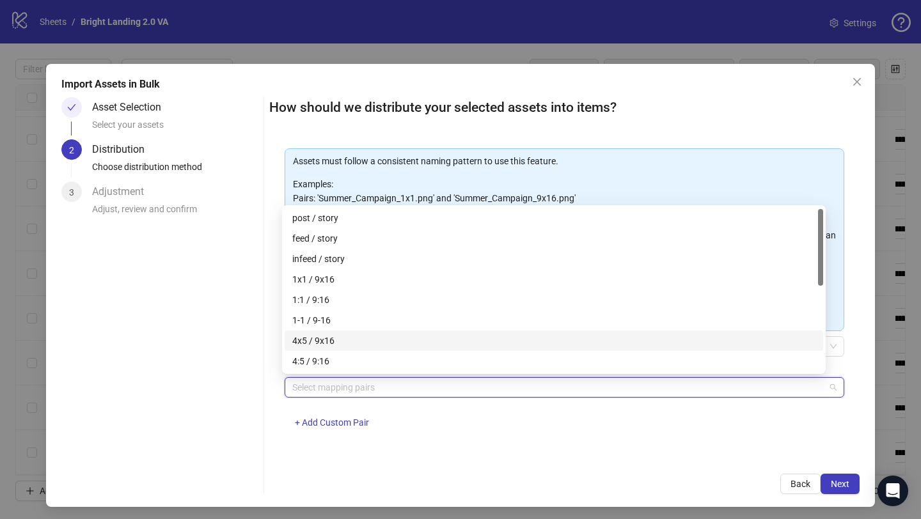
scroll to position [184, 0]
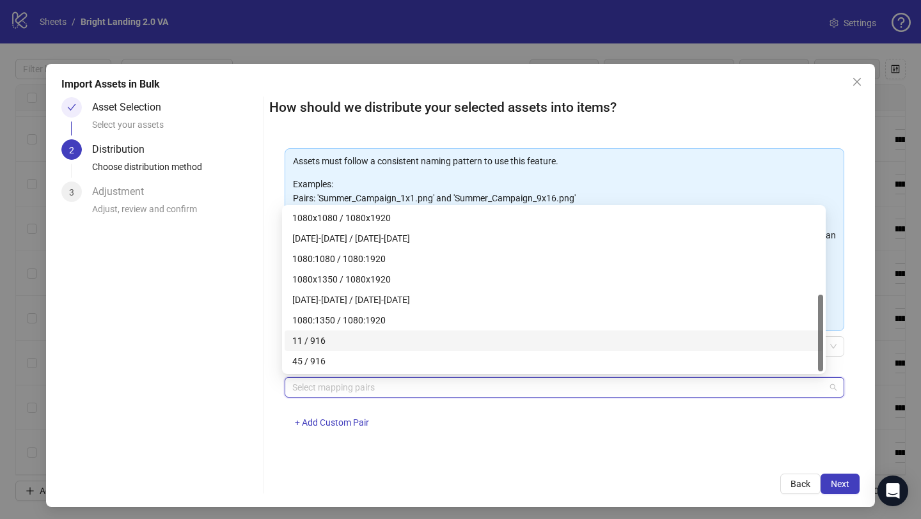
click at [365, 345] on div "11 / 916" at bounding box center [553, 341] width 523 height 14
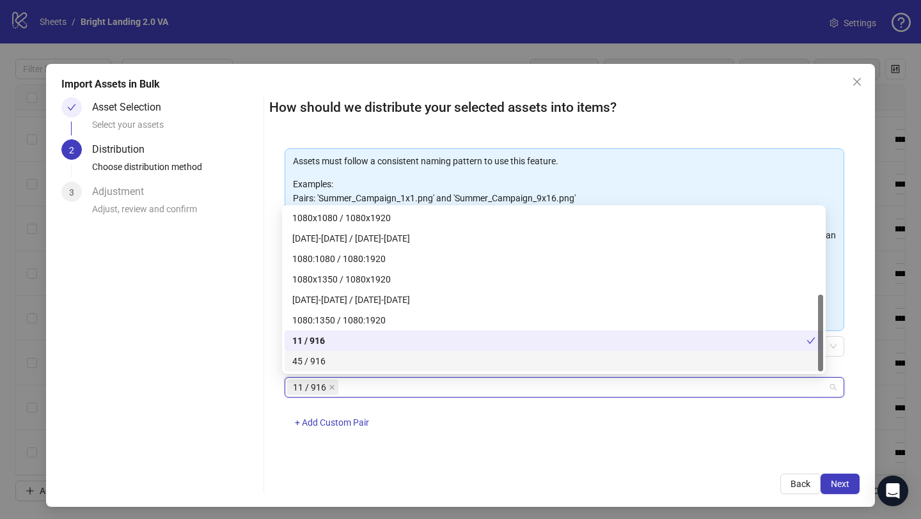
click at [352, 361] on div "45 / 916" at bounding box center [553, 361] width 523 height 14
click at [466, 437] on div "11 / 916 45 / 916 + Add Custom Pair" at bounding box center [565, 410] width 560 height 67
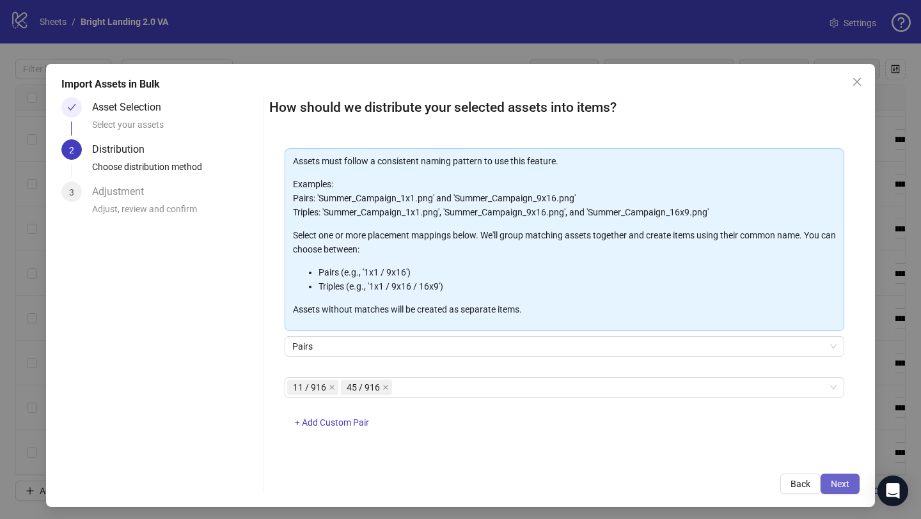
click at [821, 476] on button "Next" at bounding box center [840, 484] width 39 height 20
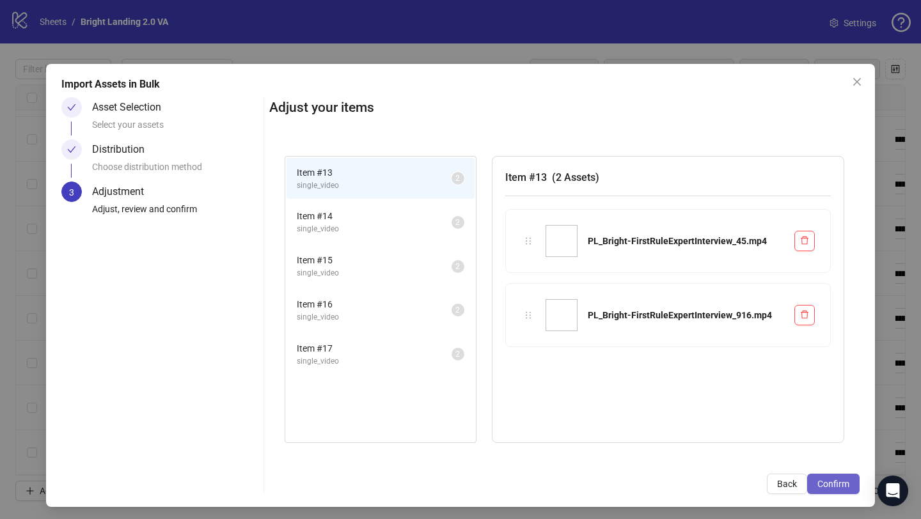
click at [812, 477] on button "Confirm" at bounding box center [833, 484] width 52 height 20
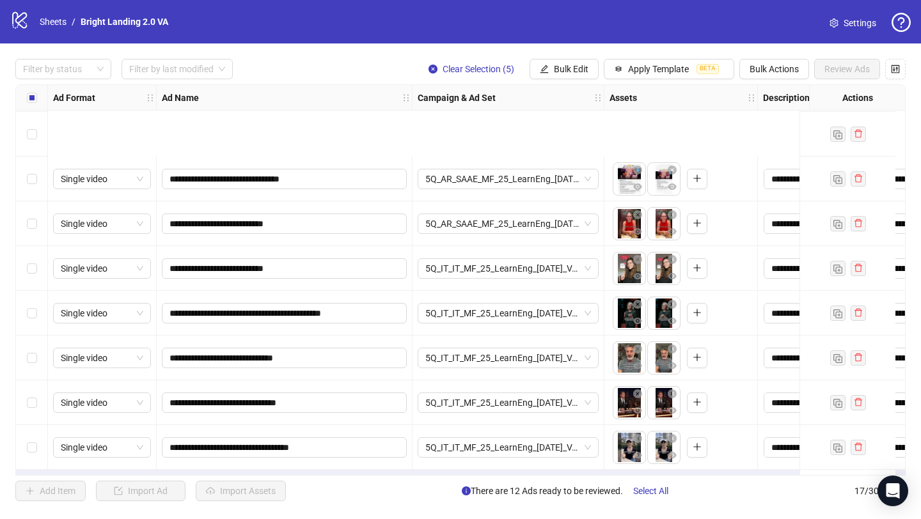
scroll to position [402, 0]
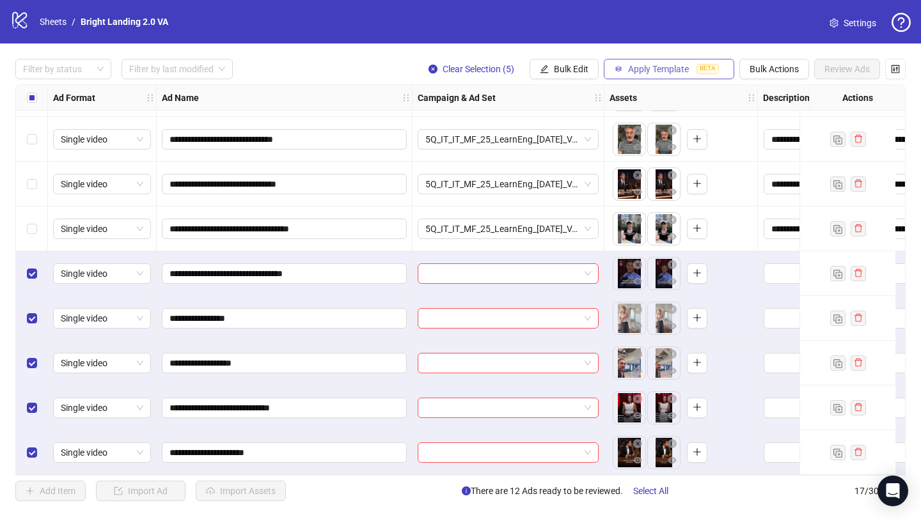
click at [654, 63] on button "Apply Template BETA" at bounding box center [669, 69] width 131 height 20
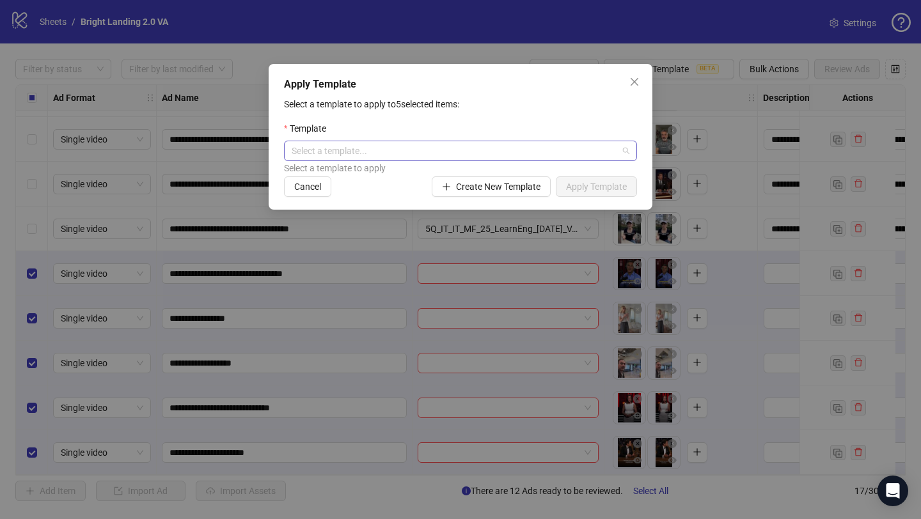
click at [516, 154] on input "search" at bounding box center [455, 150] width 326 height 19
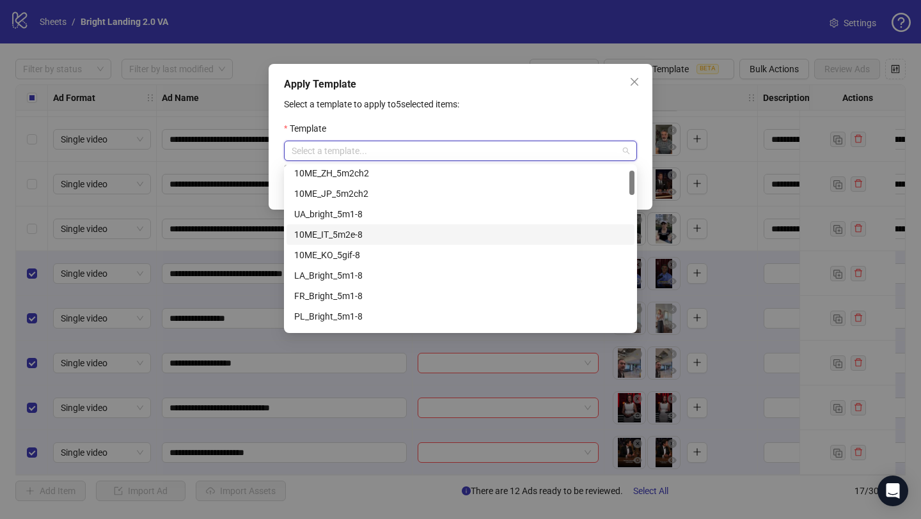
scroll to position [41, 0]
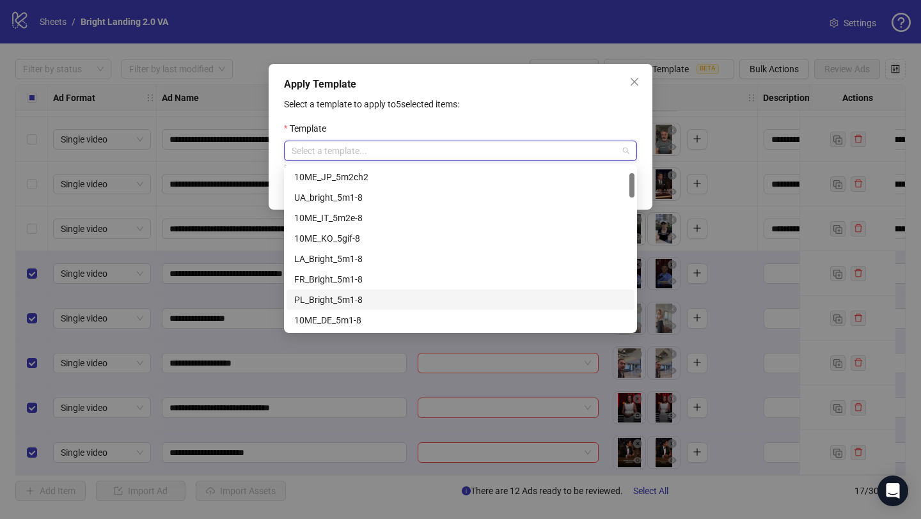
click at [415, 296] on div "PL_Bright_5m1-8" at bounding box center [460, 300] width 333 height 14
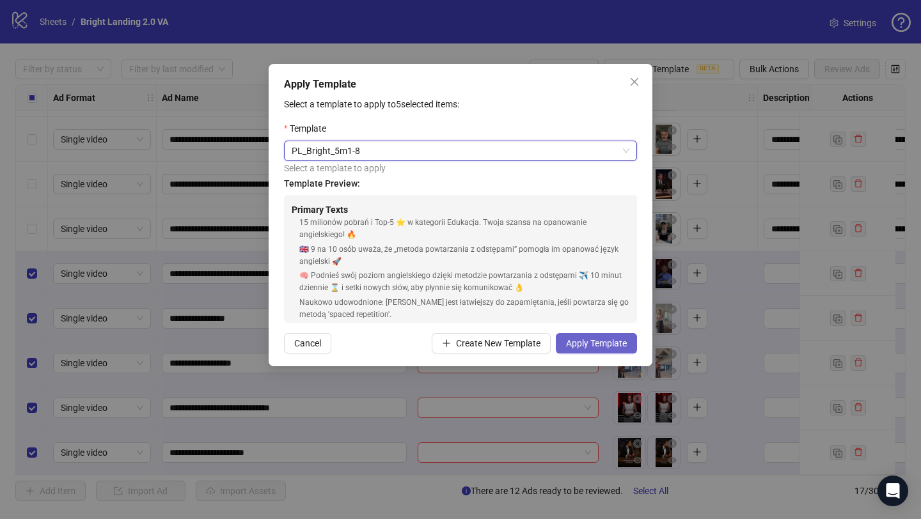
click at [594, 338] on span "Apply Template" at bounding box center [596, 343] width 61 height 10
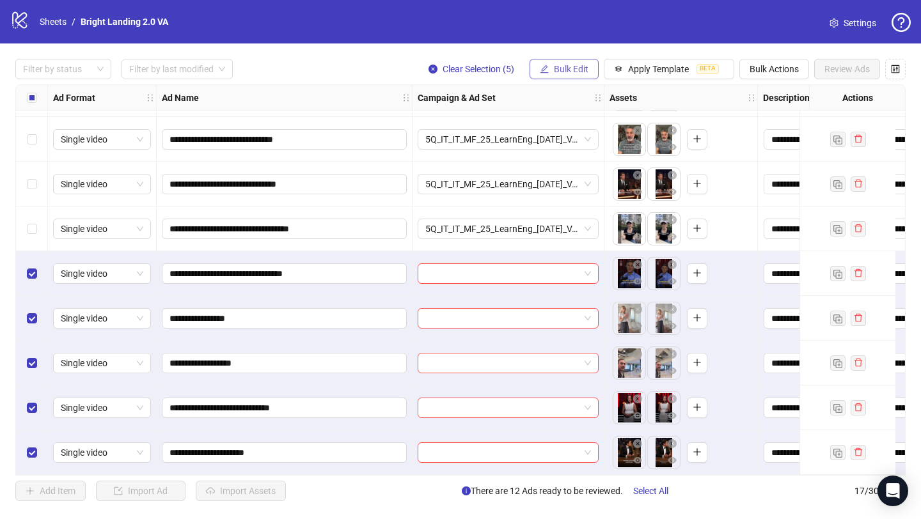
click at [574, 74] on span "Bulk Edit" at bounding box center [571, 69] width 35 height 10
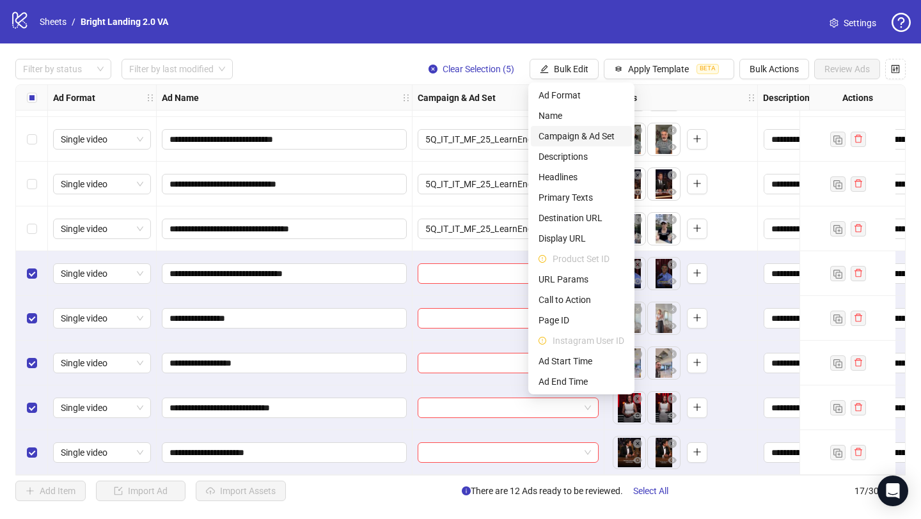
click at [596, 134] on span "Campaign & Ad Set" at bounding box center [582, 136] width 86 height 14
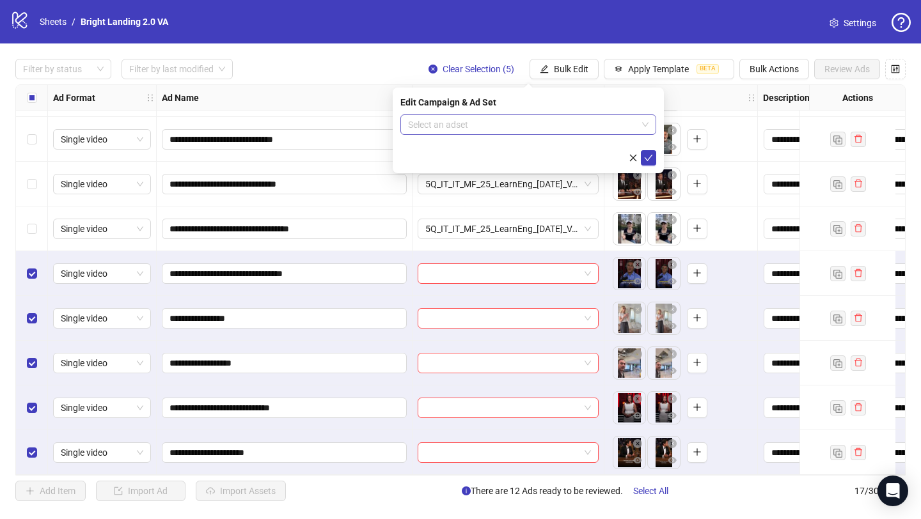
click at [551, 125] on input "search" at bounding box center [522, 124] width 229 height 19
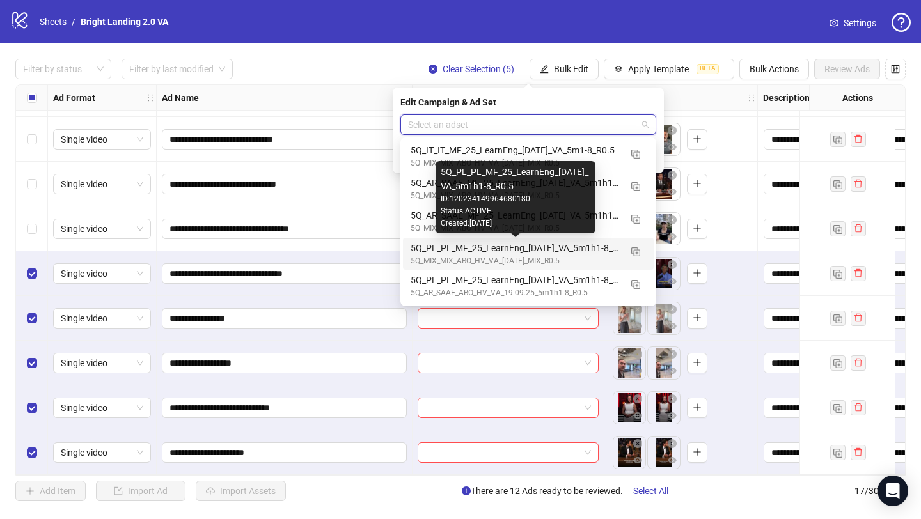
click at [524, 249] on div "5Q_PL_PL_MF_25_LearnEng_[DATE]_VA_5m1h1-8_R0.5" at bounding box center [516, 248] width 210 height 14
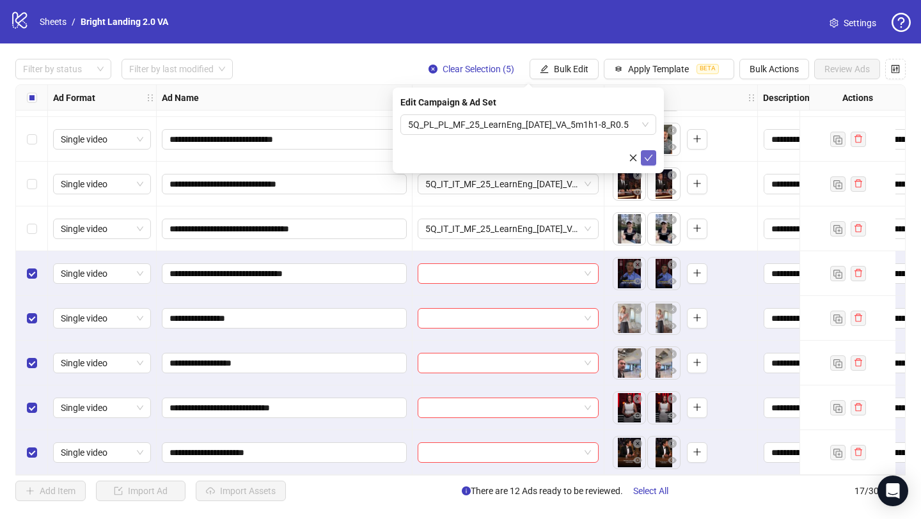
click at [647, 158] on icon "check" at bounding box center [648, 158] width 9 height 9
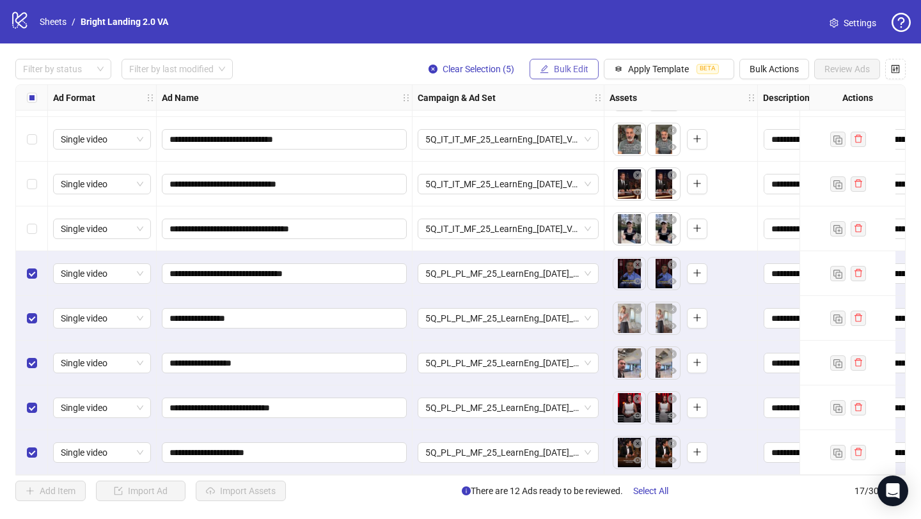
click at [573, 70] on span "Bulk Edit" at bounding box center [571, 69] width 35 height 10
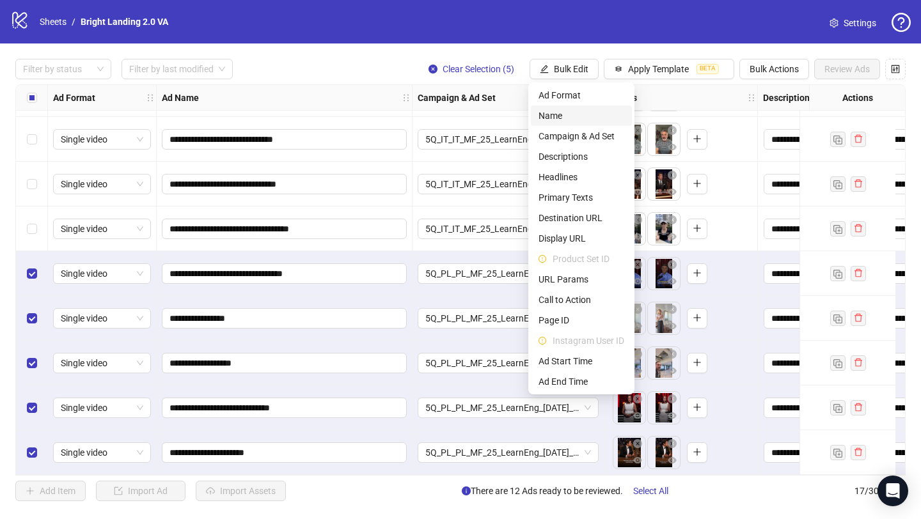
click at [575, 116] on span "Name" at bounding box center [582, 116] width 86 height 14
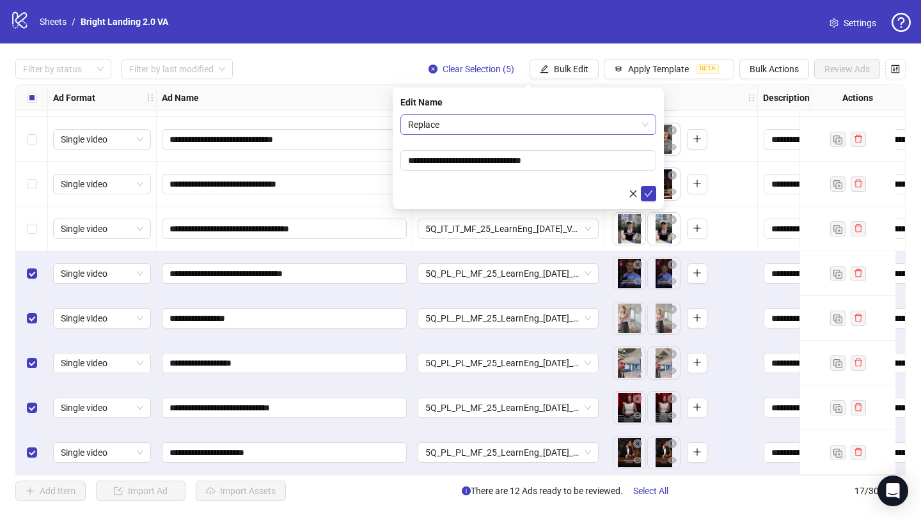
click at [519, 122] on span "Replace" at bounding box center [528, 124] width 241 height 19
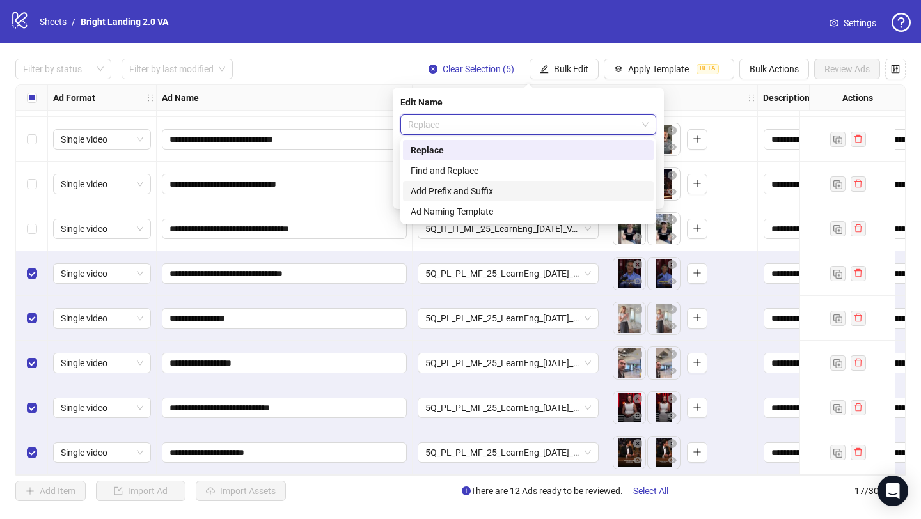
click at [502, 195] on div "Add Prefix and Suffix" at bounding box center [528, 191] width 235 height 14
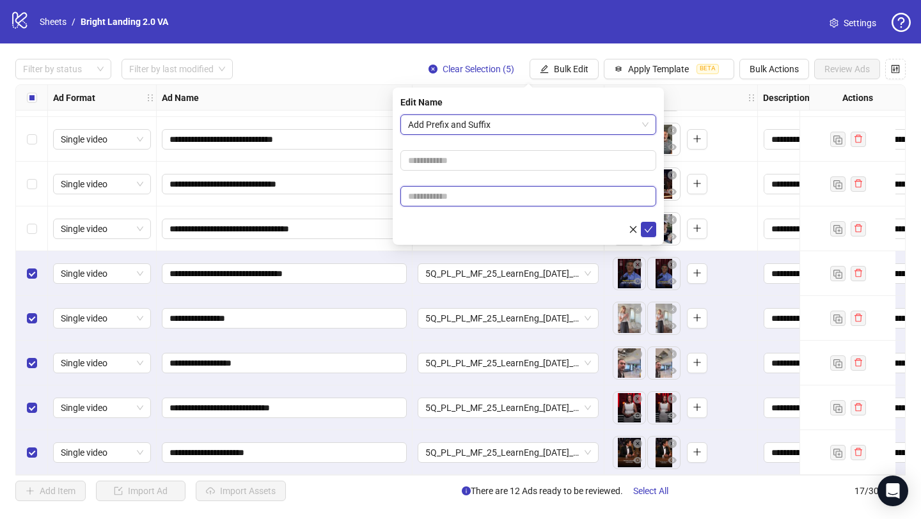
click at [499, 191] on input "text" at bounding box center [528, 196] width 256 height 20
type input "****"
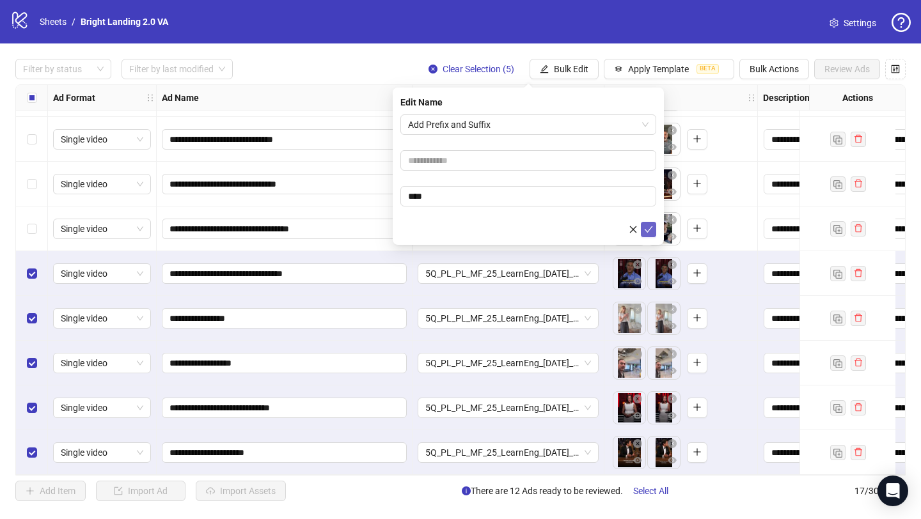
click at [654, 227] on button "submit" at bounding box center [648, 229] width 15 height 15
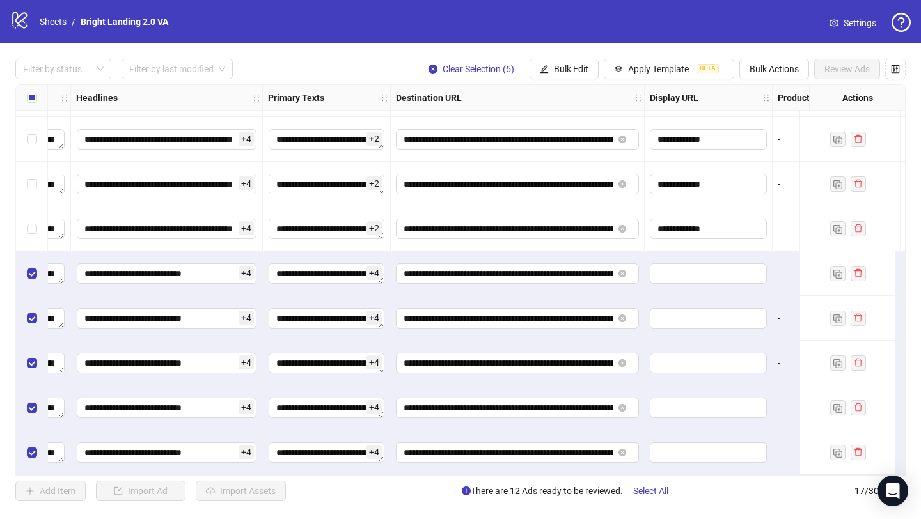
scroll to position [402, 888]
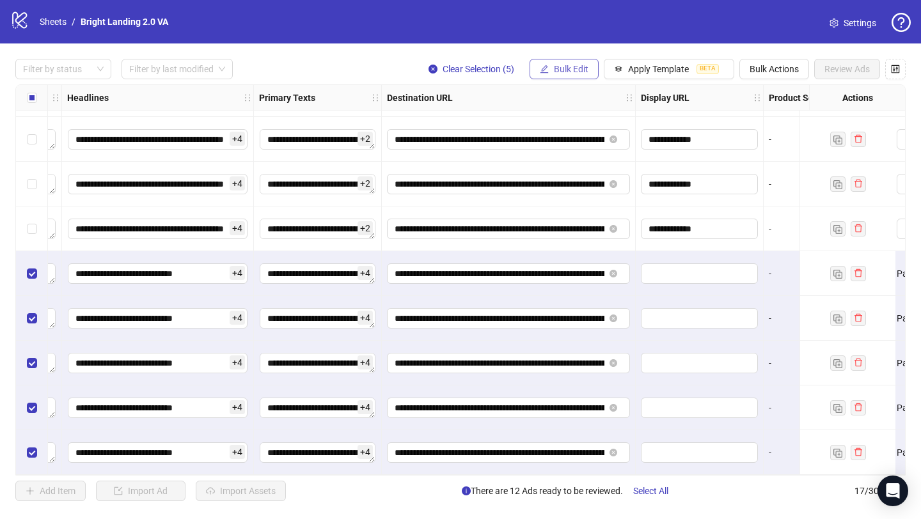
click at [587, 70] on button "Bulk Edit" at bounding box center [564, 69] width 69 height 20
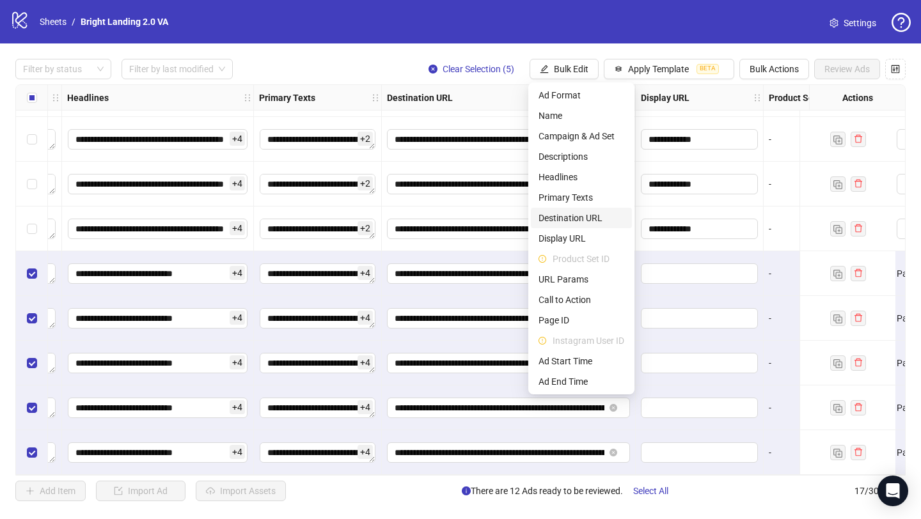
click at [600, 217] on span "Destination URL" at bounding box center [582, 218] width 86 height 14
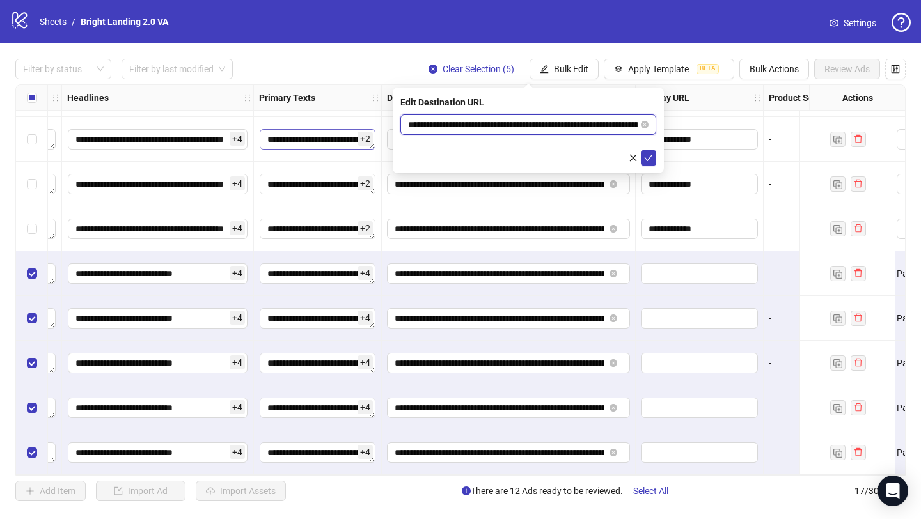
drag, startPoint x: 579, startPoint y: 125, endPoint x: 374, endPoint y: 130, distance: 204.8
click at [374, 130] on body "**********" at bounding box center [460, 259] width 921 height 519
paste input "**"
type input "**********"
click at [647, 162] on span "submit" at bounding box center [648, 158] width 9 height 10
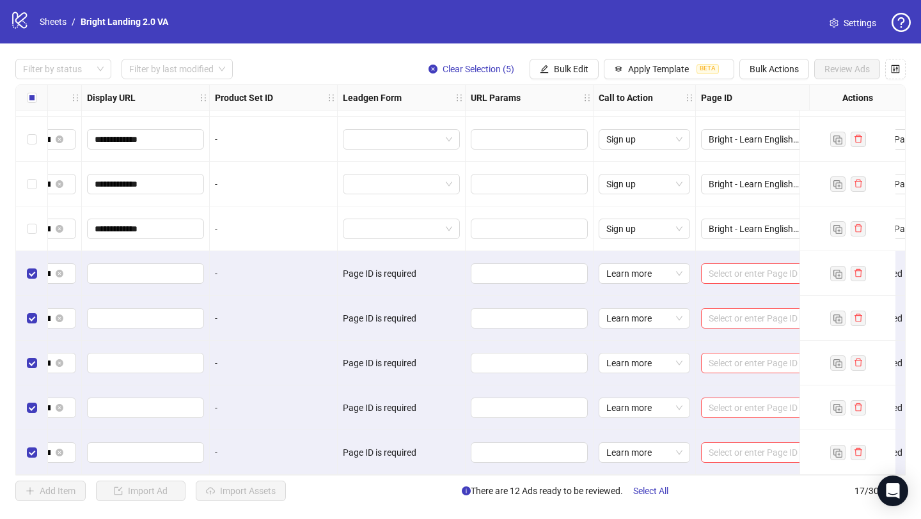
scroll to position [402, 1567]
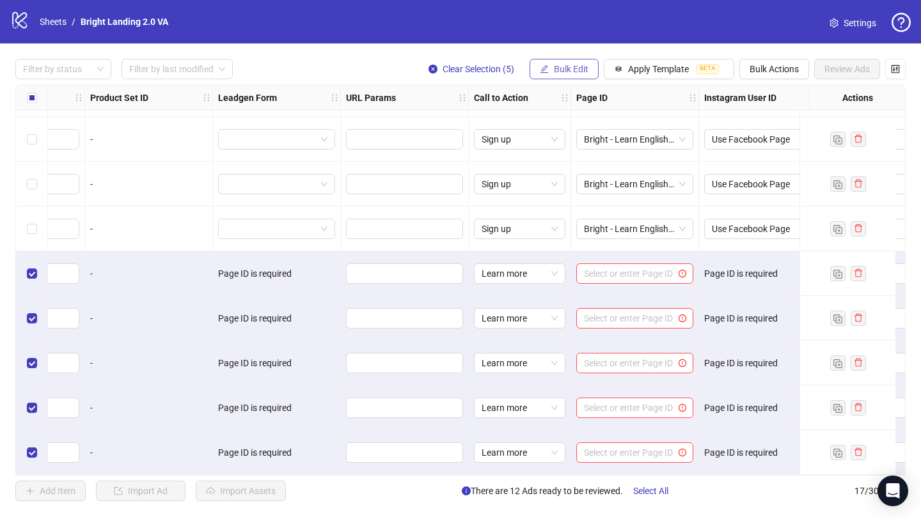
click at [561, 67] on span "Bulk Edit" at bounding box center [571, 69] width 35 height 10
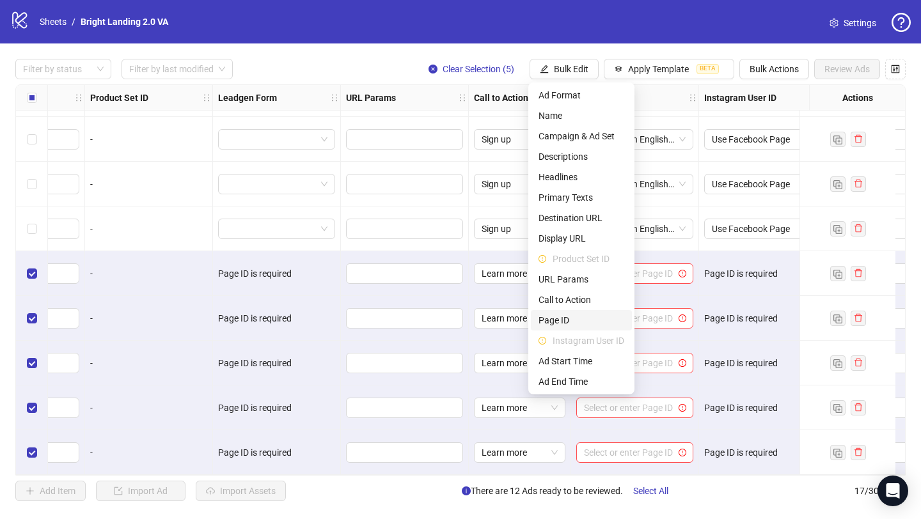
click at [573, 322] on span "Page ID" at bounding box center [582, 320] width 86 height 14
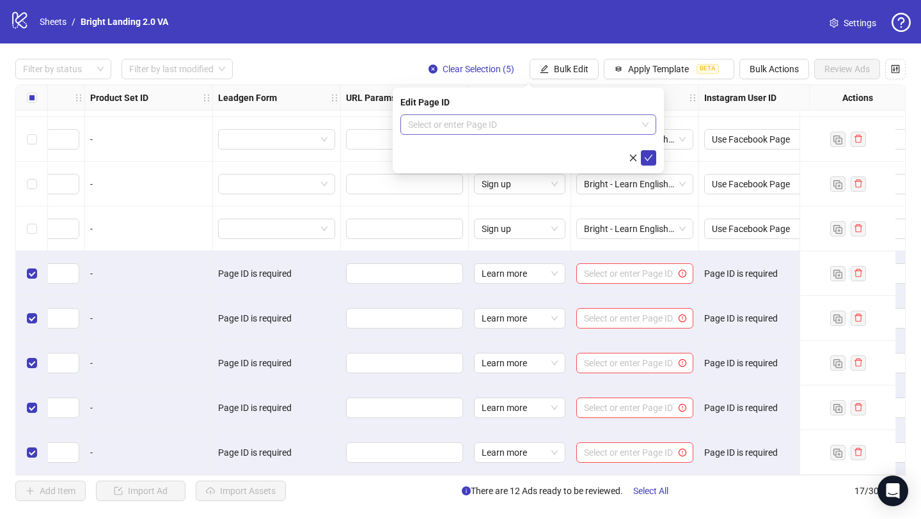
click at [605, 125] on input "search" at bounding box center [522, 124] width 229 height 19
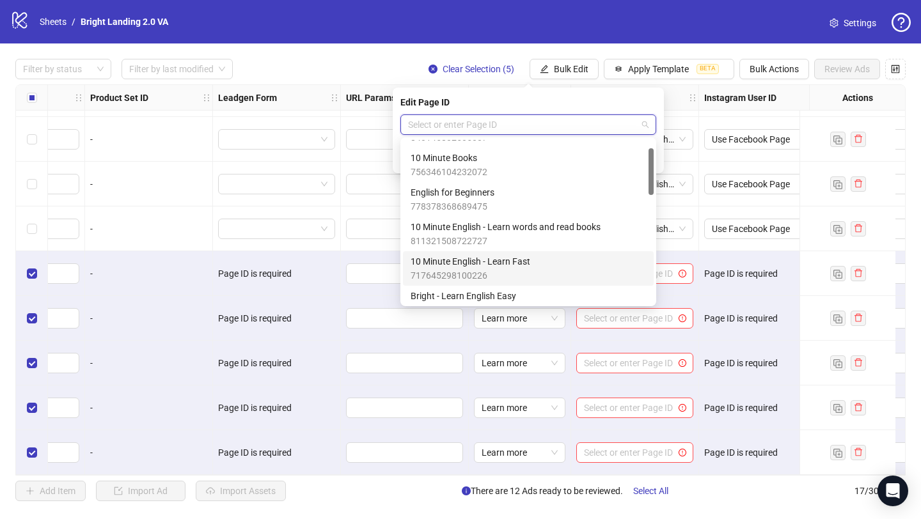
scroll to position [29, 0]
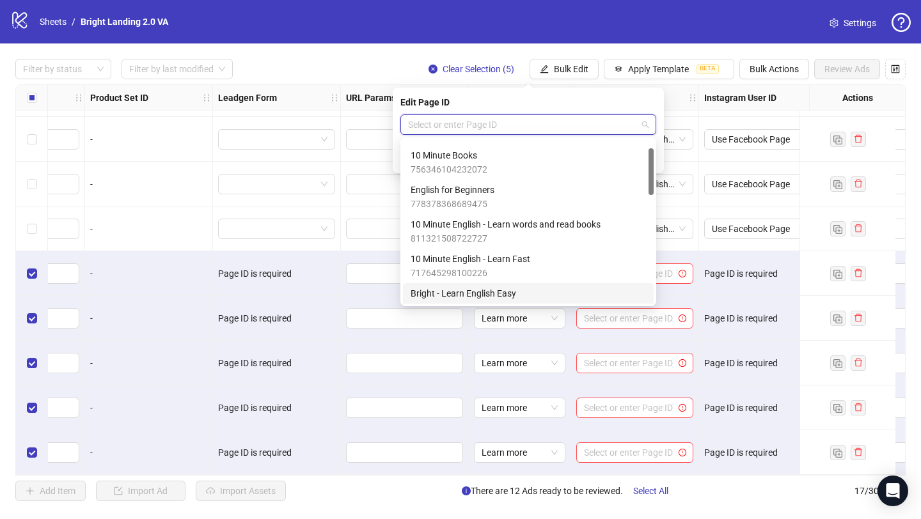
click at [544, 289] on div "Bright - Learn English Easy 647294631810415" at bounding box center [528, 301] width 235 height 28
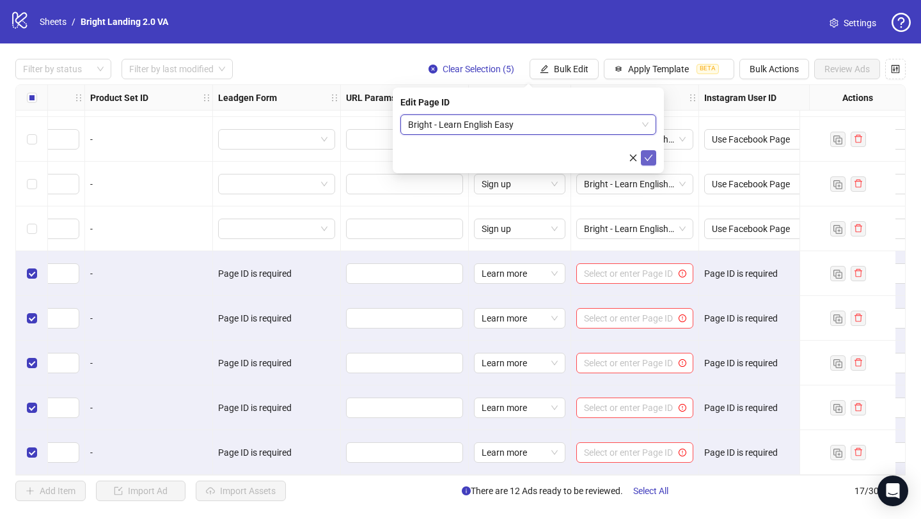
click at [648, 159] on icon "check" at bounding box center [649, 158] width 8 height 6
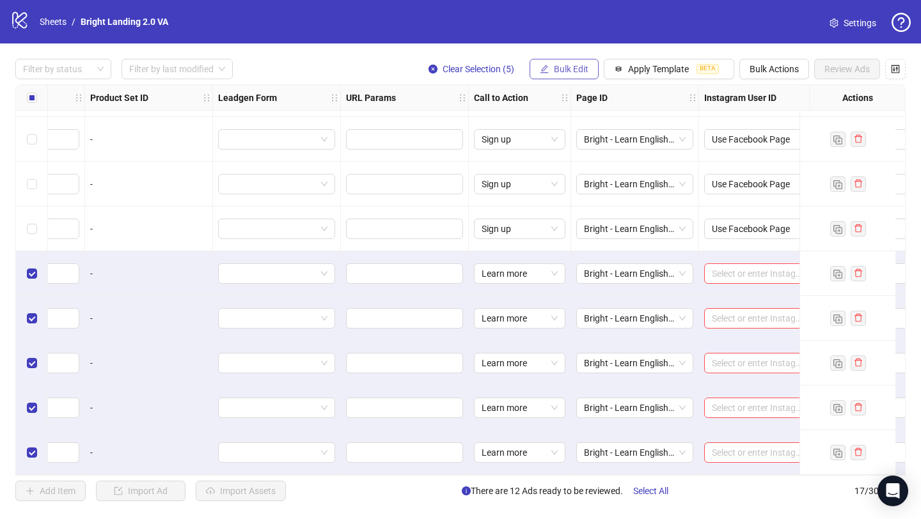
click at [556, 62] on button "Bulk Edit" at bounding box center [564, 69] width 69 height 20
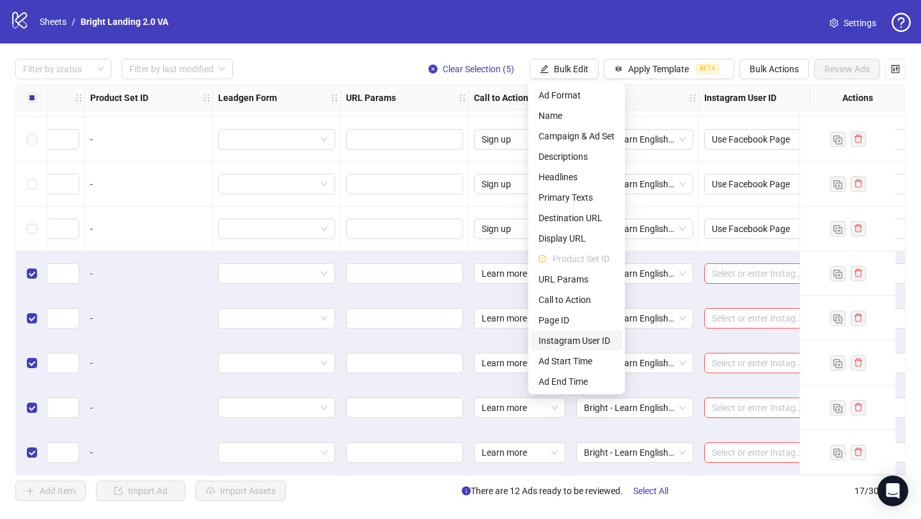
click at [584, 340] on span "Instagram User ID" at bounding box center [577, 341] width 76 height 14
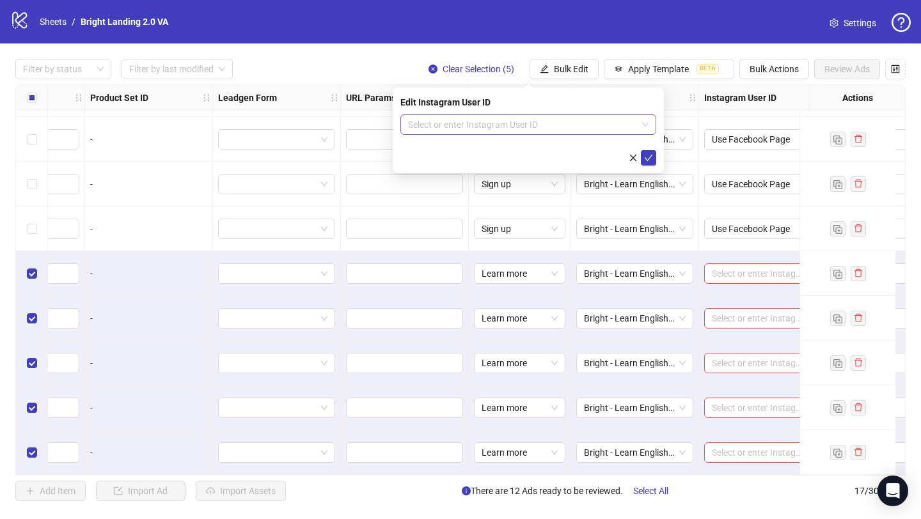
click at [521, 122] on input "search" at bounding box center [522, 124] width 229 height 19
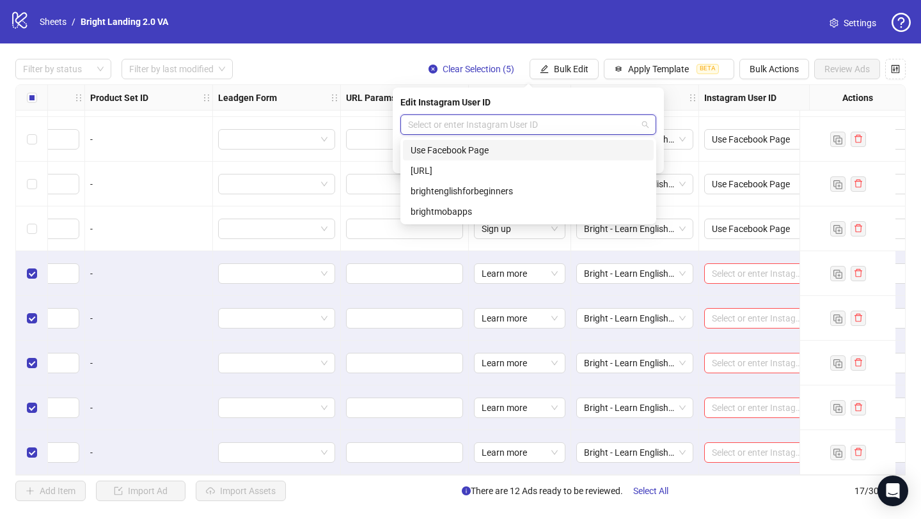
click at [516, 146] on div "Use Facebook Page" at bounding box center [528, 150] width 235 height 14
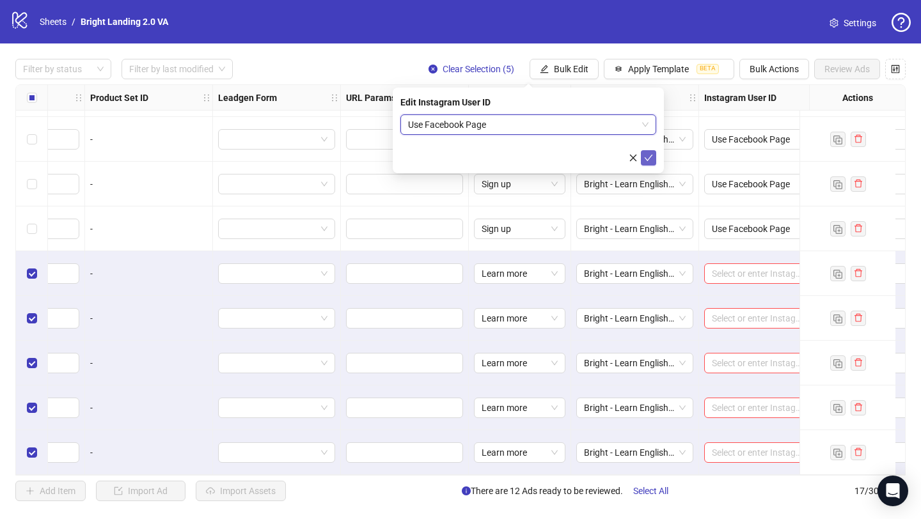
click at [646, 155] on icon "check" at bounding box center [648, 158] width 9 height 9
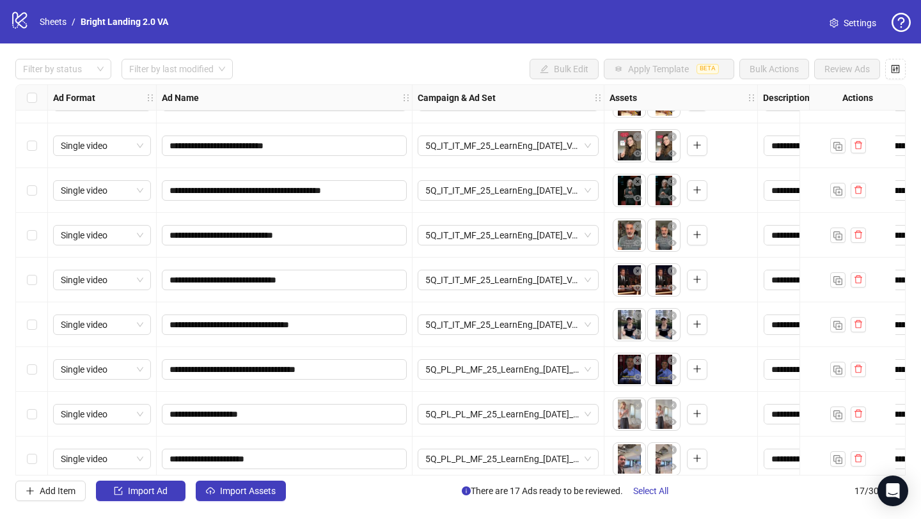
scroll to position [402, 0]
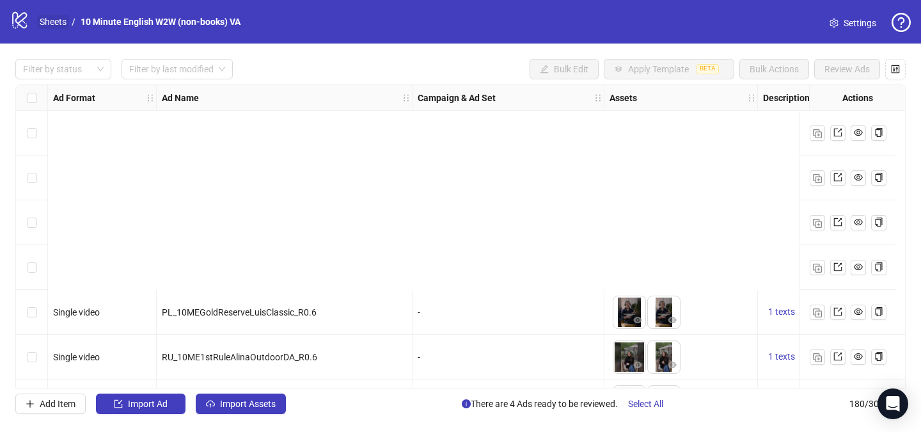
scroll to position [255, 0]
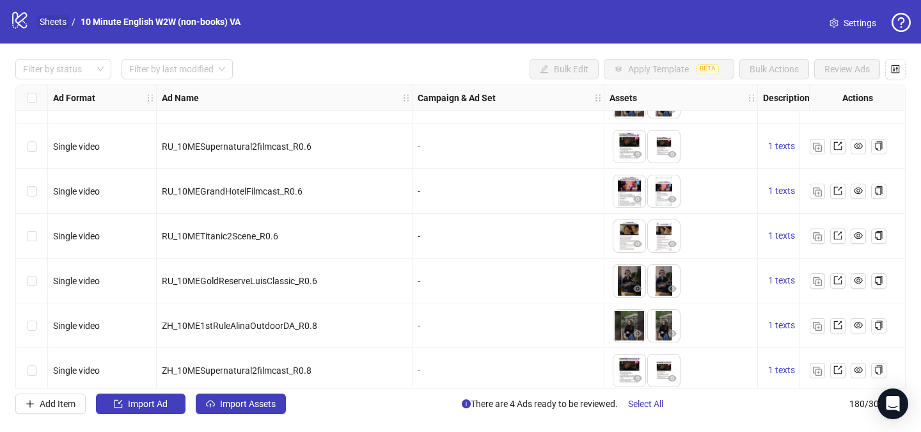
click at [61, 20] on link "Sheets" at bounding box center [53, 22] width 32 height 14
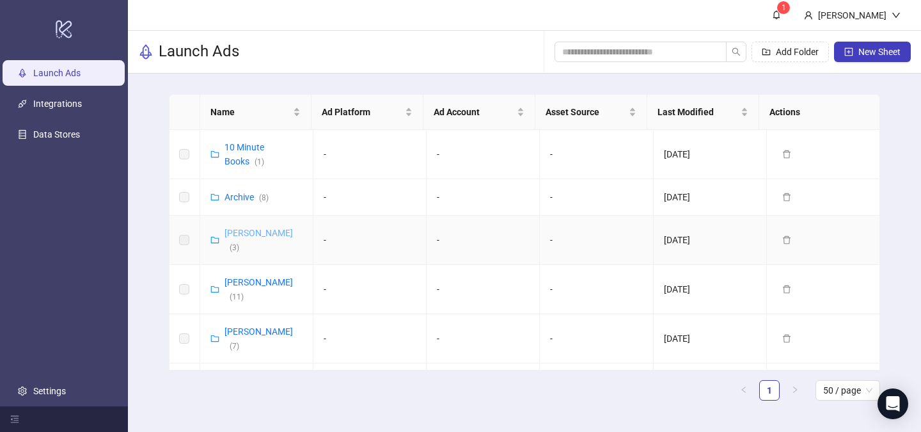
click at [250, 234] on link "[PERSON_NAME] ( 3 )" at bounding box center [259, 240] width 68 height 24
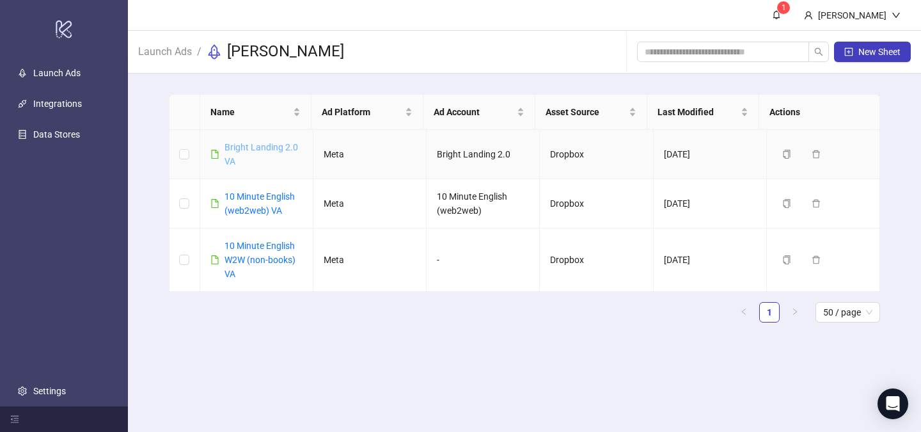
click at [258, 148] on link "Bright Landing 2.0 VA" at bounding box center [262, 154] width 74 height 24
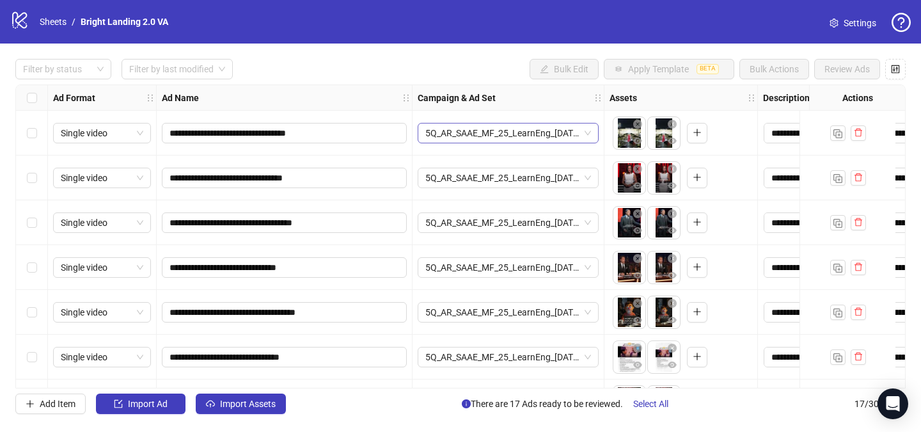
click at [495, 133] on span "5Q_AR_SAAE_MF_25_LearnEng_[DATE]_VA_5m1h1-8_R0.5_CEO" at bounding box center [508, 132] width 166 height 19
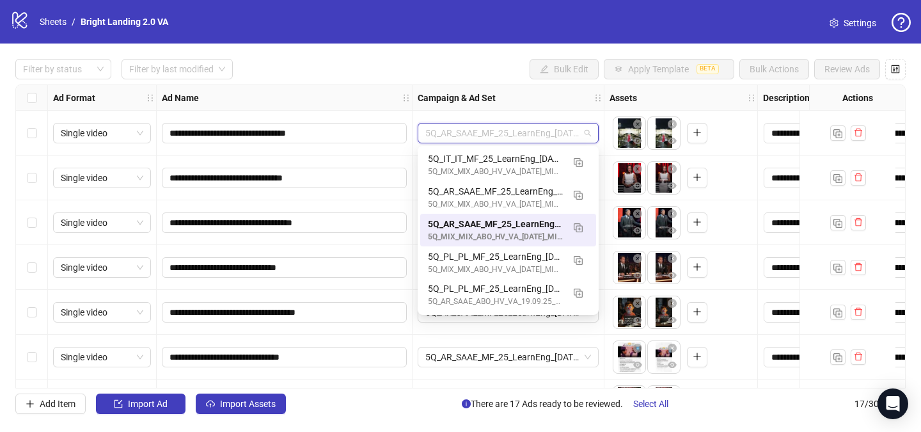
click at [285, 101] on div "Ad Name" at bounding box center [285, 98] width 256 height 26
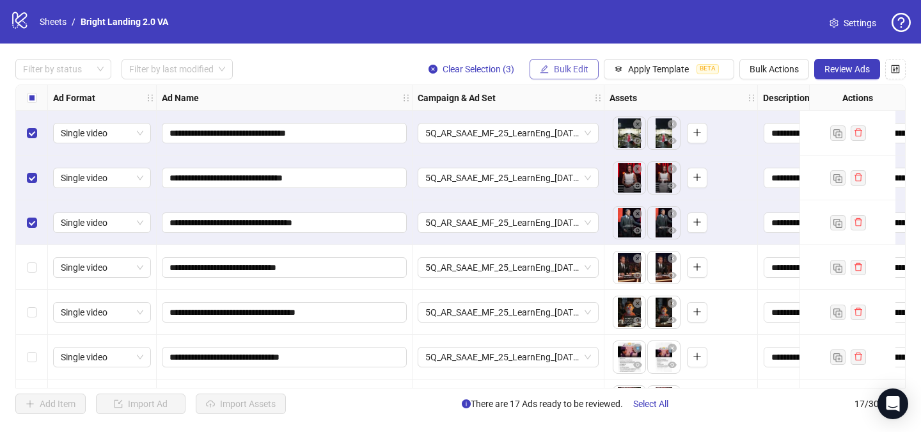
click at [567, 65] on span "Bulk Edit" at bounding box center [571, 69] width 35 height 10
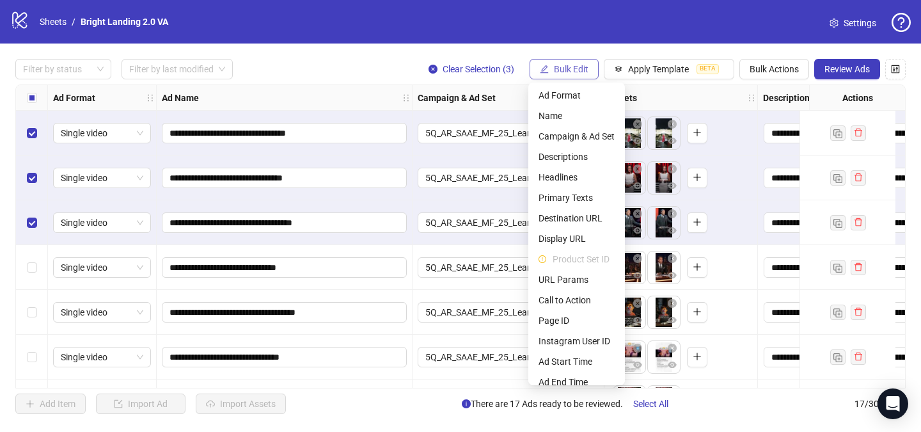
click at [567, 65] on span "Bulk Edit" at bounding box center [571, 69] width 35 height 10
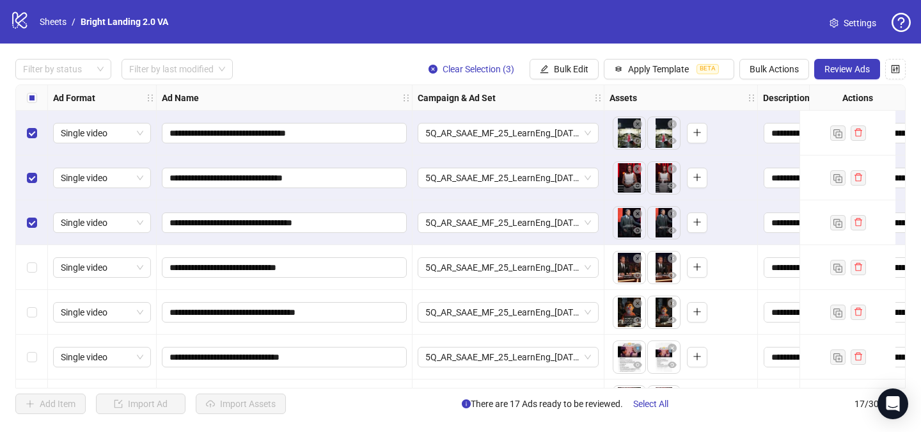
click at [771, 58] on div "**********" at bounding box center [460, 237] width 921 height 386
click at [773, 68] on span "Bulk Actions" at bounding box center [774, 69] width 49 height 10
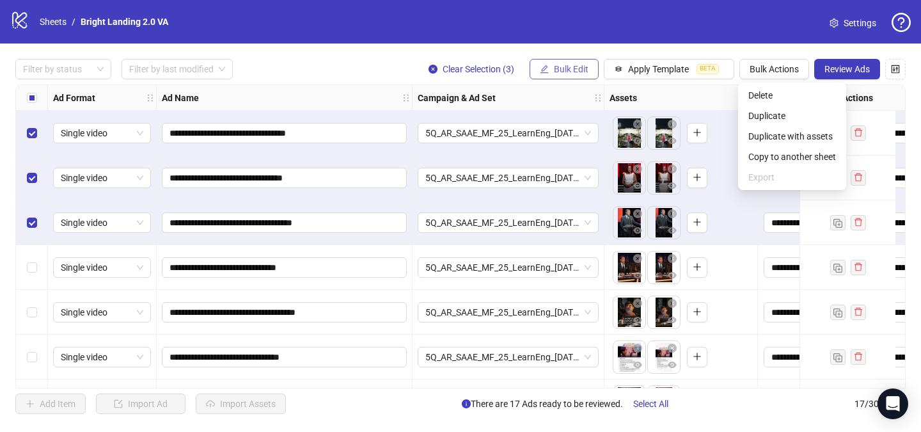
click at [573, 70] on span "Bulk Edit" at bounding box center [571, 69] width 35 height 10
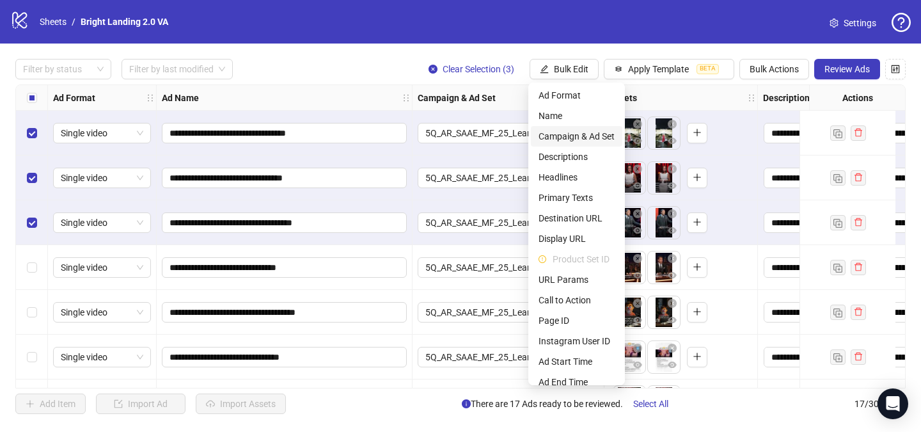
click at [595, 138] on span "Campaign & Ad Set" at bounding box center [577, 136] width 76 height 14
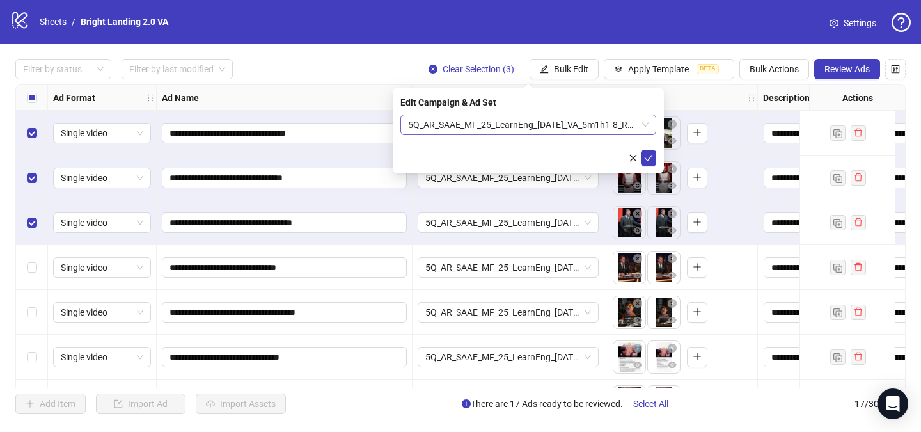
click at [637, 125] on span "5Q_AR_SAAE_MF_25_LearnEng_[DATE]_VA_5m1h1-8_R0.5_CEO" at bounding box center [528, 124] width 241 height 19
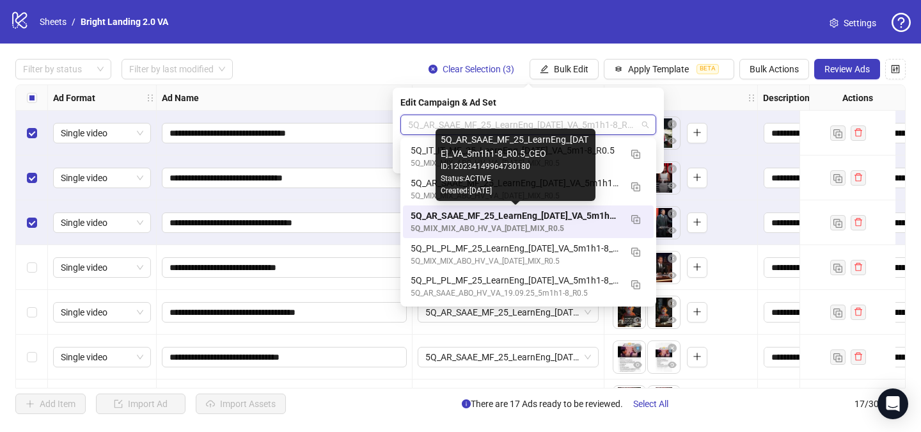
click at [598, 218] on div "5Q_AR_SAAE_MF_25_LearnEng_[DATE]_VA_5m1h1-8_R0.5_CEO" at bounding box center [516, 216] width 210 height 14
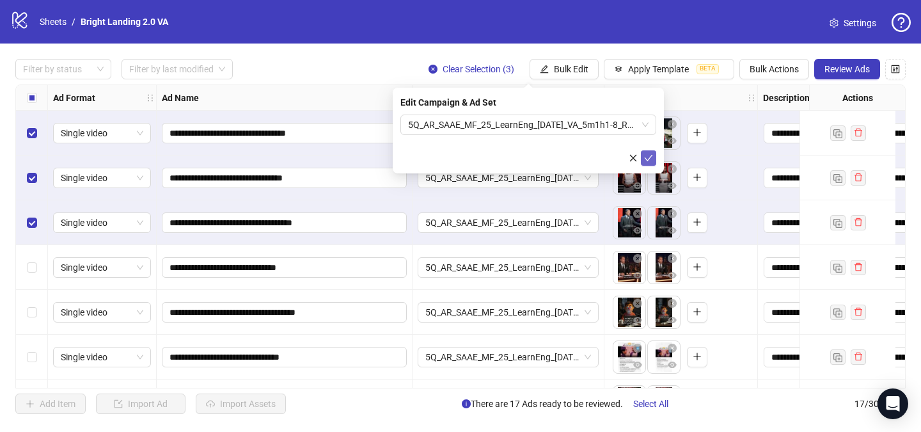
click at [646, 155] on icon "check" at bounding box center [648, 158] width 9 height 9
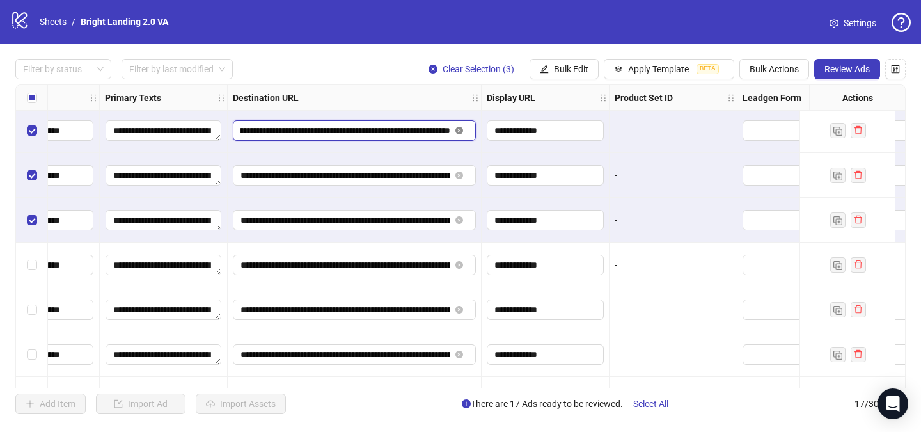
scroll to position [0, 548]
drag, startPoint x: 431, startPoint y: 131, endPoint x: 457, endPoint y: 131, distance: 26.2
click at [457, 131] on span "**********" at bounding box center [354, 130] width 243 height 20
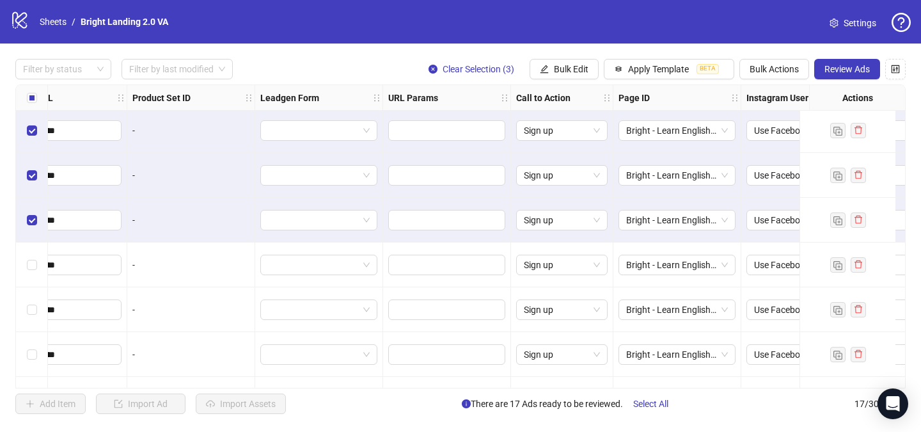
scroll to position [3, 1720]
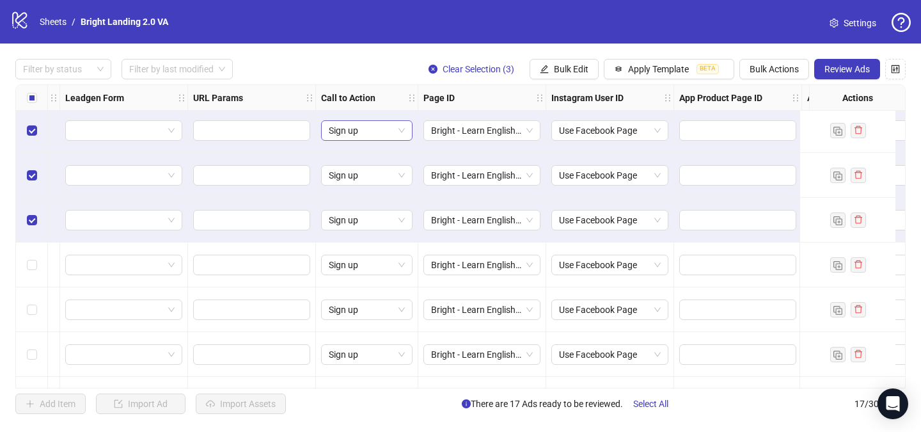
click at [374, 128] on span "Sign up" at bounding box center [367, 130] width 76 height 19
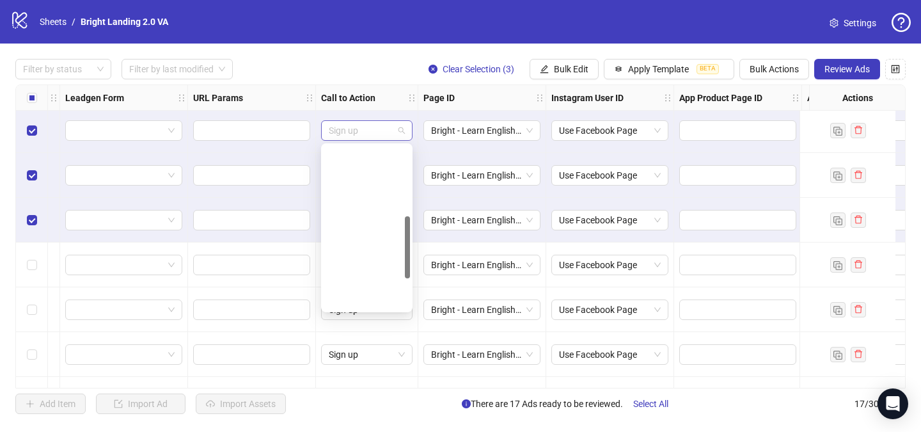
scroll to position [184, 0]
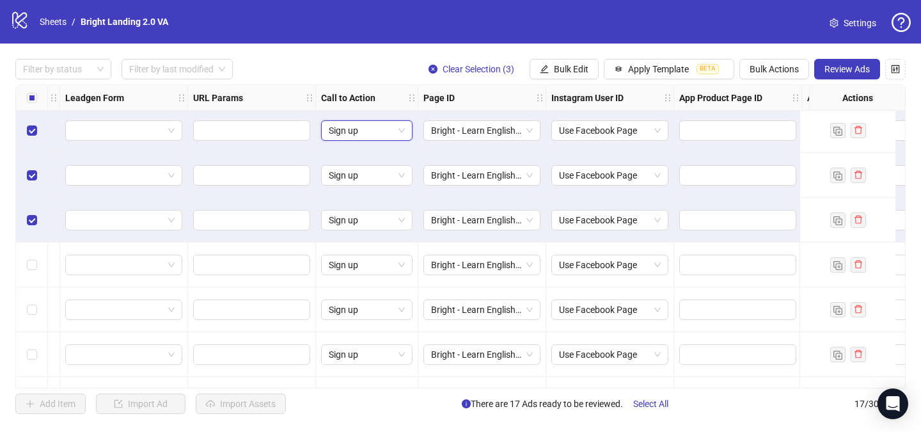
click at [374, 128] on span "Sign up" at bounding box center [367, 130] width 76 height 19
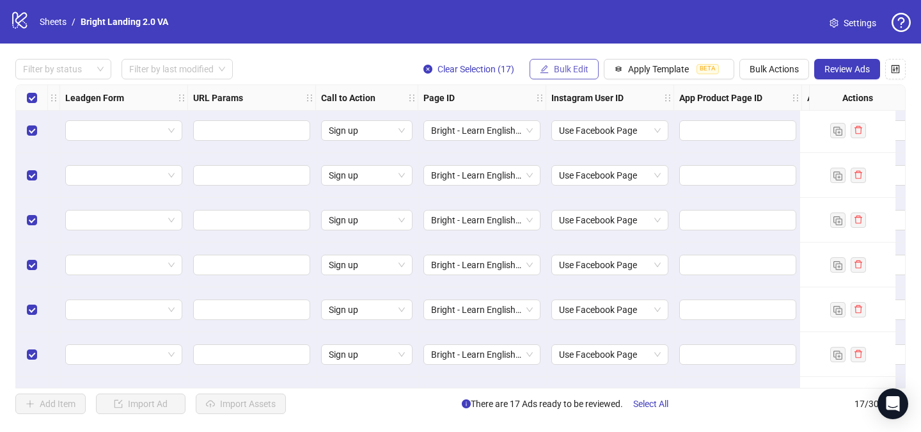
click at [564, 70] on span "Bulk Edit" at bounding box center [571, 69] width 35 height 10
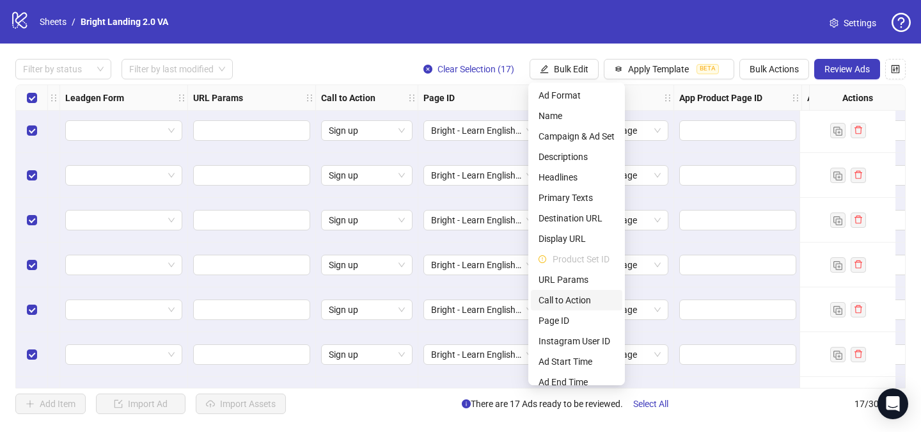
click at [569, 303] on span "Call to Action" at bounding box center [577, 300] width 76 height 14
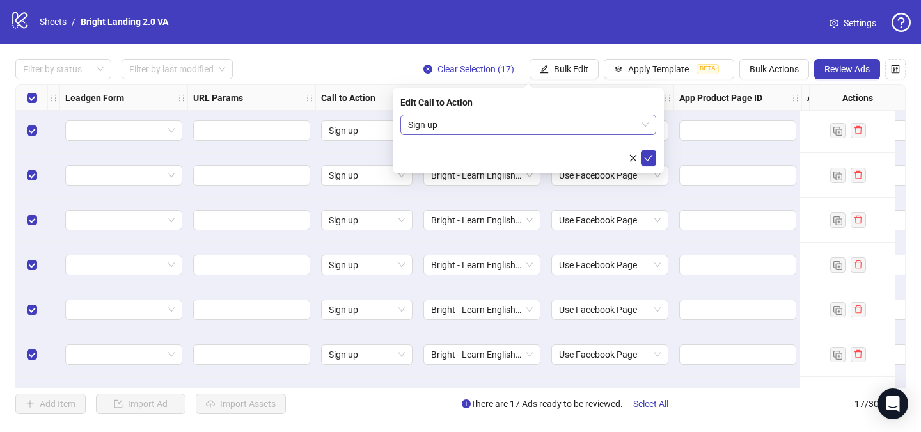
click at [548, 120] on span "Sign up" at bounding box center [528, 124] width 241 height 19
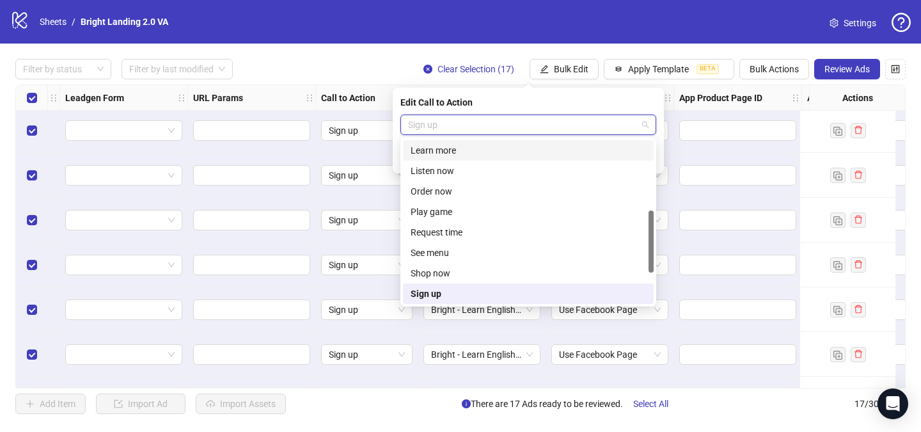
click at [528, 151] on div "Learn more" at bounding box center [528, 150] width 235 height 14
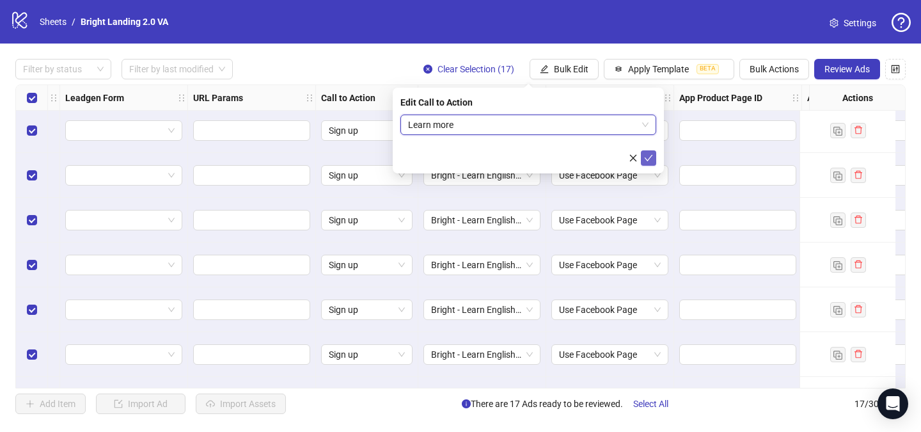
click at [653, 157] on button "submit" at bounding box center [648, 157] width 15 height 15
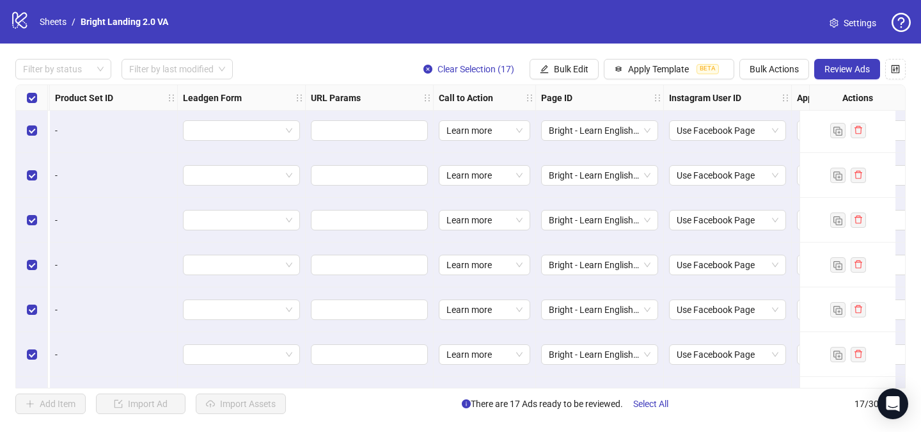
scroll to position [3, 1782]
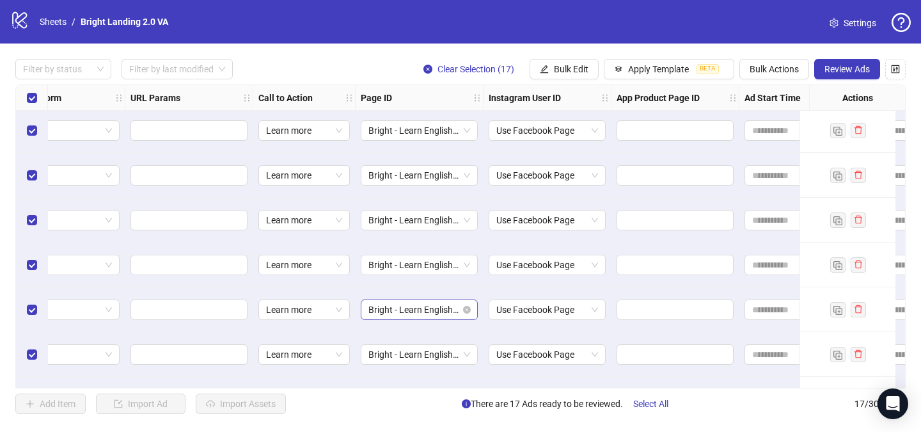
click at [448, 314] on div "Ad Format Ad Name Campaign & Ad Set Assets Descriptions Headlines Primary Texts…" at bounding box center [460, 236] width 891 height 304
click at [422, 311] on span "Bright - Learn English Easy" at bounding box center [419, 309] width 102 height 19
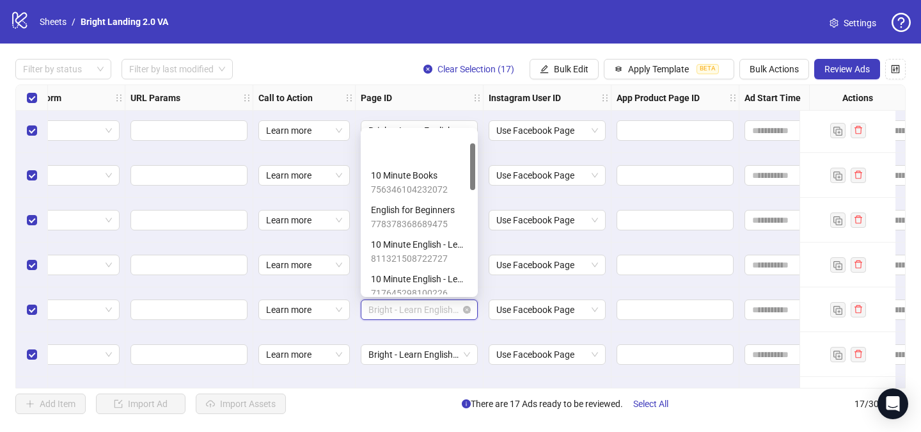
scroll to position [44, 0]
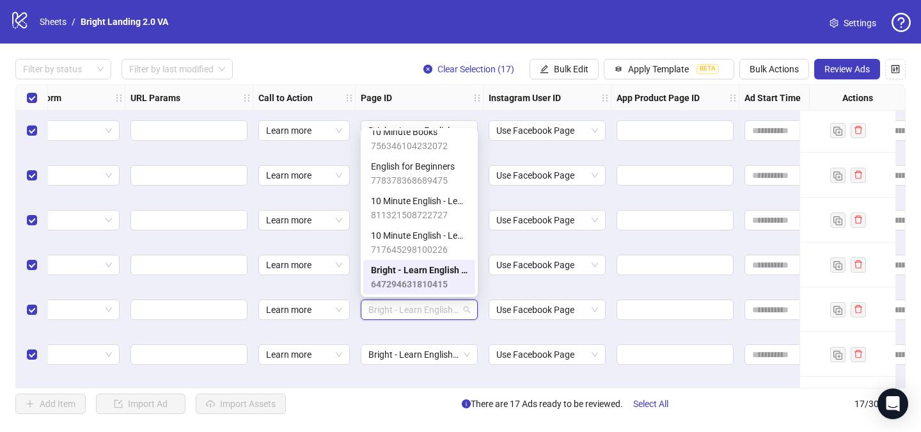
click at [434, 271] on span "Bright - Learn English Easy" at bounding box center [419, 270] width 97 height 14
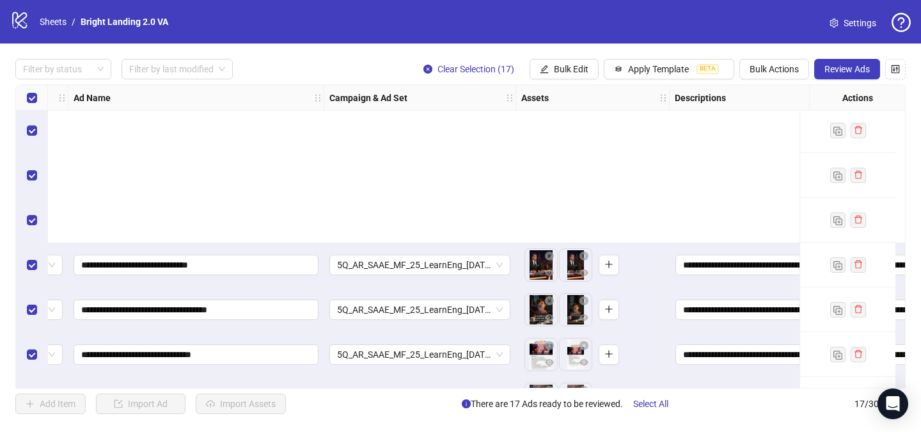
scroll to position [209, 88]
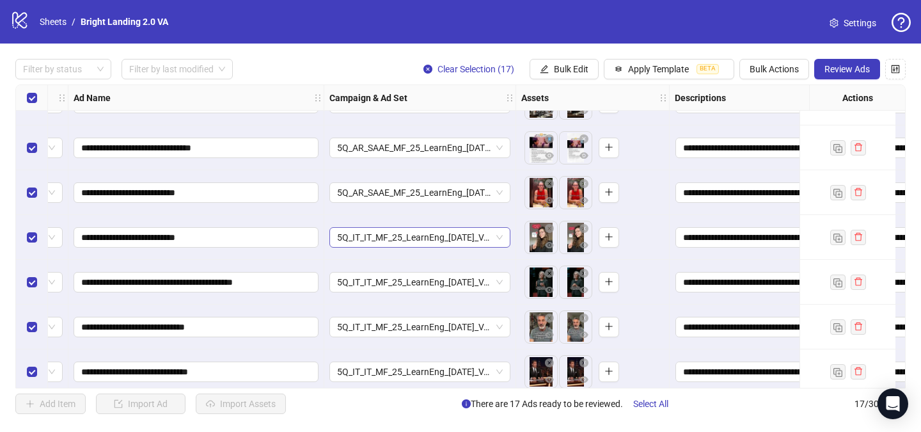
click at [389, 235] on span "5Q_IT_IT_MF_25_LearnEng_[DATE]_VA_5m1-8_R0.5" at bounding box center [420, 237] width 166 height 19
click at [303, 258] on div "**********" at bounding box center [196, 237] width 256 height 45
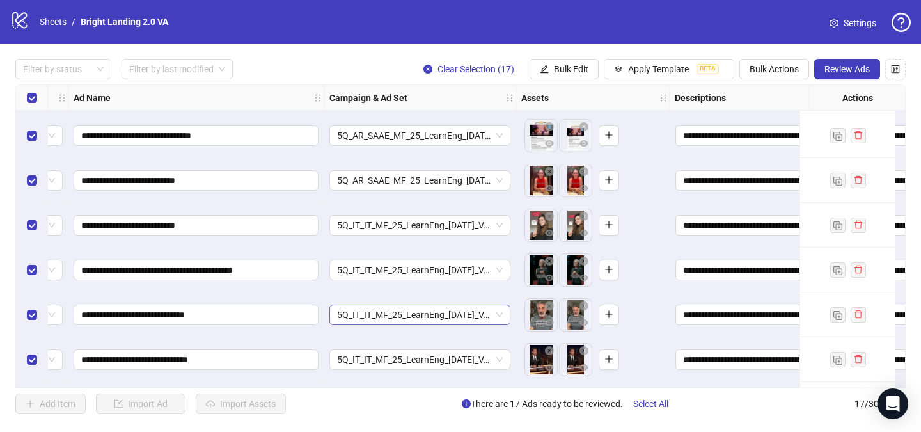
click at [379, 312] on span "5Q_IT_IT_MF_25_LearnEng_[DATE]_VA_5m1-8_R0.5" at bounding box center [420, 314] width 166 height 19
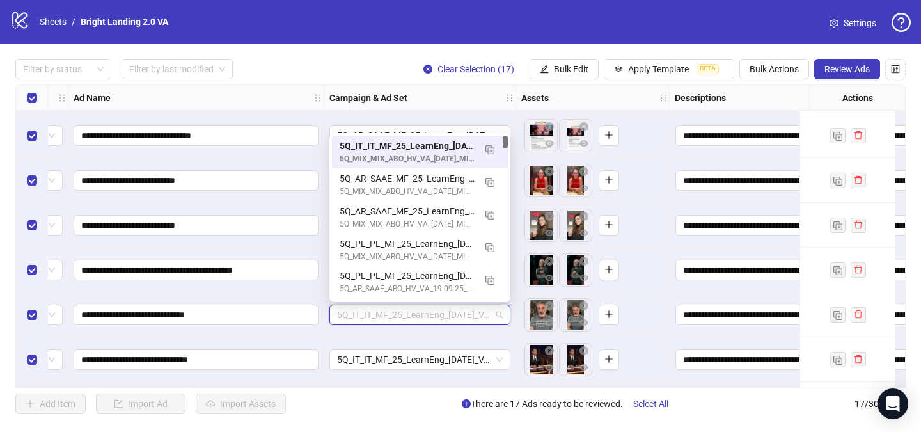
click at [320, 155] on div "**********" at bounding box center [196, 135] width 256 height 45
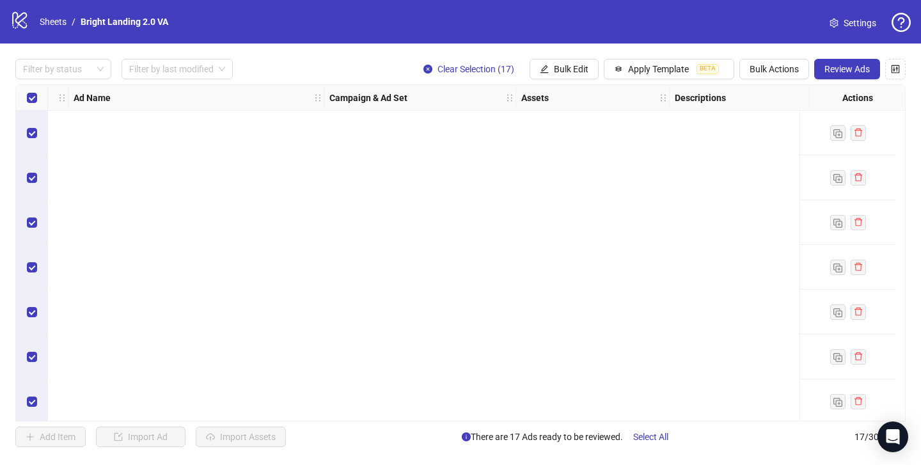
scroll to position [456, 88]
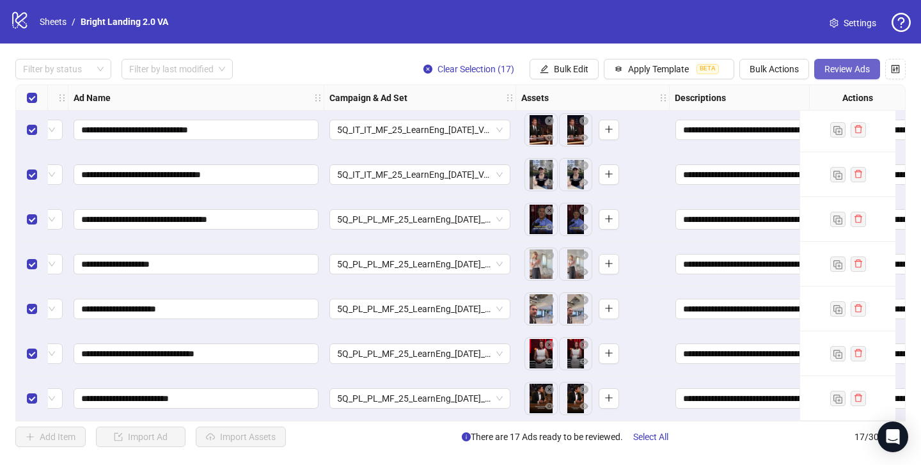
click at [848, 68] on span "Review Ads" at bounding box center [847, 69] width 45 height 10
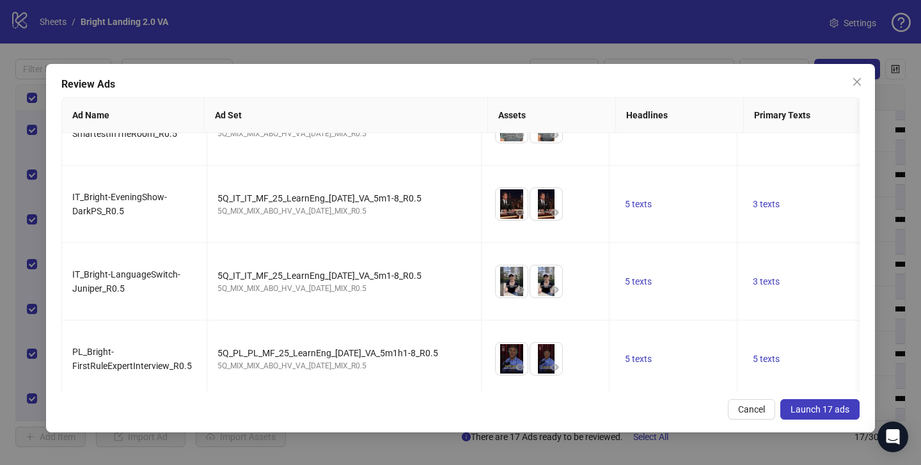
scroll to position [1066, 0]
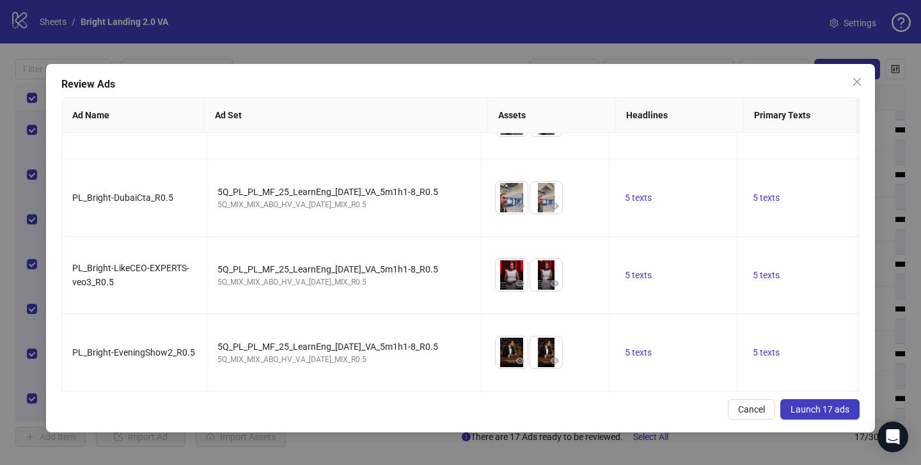
click at [806, 413] on span "Launch 17 ads" at bounding box center [820, 409] width 59 height 10
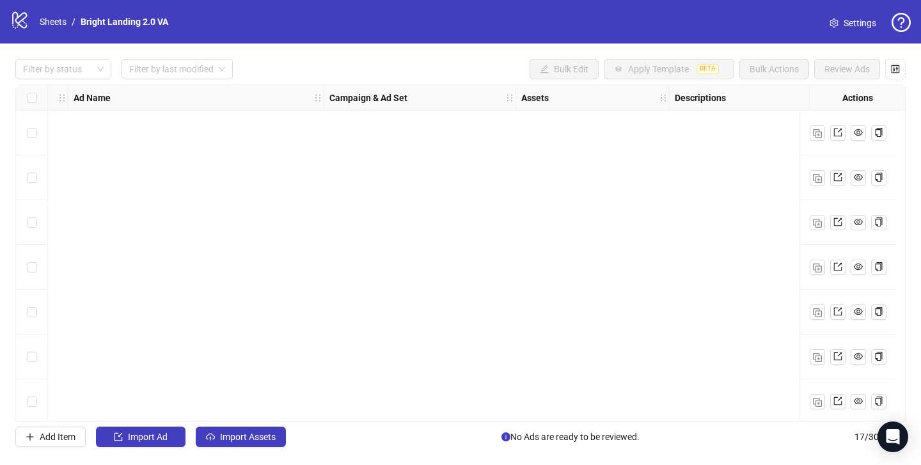
scroll to position [456, 88]
